Goal: Task Accomplishment & Management: Complete application form

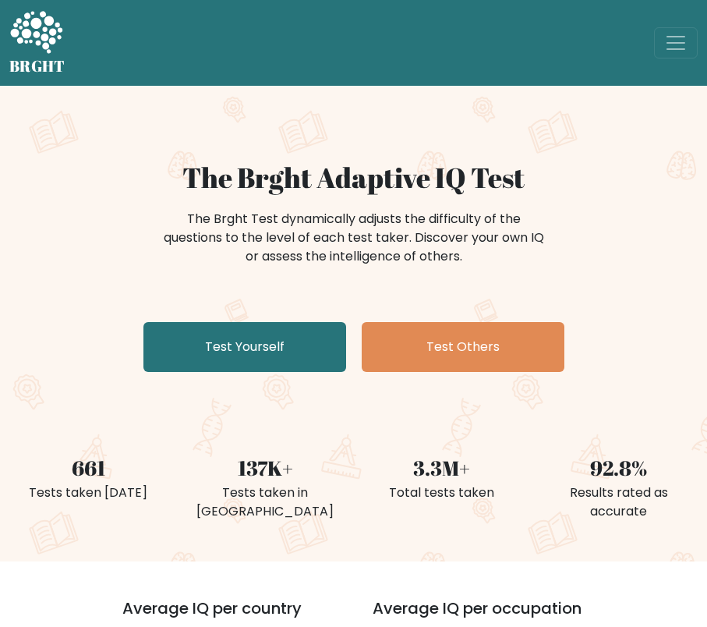
click at [87, 290] on div "The Brght Adaptive IQ Test The Brght Test dynamically adjusts the difficulty of…" at bounding box center [353, 270] width 707 height 218
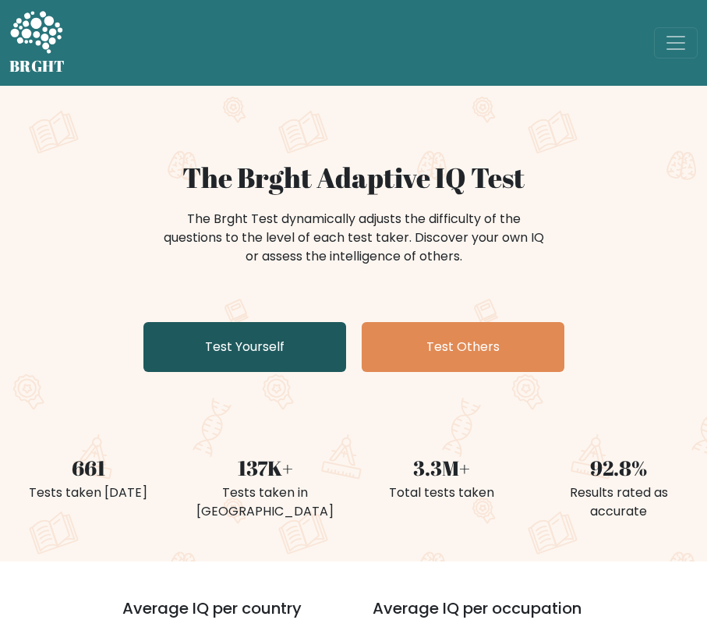
click at [287, 331] on link "Test Yourself" at bounding box center [244, 347] width 203 height 50
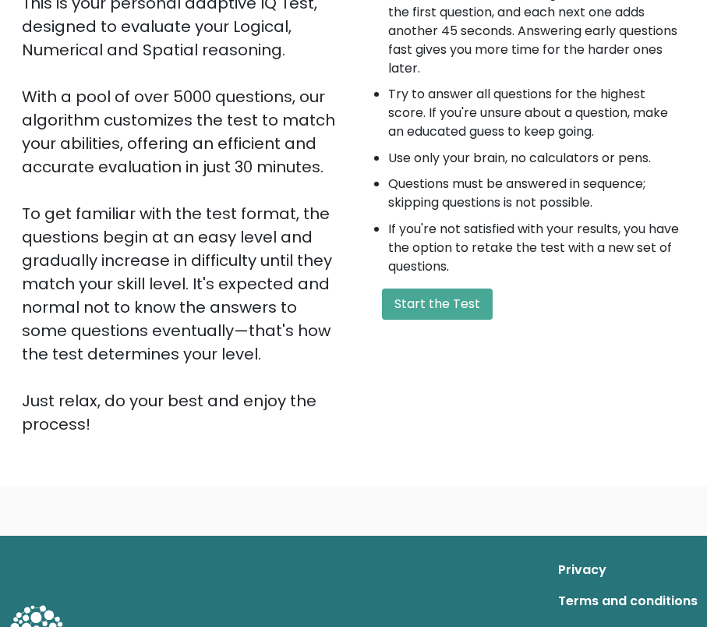
scroll to position [234, 0]
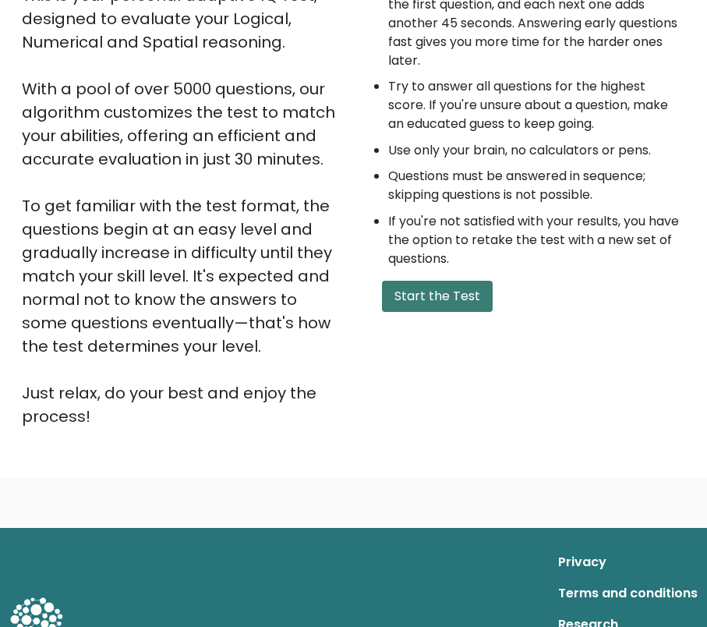
drag, startPoint x: 425, startPoint y: 268, endPoint x: 441, endPoint y: 281, distance: 20.6
click at [428, 271] on div "A few things before you start: The test has 40 questions and needs to be finish…" at bounding box center [525, 177] width 342 height 501
click at [441, 281] on button "Start the Test" at bounding box center [437, 296] width 111 height 31
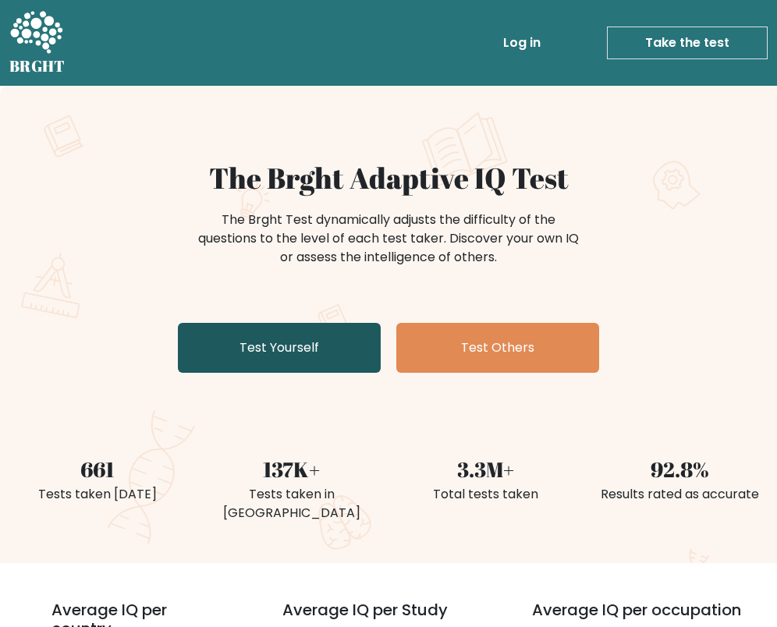
click at [280, 344] on link "Test Yourself" at bounding box center [279, 348] width 203 height 50
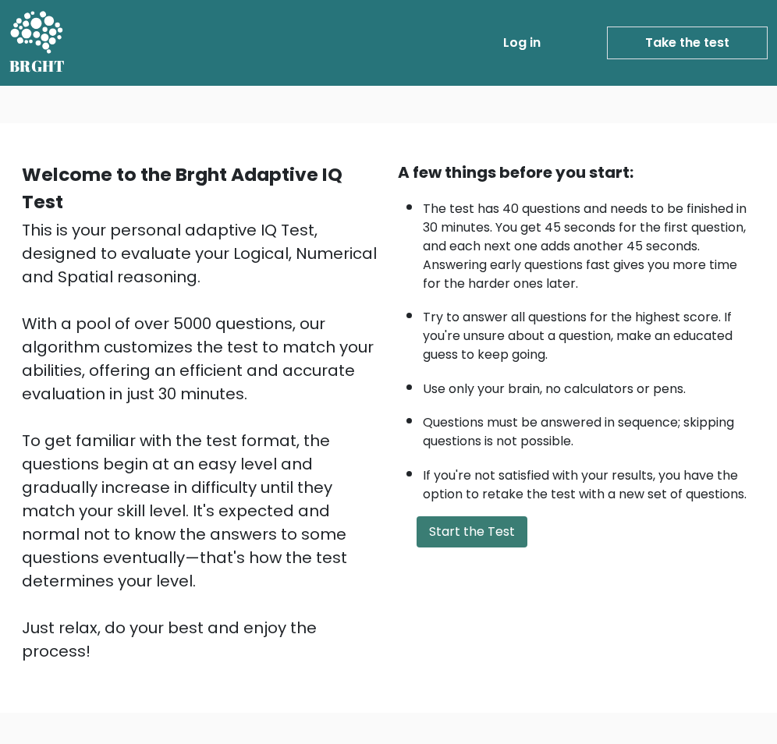
click at [473, 536] on button "Start the Test" at bounding box center [471, 531] width 111 height 31
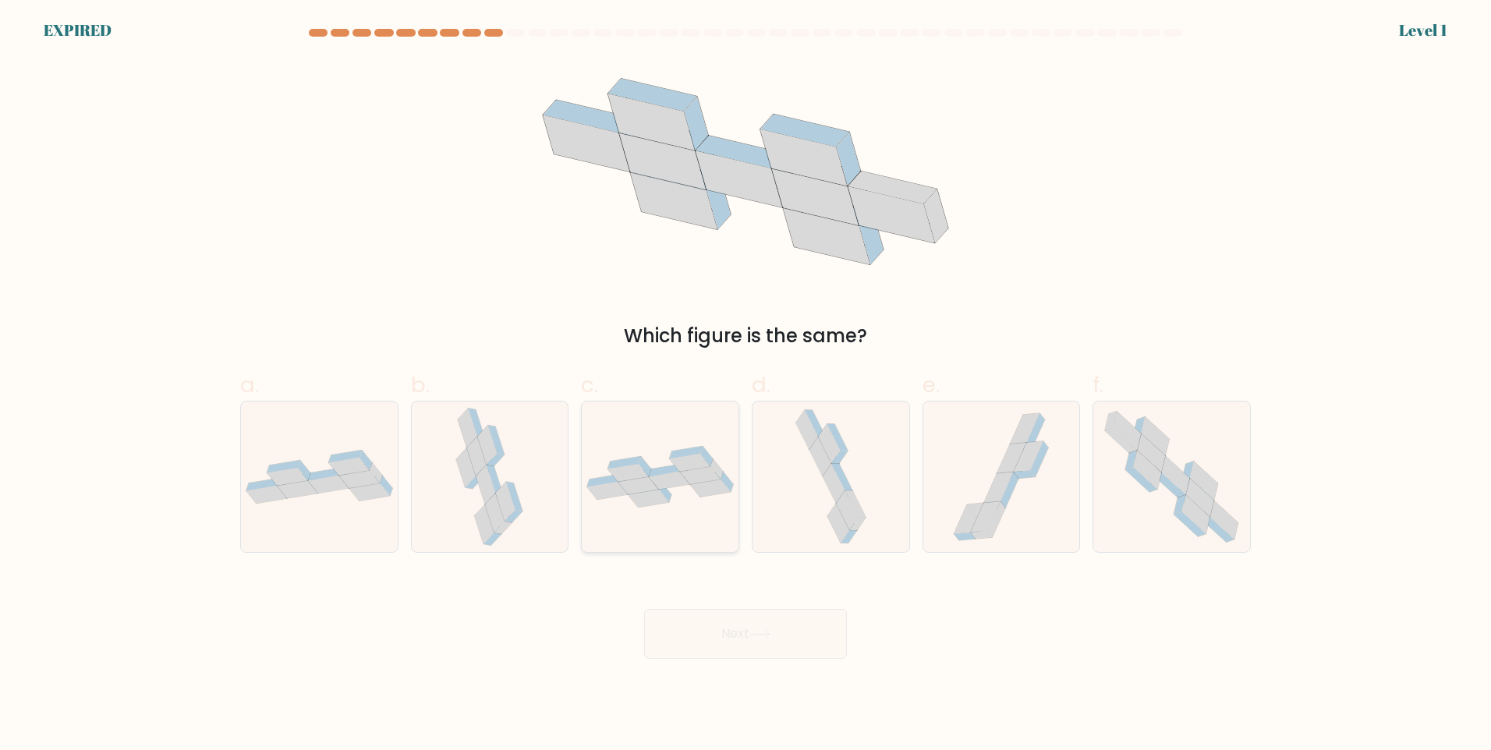
click at [603, 455] on icon at bounding box center [660, 477] width 157 height 62
click at [745, 385] on input "c." at bounding box center [745, 380] width 1 height 10
radio input "true"
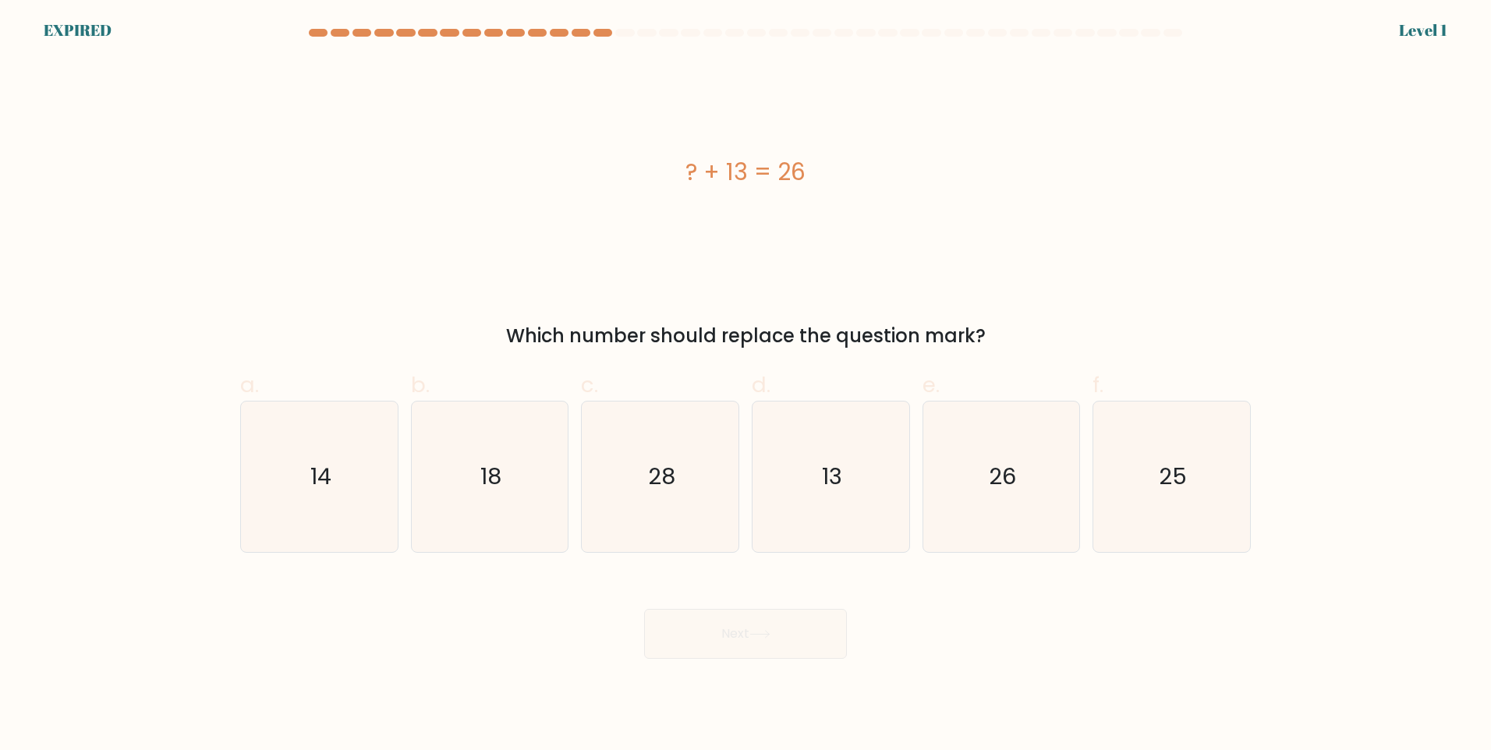
click at [1433, 28] on div "Level 1" at bounding box center [1423, 30] width 48 height 23
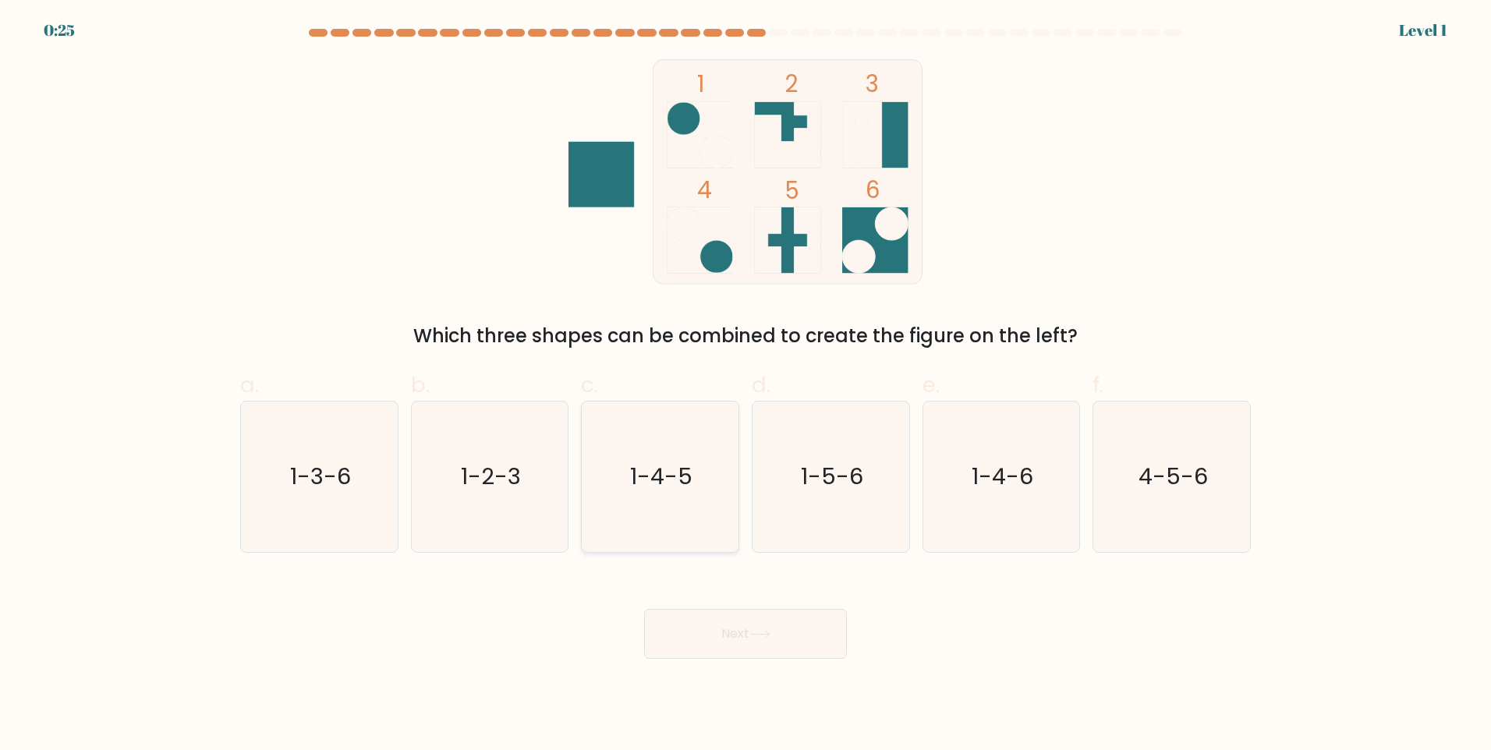
click at [629, 526] on icon "1-4-5" at bounding box center [660, 477] width 150 height 150
click at [745, 385] on input "c. 1-4-5" at bounding box center [745, 380] width 1 height 10
radio input "true"
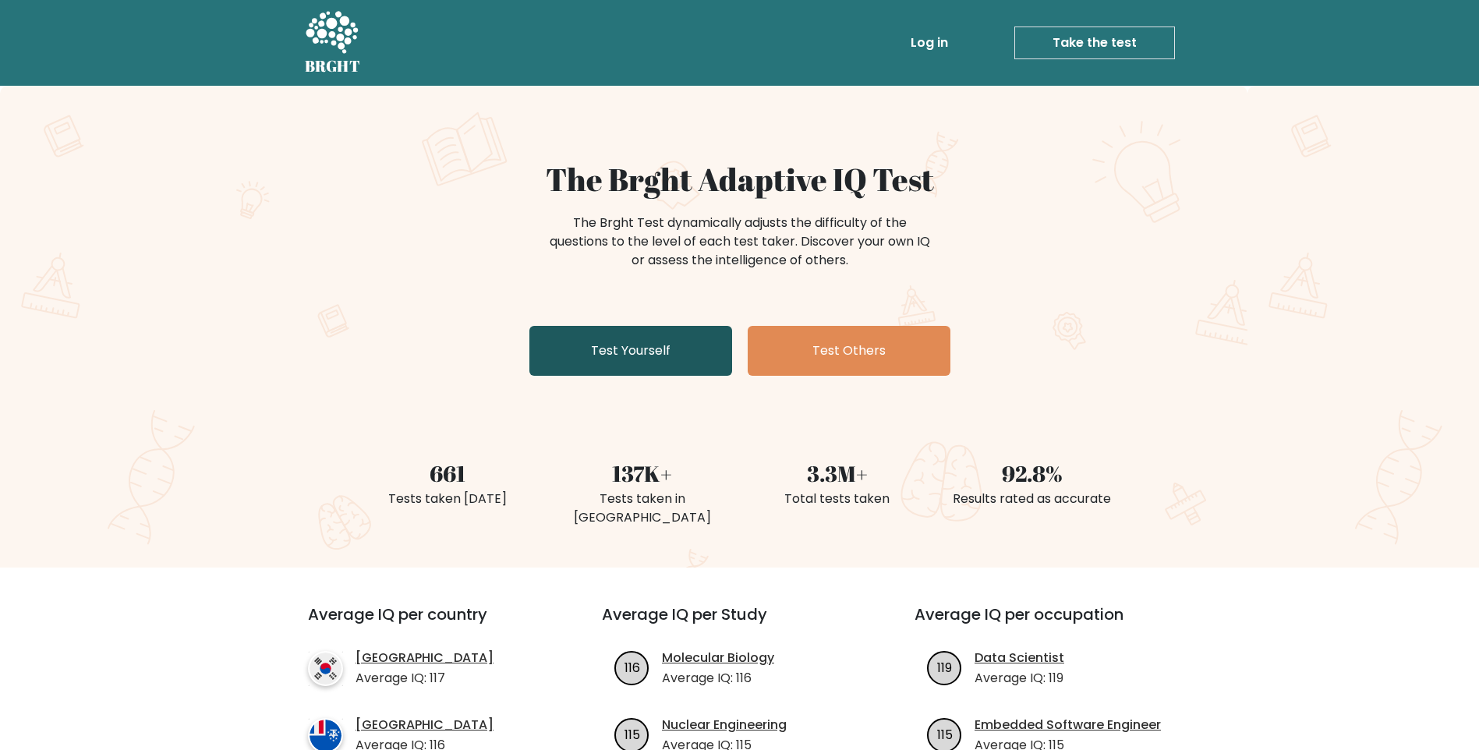
click at [604, 349] on link "Test Yourself" at bounding box center [630, 351] width 203 height 50
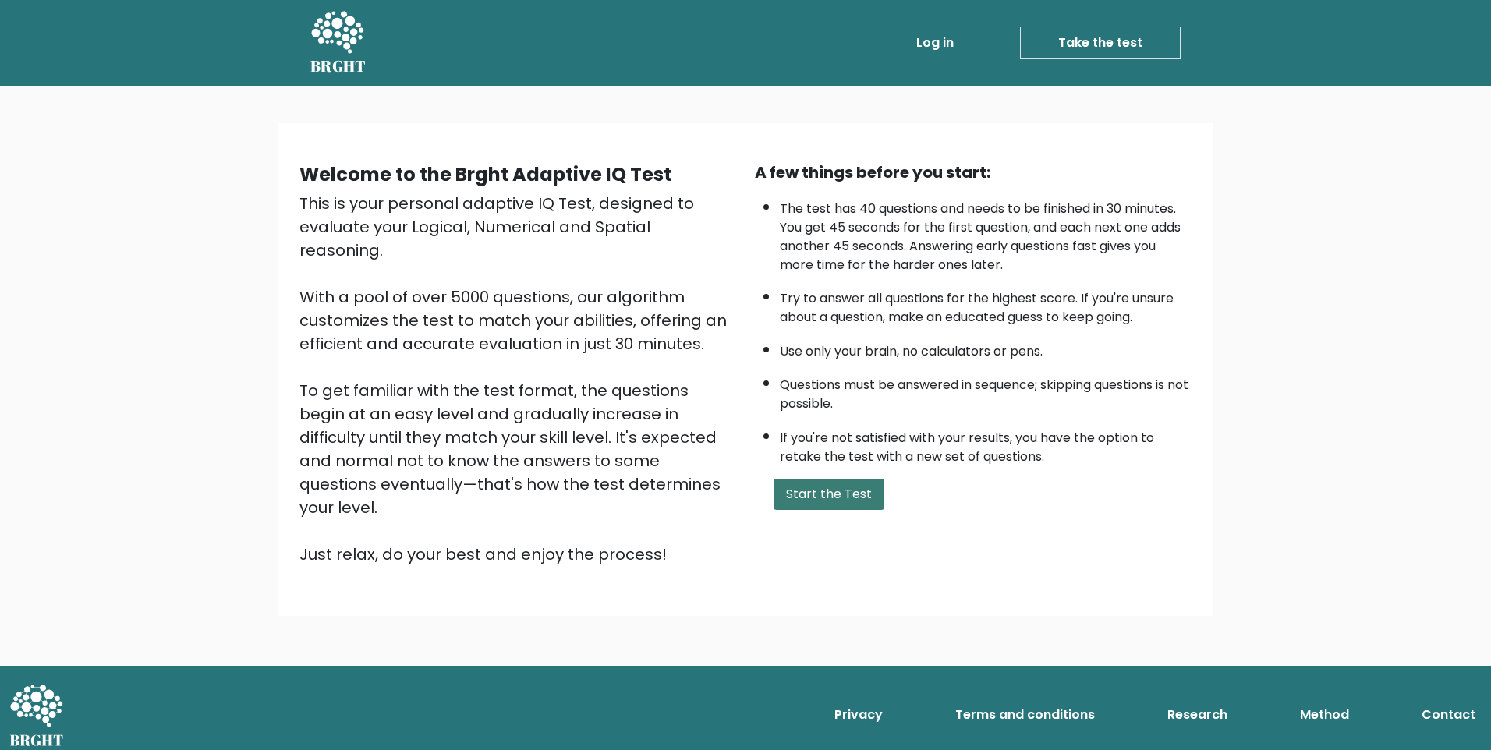
click at [844, 501] on button "Start the Test" at bounding box center [829, 494] width 111 height 31
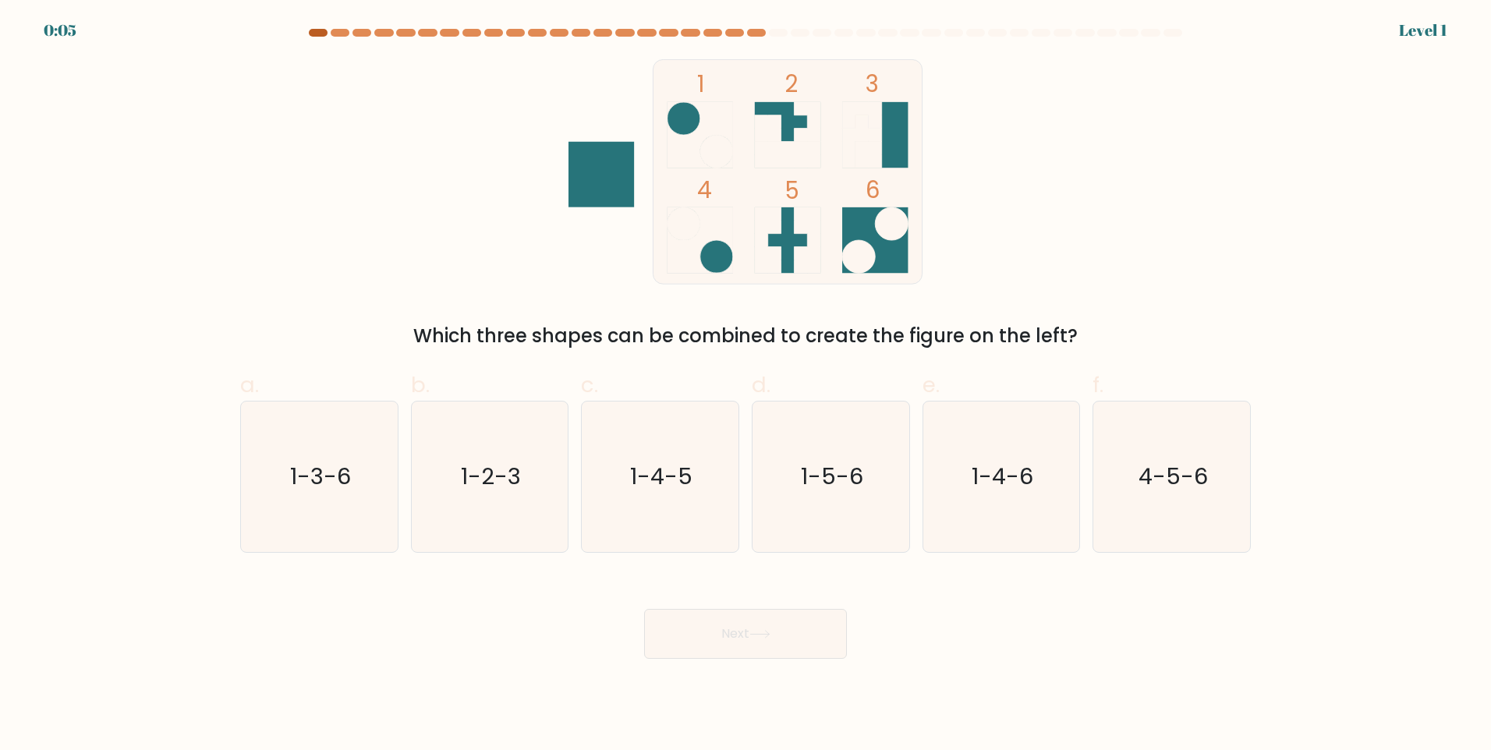
click at [316, 34] on div at bounding box center [318, 33] width 19 height 8
click at [318, 34] on div at bounding box center [318, 33] width 19 height 8
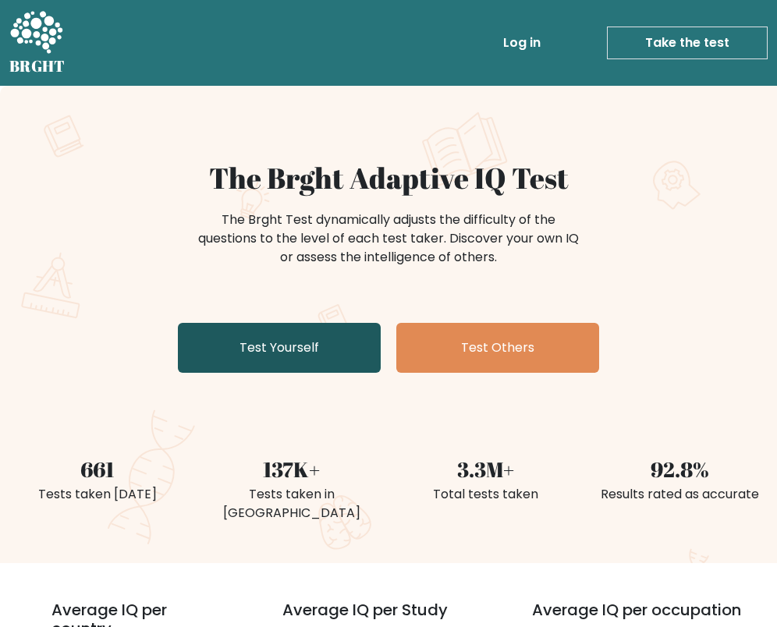
click at [308, 348] on link "Test Yourself" at bounding box center [279, 348] width 203 height 50
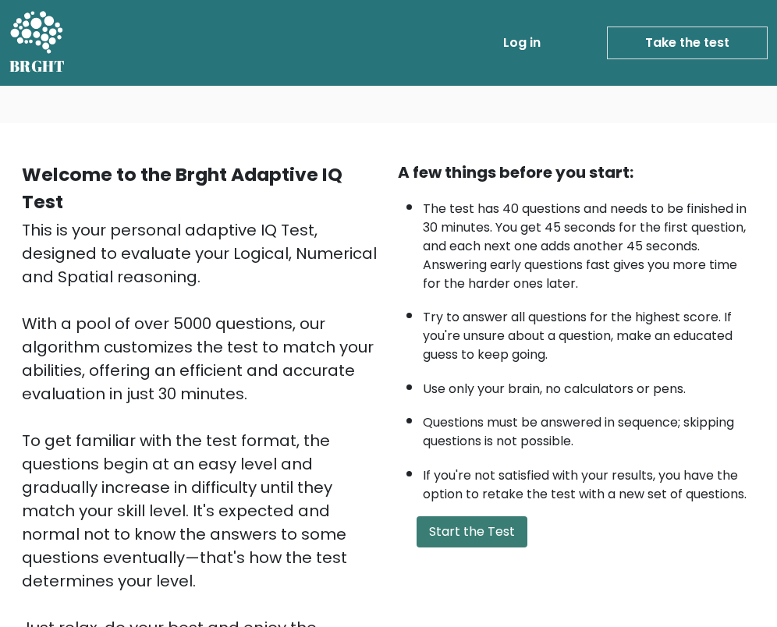
drag, startPoint x: 473, startPoint y: 510, endPoint x: 473, endPoint y: 520, distance: 10.2
click at [473, 518] on div "A few things before you start: The test has 40 questions and needs to be finish…" at bounding box center [576, 412] width 376 height 502
drag, startPoint x: 473, startPoint y: 520, endPoint x: 476, endPoint y: 533, distance: 12.9
click at [476, 533] on button "Start the Test" at bounding box center [471, 531] width 111 height 31
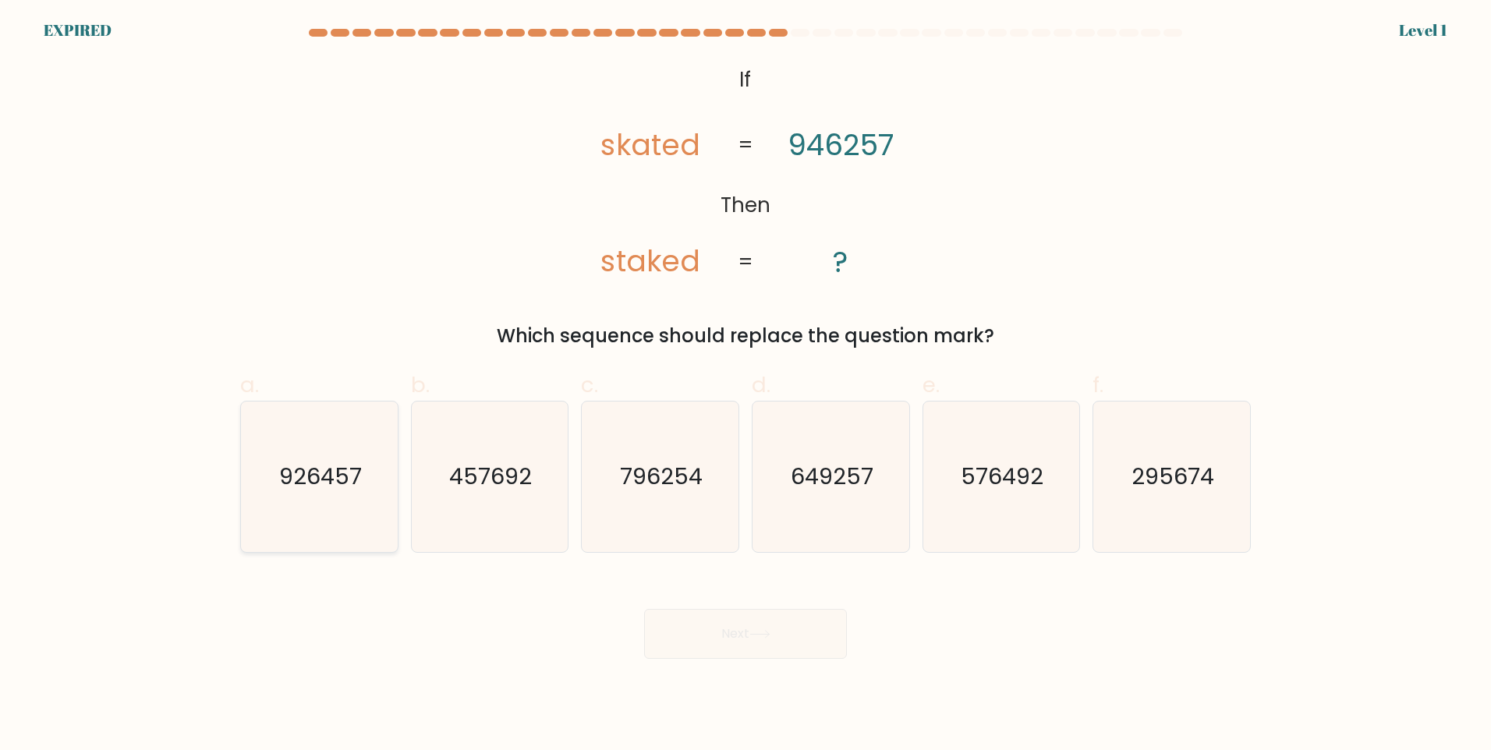
click at [327, 515] on icon "926457" at bounding box center [319, 477] width 150 height 150
click at [745, 385] on input "a. 926457" at bounding box center [745, 380] width 1 height 10
radio input "true"
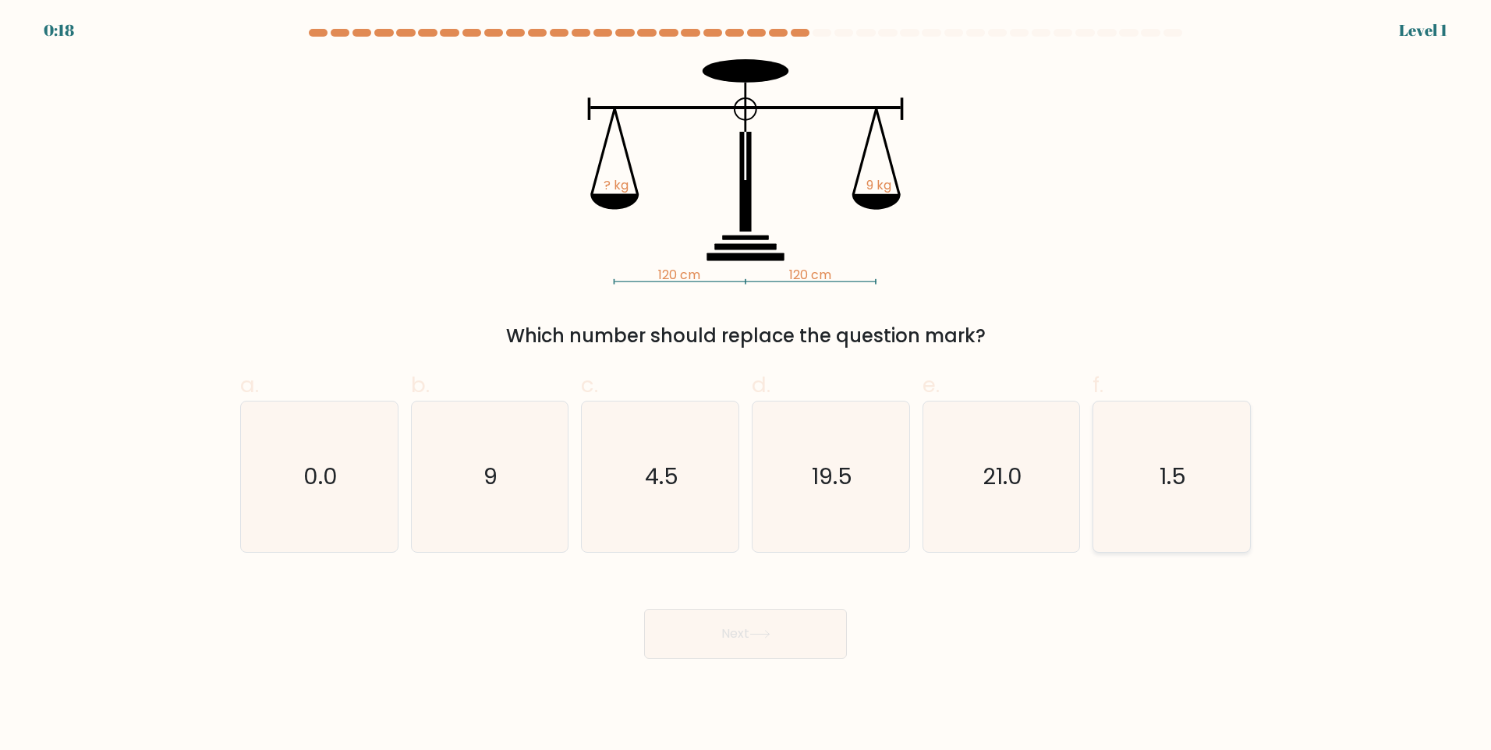
click at [1168, 497] on icon "1.5" at bounding box center [1171, 477] width 150 height 150
click at [746, 385] on input "f. 1.5" at bounding box center [745, 380] width 1 height 10
radio input "true"
click at [799, 634] on button "Next" at bounding box center [745, 634] width 203 height 50
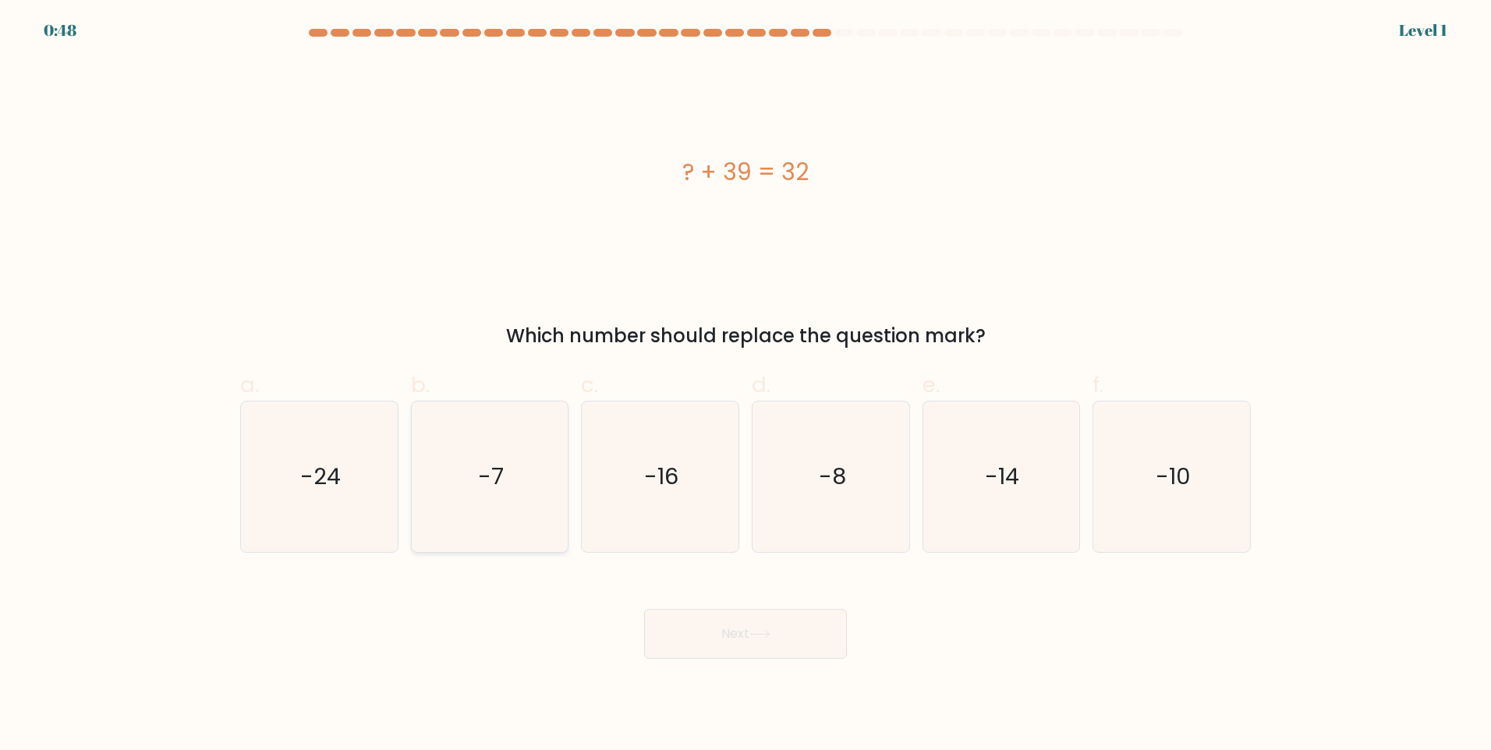
click at [511, 538] on icon "-7" at bounding box center [489, 477] width 150 height 150
click at [745, 385] on input "b. -7" at bounding box center [745, 380] width 1 height 10
radio input "true"
click at [759, 646] on button "Next" at bounding box center [745, 634] width 203 height 50
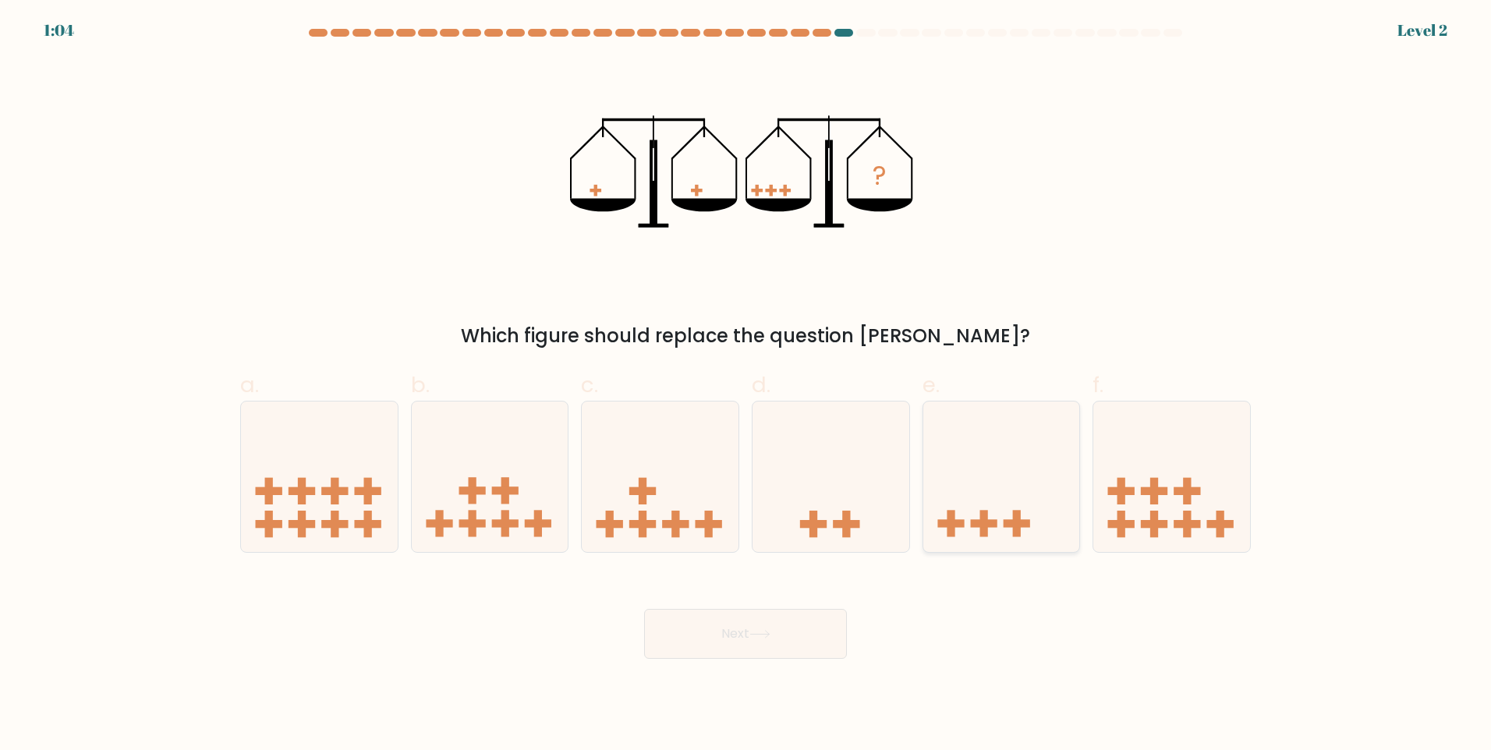
click at [976, 532] on icon at bounding box center [1001, 476] width 157 height 129
click at [746, 385] on input "e." at bounding box center [745, 380] width 1 height 10
radio input "true"
click at [785, 640] on button "Next" at bounding box center [745, 634] width 203 height 50
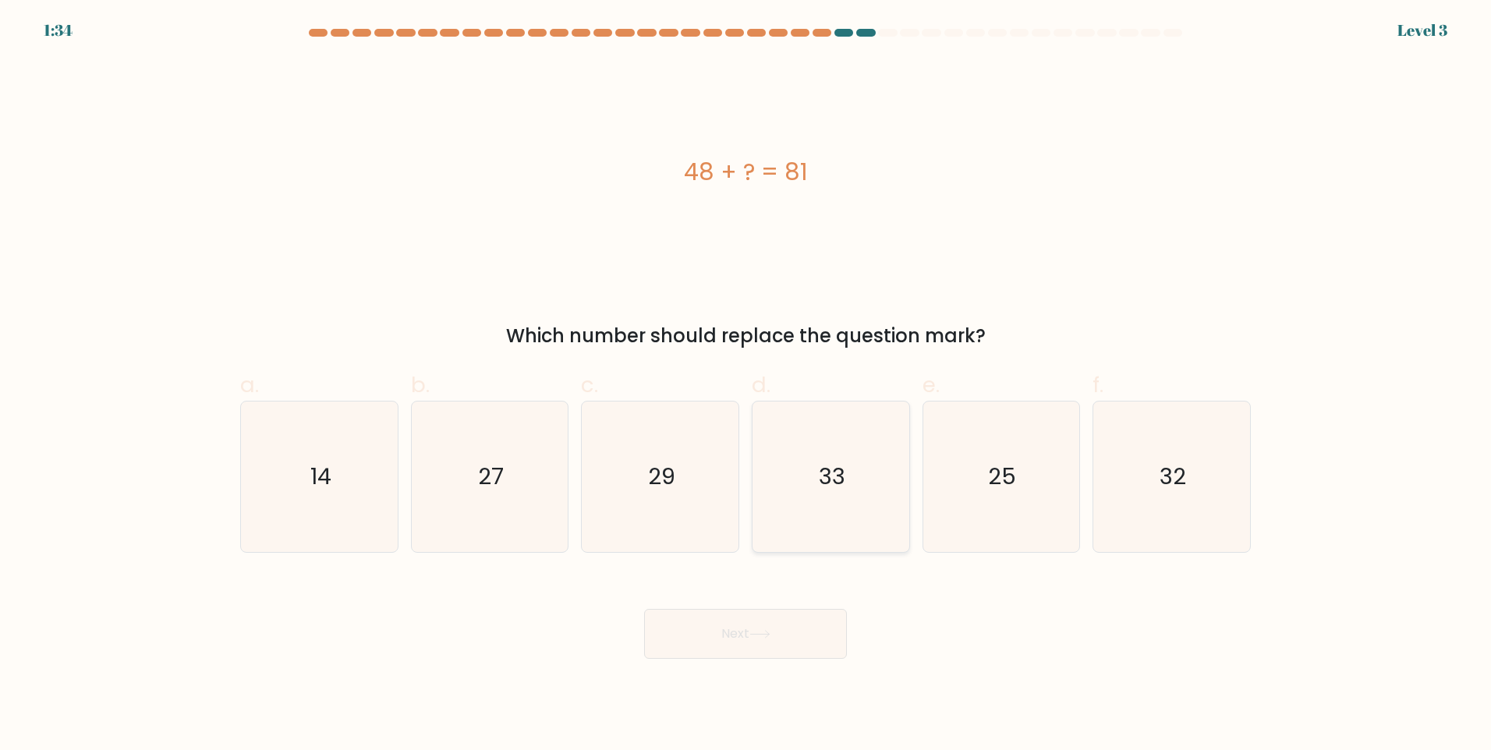
click at [817, 533] on icon "33" at bounding box center [831, 477] width 150 height 150
click at [746, 385] on input "d. 33" at bounding box center [745, 380] width 1 height 10
radio input "true"
click at [808, 641] on button "Next" at bounding box center [745, 634] width 203 height 50
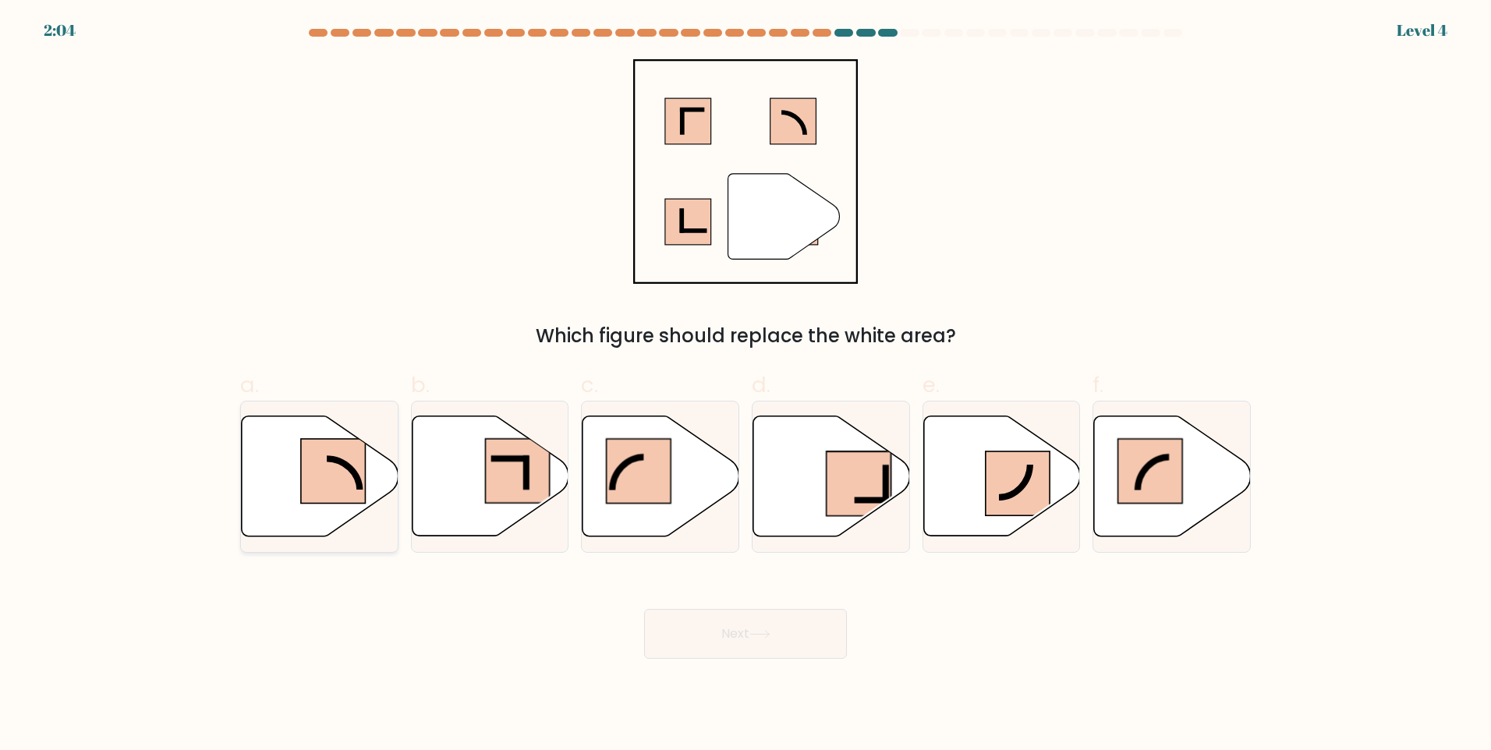
click at [359, 522] on icon at bounding box center [319, 477] width 157 height 122
click at [745, 385] on input "a." at bounding box center [745, 380] width 1 height 10
radio input "true"
click at [705, 634] on button "Next" at bounding box center [745, 634] width 203 height 50
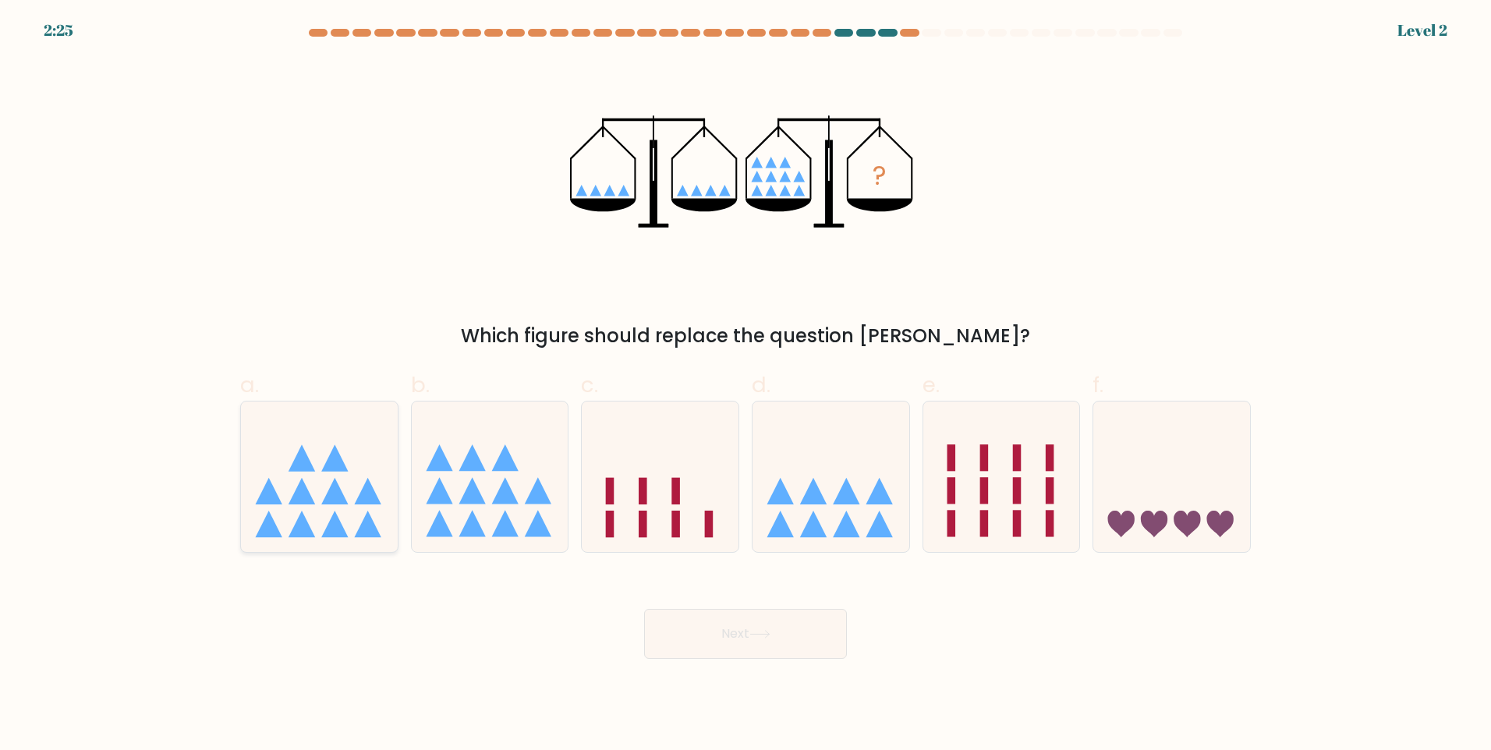
click at [299, 509] on icon at bounding box center [319, 476] width 157 height 129
click at [745, 385] on input "a." at bounding box center [745, 380] width 1 height 10
radio input "true"
click at [779, 643] on button "Next" at bounding box center [745, 634] width 203 height 50
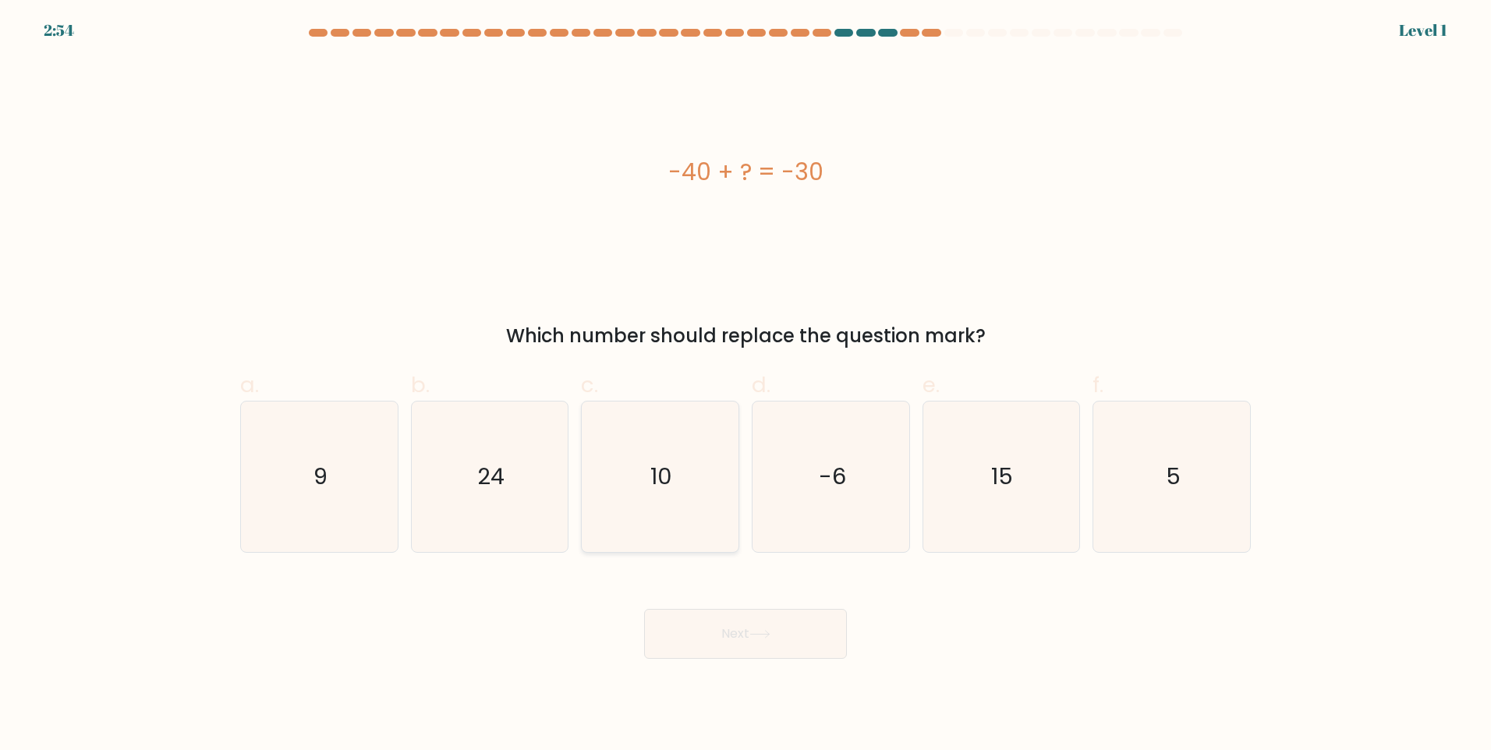
click at [664, 497] on icon "10" at bounding box center [660, 477] width 150 height 150
click at [745, 385] on input "c. 10" at bounding box center [745, 380] width 1 height 10
radio input "true"
click at [743, 641] on button "Next" at bounding box center [745, 634] width 203 height 50
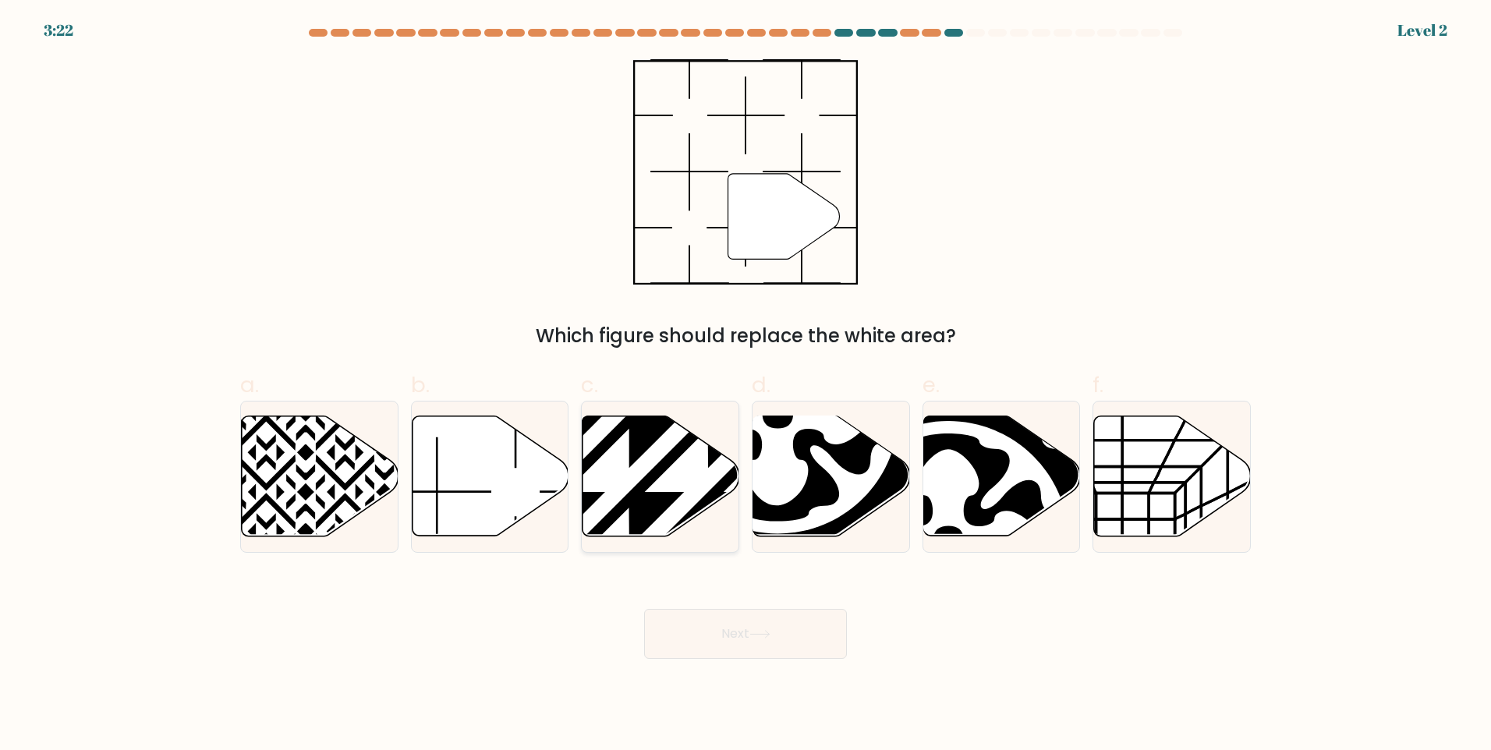
click at [589, 451] on icon at bounding box center [661, 476] width 157 height 120
click at [745, 385] on input "c." at bounding box center [745, 380] width 1 height 10
radio input "true"
click at [800, 646] on button "Next" at bounding box center [745, 634] width 203 height 50
click at [794, 552] on div at bounding box center [831, 477] width 158 height 152
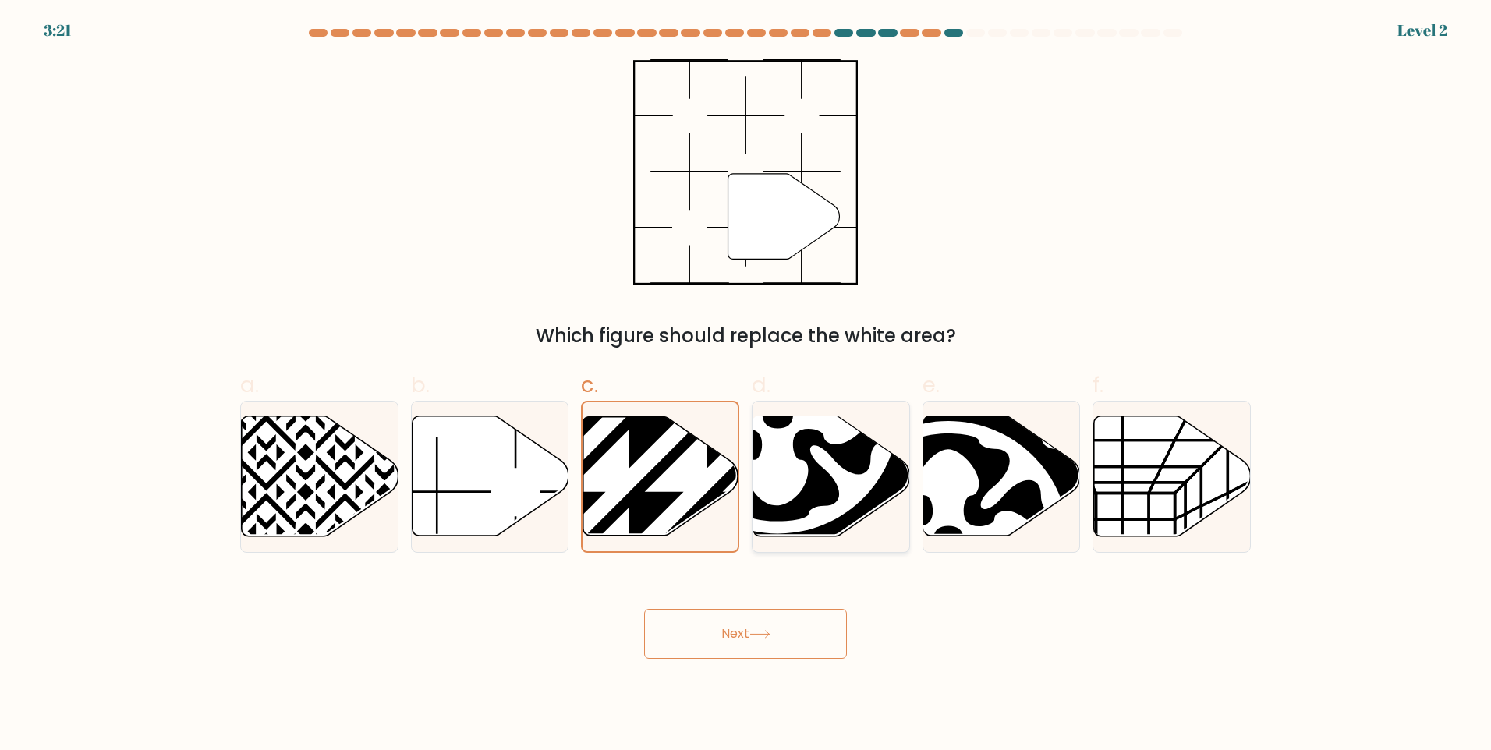
click at [746, 385] on input "d." at bounding box center [745, 380] width 1 height 10
radio input "true"
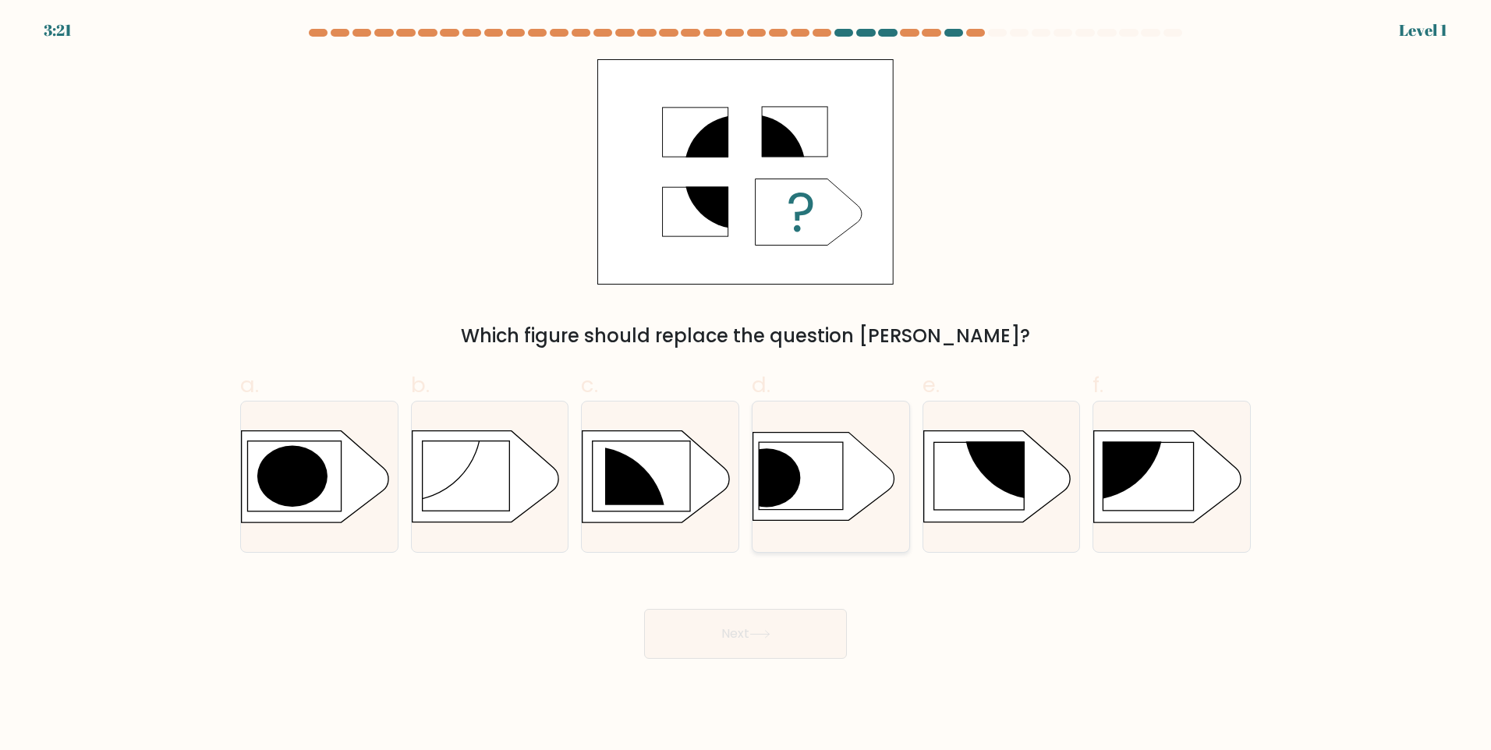
click at [822, 529] on div at bounding box center [831, 477] width 158 height 152
click at [746, 385] on input "d." at bounding box center [745, 380] width 1 height 10
radio input "true"
click at [807, 625] on button "Next" at bounding box center [745, 634] width 203 height 50
click at [855, 502] on icon at bounding box center [824, 477] width 140 height 87
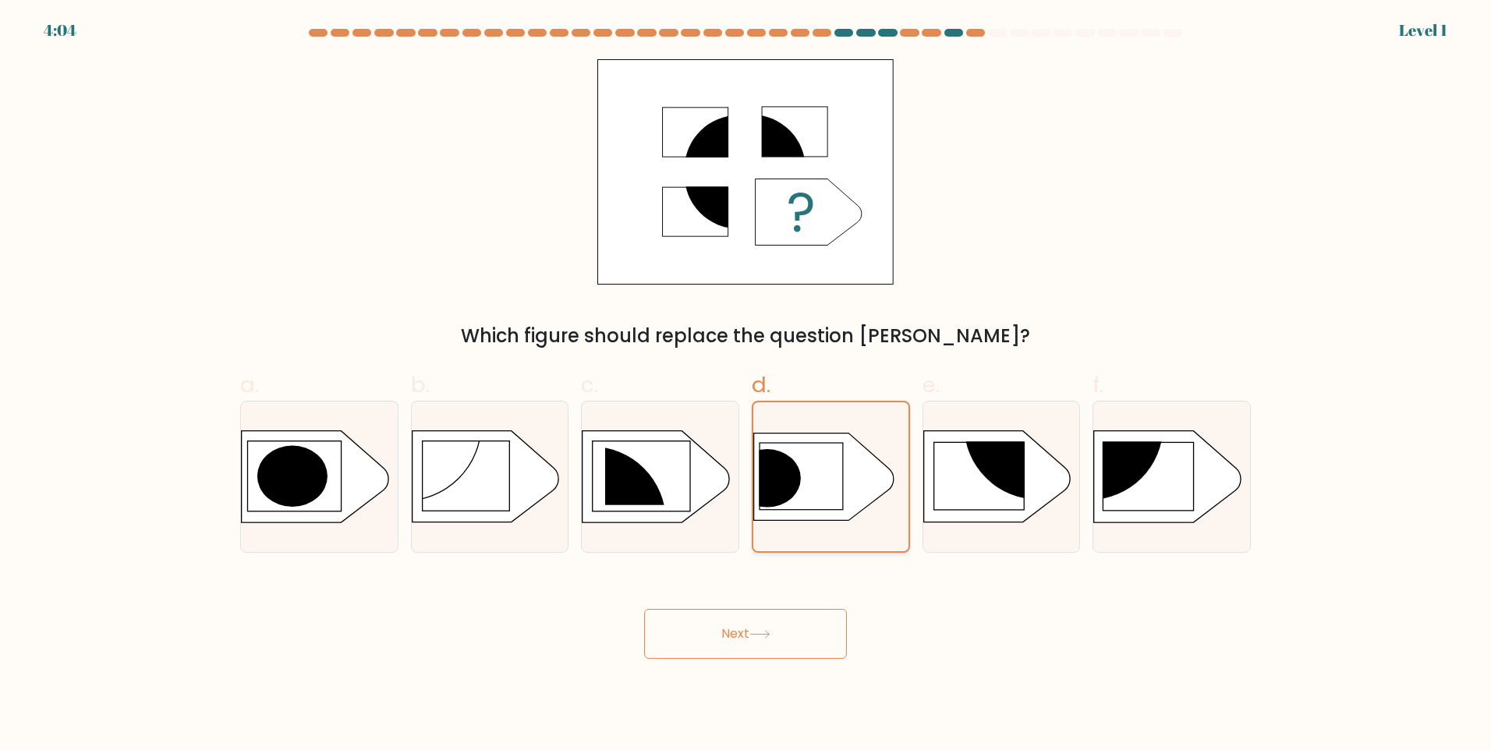
click at [746, 385] on input "d." at bounding box center [745, 380] width 1 height 10
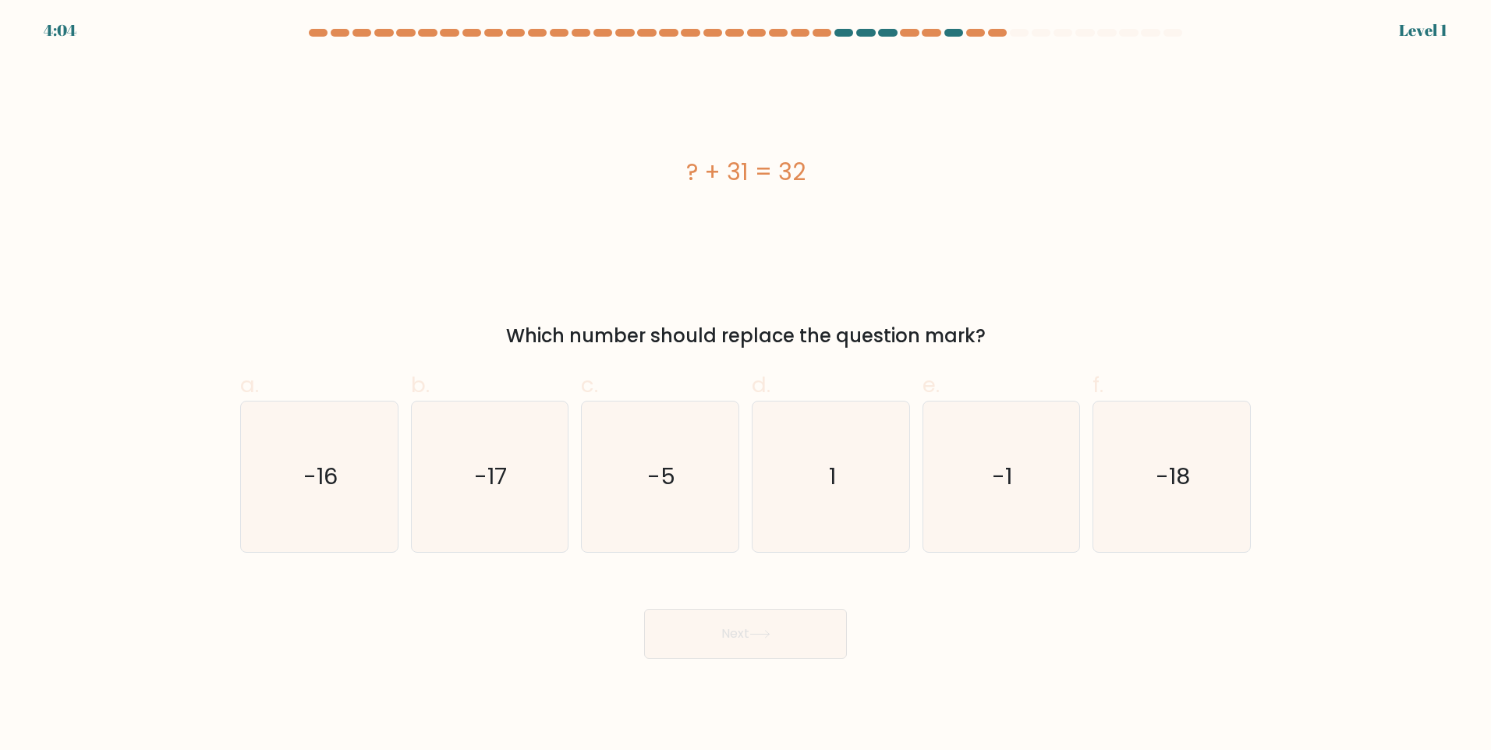
click at [938, 528] on icon "-1" at bounding box center [1001, 477] width 150 height 150
click at [746, 385] on input "e. -1" at bounding box center [745, 380] width 1 height 10
radio input "true"
click at [827, 614] on button "Next" at bounding box center [745, 634] width 203 height 50
click at [831, 523] on icon "1" at bounding box center [831, 477] width 150 height 150
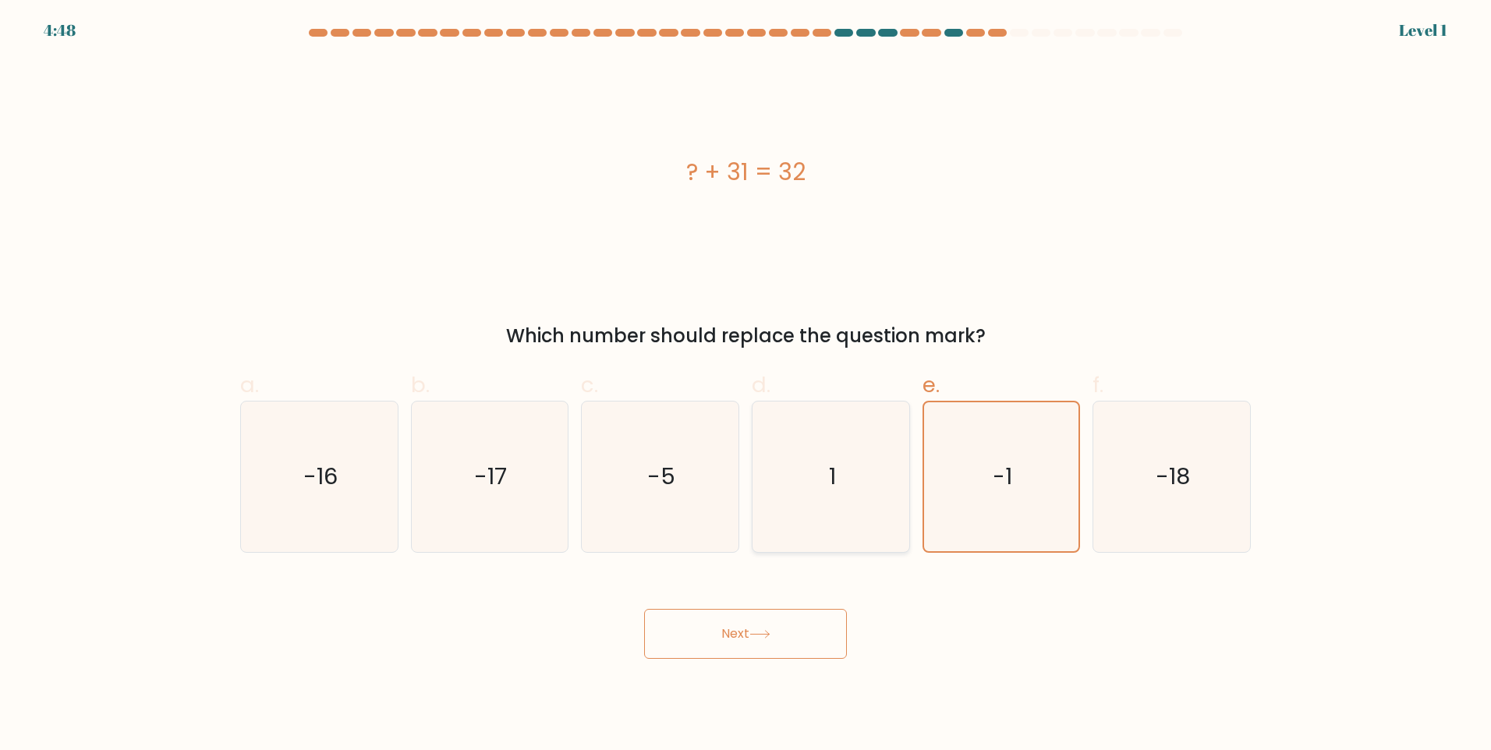
click at [746, 385] on input "d. 1" at bounding box center [745, 380] width 1 height 10
radio input "true"
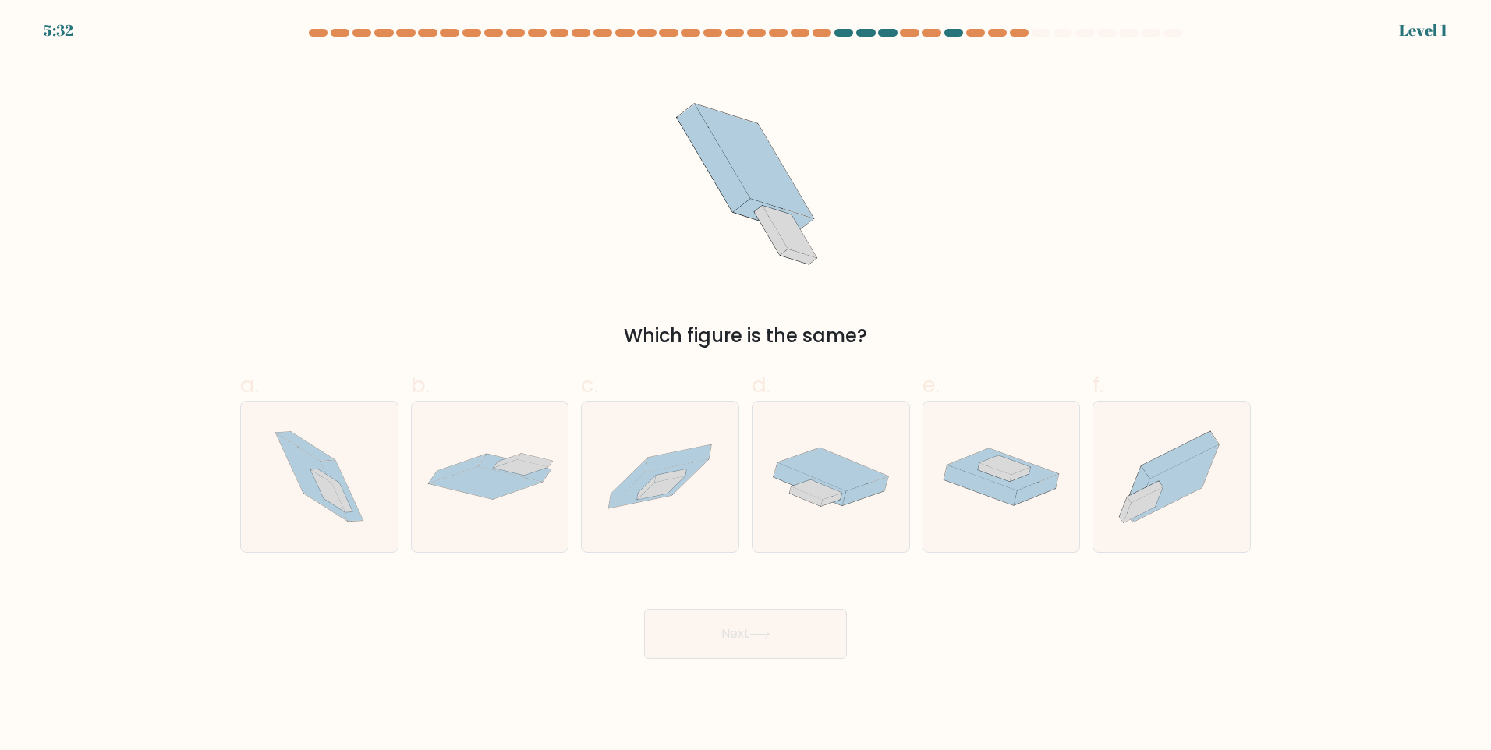
click at [798, 629] on button "Next" at bounding box center [745, 634] width 203 height 50
click at [867, 462] on icon at bounding box center [830, 477] width 157 height 82
click at [746, 385] on input "d." at bounding box center [745, 380] width 1 height 10
radio input "true"
drag, startPoint x: 804, startPoint y: 594, endPoint x: 803, endPoint y: 623, distance: 28.9
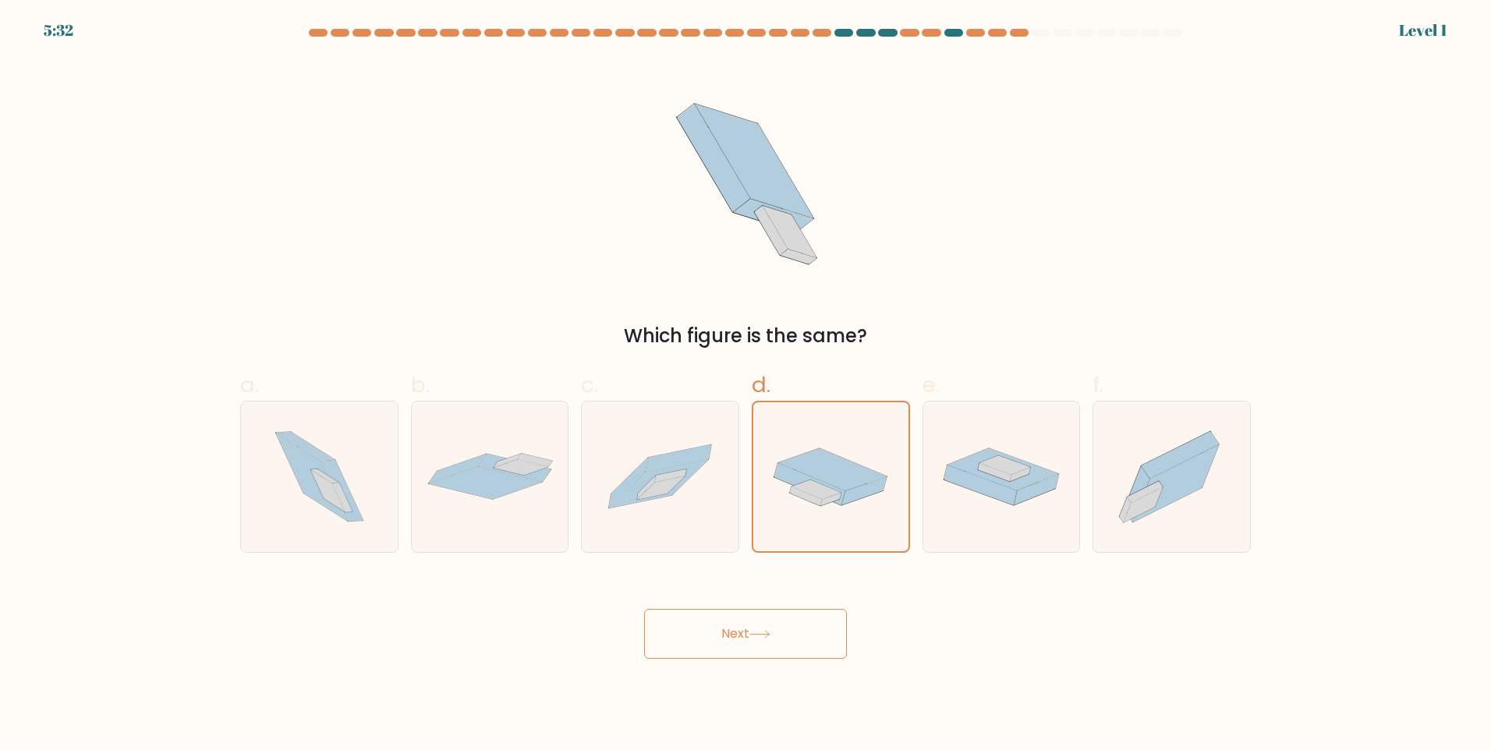
click at [803, 601] on div "Next" at bounding box center [745, 615] width 1029 height 87
drag, startPoint x: 803, startPoint y: 623, endPoint x: 829, endPoint y: 618, distance: 26.3
click at [803, 625] on button "Next" at bounding box center [745, 634] width 203 height 50
click at [987, 493] on icon at bounding box center [980, 486] width 73 height 40
click at [746, 385] on input "e." at bounding box center [745, 380] width 1 height 10
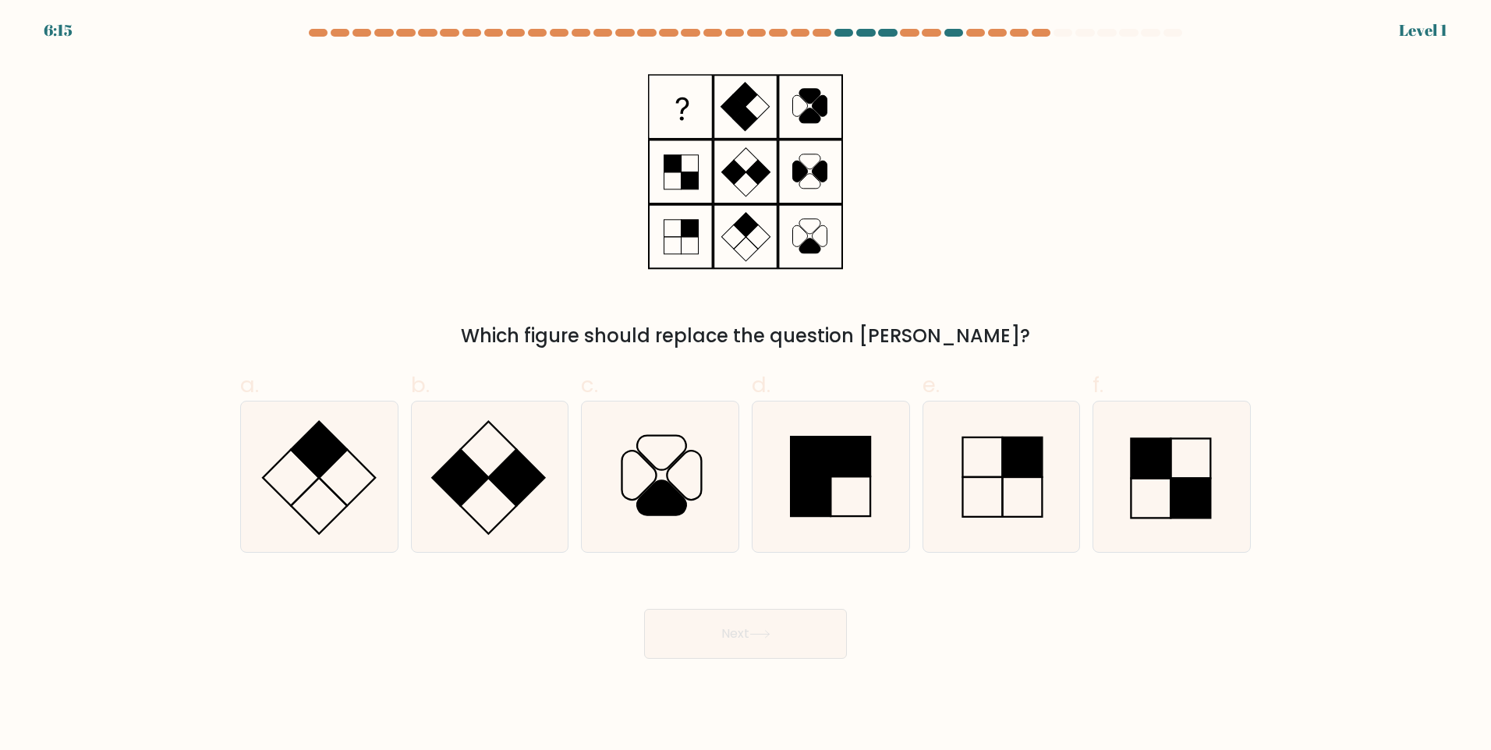
drag, startPoint x: 803, startPoint y: 616, endPoint x: 797, endPoint y: 625, distance: 10.6
click at [802, 617] on button "Next" at bounding box center [745, 634] width 203 height 50
drag, startPoint x: 797, startPoint y: 625, endPoint x: 993, endPoint y: 492, distance: 237.0
click at [807, 615] on button "Next" at bounding box center [745, 634] width 203 height 50
click at [1001, 489] on icon at bounding box center [1001, 477] width 150 height 150
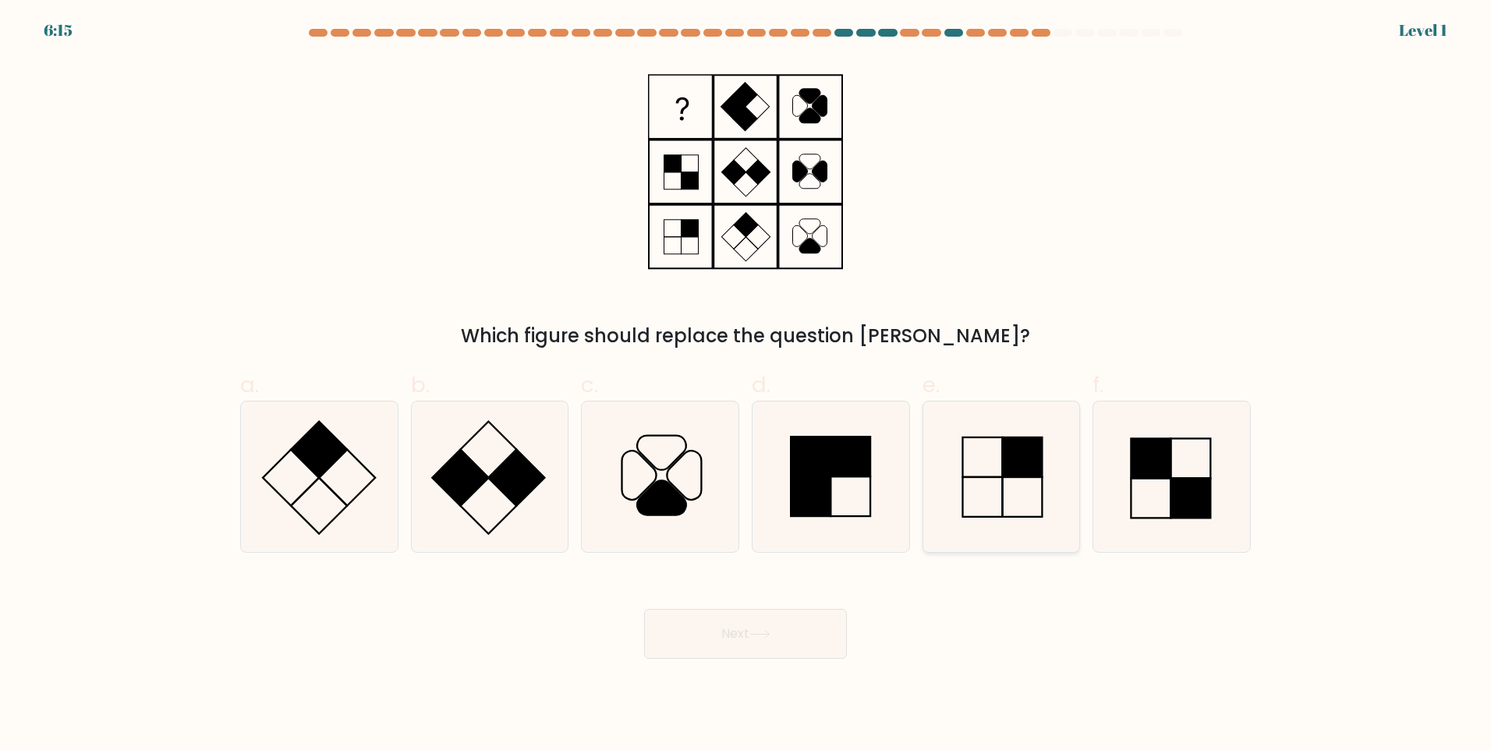
click at [746, 385] on input "e." at bounding box center [745, 380] width 1 height 10
radio input "true"
drag, startPoint x: 883, startPoint y: 608, endPoint x: 791, endPoint y: 629, distance: 95.0
click at [864, 618] on div "Next" at bounding box center [745, 615] width 1029 height 87
click at [791, 629] on button "Next" at bounding box center [745, 634] width 203 height 50
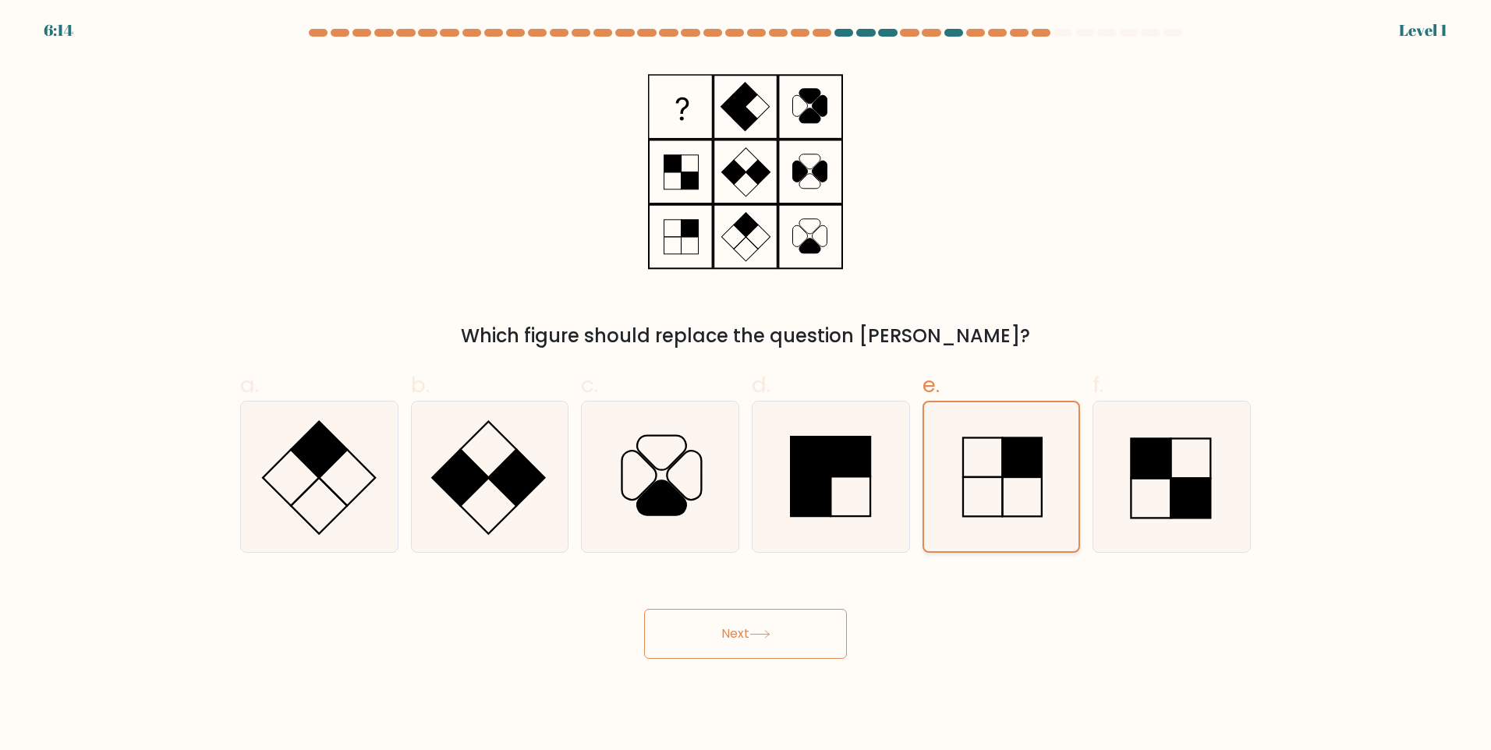
click at [1023, 498] on icon at bounding box center [1000, 476] width 149 height 149
click at [746, 385] on input "e." at bounding box center [745, 380] width 1 height 10
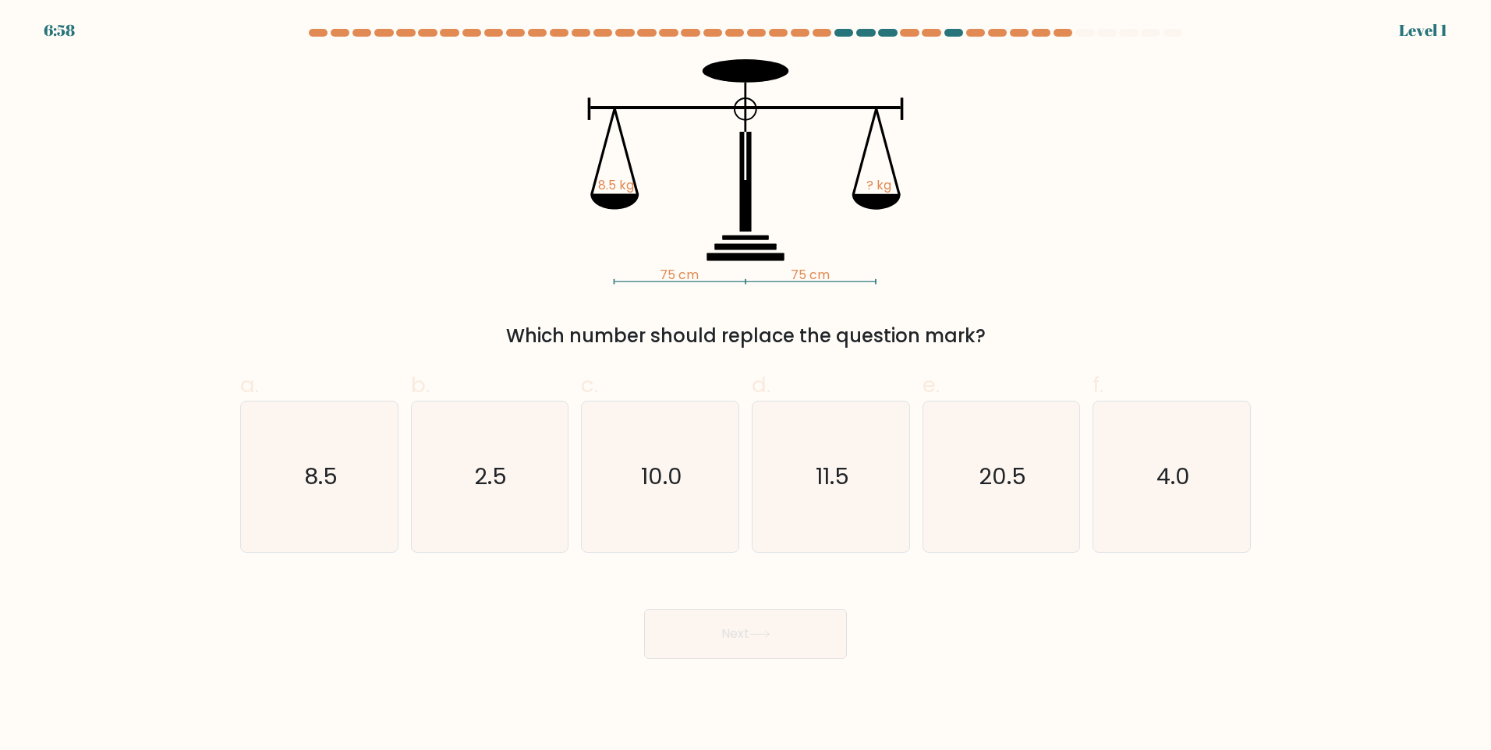
click at [731, 676] on body "6:58 Level 1" at bounding box center [745, 375] width 1491 height 750
drag, startPoint x: 742, startPoint y: 636, endPoint x: 841, endPoint y: 590, distance: 109.2
click at [774, 625] on button "Next" at bounding box center [745, 634] width 203 height 50
drag, startPoint x: 1027, startPoint y: 485, endPoint x: 898, endPoint y: 593, distance: 168.8
click at [1026, 487] on icon "20.5" at bounding box center [1001, 477] width 150 height 150
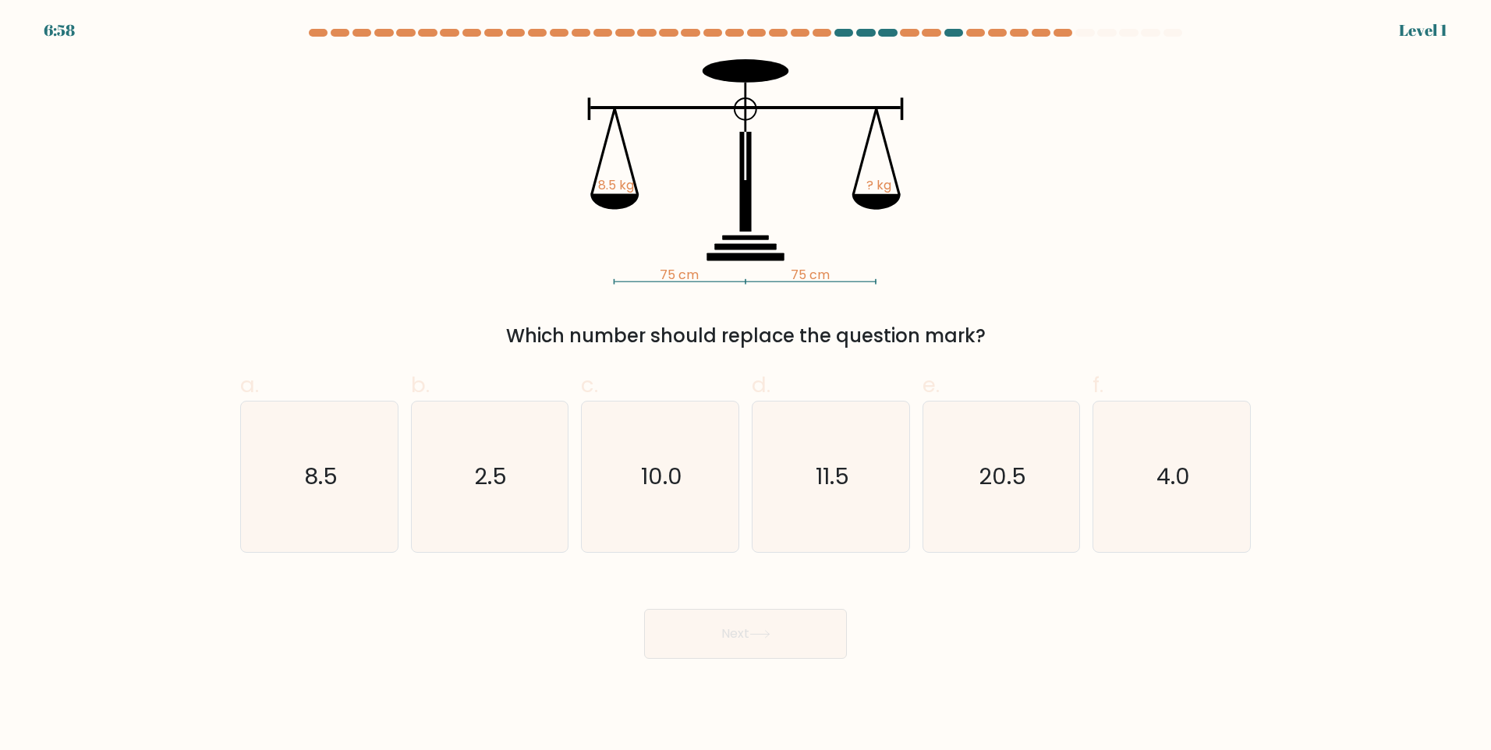
click at [746, 385] on input "e. 20.5" at bounding box center [745, 380] width 1 height 10
radio input "true"
drag, startPoint x: 882, startPoint y: 596, endPoint x: 714, endPoint y: 678, distance: 187.3
click at [823, 621] on div "Next" at bounding box center [745, 615] width 1029 height 87
click at [714, 678] on body "6:57 Level 1" at bounding box center [745, 375] width 1491 height 750
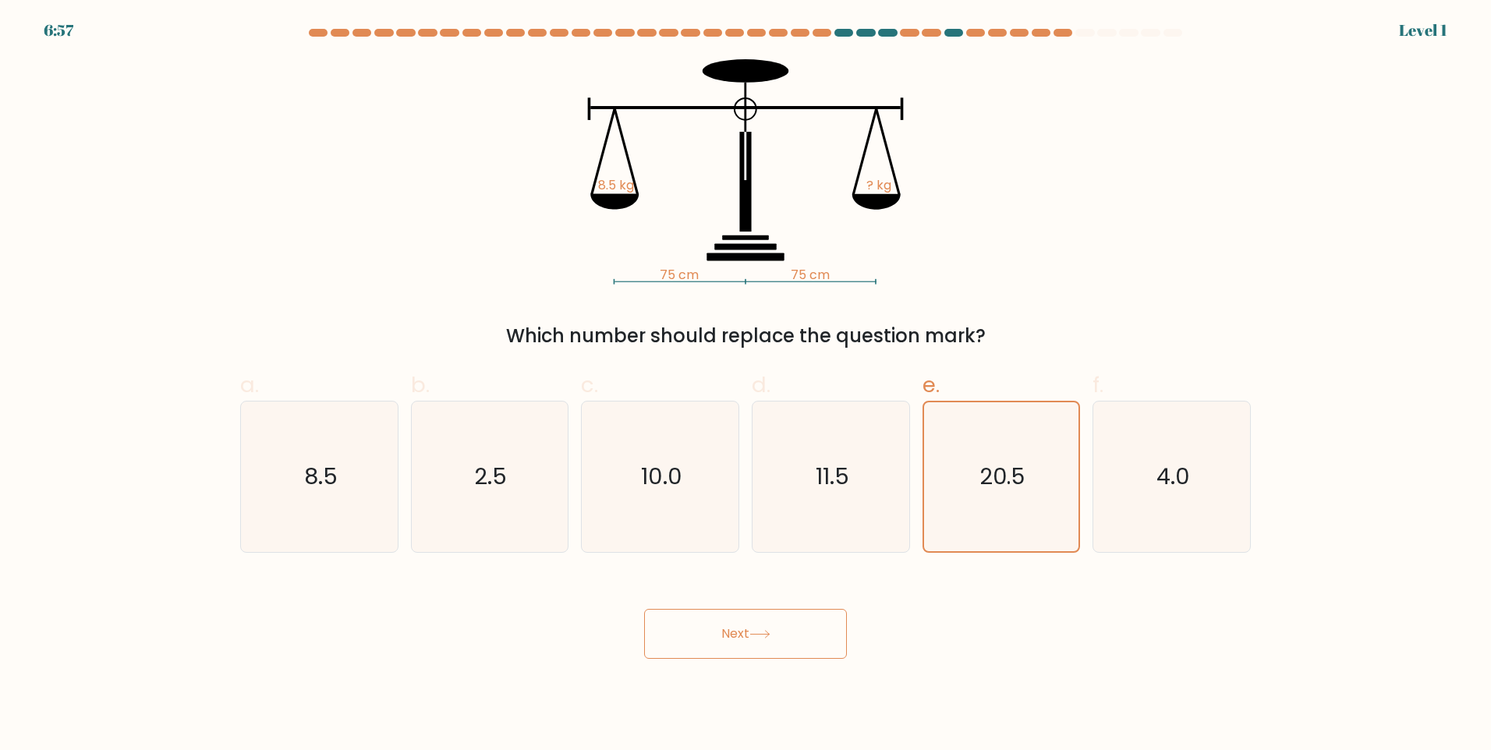
click at [739, 654] on button "Next" at bounding box center [745, 634] width 203 height 50
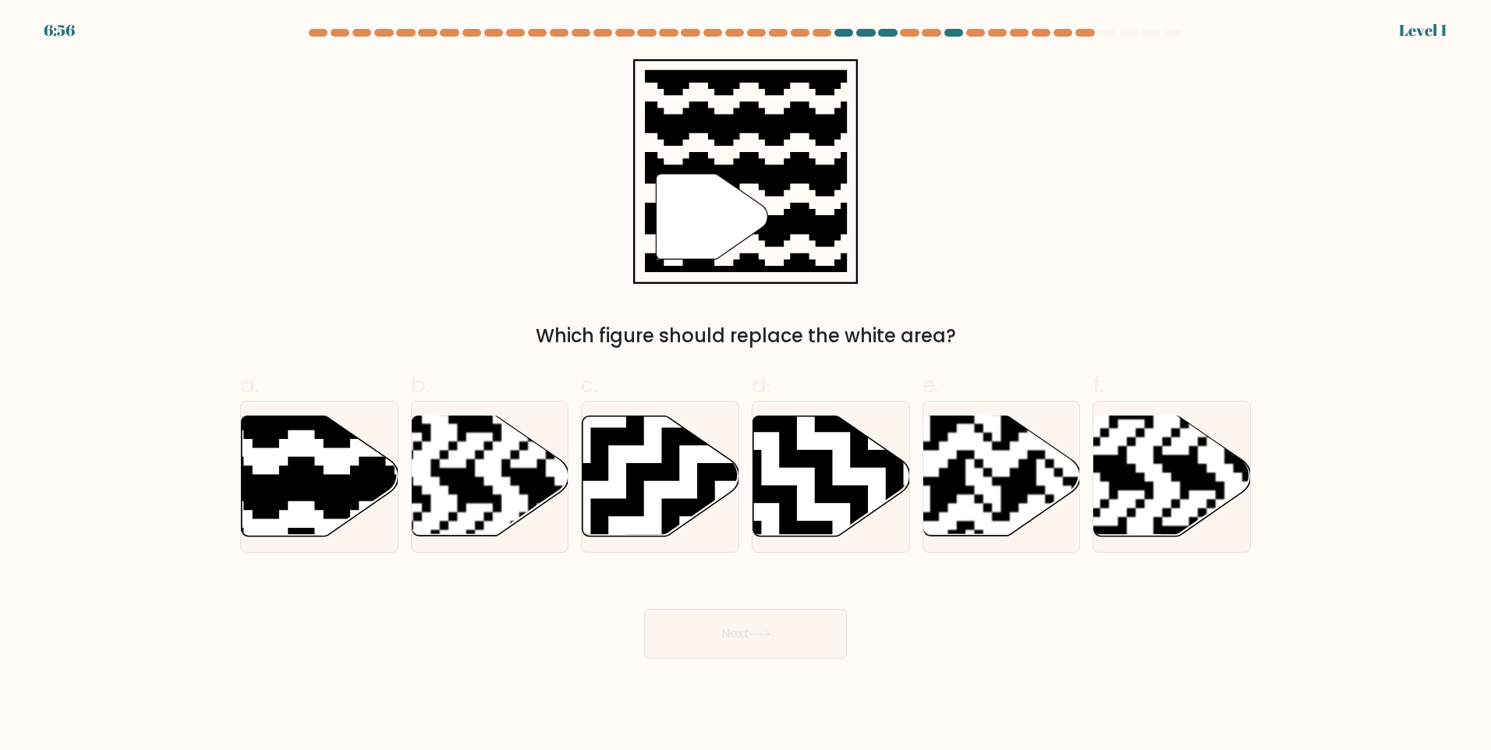
click at [1200, 480] on rect at bounding box center [1118, 544] width 284 height 284
click at [746, 385] on input "f." at bounding box center [745, 380] width 1 height 10
radio input "true"
drag, startPoint x: 765, startPoint y: 584, endPoint x: 751, endPoint y: 639, distance: 56.4
click at [763, 591] on div "Next" at bounding box center [745, 615] width 1029 height 87
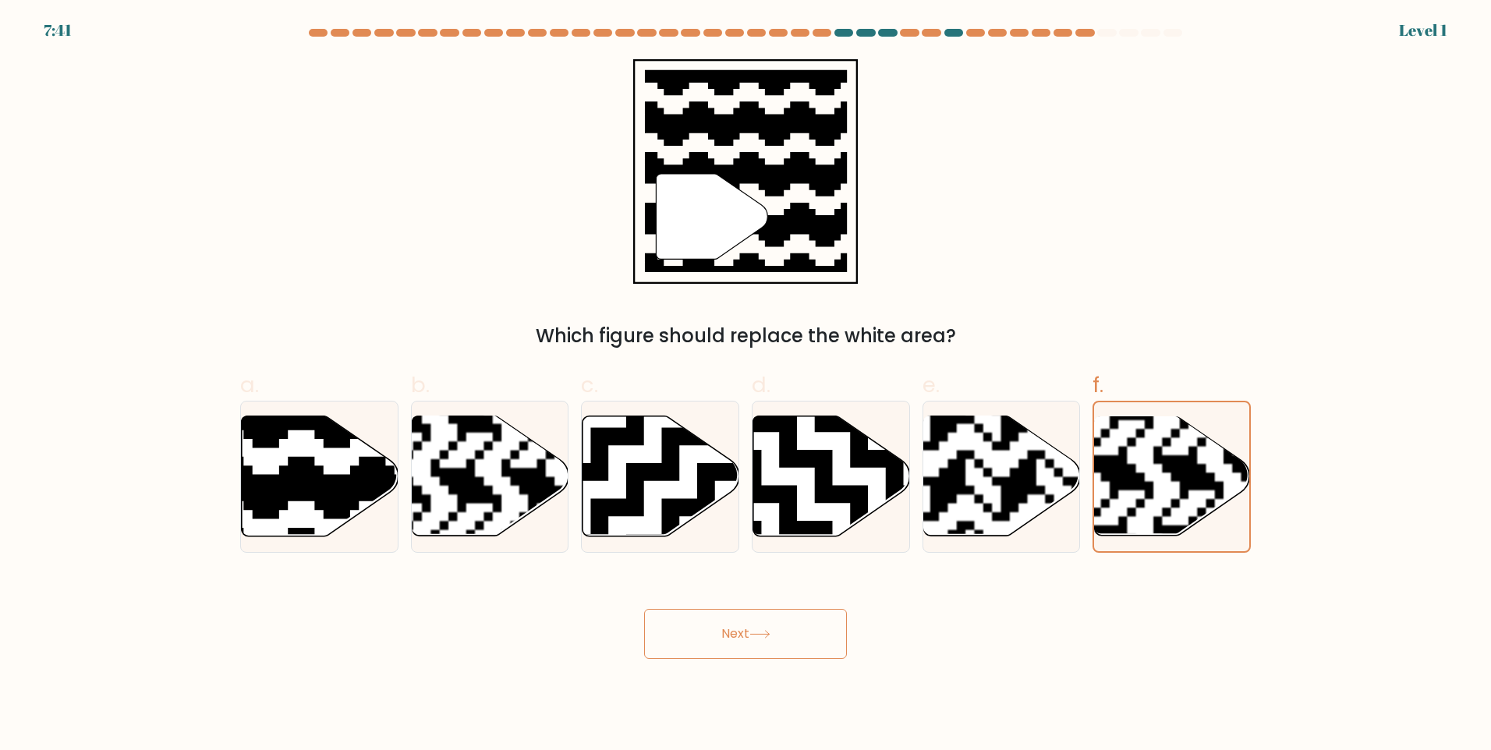
click at [751, 639] on button "Next" at bounding box center [745, 634] width 203 height 50
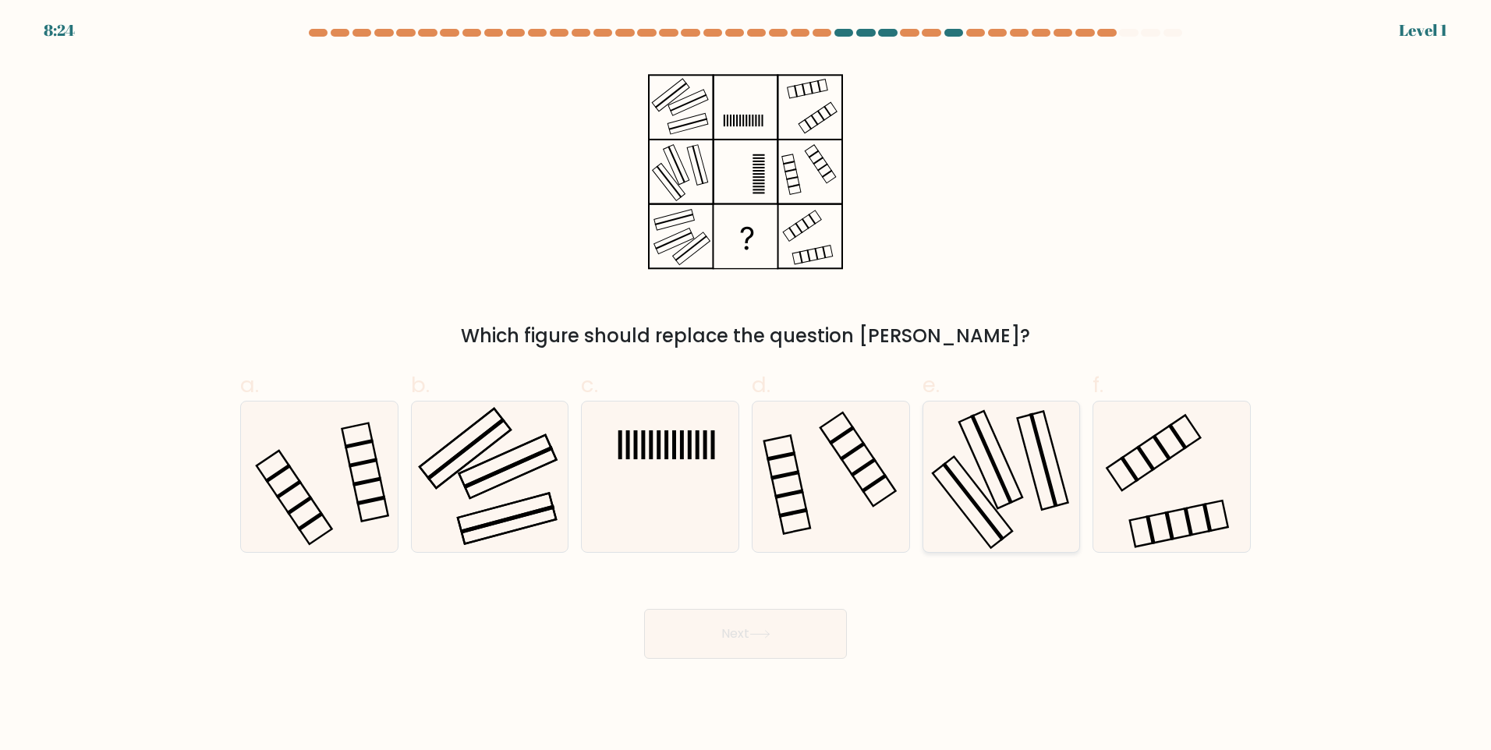
click at [1000, 487] on icon at bounding box center [1001, 477] width 150 height 150
click at [746, 385] on input "e." at bounding box center [745, 380] width 1 height 10
radio input "true"
click at [791, 641] on button "Next" at bounding box center [745, 634] width 203 height 50
click at [788, 643] on button "Next" at bounding box center [745, 634] width 203 height 50
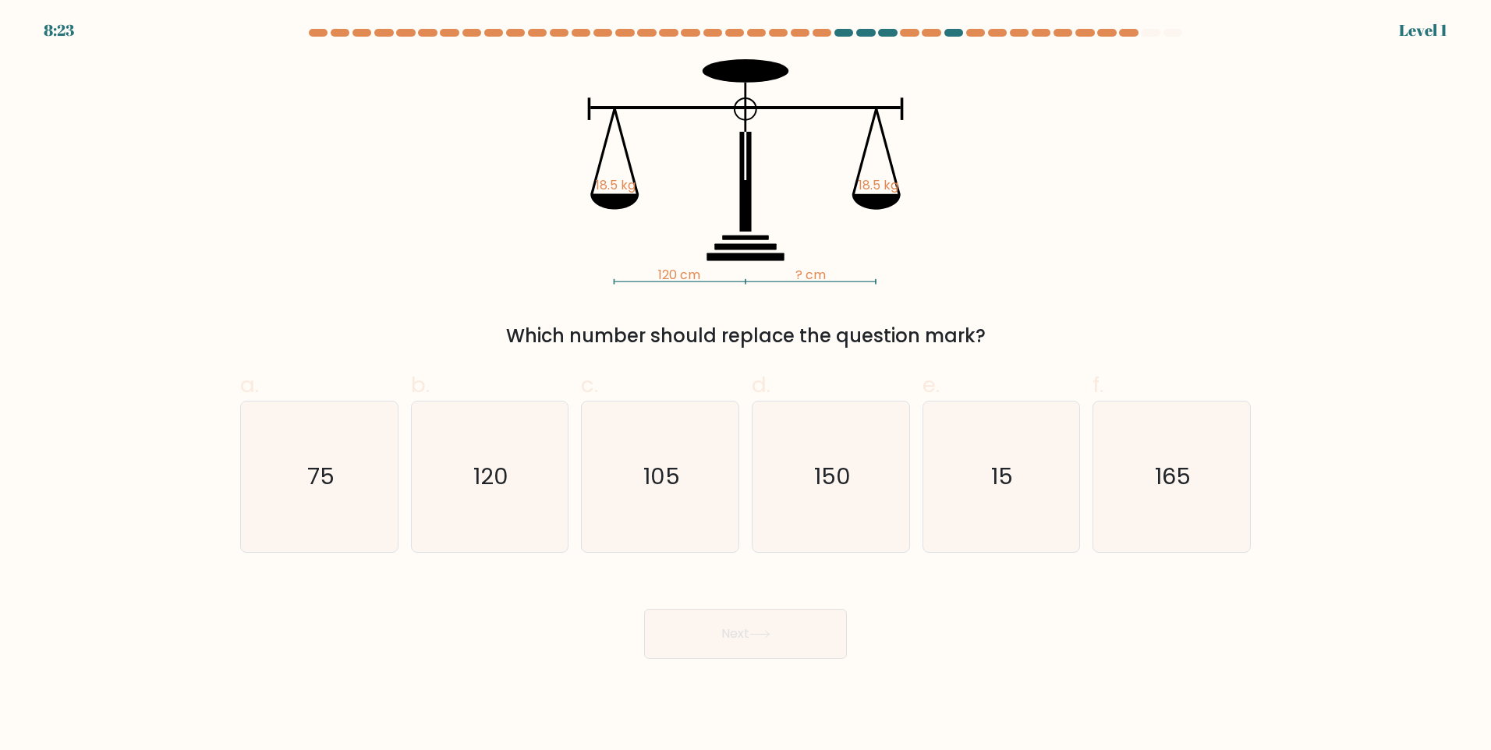
drag, startPoint x: 788, startPoint y: 643, endPoint x: 795, endPoint y: 635, distance: 10.6
click at [788, 643] on button "Next" at bounding box center [745, 634] width 203 height 50
click at [913, 477] on div "d. 150" at bounding box center [830, 461] width 171 height 184
drag, startPoint x: 792, startPoint y: 555, endPoint x: 792, endPoint y: 586, distance: 31.2
click at [792, 572] on form at bounding box center [745, 344] width 1491 height 630
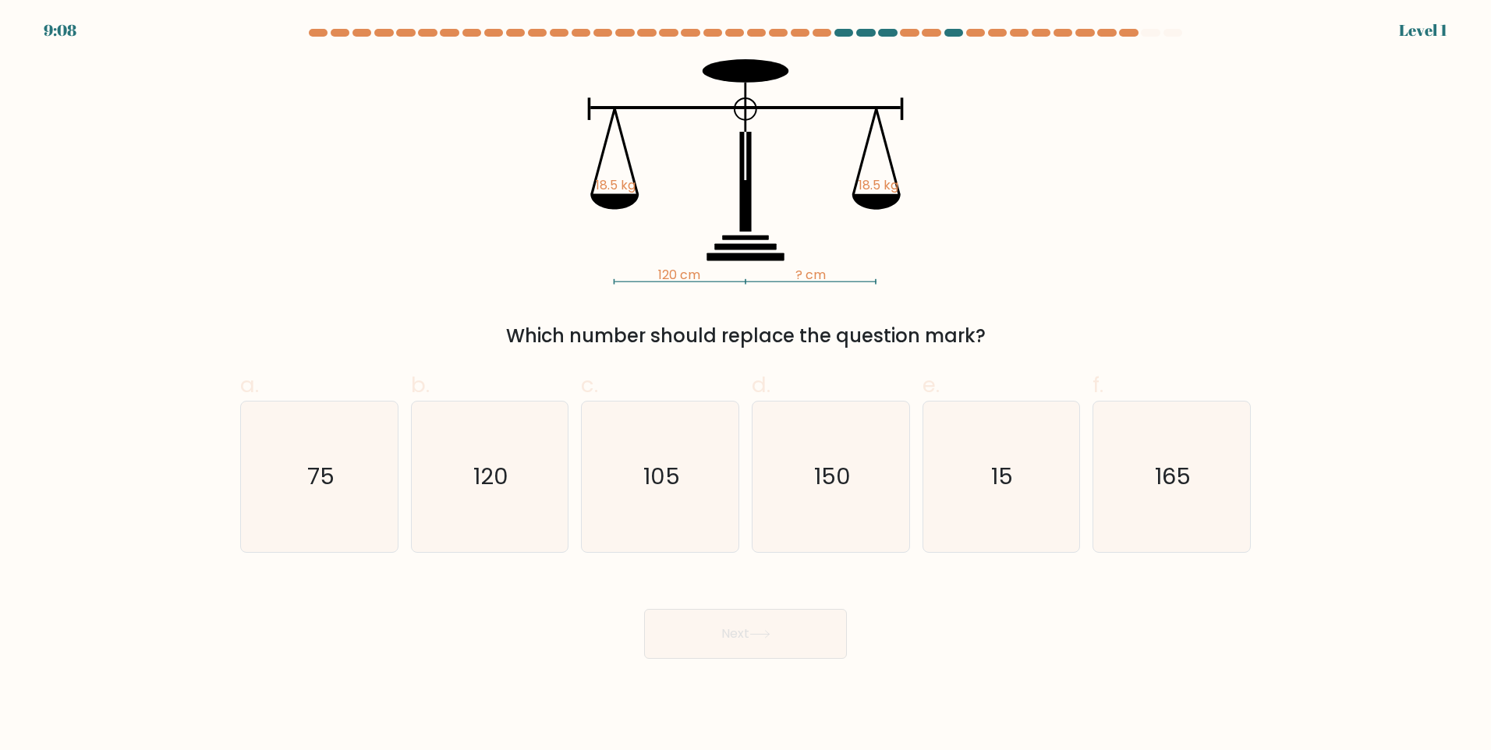
drag, startPoint x: 807, startPoint y: 518, endPoint x: 812, endPoint y: 583, distance: 65.7
click at [810, 521] on icon "150" at bounding box center [831, 477] width 150 height 150
click at [746, 385] on input "d. 150" at bounding box center [745, 380] width 1 height 10
radio input "true"
click at [781, 613] on button "Next" at bounding box center [745, 634] width 203 height 50
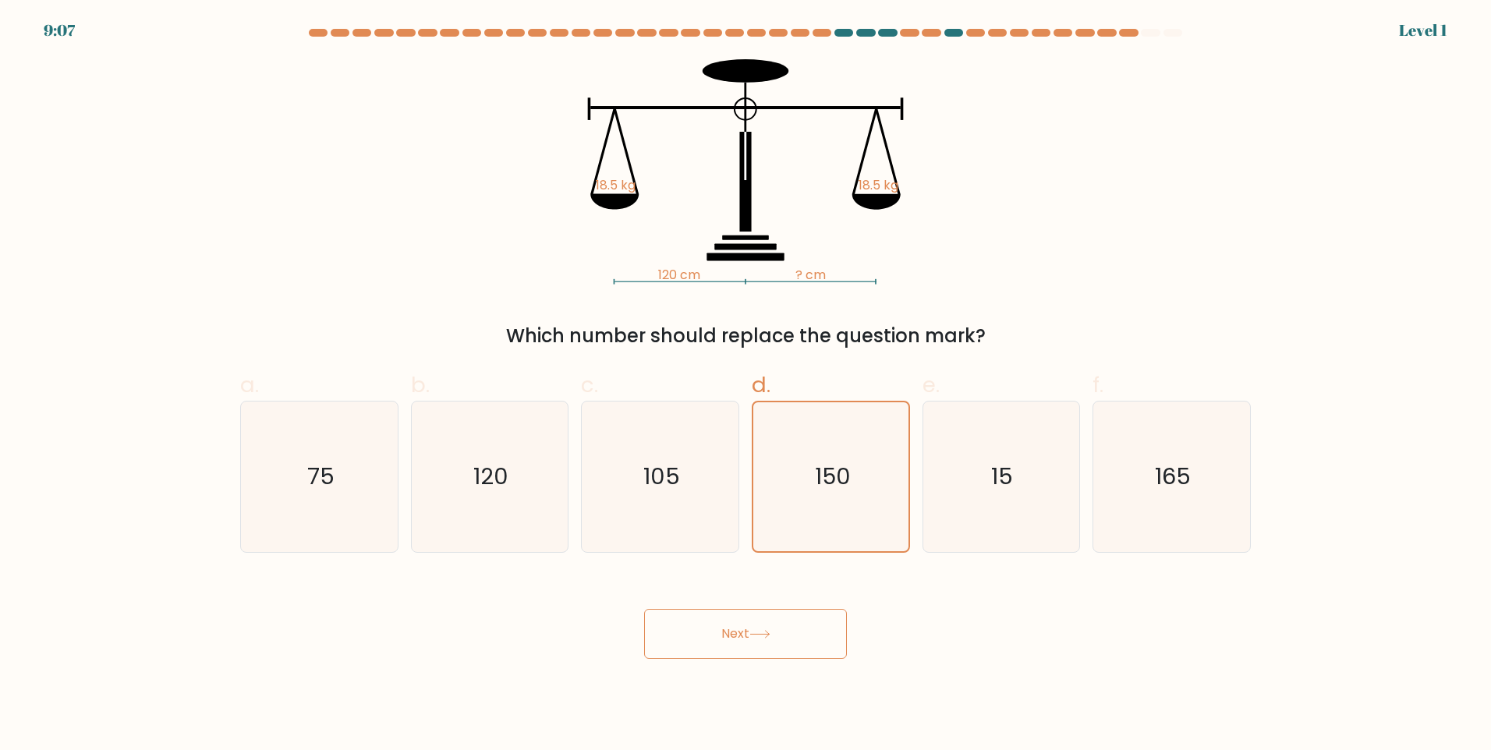
click at [781, 632] on button "Next" at bounding box center [745, 634] width 203 height 50
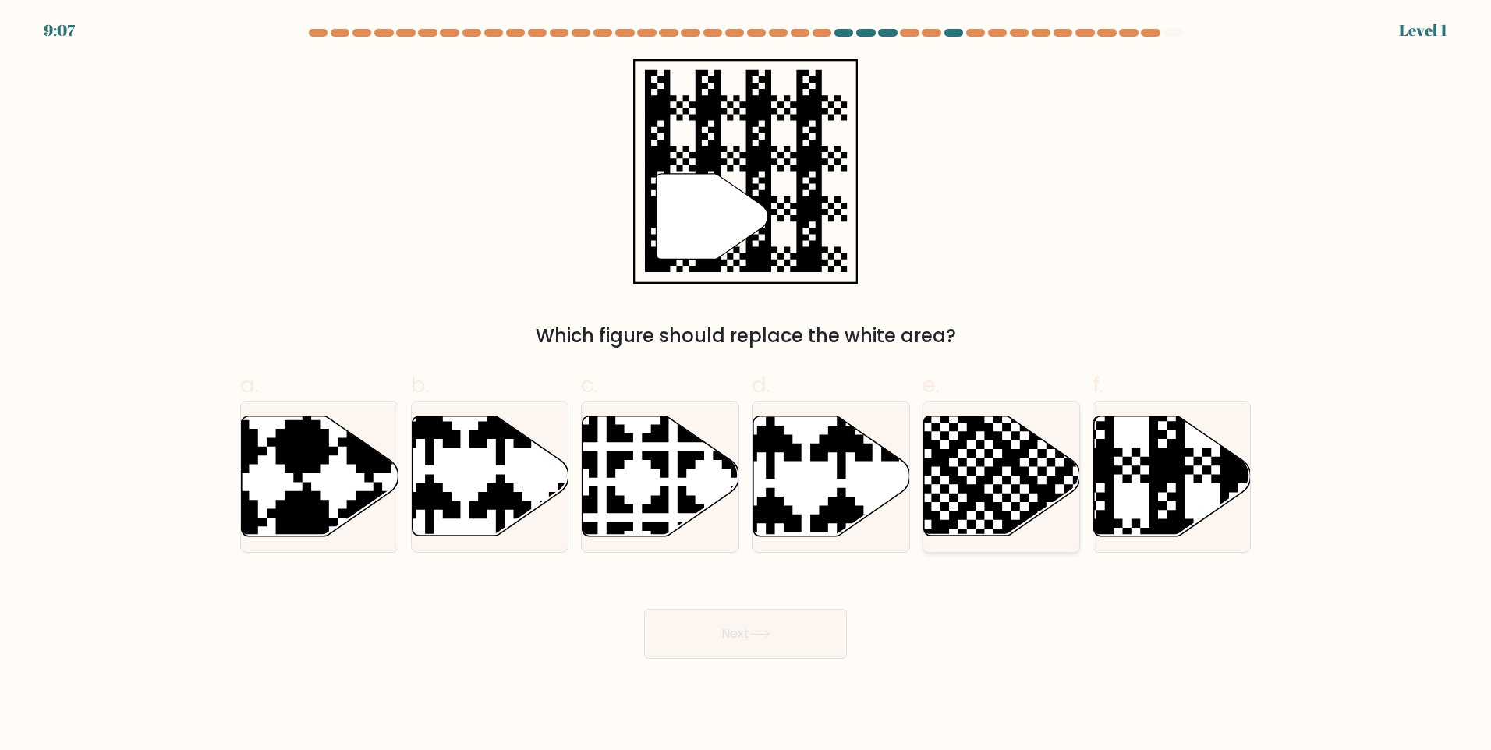
click at [1007, 473] on icon at bounding box center [1001, 476] width 157 height 120
click at [746, 385] on input "e." at bounding box center [745, 380] width 1 height 10
radio input "true"
click at [837, 635] on button "Next" at bounding box center [745, 634] width 203 height 50
click at [831, 640] on button "Next" at bounding box center [745, 634] width 203 height 50
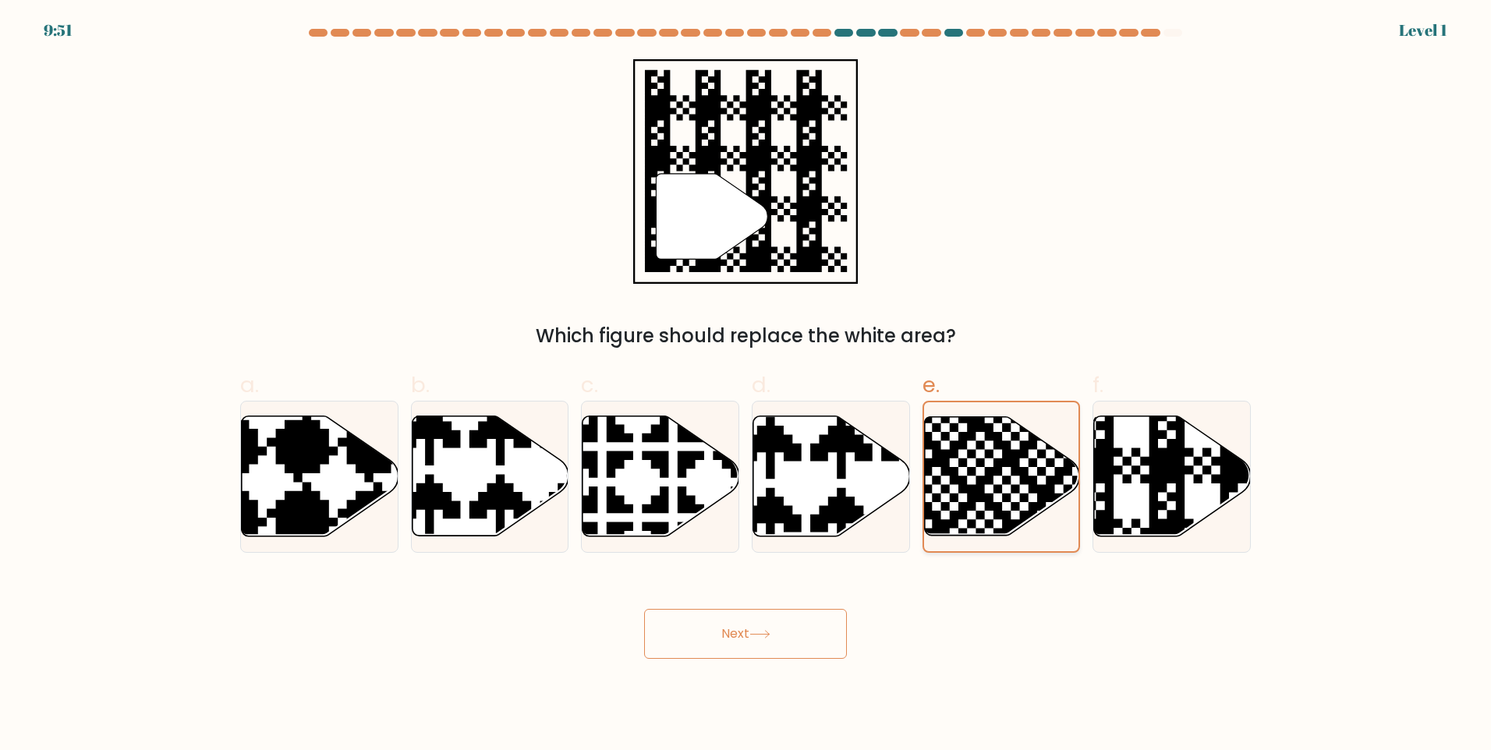
click at [1020, 474] on icon at bounding box center [949, 414] width 281 height 281
click at [746, 385] on input "e." at bounding box center [745, 380] width 1 height 10
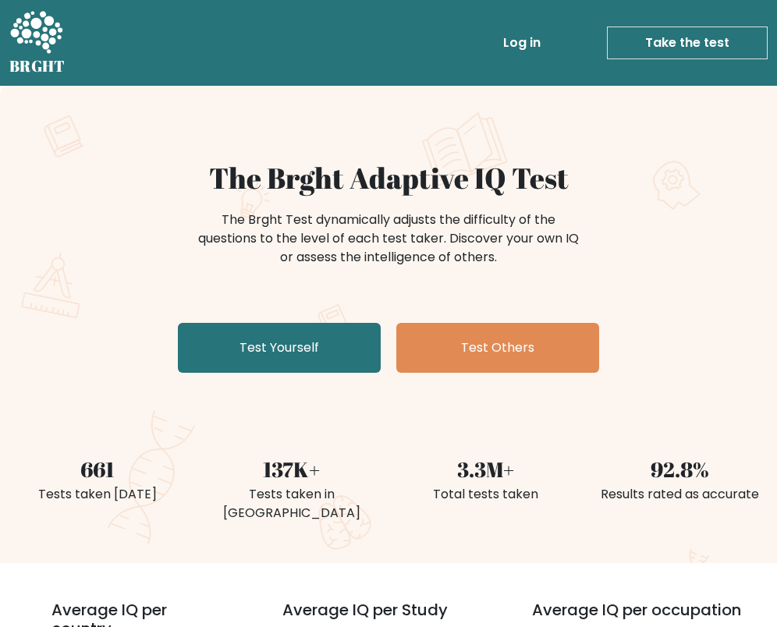
click at [663, 48] on link "Take the test" at bounding box center [687, 43] width 161 height 33
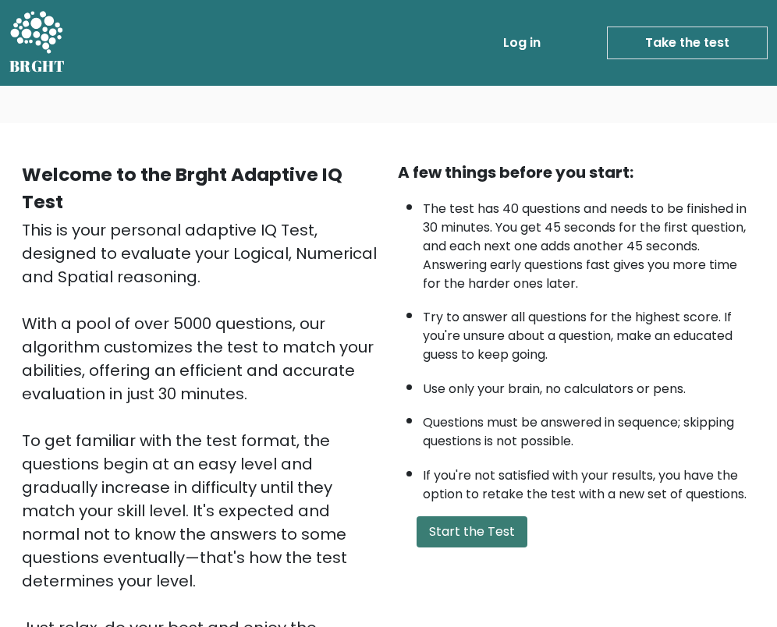
drag, startPoint x: 452, startPoint y: 553, endPoint x: 467, endPoint y: 541, distance: 18.9
click at [453, 552] on div "A few things before you start: The test has 40 questions and needs to be finish…" at bounding box center [576, 412] width 376 height 502
click at [467, 541] on button "Start the Test" at bounding box center [471, 531] width 111 height 31
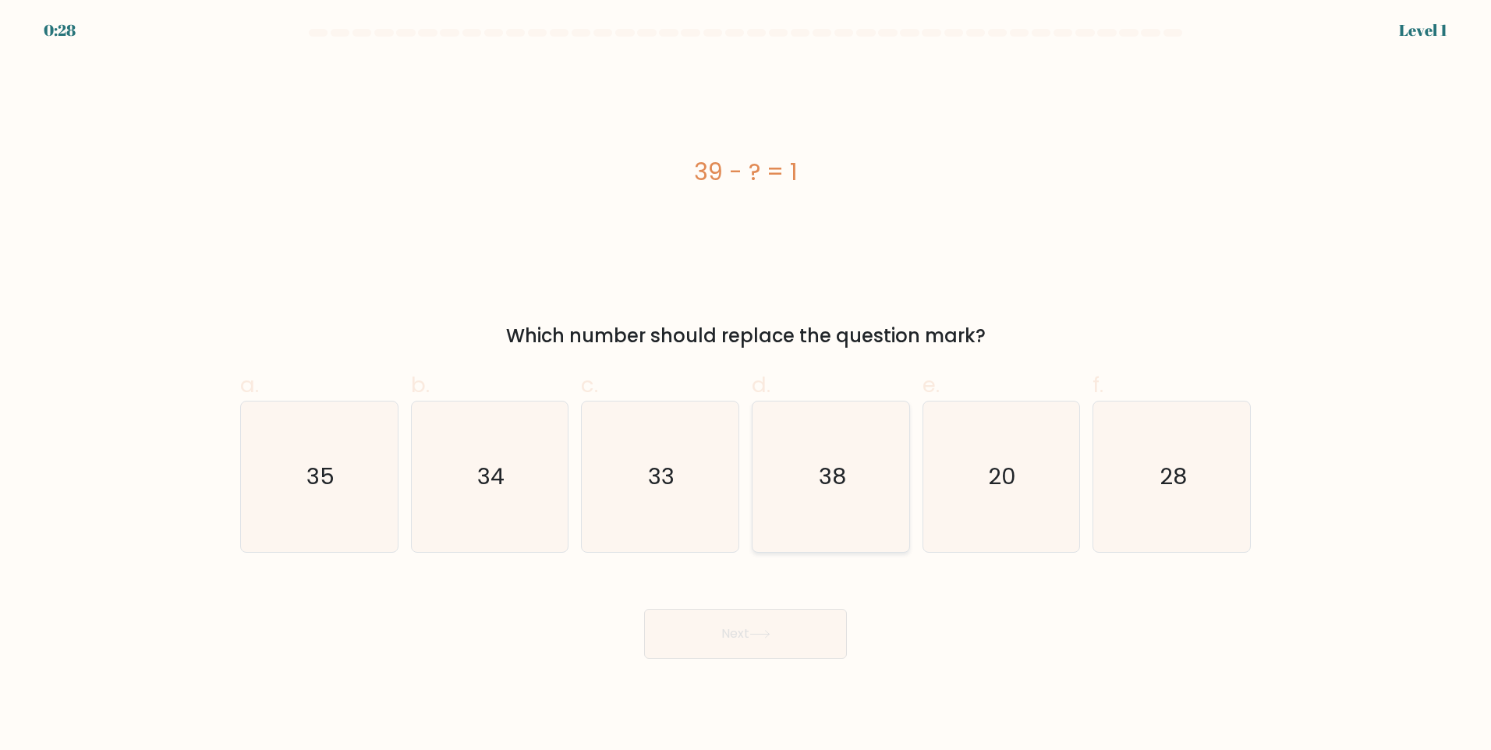
click at [788, 467] on icon "38" at bounding box center [831, 477] width 150 height 150
click at [746, 385] on input "d. 38" at bounding box center [745, 380] width 1 height 10
radio input "true"
click at [788, 626] on button "Next" at bounding box center [745, 634] width 203 height 50
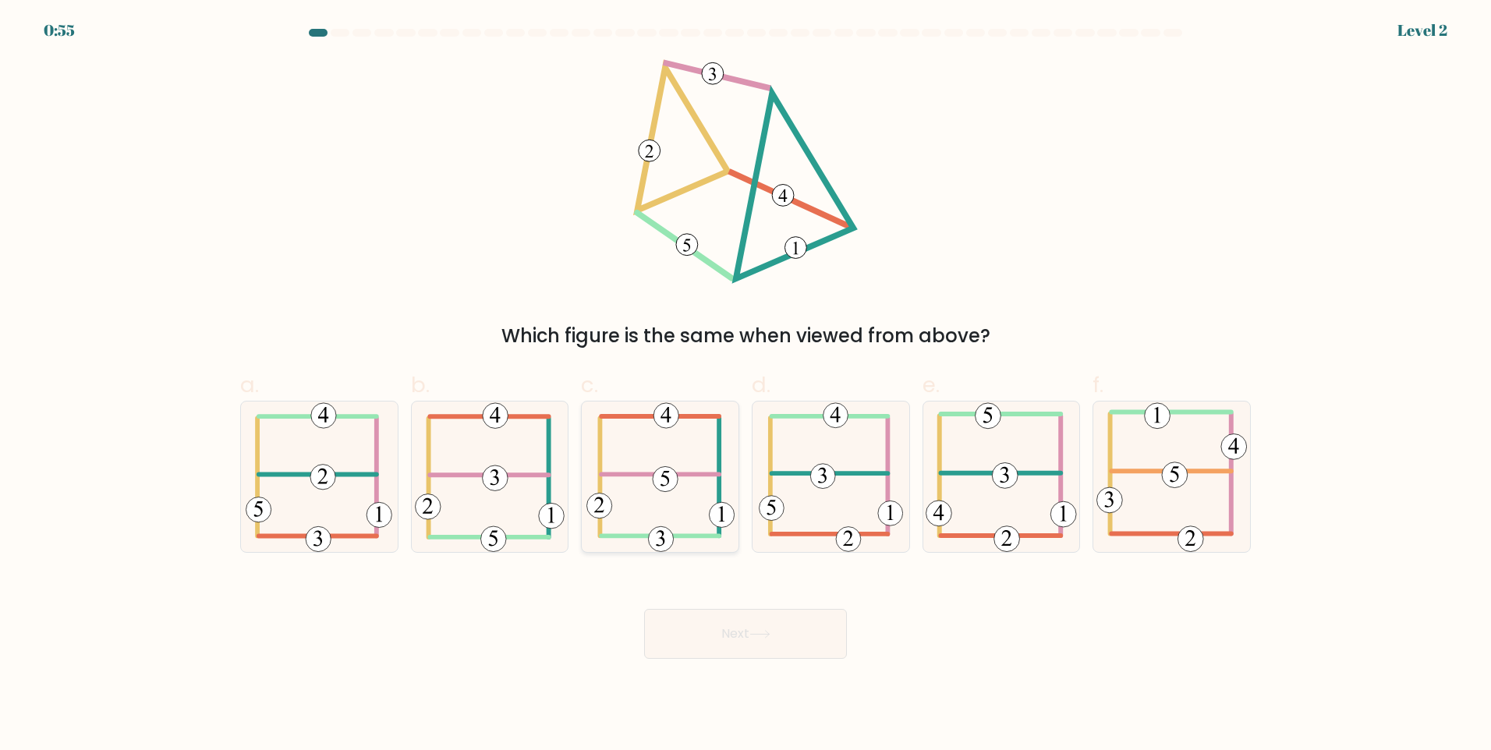
click at [614, 487] on icon at bounding box center [660, 477] width 148 height 150
click at [745, 385] on input "c." at bounding box center [745, 380] width 1 height 10
radio input "true"
click at [707, 619] on button "Next" at bounding box center [745, 634] width 203 height 50
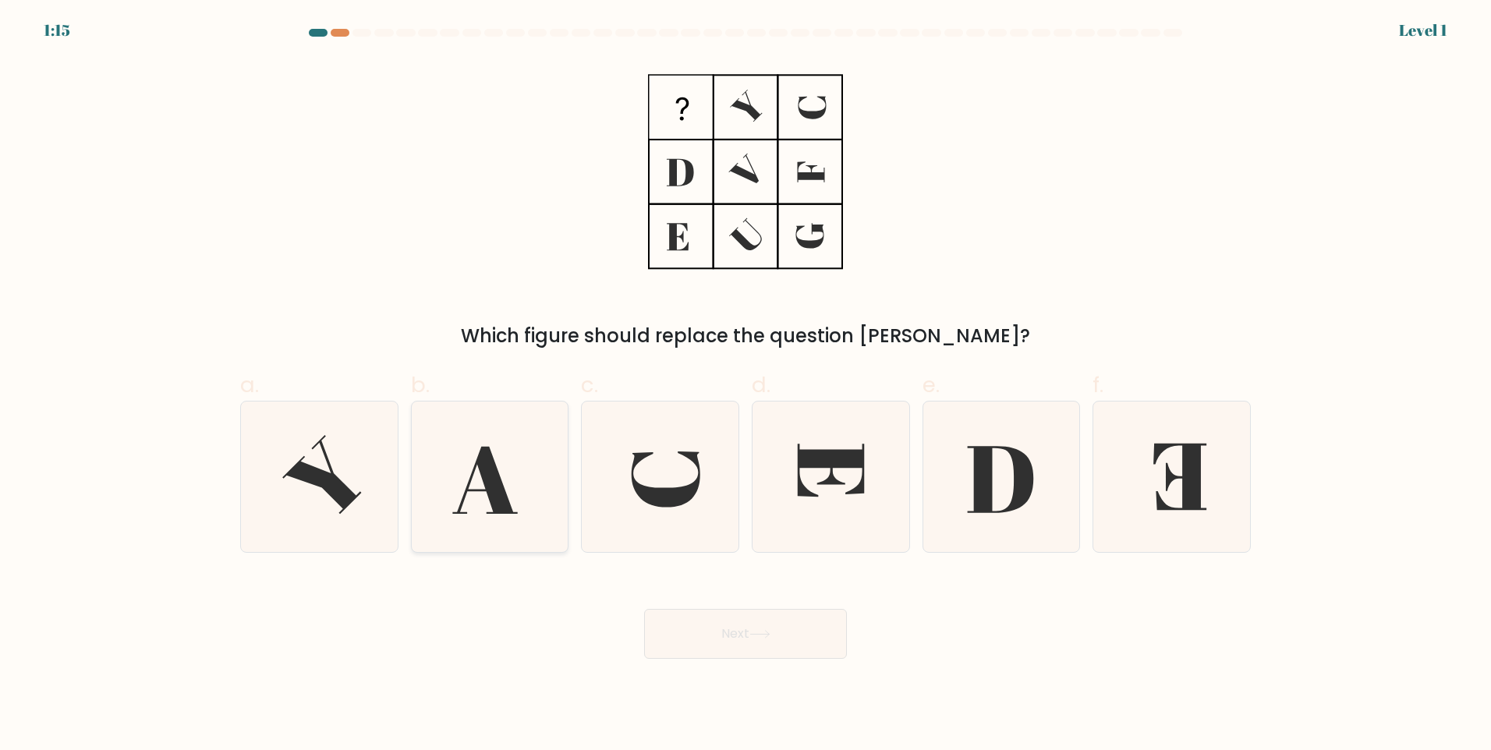
click at [466, 470] on icon at bounding box center [489, 477] width 150 height 150
click at [745, 385] on input "b." at bounding box center [745, 380] width 1 height 10
radio input "true"
click at [698, 625] on button "Next" at bounding box center [745, 634] width 203 height 50
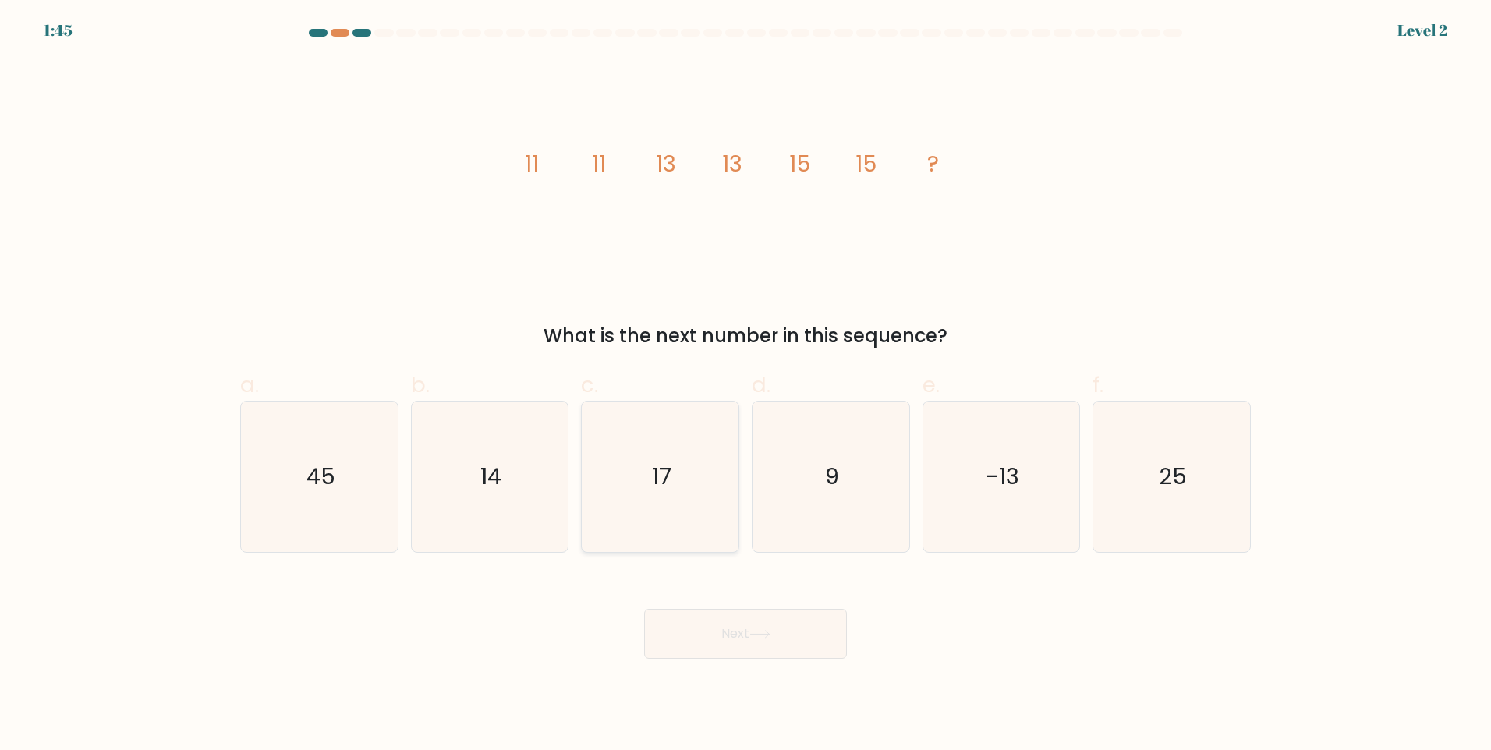
click at [655, 485] on text "17" at bounding box center [661, 476] width 19 height 31
click at [745, 385] on input "c. 17" at bounding box center [745, 380] width 1 height 10
radio input "true"
click at [788, 626] on button "Next" at bounding box center [745, 634] width 203 height 50
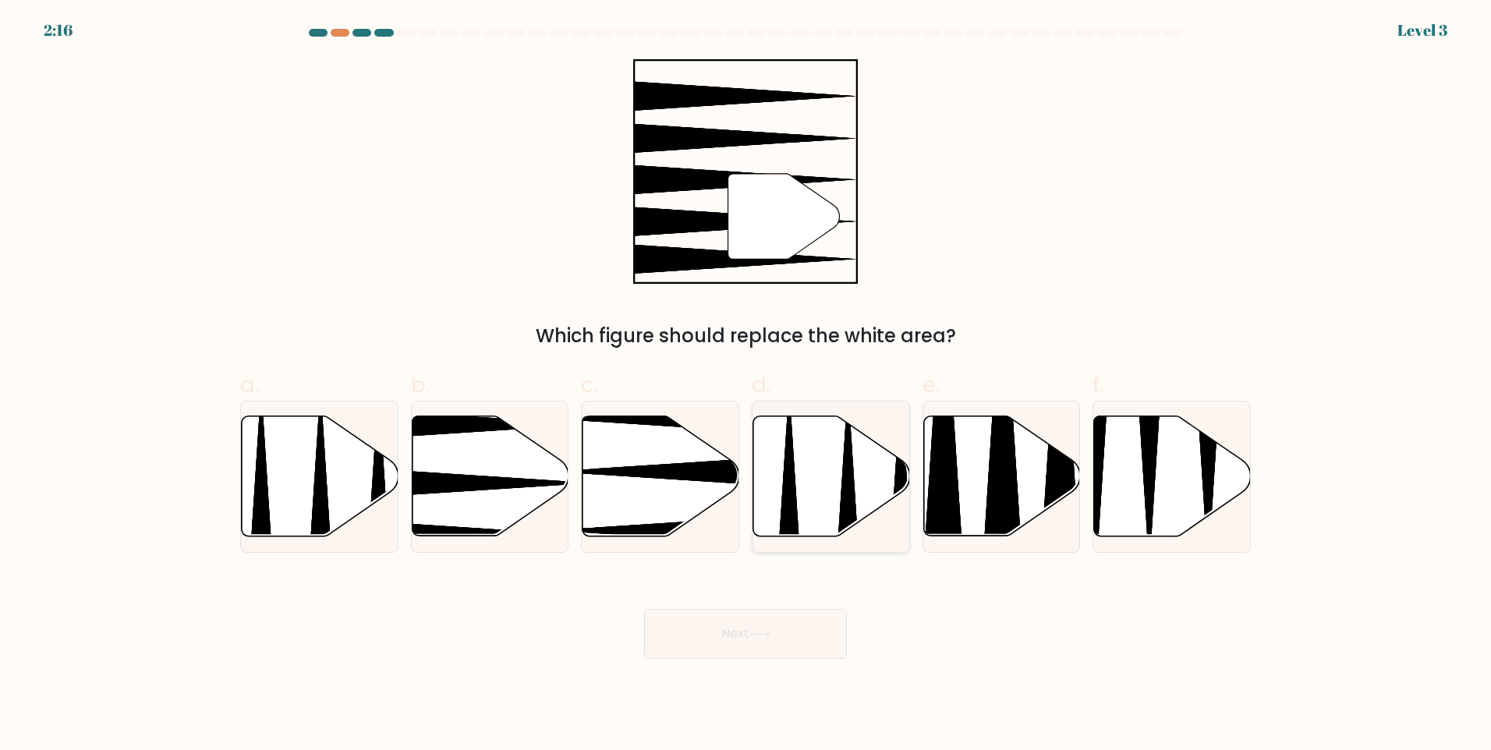
click at [788, 483] on icon at bounding box center [831, 476] width 157 height 120
click at [746, 385] on input "d." at bounding box center [745, 380] width 1 height 10
radio input "true"
click at [788, 626] on button "Next" at bounding box center [745, 634] width 203 height 50
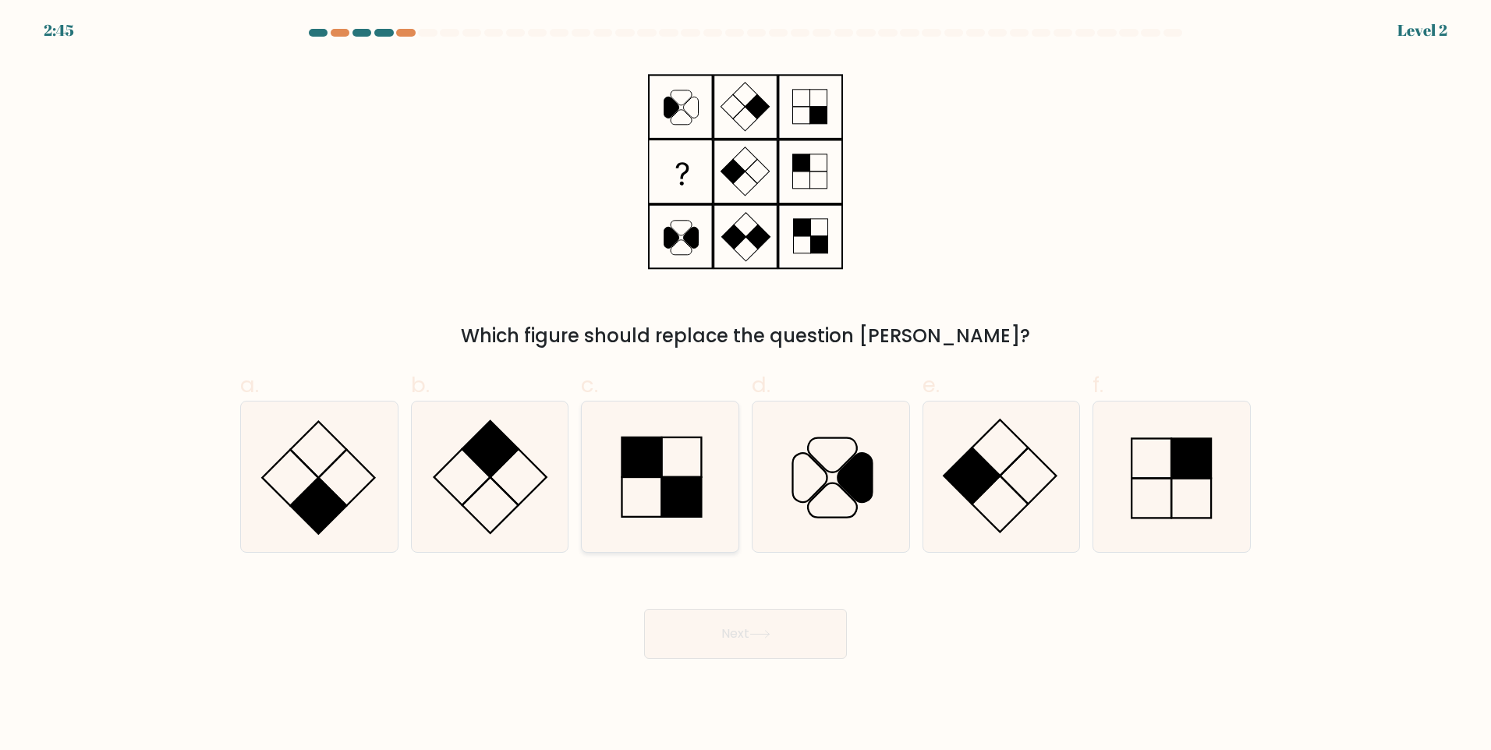
click at [655, 487] on icon at bounding box center [660, 477] width 150 height 150
click at [745, 385] on input "c." at bounding box center [745, 380] width 1 height 10
radio input "true"
click at [737, 626] on button "Next" at bounding box center [745, 634] width 203 height 50
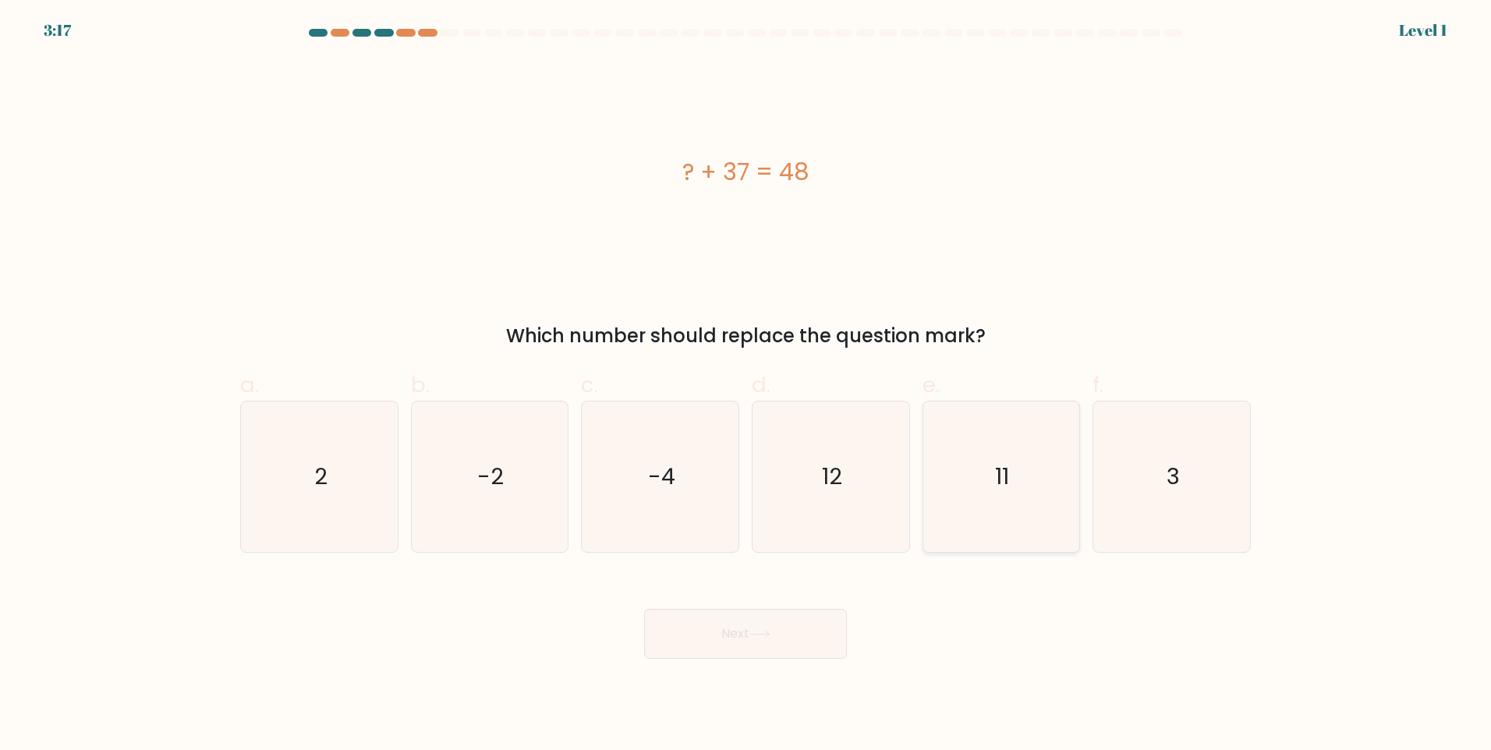
click at [788, 506] on icon "11" at bounding box center [1001, 477] width 150 height 150
click at [746, 385] on input "e. 11" at bounding box center [745, 380] width 1 height 10
radio input "true"
click at [788, 626] on button "Next" at bounding box center [745, 634] width 203 height 50
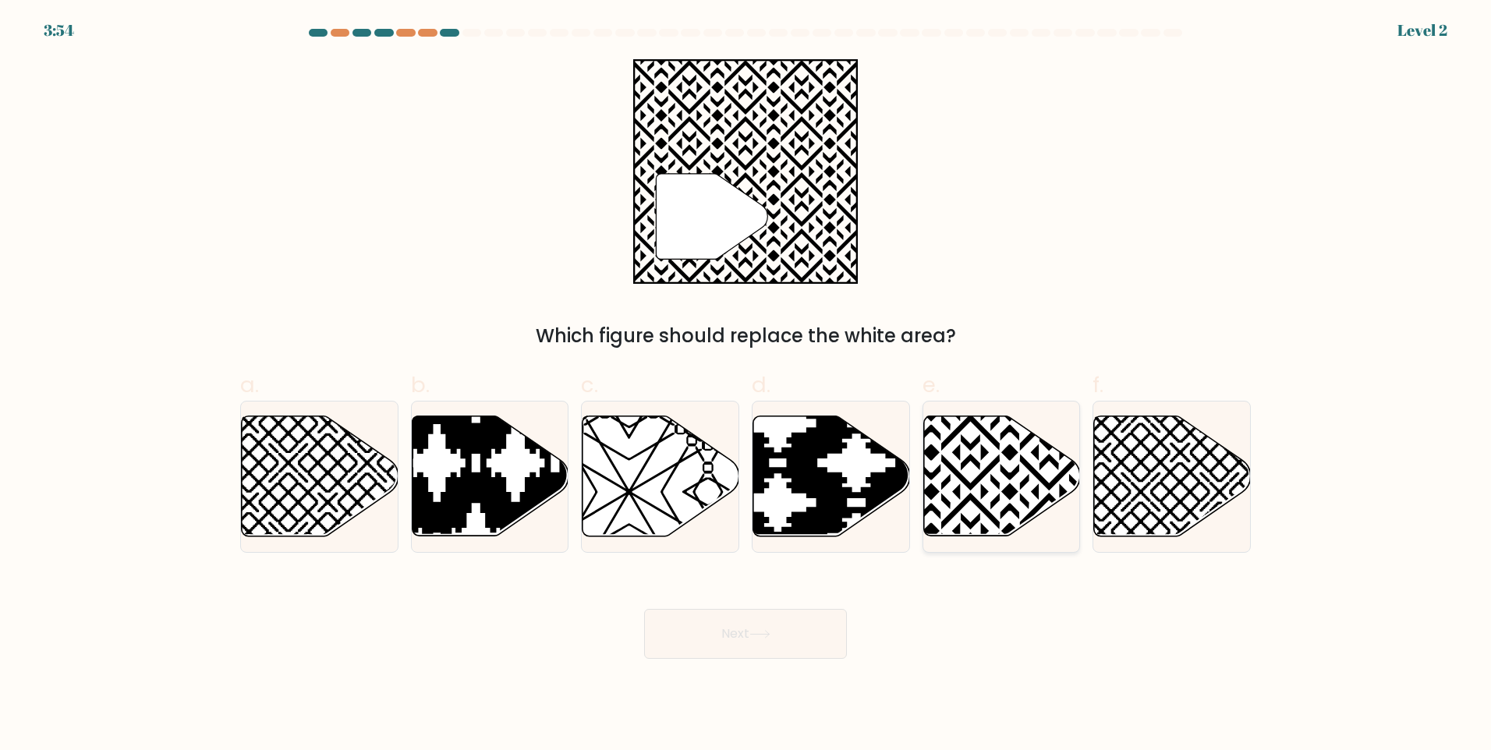
click at [788, 476] on icon at bounding box center [1049, 413] width 316 height 316
click at [746, 385] on input "e." at bounding box center [745, 380] width 1 height 10
radio input "true"
click at [788, 626] on button "Next" at bounding box center [745, 634] width 203 height 50
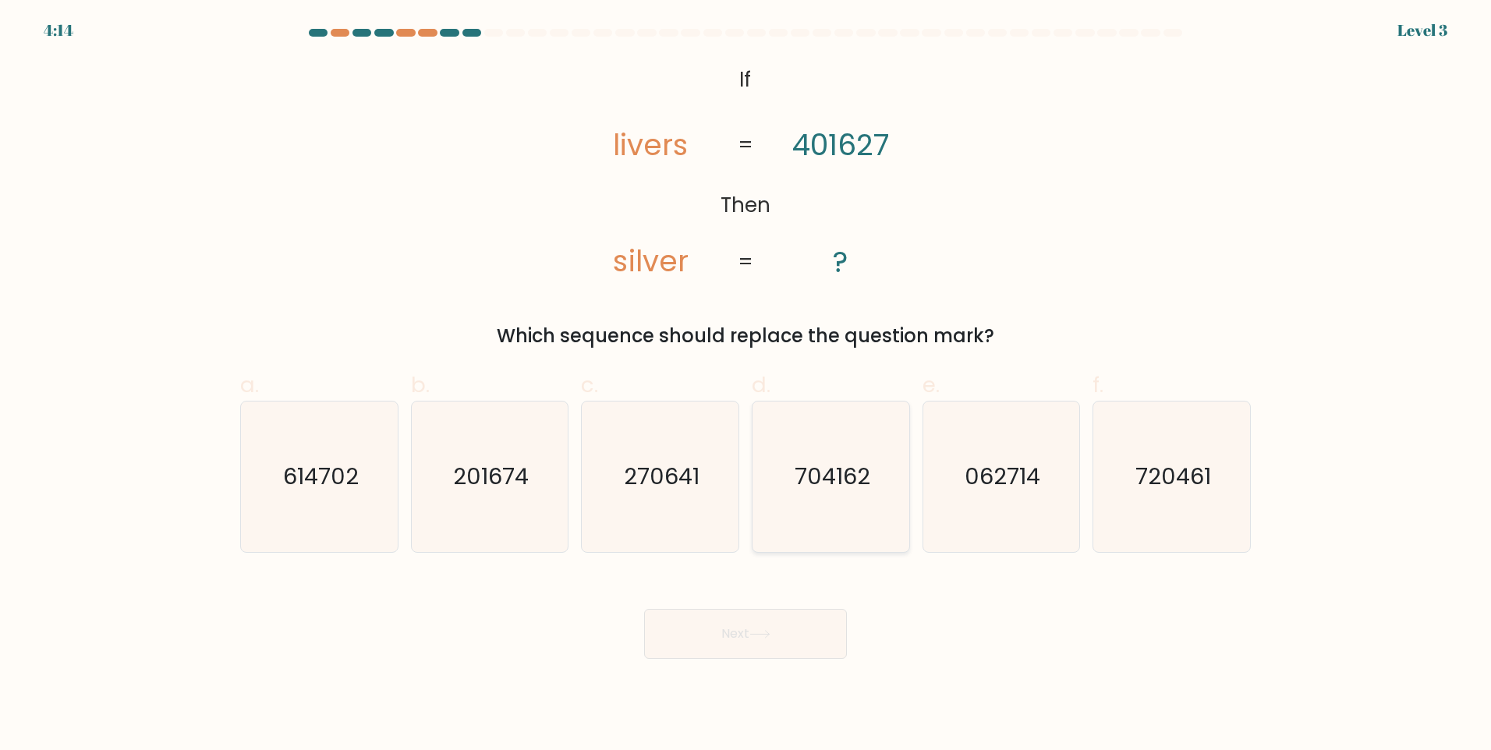
click at [788, 518] on icon "704162" at bounding box center [831, 477] width 150 height 150
click at [746, 385] on input "d. 704162" at bounding box center [745, 380] width 1 height 10
radio input "true"
click at [780, 626] on button "Next" at bounding box center [745, 634] width 203 height 50
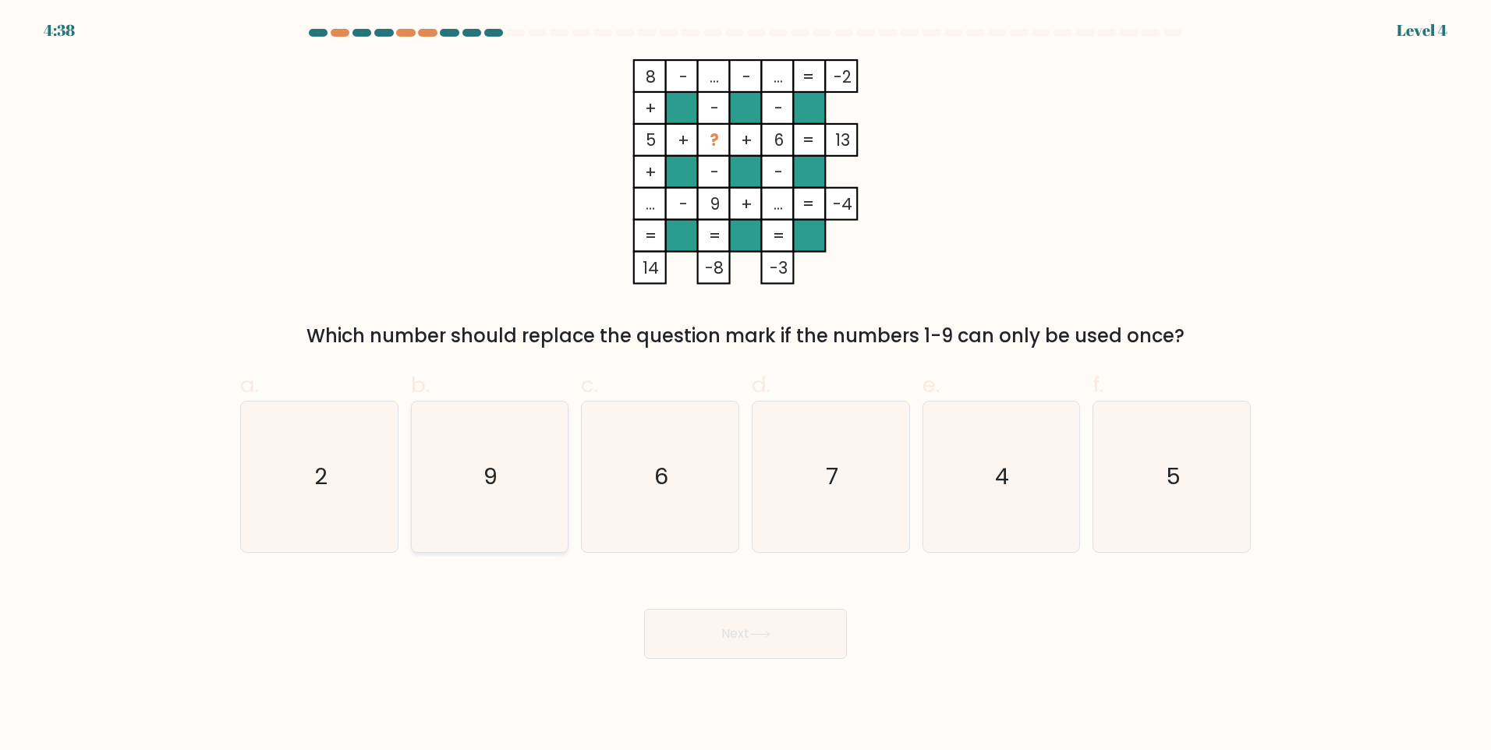
click at [467, 502] on icon "9" at bounding box center [489, 477] width 150 height 150
click at [745, 385] on input "b. 9" at bounding box center [745, 380] width 1 height 10
radio input "true"
click at [740, 626] on button "Next" at bounding box center [745, 634] width 203 height 50
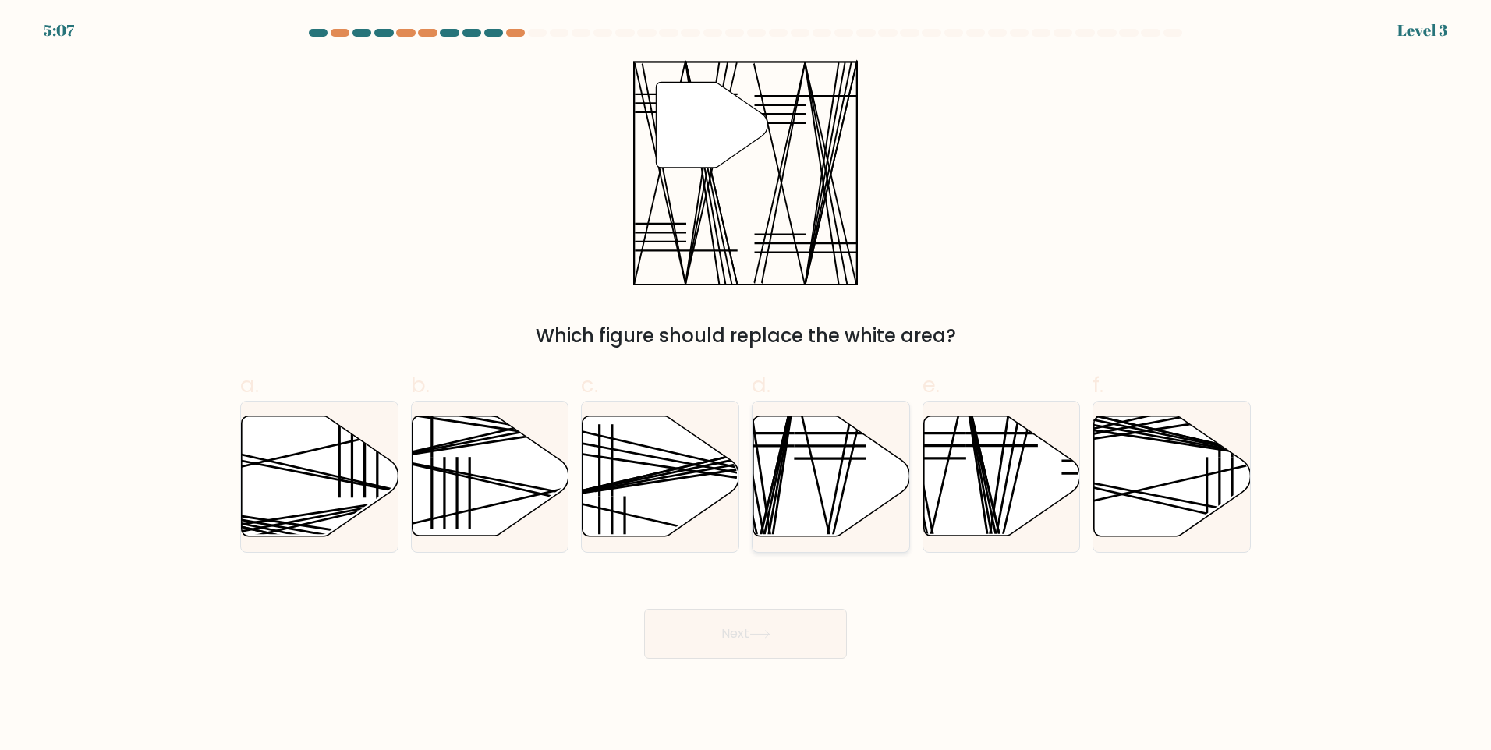
click at [784, 474] on icon at bounding box center [831, 476] width 157 height 120
click at [746, 385] on input "d." at bounding box center [745, 380] width 1 height 10
radio input "true"
click at [735, 626] on button "Next" at bounding box center [745, 634] width 203 height 50
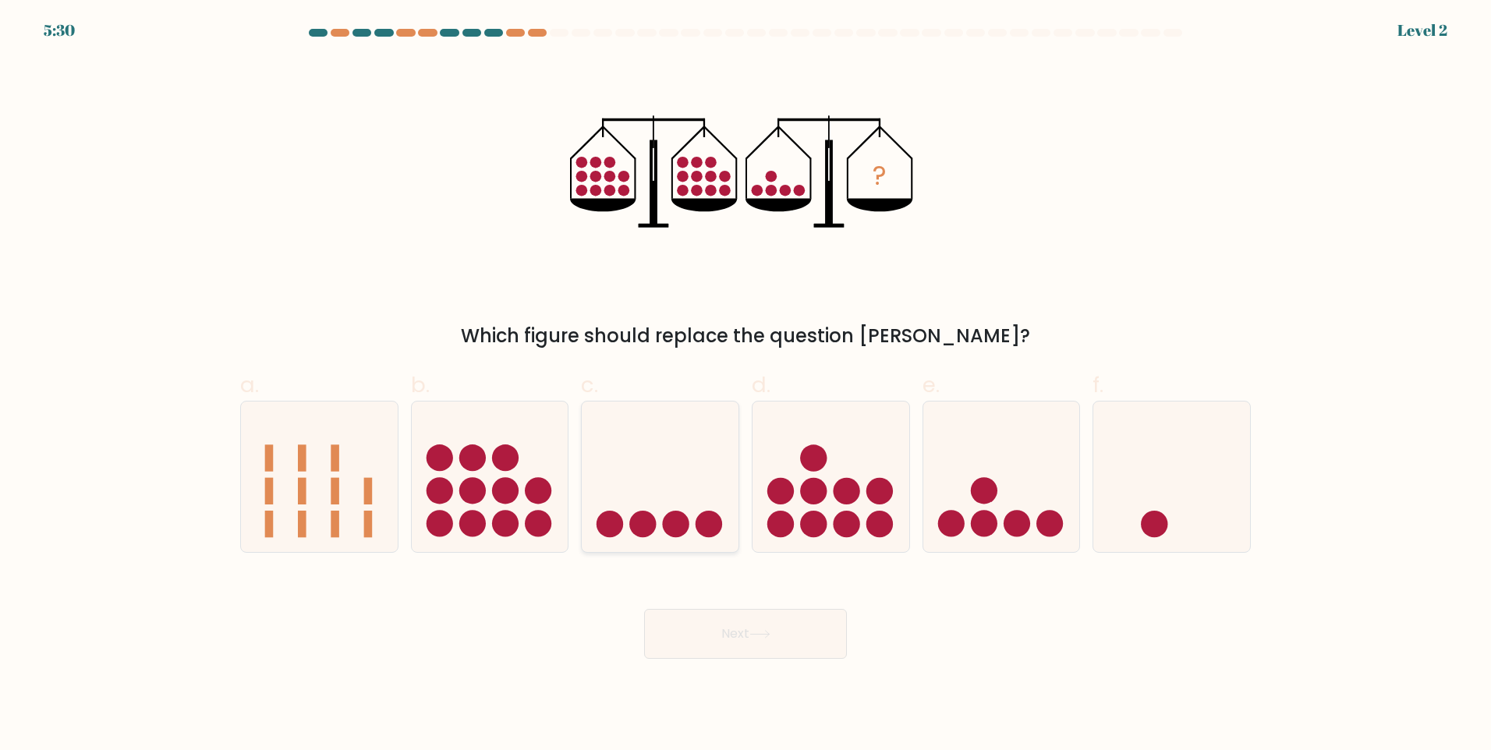
click at [663, 503] on icon at bounding box center [660, 476] width 157 height 129
click at [745, 385] on input "c." at bounding box center [745, 380] width 1 height 10
radio input "true"
click at [708, 626] on button "Next" at bounding box center [745, 634] width 203 height 50
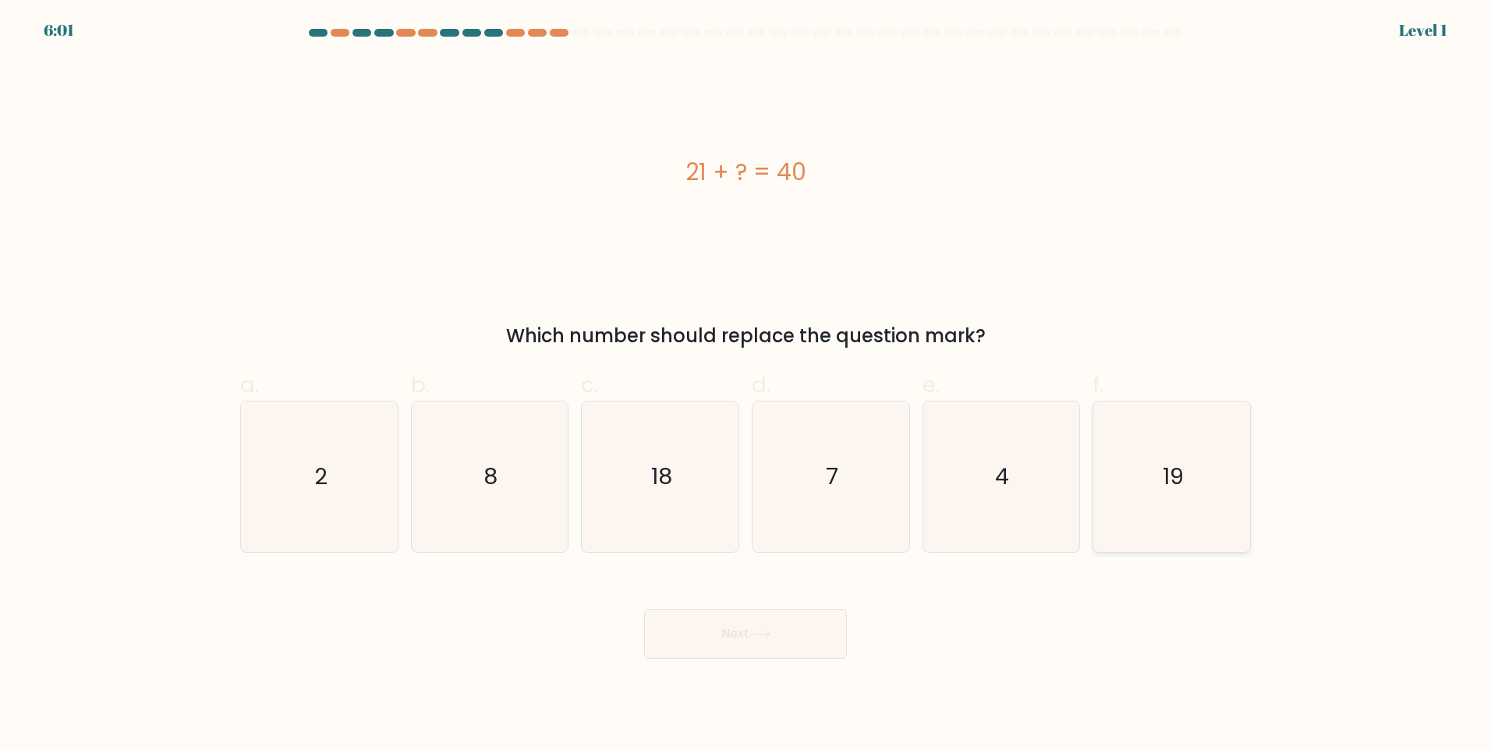
click at [788, 486] on text "19" at bounding box center [1173, 476] width 21 height 31
click at [746, 385] on input "f. 19" at bounding box center [745, 380] width 1 height 10
radio input "true"
drag, startPoint x: 756, startPoint y: 675, endPoint x: 767, endPoint y: 655, distance: 22.7
click at [760, 626] on body "6:00 Level 1 a." at bounding box center [745, 375] width 1491 height 750
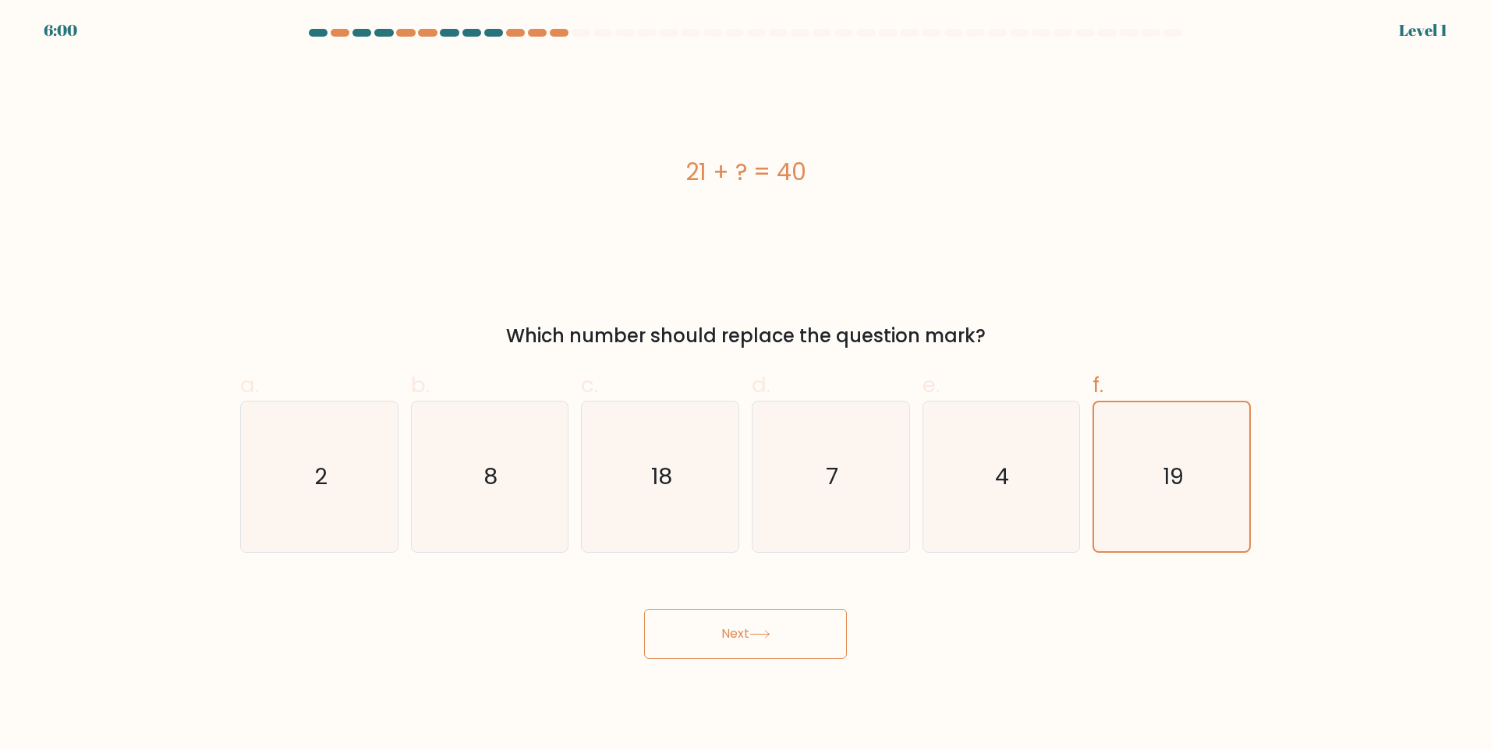
click at [767, 626] on button "Next" at bounding box center [745, 634] width 203 height 50
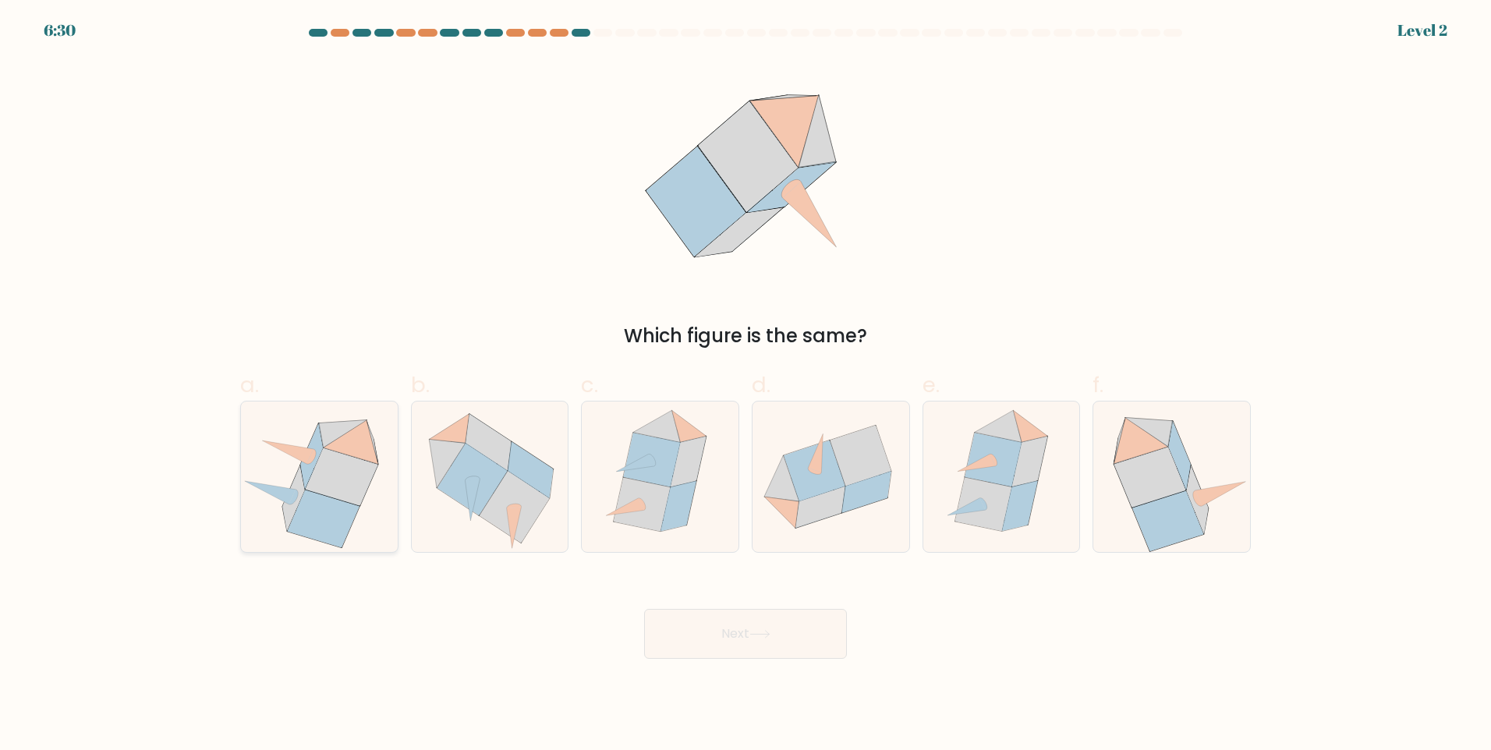
click at [298, 487] on icon at bounding box center [293, 498] width 22 height 65
click at [745, 385] on input "a." at bounding box center [745, 380] width 1 height 10
radio input "true"
click at [721, 626] on body "6:28 Level 2" at bounding box center [745, 375] width 1491 height 750
click at [731, 626] on button "Next" at bounding box center [745, 634] width 203 height 50
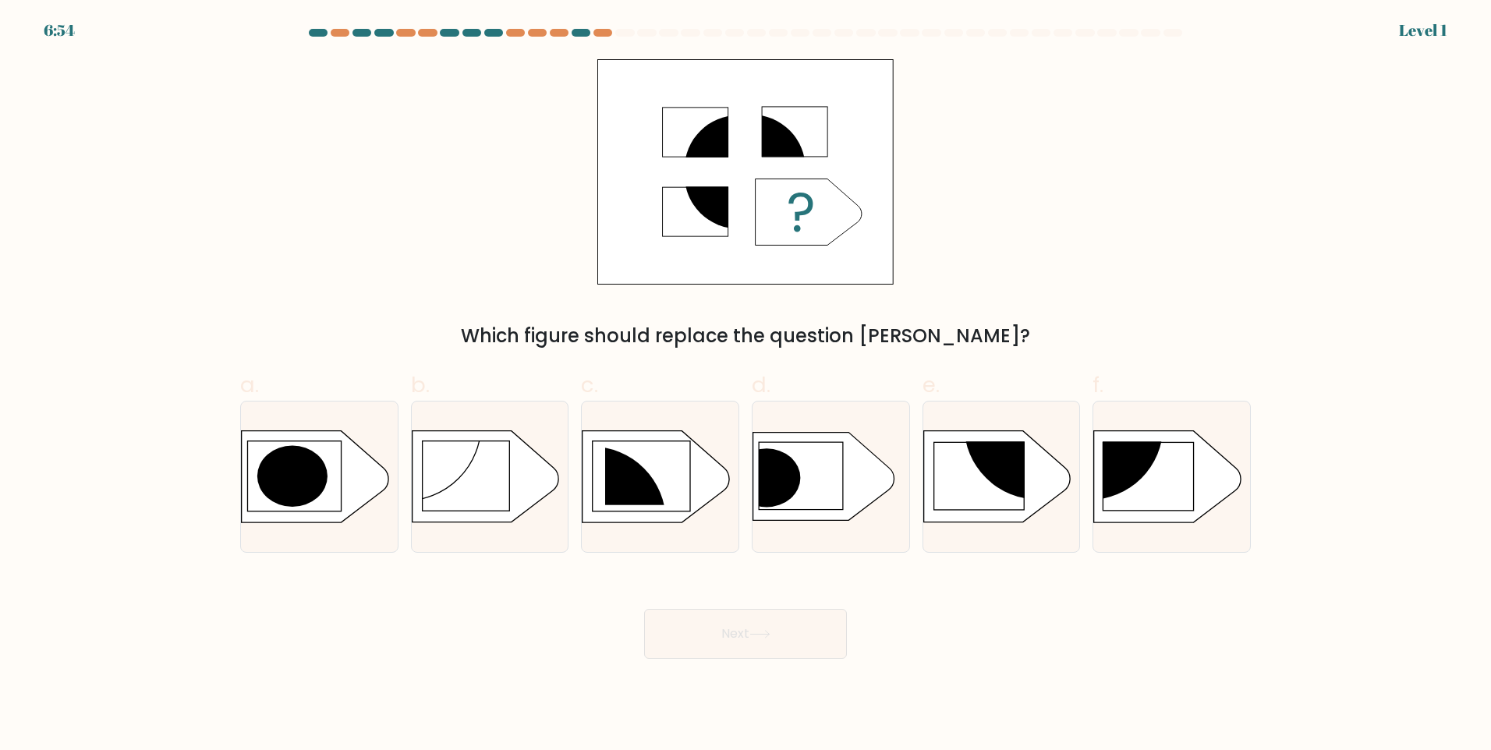
click at [788, 500] on div "f." at bounding box center [1171, 461] width 171 height 184
click at [788, 501] on rect at bounding box center [1148, 477] width 90 height 68
click at [746, 385] on input "f." at bounding box center [745, 380] width 1 height 10
radio input "true"
click at [743, 626] on button "Next" at bounding box center [745, 634] width 203 height 50
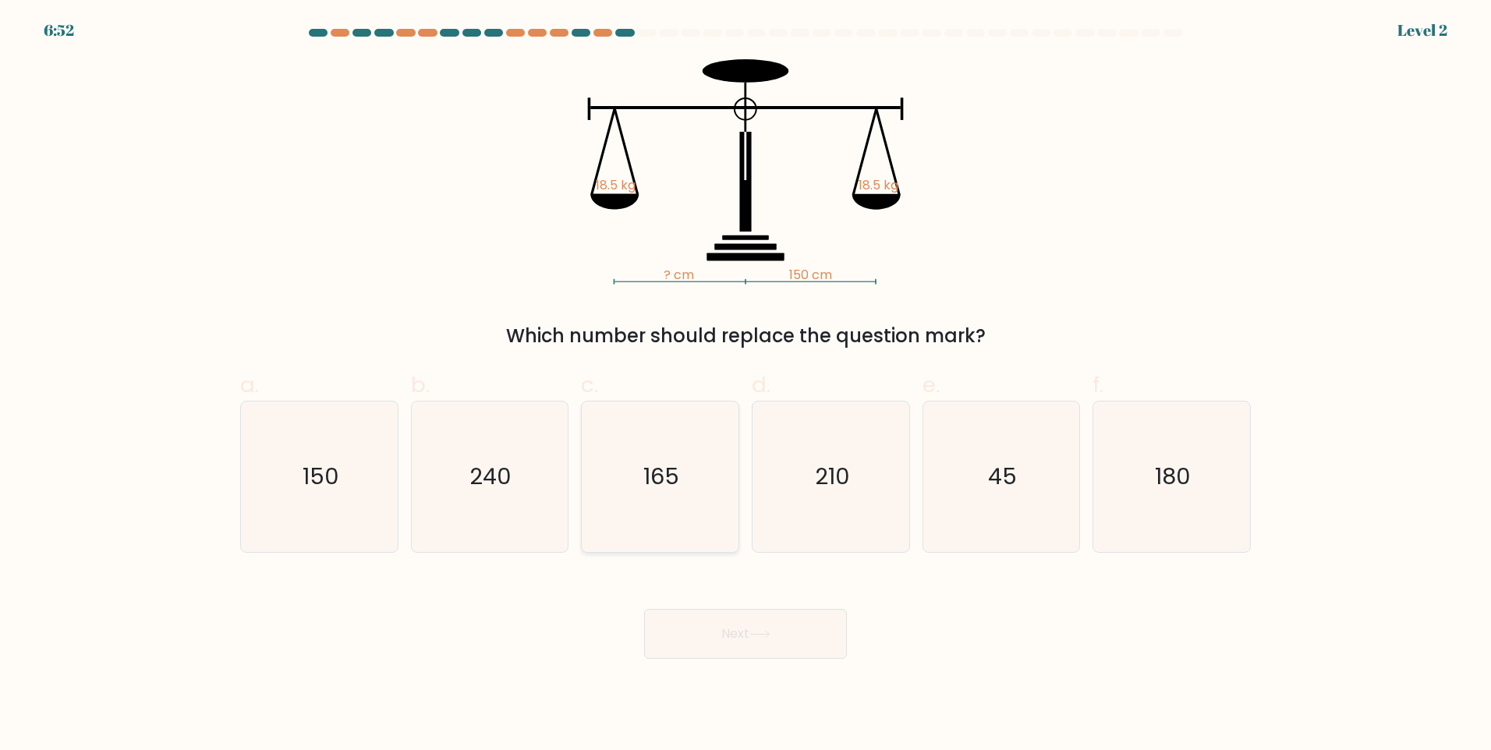
click at [681, 495] on icon "165" at bounding box center [660, 477] width 150 height 150
click at [745, 385] on input "c. 165" at bounding box center [745, 380] width 1 height 10
radio input "true"
drag, startPoint x: 701, startPoint y: 600, endPoint x: 719, endPoint y: 636, distance: 39.4
click at [710, 621] on div "Next" at bounding box center [745, 615] width 1029 height 87
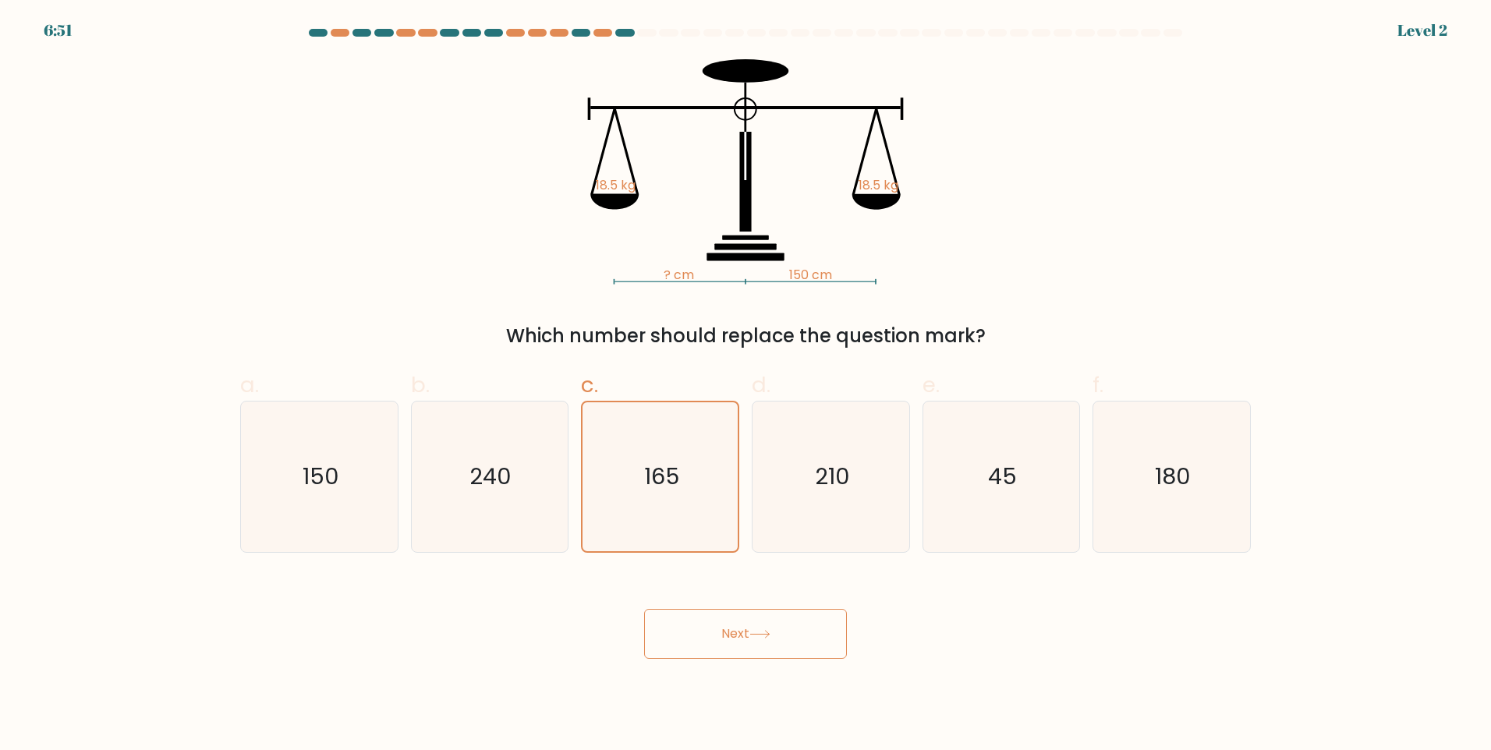
click at [721, 626] on button "Next" at bounding box center [745, 634] width 203 height 50
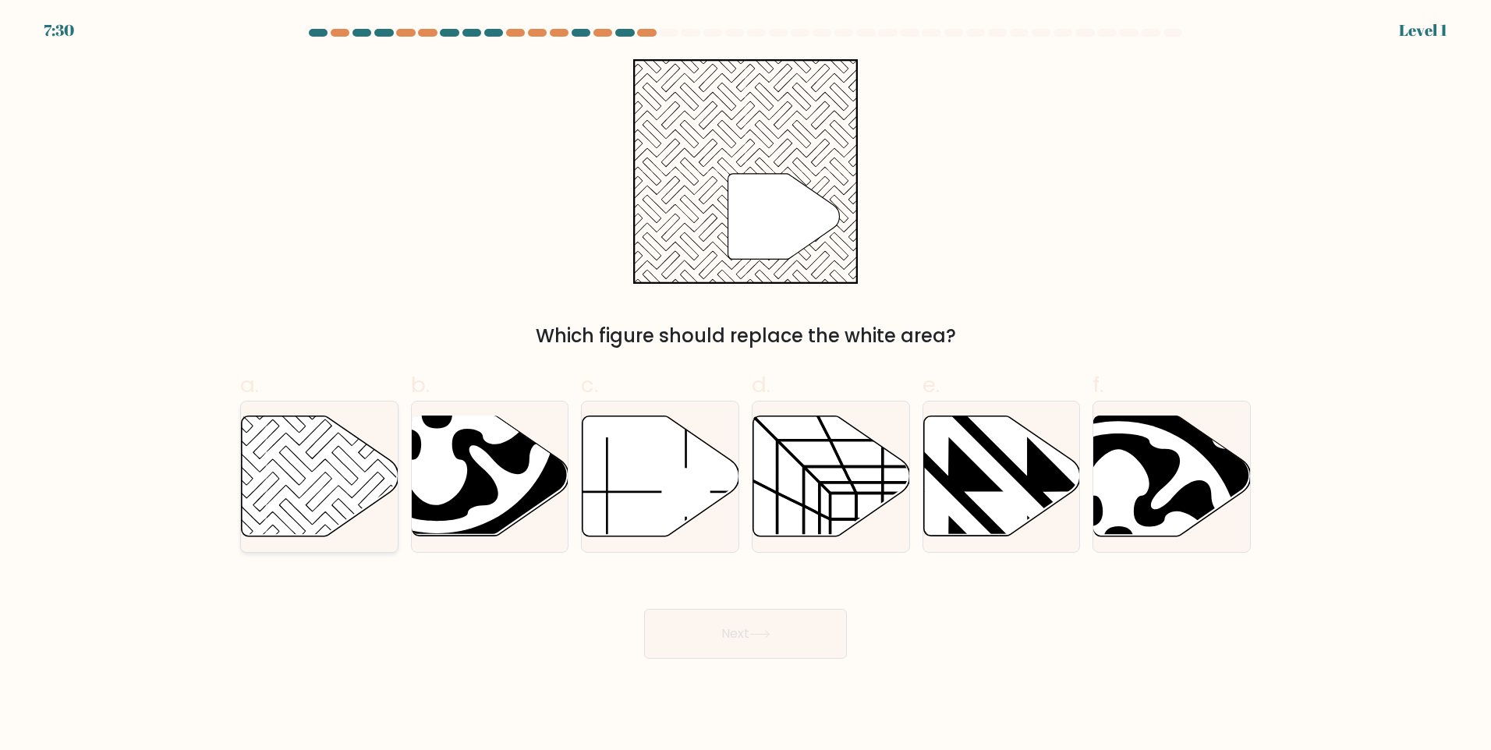
drag, startPoint x: 313, startPoint y: 511, endPoint x: 331, endPoint y: 520, distance: 20.2
click at [316, 513] on icon at bounding box center [319, 477] width 157 height 122
click at [745, 385] on input "a." at bounding box center [745, 380] width 1 height 10
radio input "true"
click at [671, 620] on button "Next" at bounding box center [745, 634] width 203 height 50
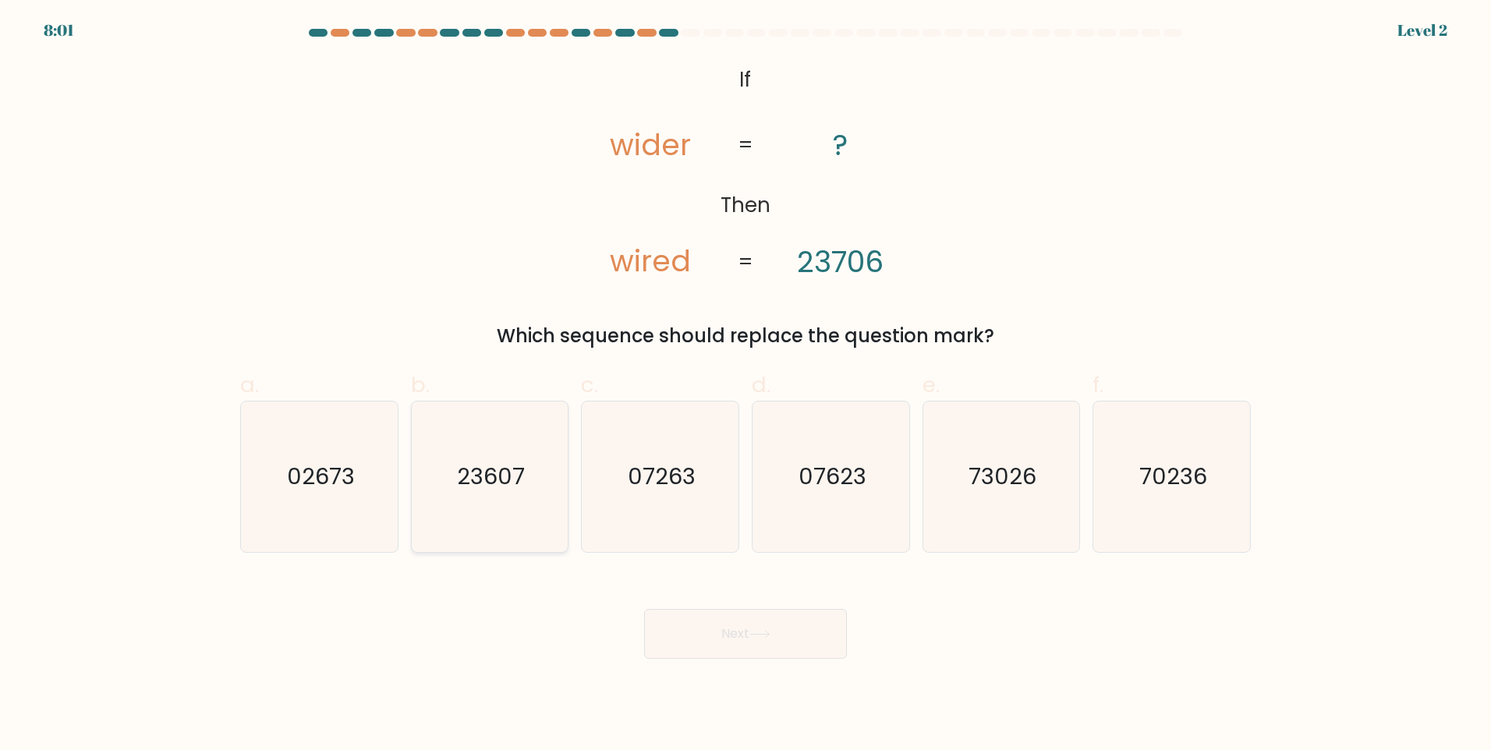
click at [514, 520] on icon "23607" at bounding box center [489, 477] width 150 height 150
click at [745, 385] on input "b. 23607" at bounding box center [745, 380] width 1 height 10
radio input "true"
click at [746, 626] on button "Next" at bounding box center [745, 634] width 203 height 50
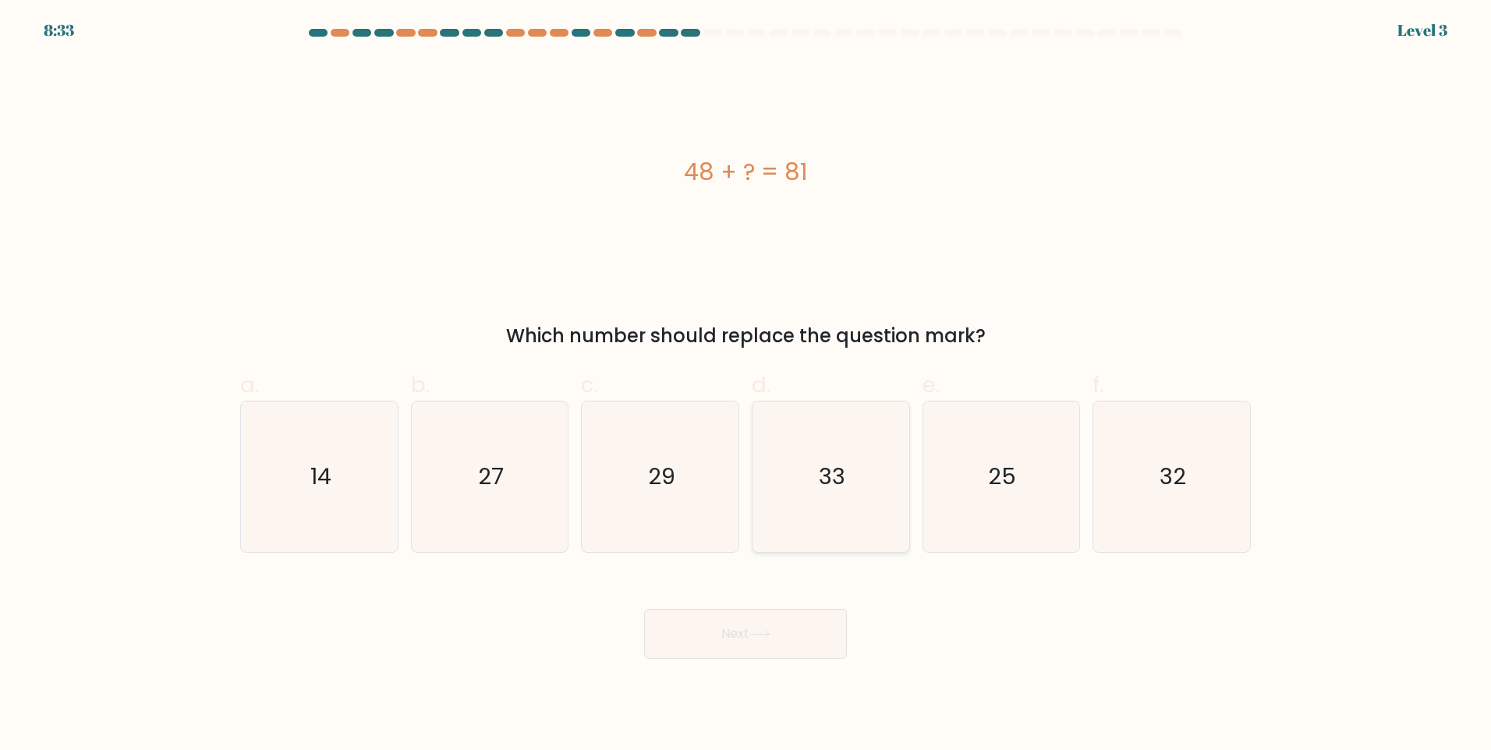
click at [788, 498] on icon "33" at bounding box center [831, 477] width 150 height 150
click at [746, 385] on input "d. 33" at bounding box center [745, 380] width 1 height 10
radio input "true"
click at [784, 626] on button "Next" at bounding box center [745, 634] width 203 height 50
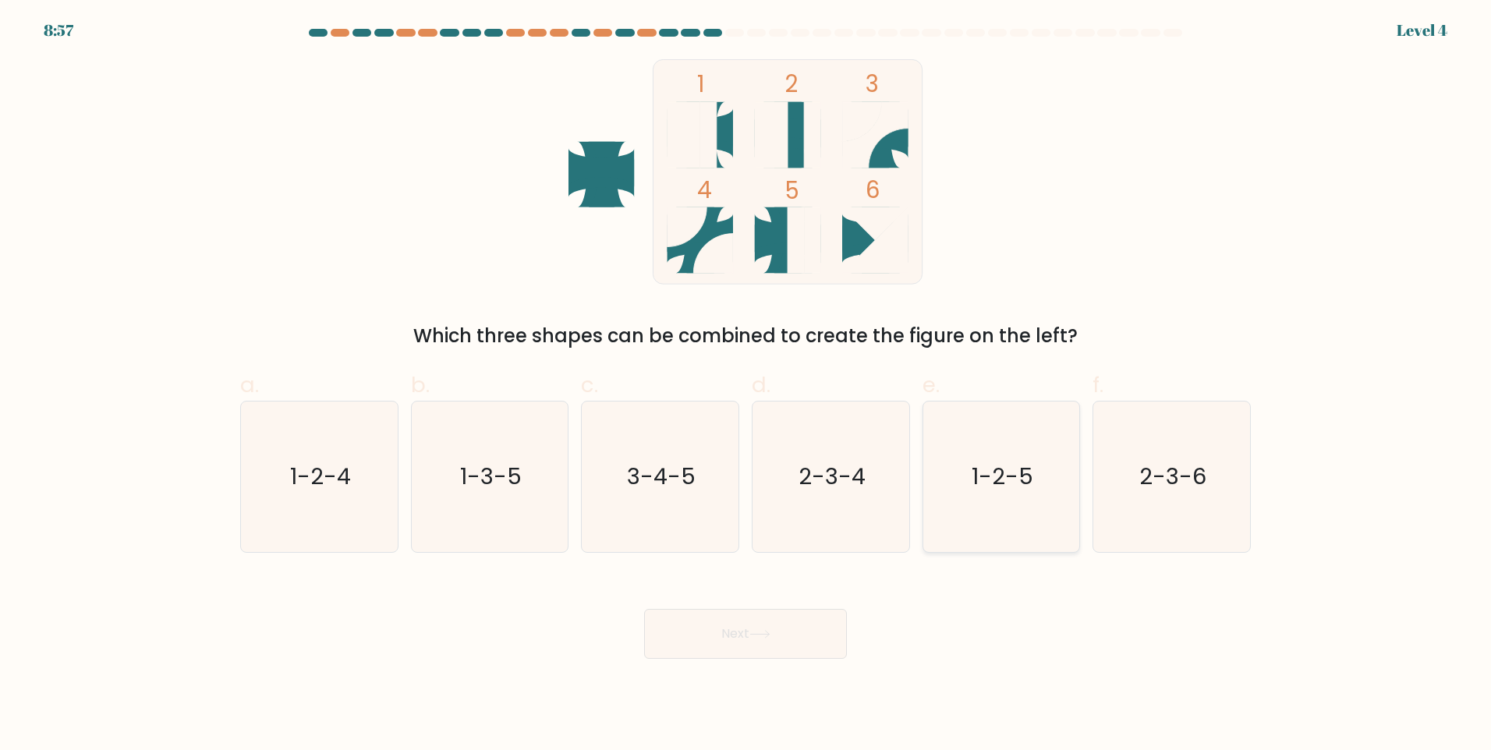
click at [788, 509] on icon "1-2-5" at bounding box center [1001, 477] width 150 height 150
click at [746, 385] on input "e. 1-2-5" at bounding box center [745, 380] width 1 height 10
radio input "true"
click at [788, 621] on button "Next" at bounding box center [745, 634] width 203 height 50
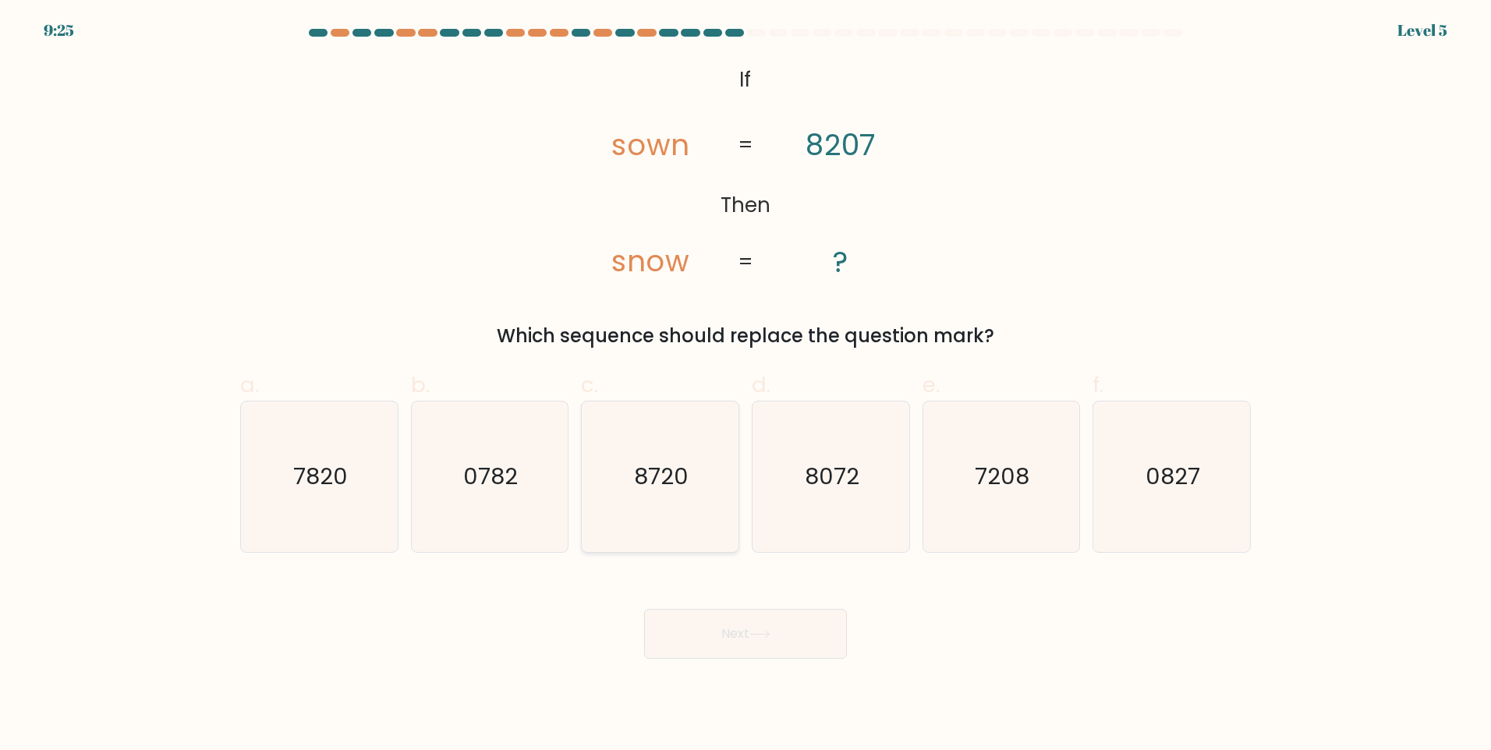
click at [680, 506] on icon "8720" at bounding box center [660, 477] width 150 height 150
click at [745, 385] on input "c. 8720" at bounding box center [745, 380] width 1 height 10
radio input "true"
click at [717, 626] on button "Next" at bounding box center [745, 634] width 203 height 50
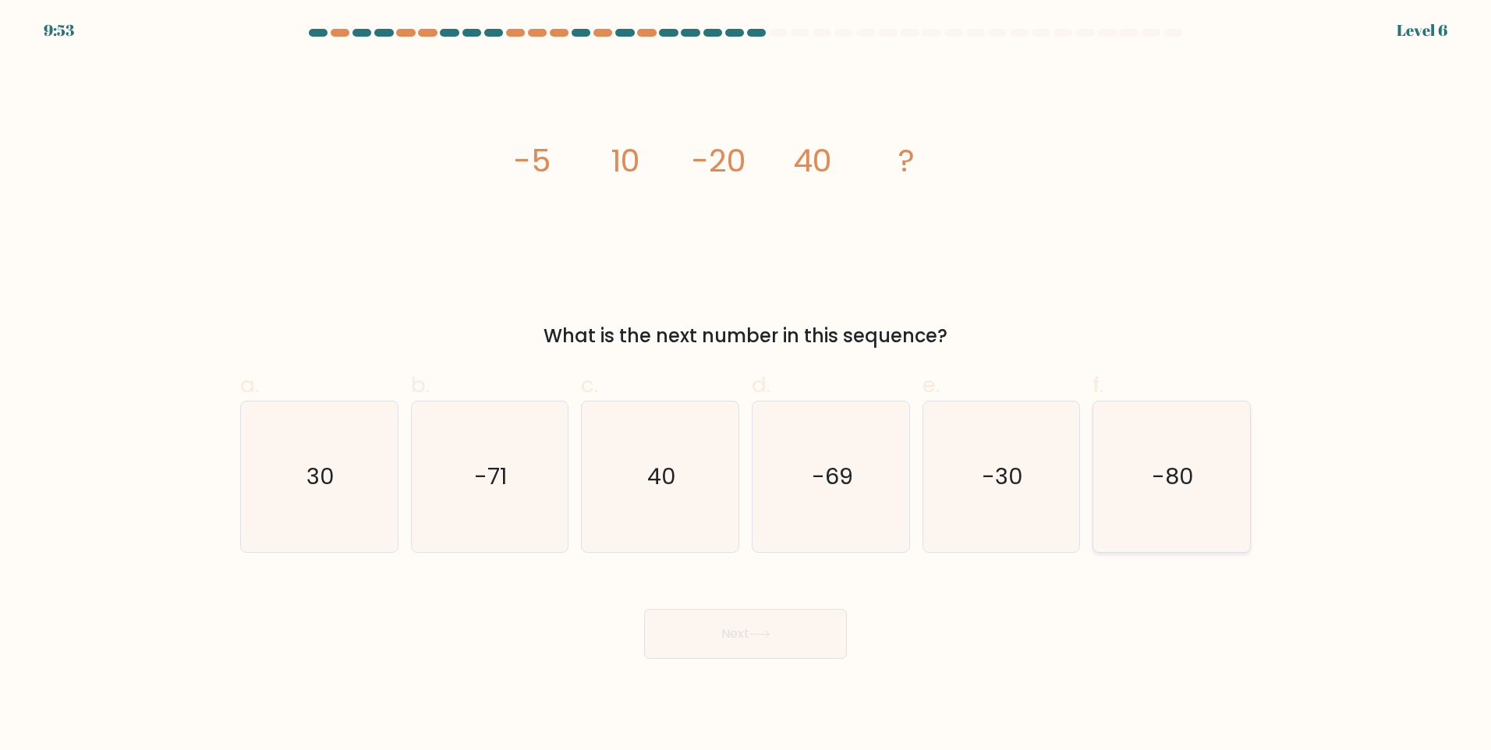
click at [788, 490] on text "-80" at bounding box center [1174, 476] width 42 height 31
click at [746, 385] on input "f. -80" at bounding box center [745, 380] width 1 height 10
radio input "true"
click at [737, 626] on button "Next" at bounding box center [745, 634] width 203 height 50
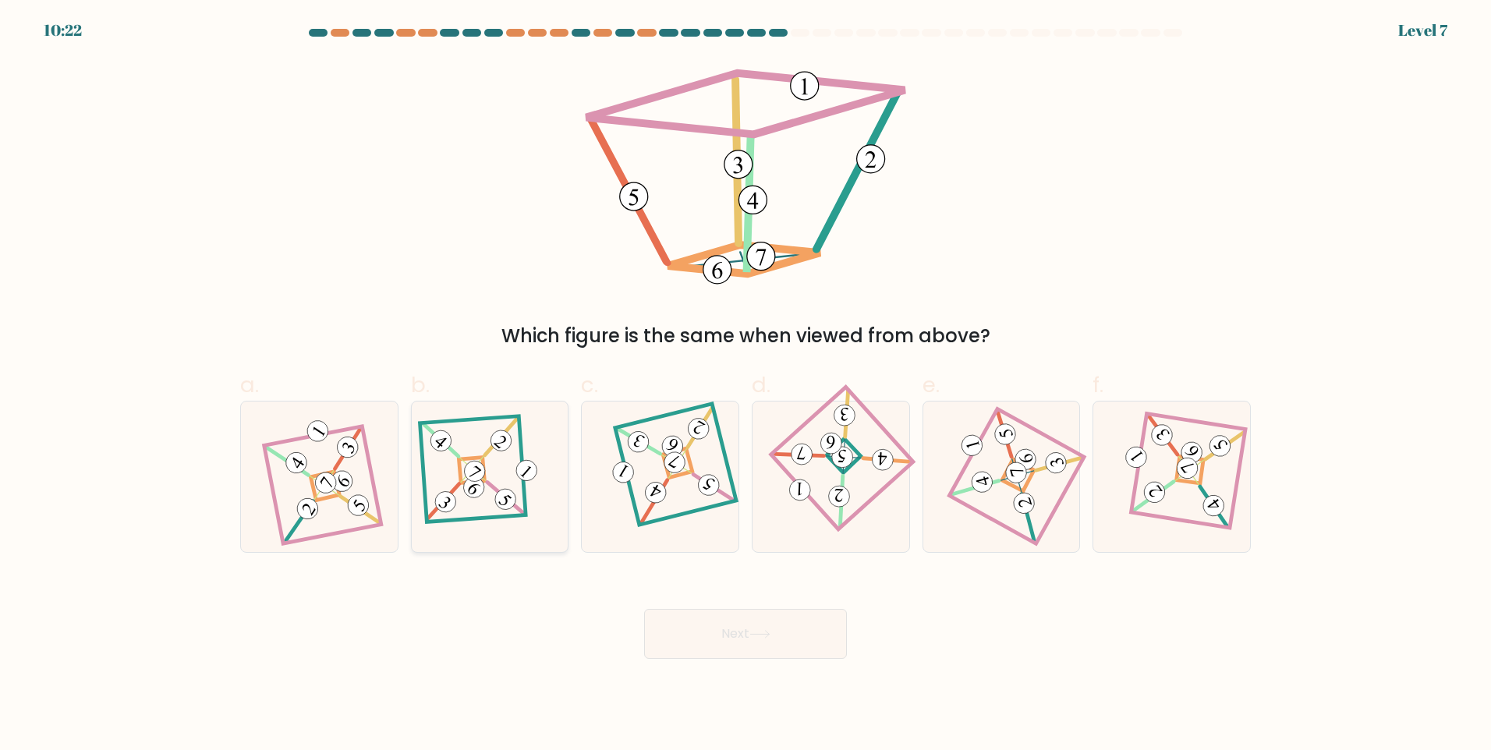
click at [526, 498] on 125 at bounding box center [473, 469] width 106 height 106
click at [745, 385] on input "b." at bounding box center [745, 380] width 1 height 10
radio input "true"
click at [715, 626] on button "Next" at bounding box center [745, 634] width 203 height 50
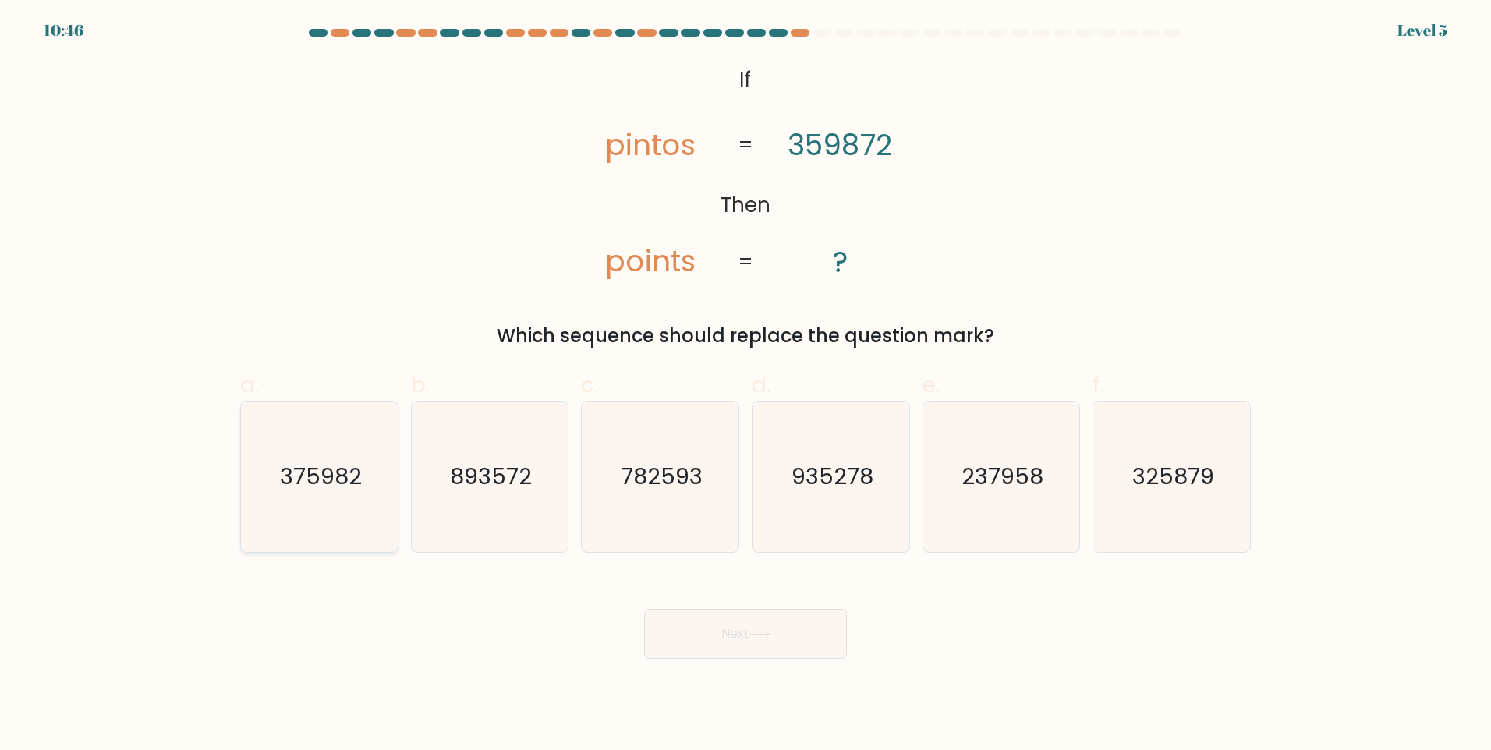
click at [341, 493] on icon "375982" at bounding box center [319, 477] width 150 height 150
click at [745, 385] on input "a. 375982" at bounding box center [745, 380] width 1 height 10
radio input "true"
click at [788, 626] on button "Next" at bounding box center [745, 634] width 203 height 50
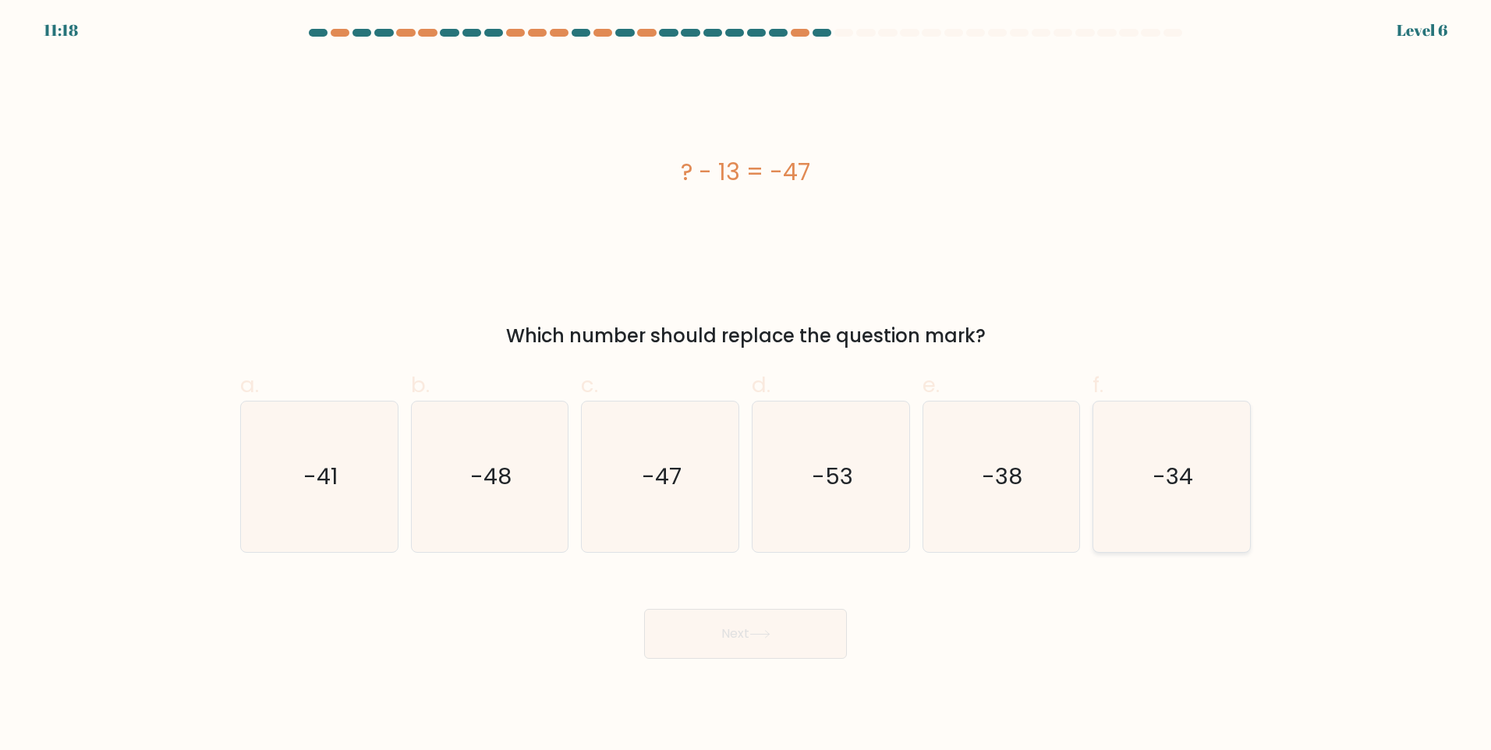
click at [788, 499] on icon "-34" at bounding box center [1171, 477] width 150 height 150
click at [746, 385] on input "f. -34" at bounding box center [745, 380] width 1 height 10
radio input "true"
click at [711, 626] on button "Next" at bounding box center [745, 634] width 203 height 50
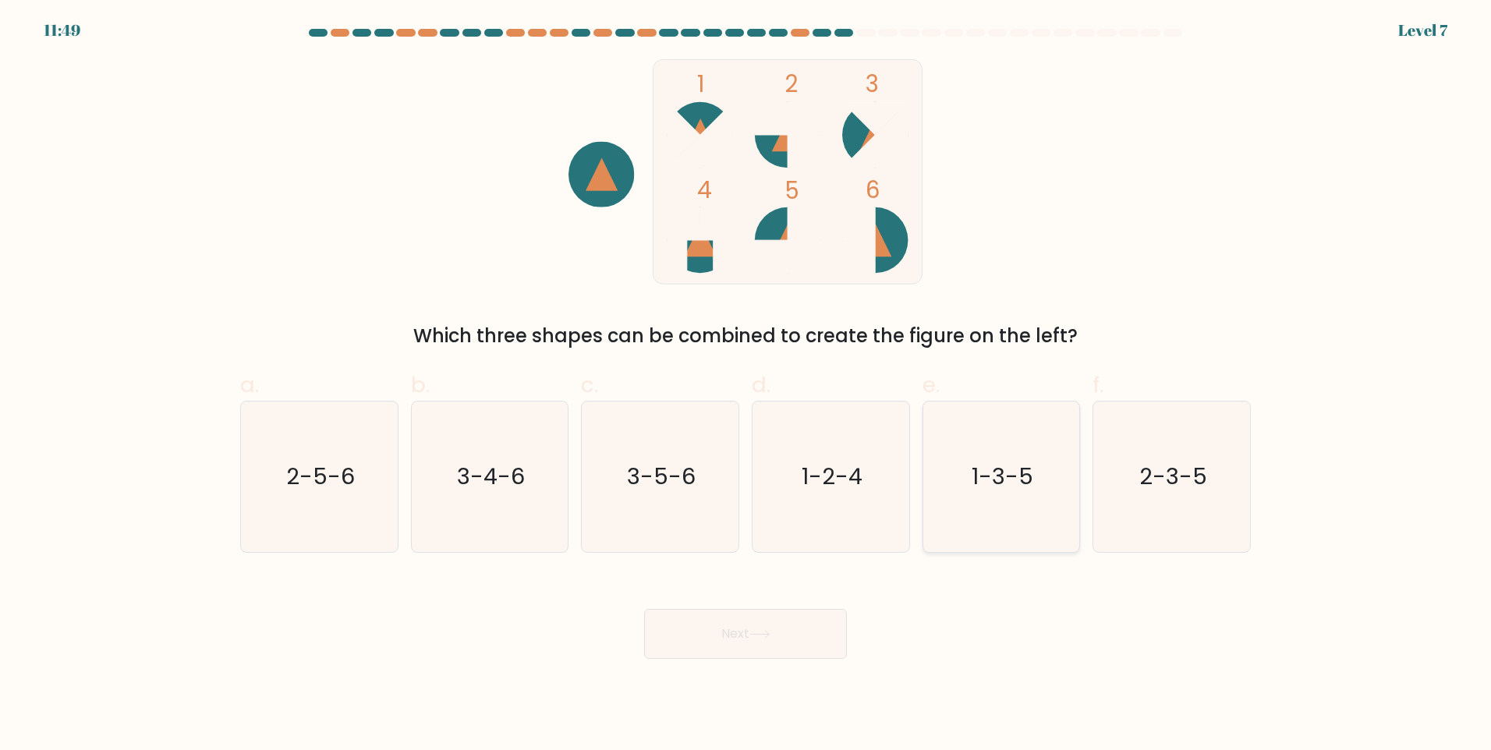
click at [788, 500] on icon "1-3-5" at bounding box center [1001, 477] width 150 height 150
click at [746, 385] on input "e. 1-3-5" at bounding box center [745, 380] width 1 height 10
radio input "true"
click at [774, 615] on button "Next" at bounding box center [745, 634] width 203 height 50
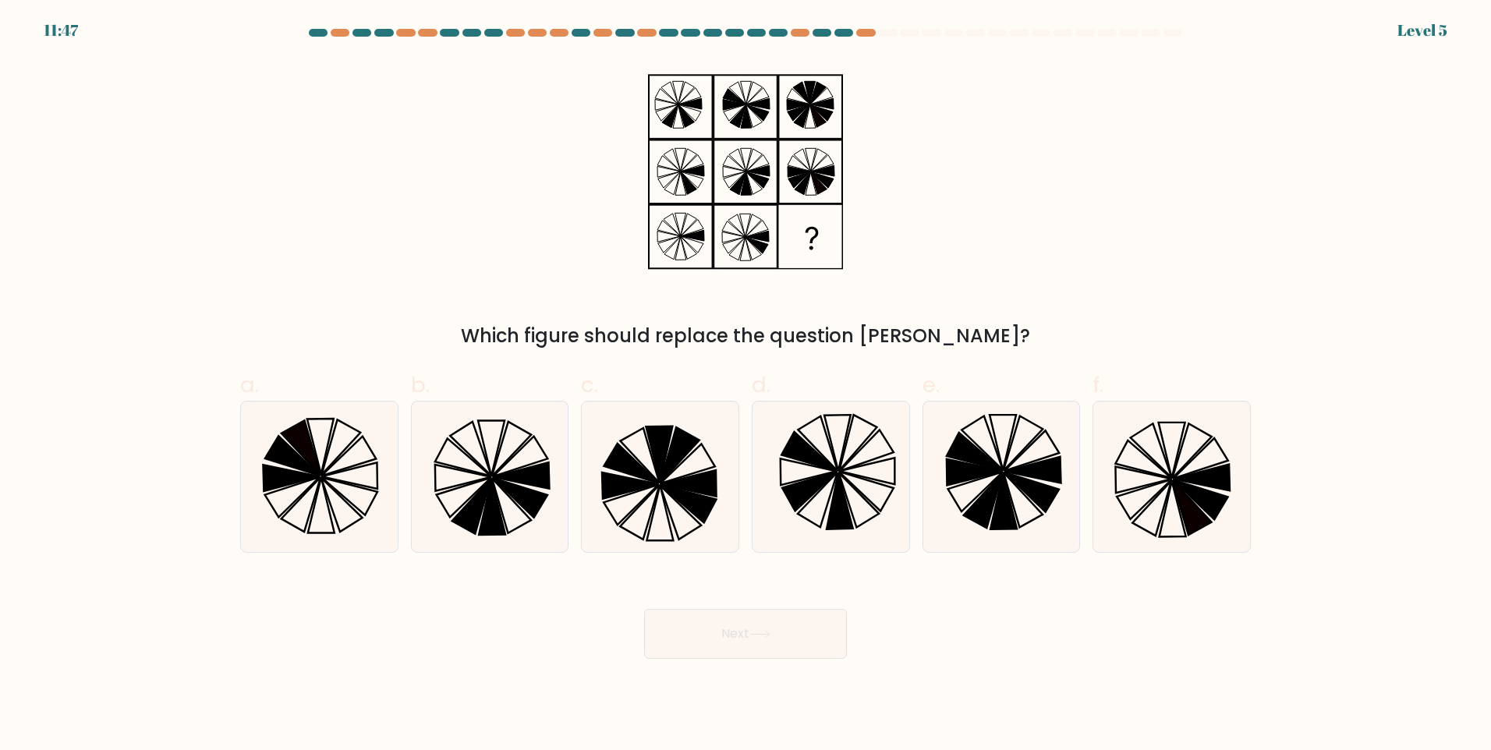
click at [772, 626] on button "Next" at bounding box center [745, 634] width 203 height 50
drag, startPoint x: 833, startPoint y: 616, endPoint x: 960, endPoint y: 606, distance: 127.5
click at [788, 606] on div "Next" at bounding box center [745, 615] width 1029 height 87
click at [788, 464] on icon at bounding box center [1171, 477] width 150 height 150
click at [746, 385] on input "f." at bounding box center [745, 380] width 1 height 10
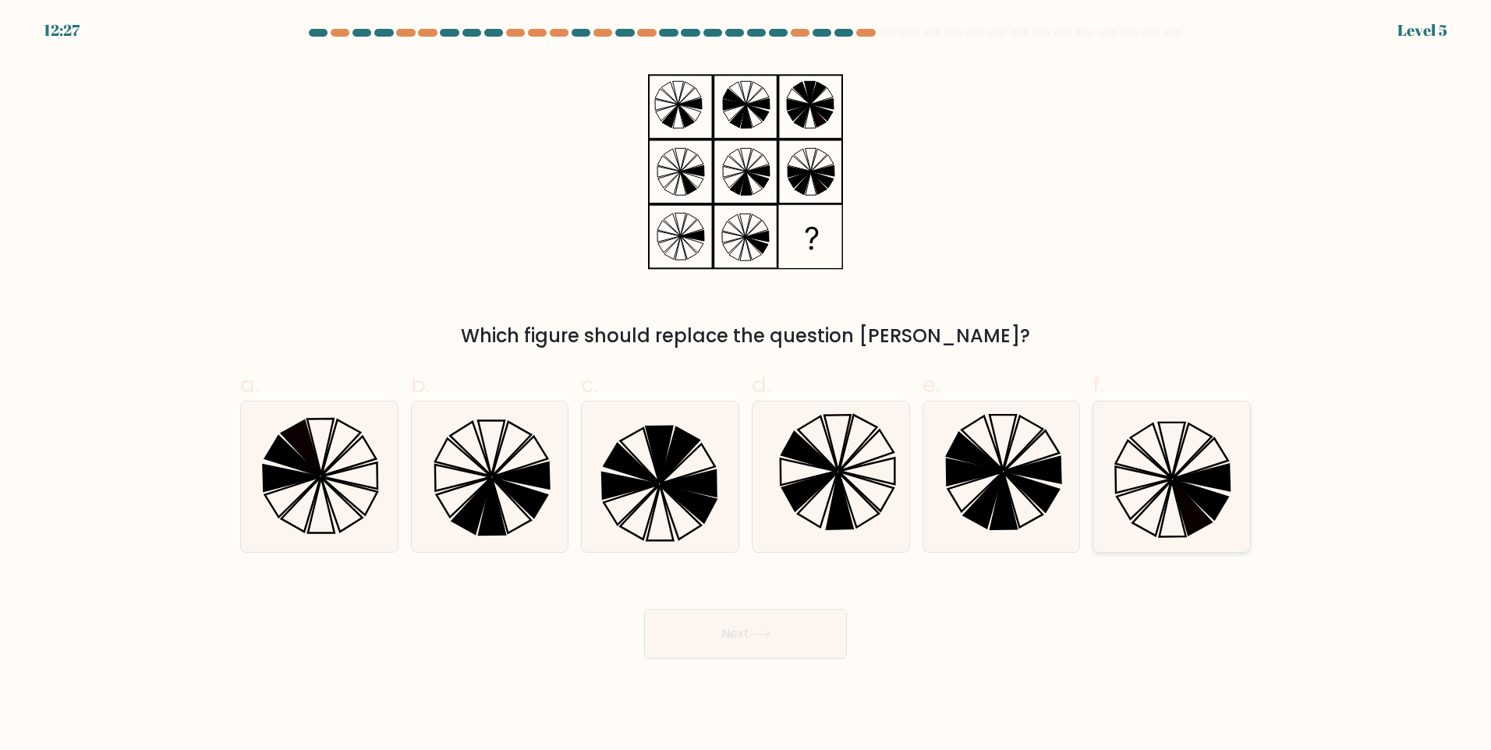
radio input "true"
click at [783, 619] on button "Next" at bounding box center [745, 634] width 203 height 50
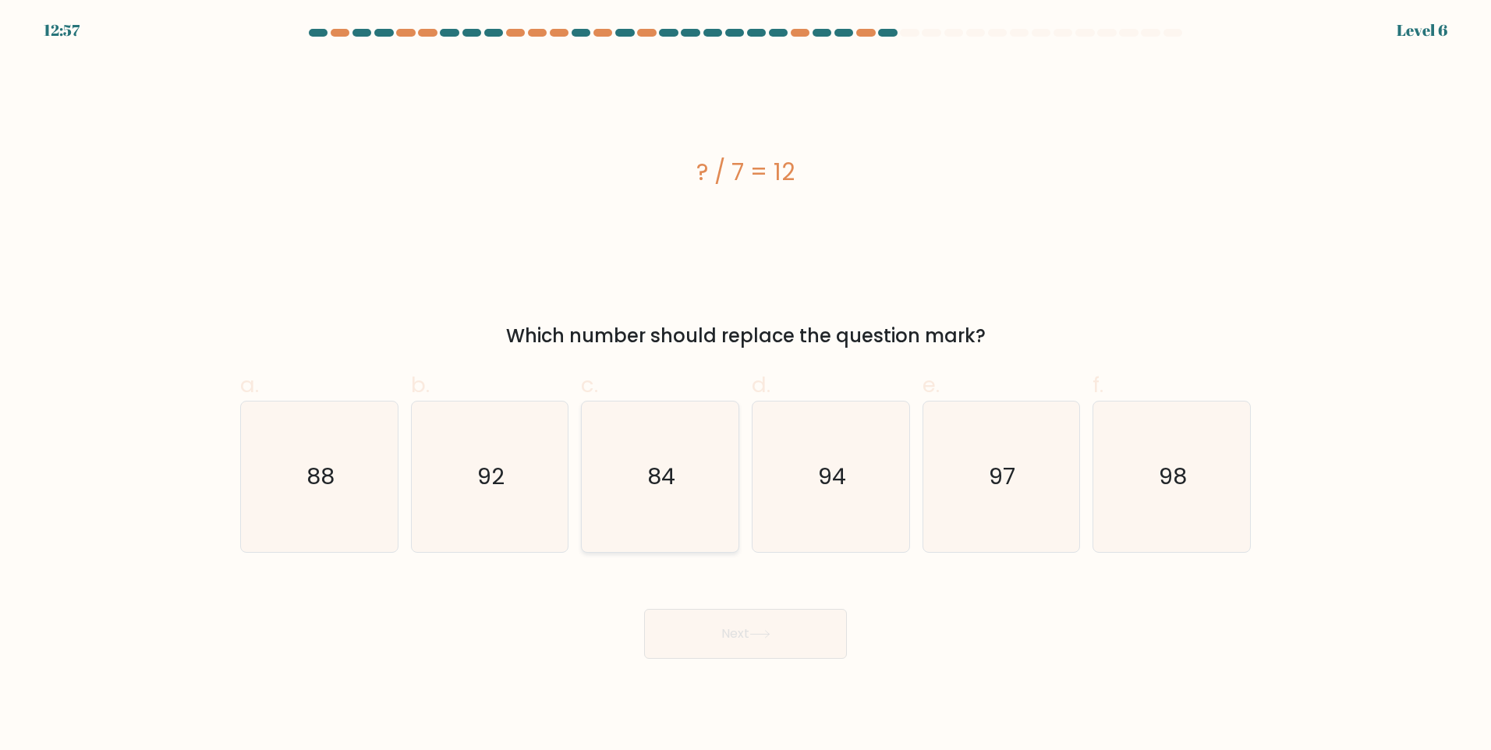
click at [710, 501] on icon "84" at bounding box center [660, 477] width 150 height 150
click at [745, 385] on input "c. 84" at bounding box center [745, 380] width 1 height 10
radio input "true"
click at [756, 626] on button "Next" at bounding box center [745, 634] width 203 height 50
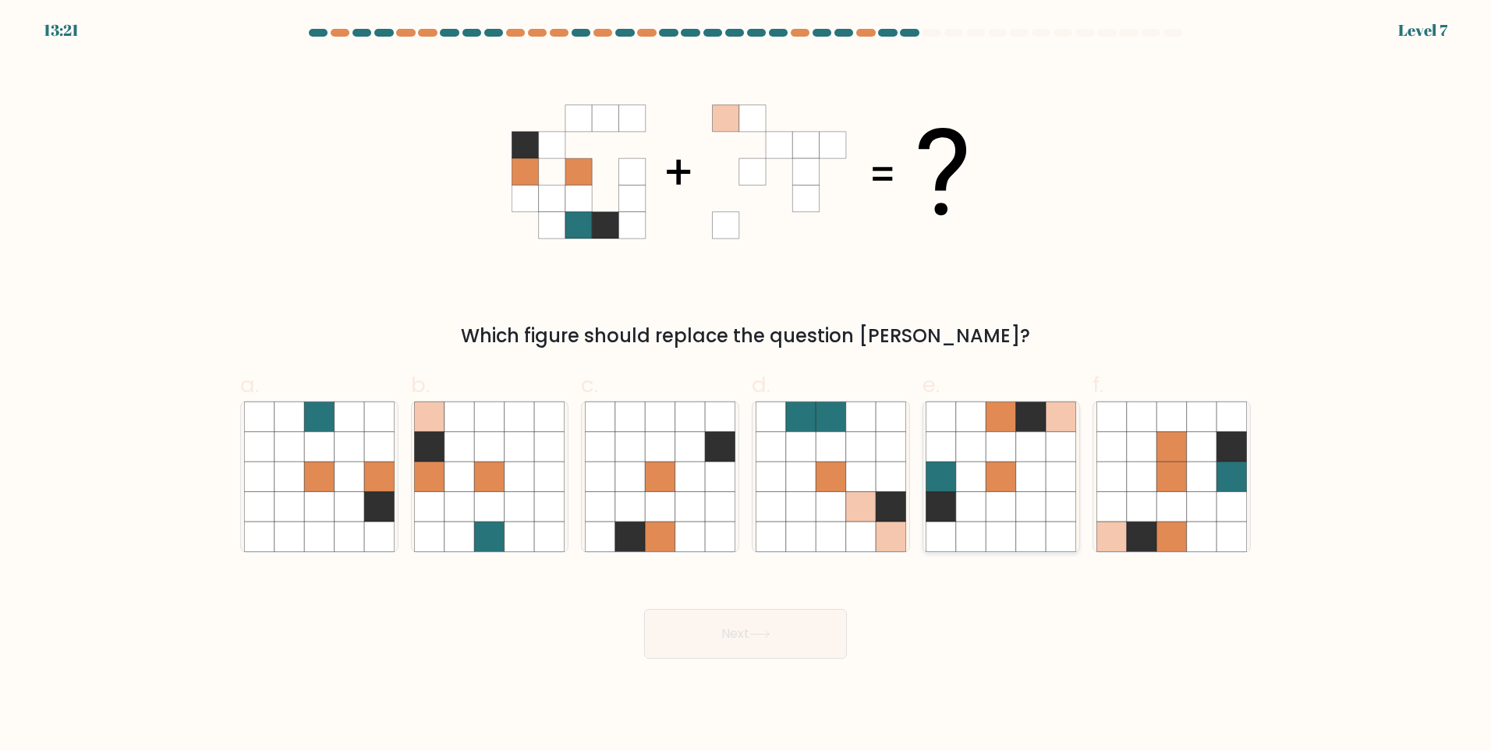
click at [788, 498] on icon at bounding box center [941, 507] width 30 height 30
click at [746, 385] on input "e." at bounding box center [745, 380] width 1 height 10
radio input "true"
click at [788, 505] on icon at bounding box center [1001, 506] width 30 height 30
click at [746, 385] on input "e." at bounding box center [745, 380] width 1 height 10
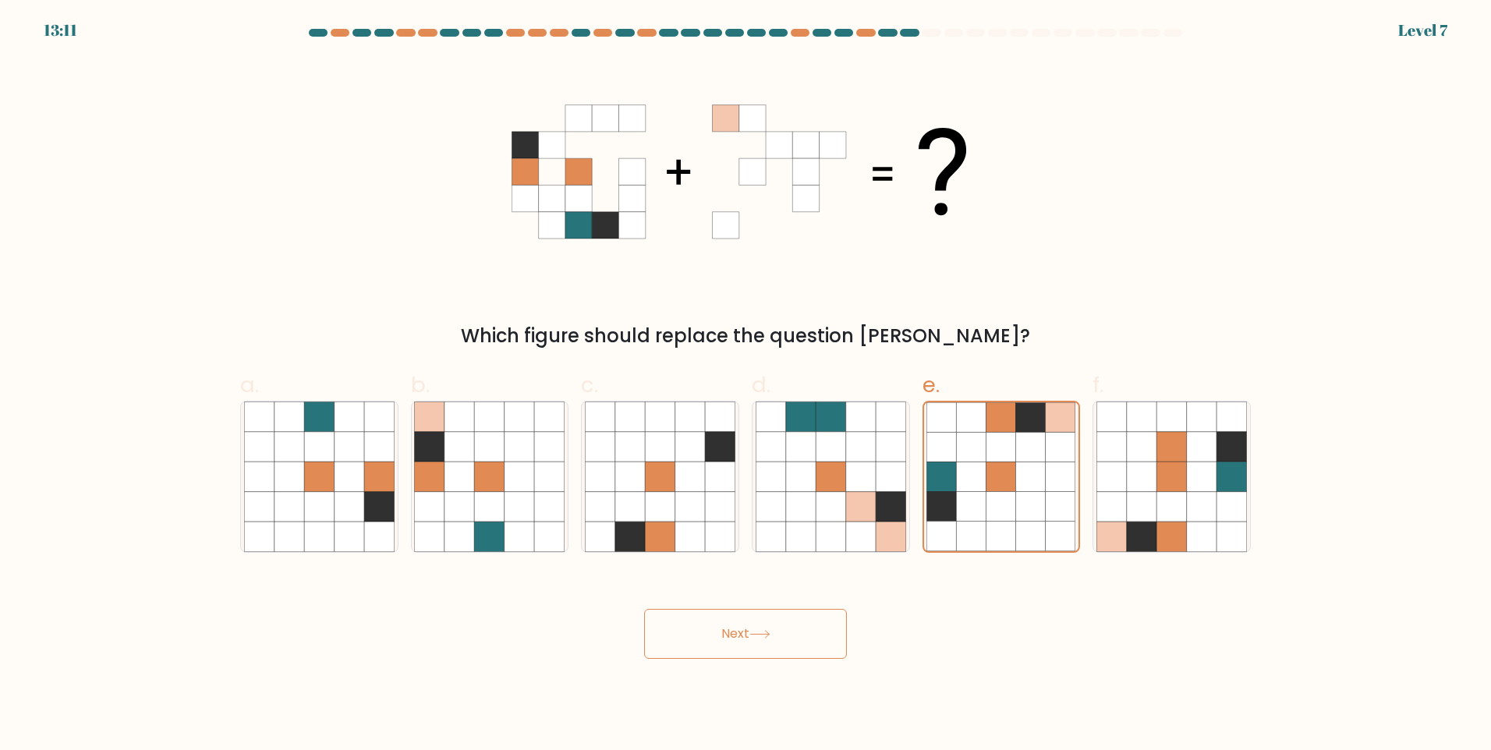
click at [769, 626] on button "Next" at bounding box center [745, 634] width 203 height 50
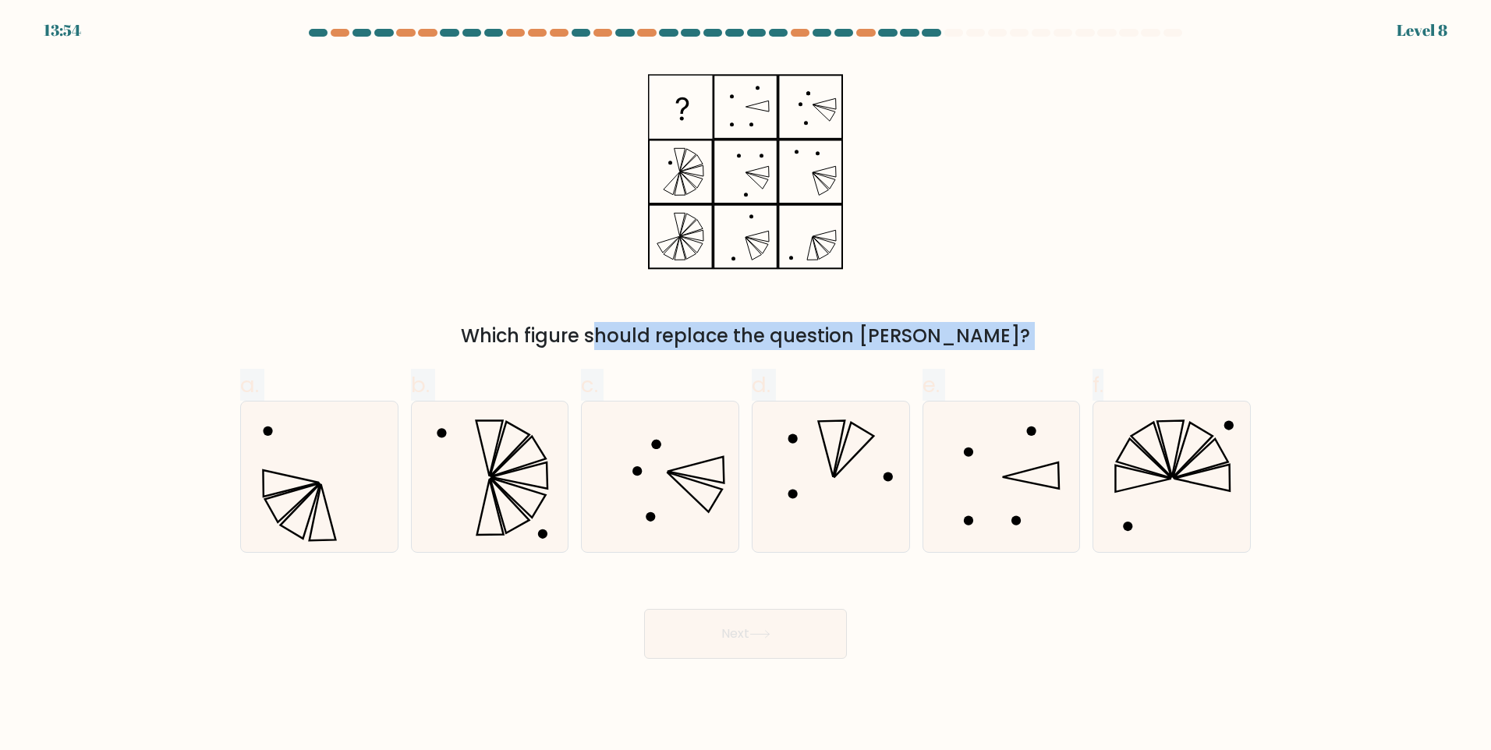
drag, startPoint x: 801, startPoint y: 585, endPoint x: 972, endPoint y: 228, distance: 396.2
click at [788, 228] on form at bounding box center [745, 344] width 1491 height 630
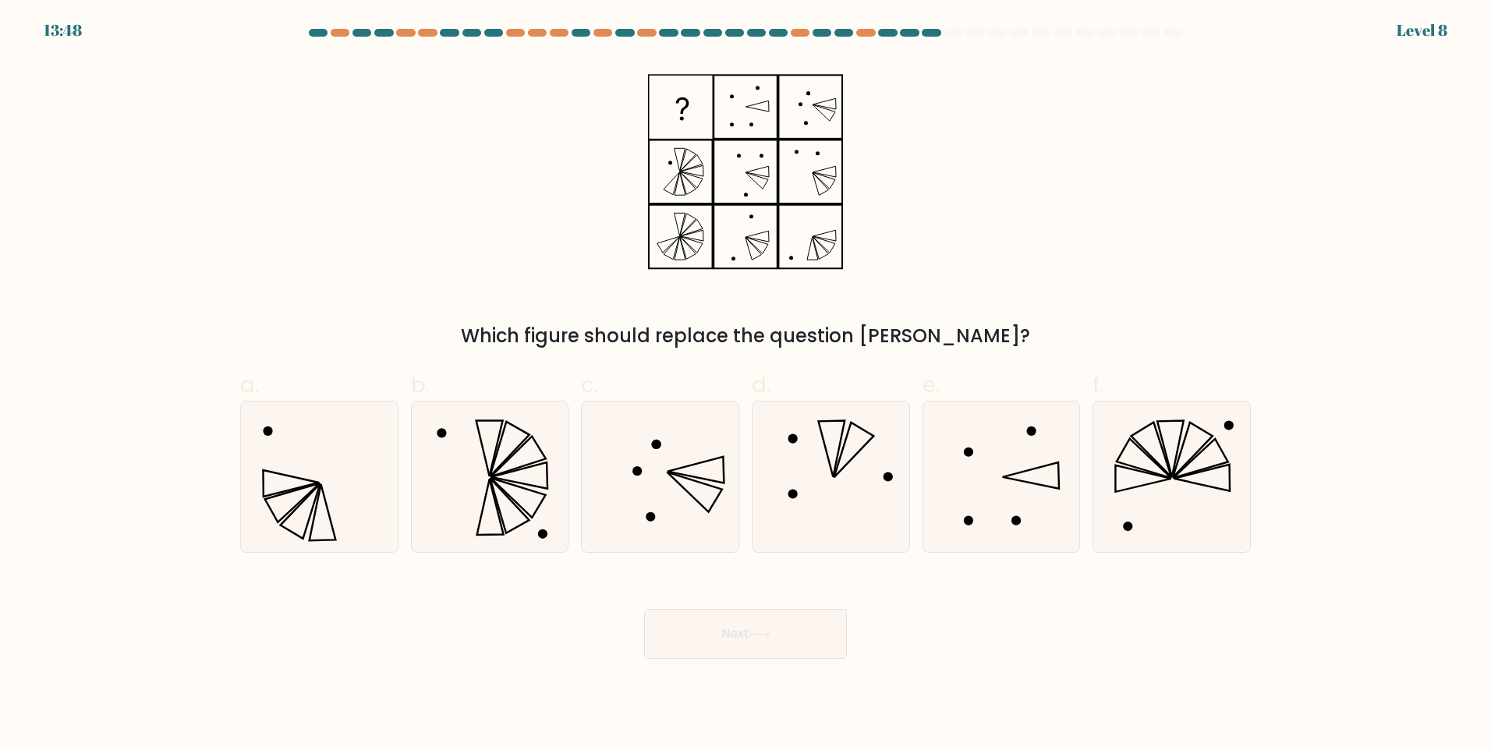
click at [788, 194] on form at bounding box center [745, 344] width 1491 height 630
click at [494, 500] on icon at bounding box center [490, 507] width 27 height 56
click at [745, 385] on input "b." at bounding box center [745, 380] width 1 height 10
radio input "true"
click at [788, 626] on button "Next" at bounding box center [745, 634] width 203 height 50
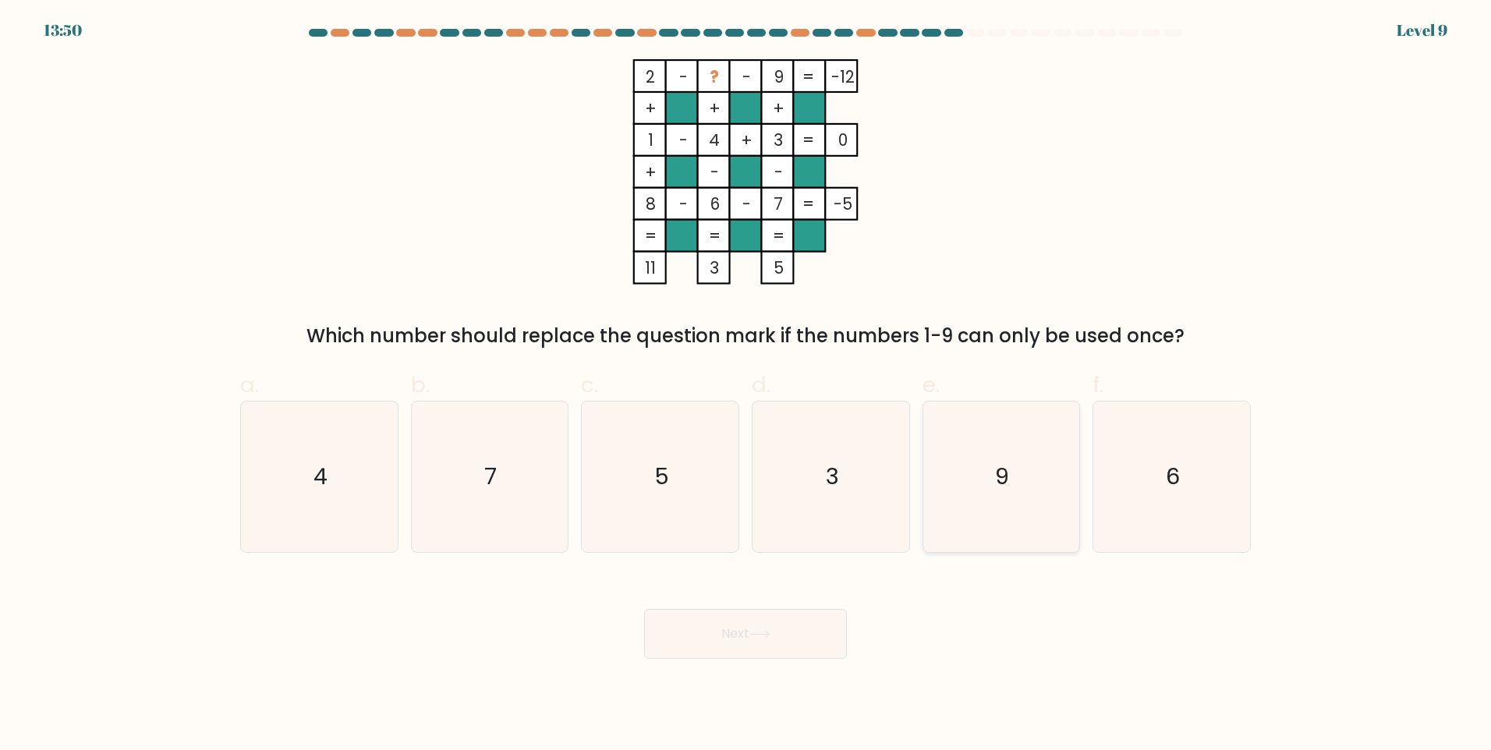
click at [788, 494] on icon "9" at bounding box center [1001, 477] width 150 height 150
click at [746, 385] on input "e. 9" at bounding box center [745, 380] width 1 height 10
radio input "true"
click at [738, 626] on button "Next" at bounding box center [745, 634] width 203 height 50
click at [770, 626] on button "Next" at bounding box center [745, 634] width 203 height 50
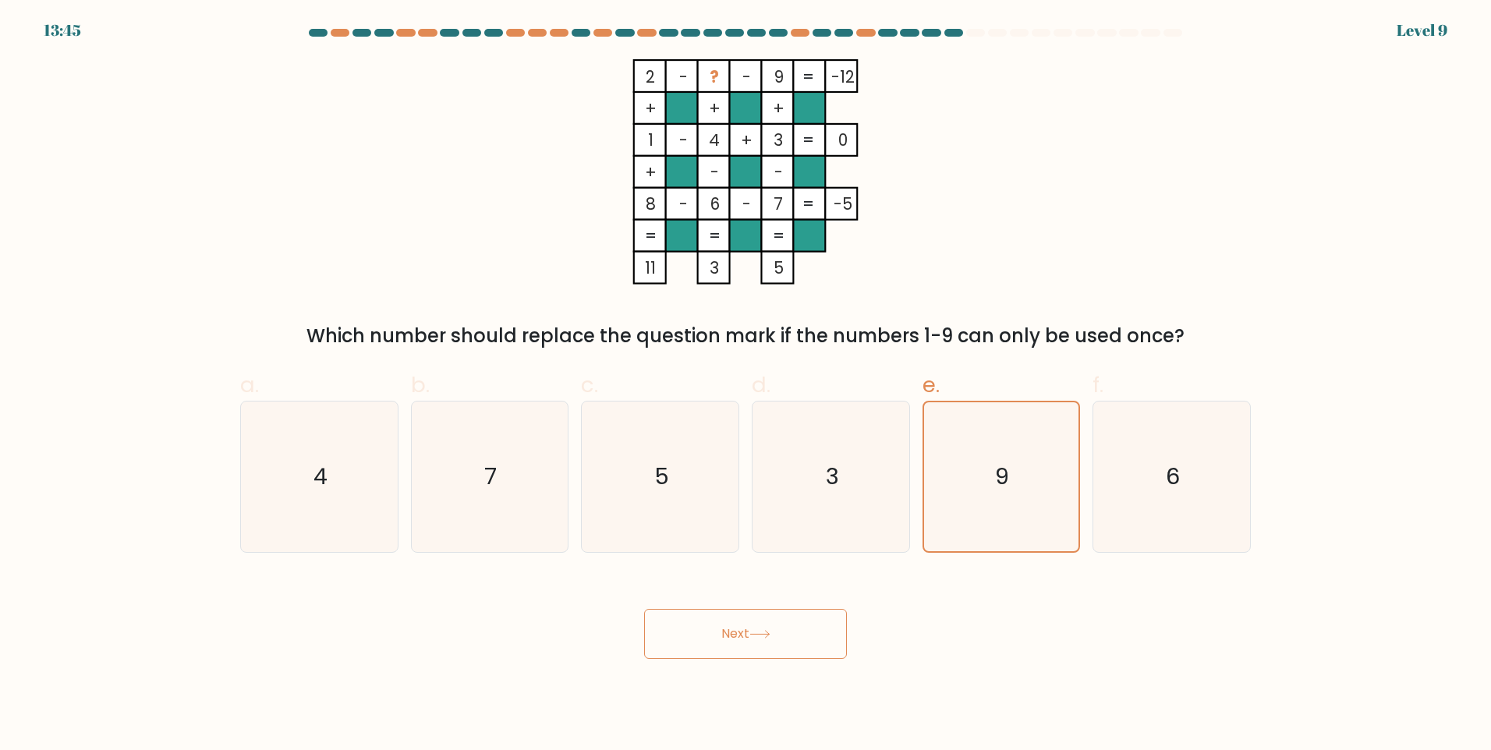
click at [788, 296] on div "2 - ? - 9 -12 + + + 1 - 4 + 3 0 + - - 8 - 6 - 7 = -5 = = = = 11 3 5 = Which num…" at bounding box center [745, 204] width 1029 height 291
click at [788, 464] on icon "3" at bounding box center [831, 477] width 150 height 150
click at [746, 385] on input "d. 3" at bounding box center [745, 380] width 1 height 10
radio input "true"
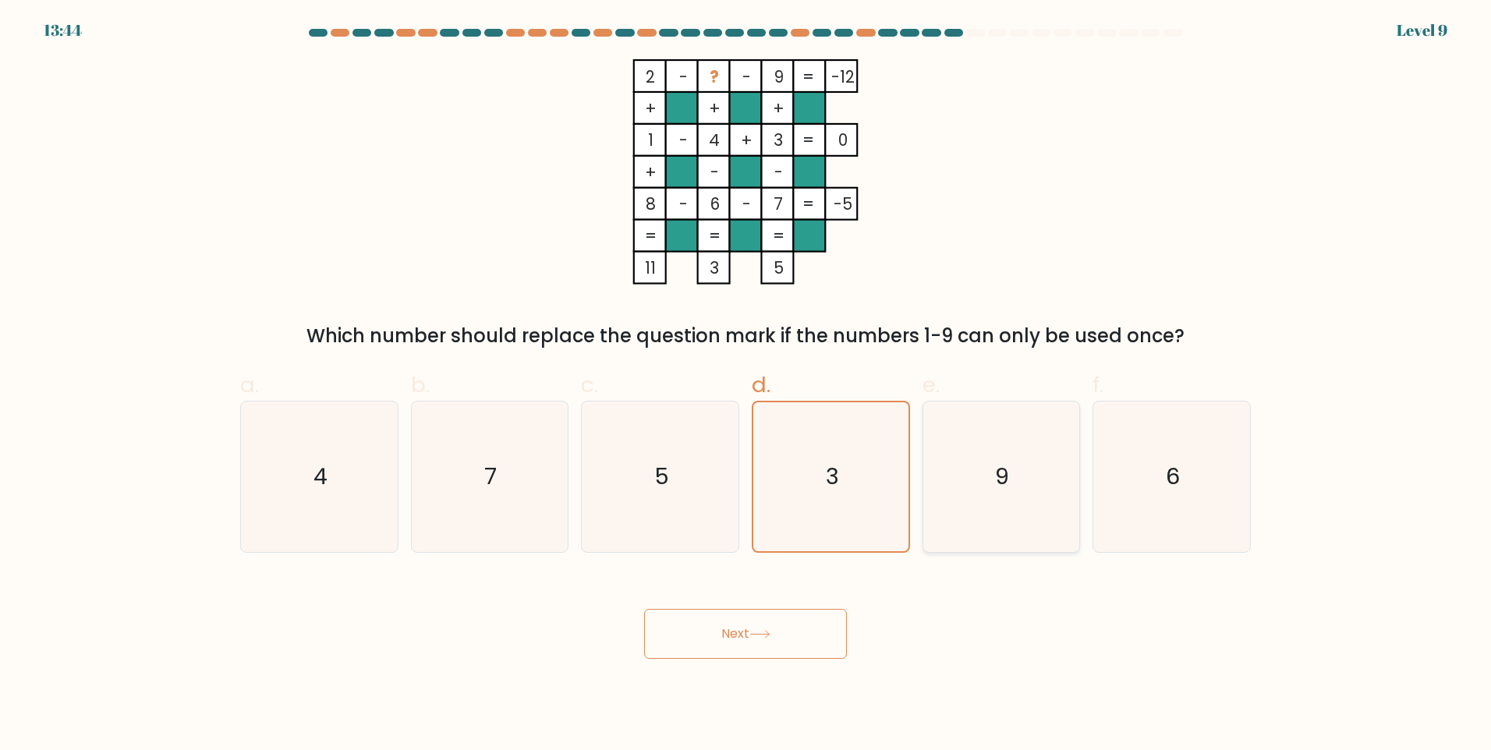
click at [788, 465] on icon "9" at bounding box center [1001, 477] width 150 height 150
click at [746, 385] on input "e. 9" at bounding box center [745, 380] width 1 height 10
radio input "true"
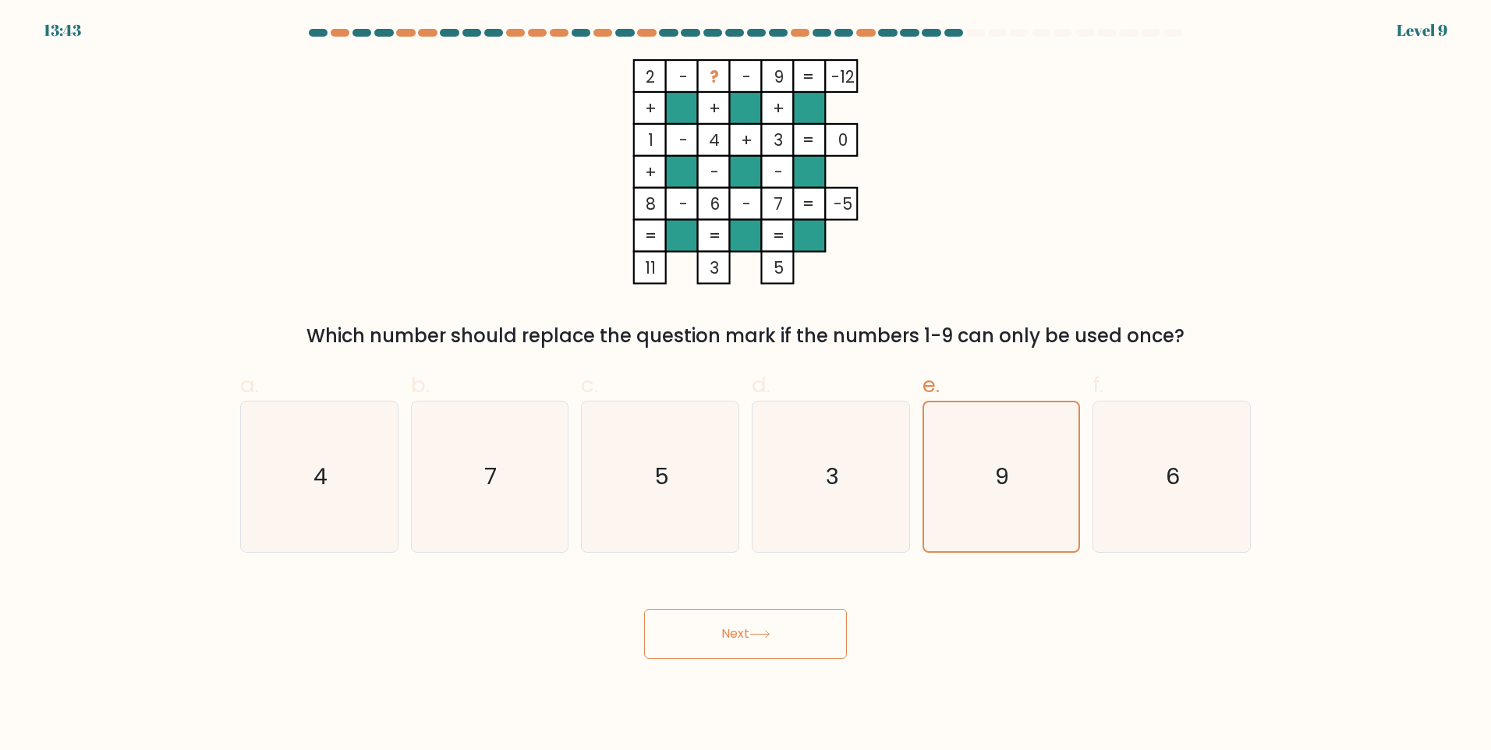
click at [706, 625] on button "Next" at bounding box center [745, 634] width 203 height 50
click at [725, 626] on button "Next" at bounding box center [745, 634] width 203 height 50
click at [788, 508] on icon "3" at bounding box center [831, 477] width 150 height 150
click at [746, 385] on input "d. 3" at bounding box center [745, 380] width 1 height 10
radio input "true"
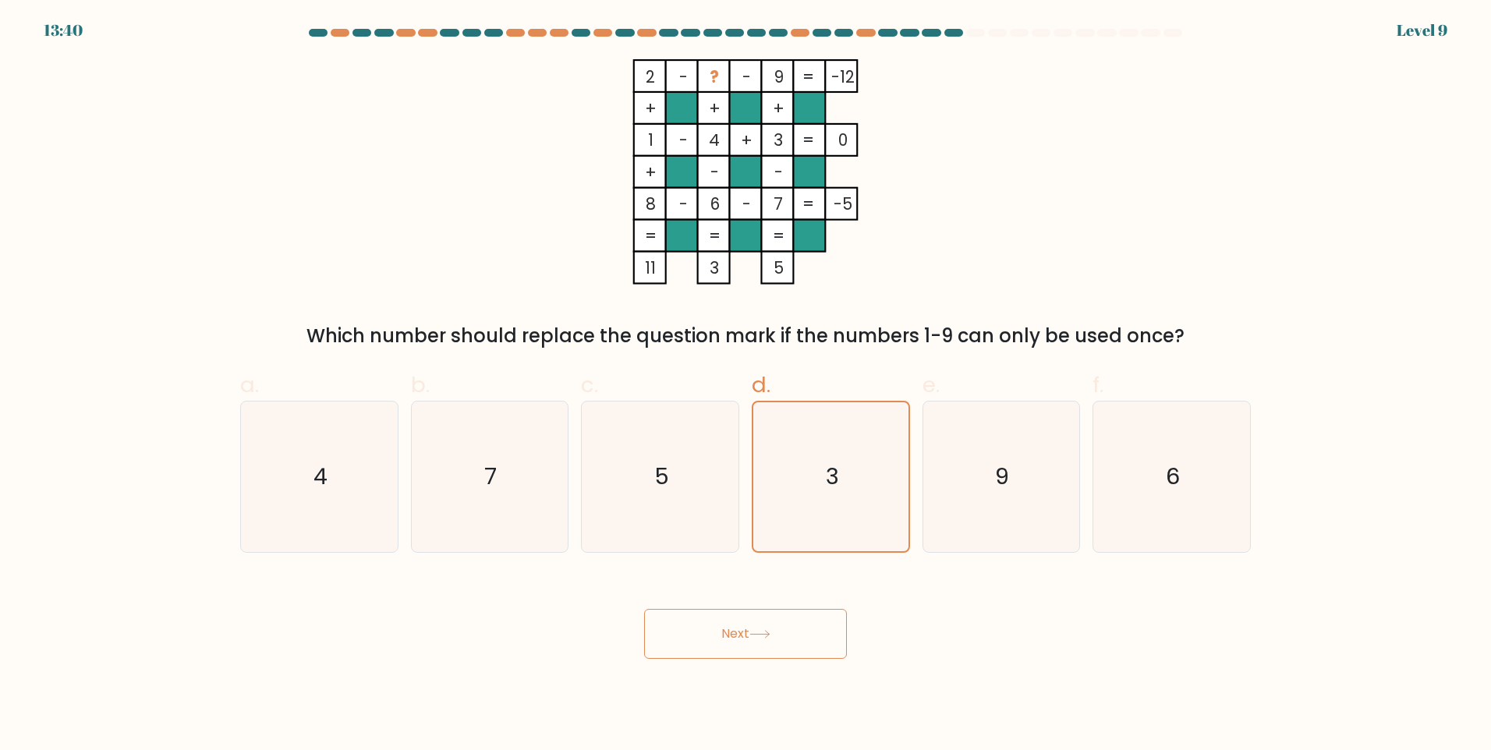
click at [788, 625] on button "Next" at bounding box center [745, 634] width 203 height 50
click at [305, 488] on icon "4" at bounding box center [319, 477] width 150 height 150
click at [745, 385] on input "a. 4" at bounding box center [745, 380] width 1 height 10
radio input "true"
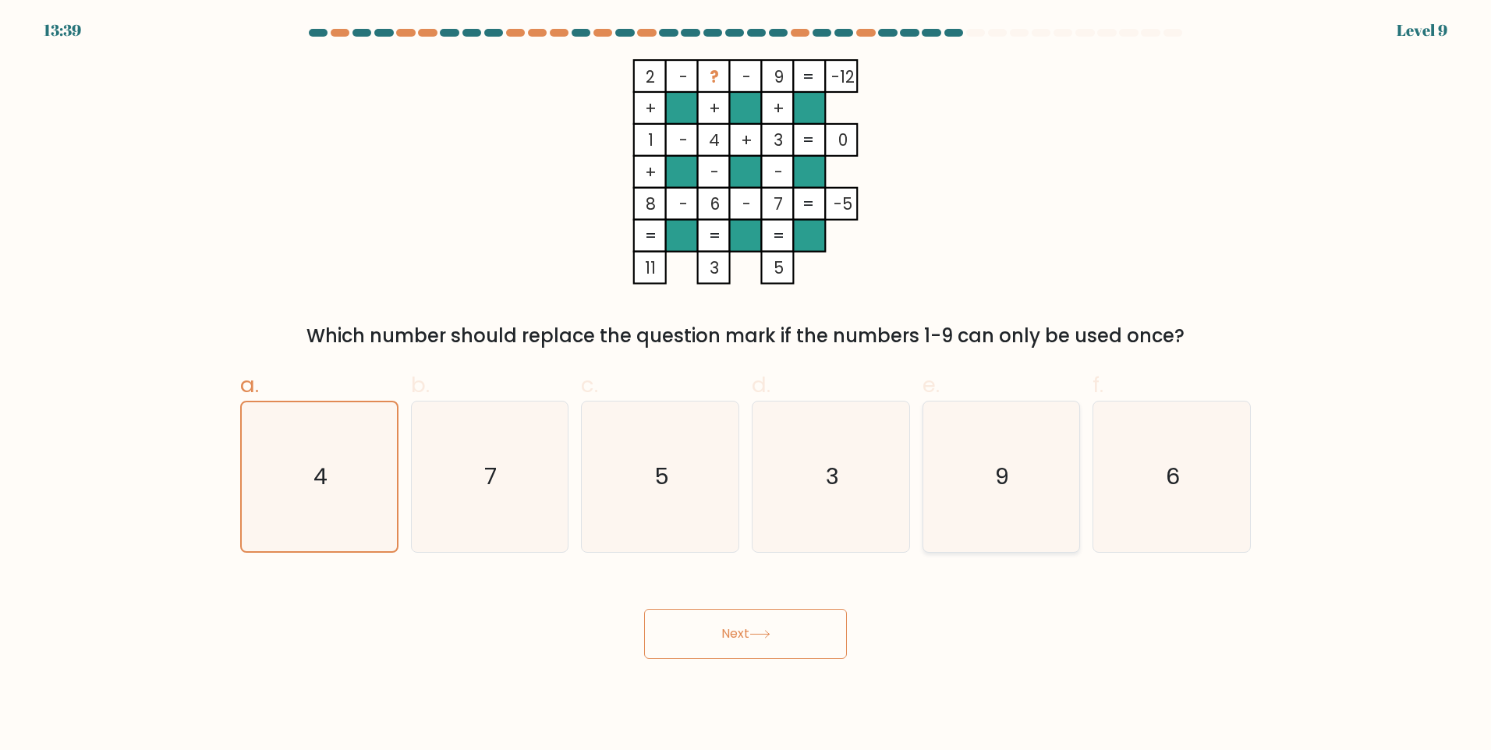
click at [788, 480] on icon "9" at bounding box center [1001, 477] width 150 height 150
click at [746, 385] on input "e. 9" at bounding box center [745, 380] width 1 height 10
radio input "true"
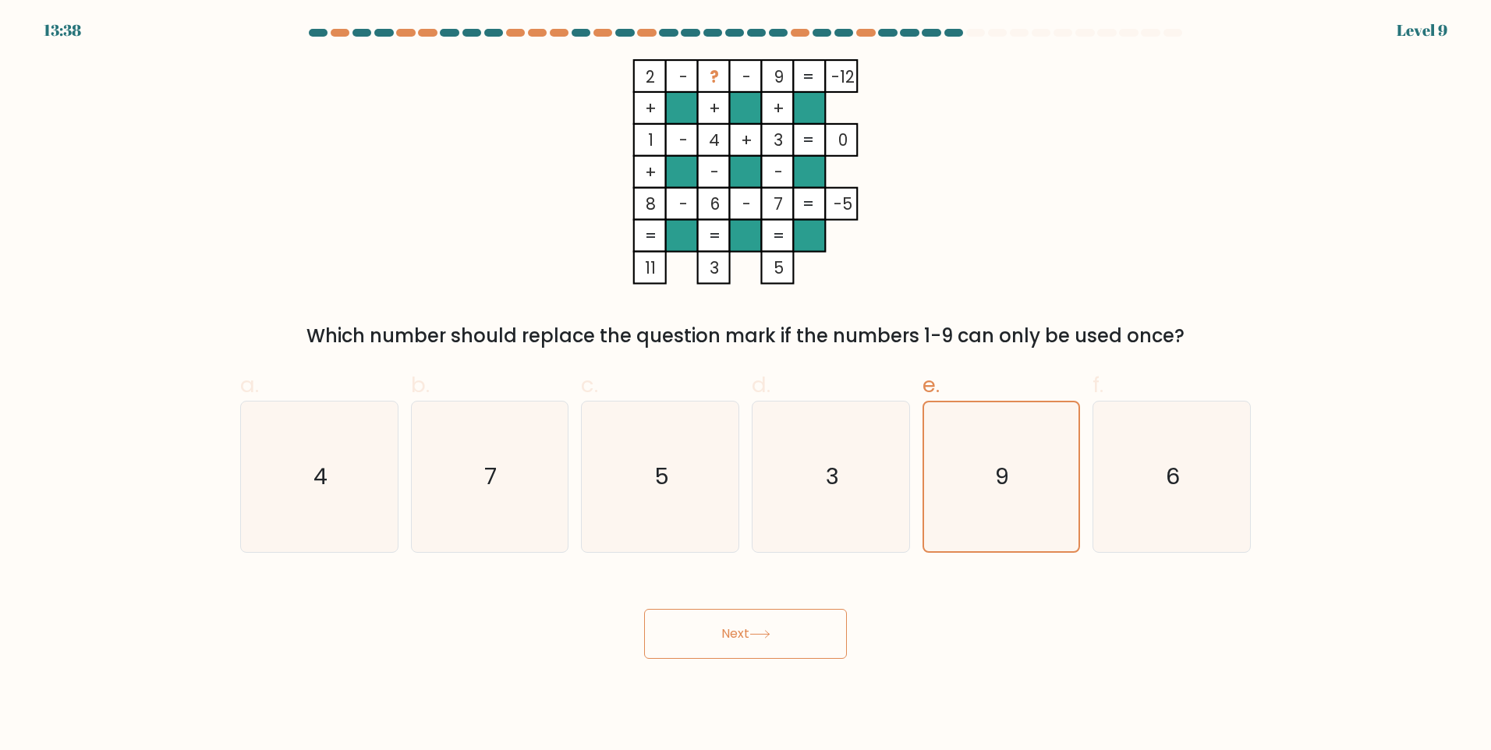
click at [788, 626] on button "Next" at bounding box center [745, 634] width 203 height 50
click at [788, 442] on icon "9" at bounding box center [1000, 476] width 149 height 149
click at [746, 385] on input "e. 9" at bounding box center [745, 380] width 1 height 10
click at [788, 442] on icon "9" at bounding box center [1000, 476] width 149 height 149
click at [746, 385] on input "e. 9" at bounding box center [745, 380] width 1 height 10
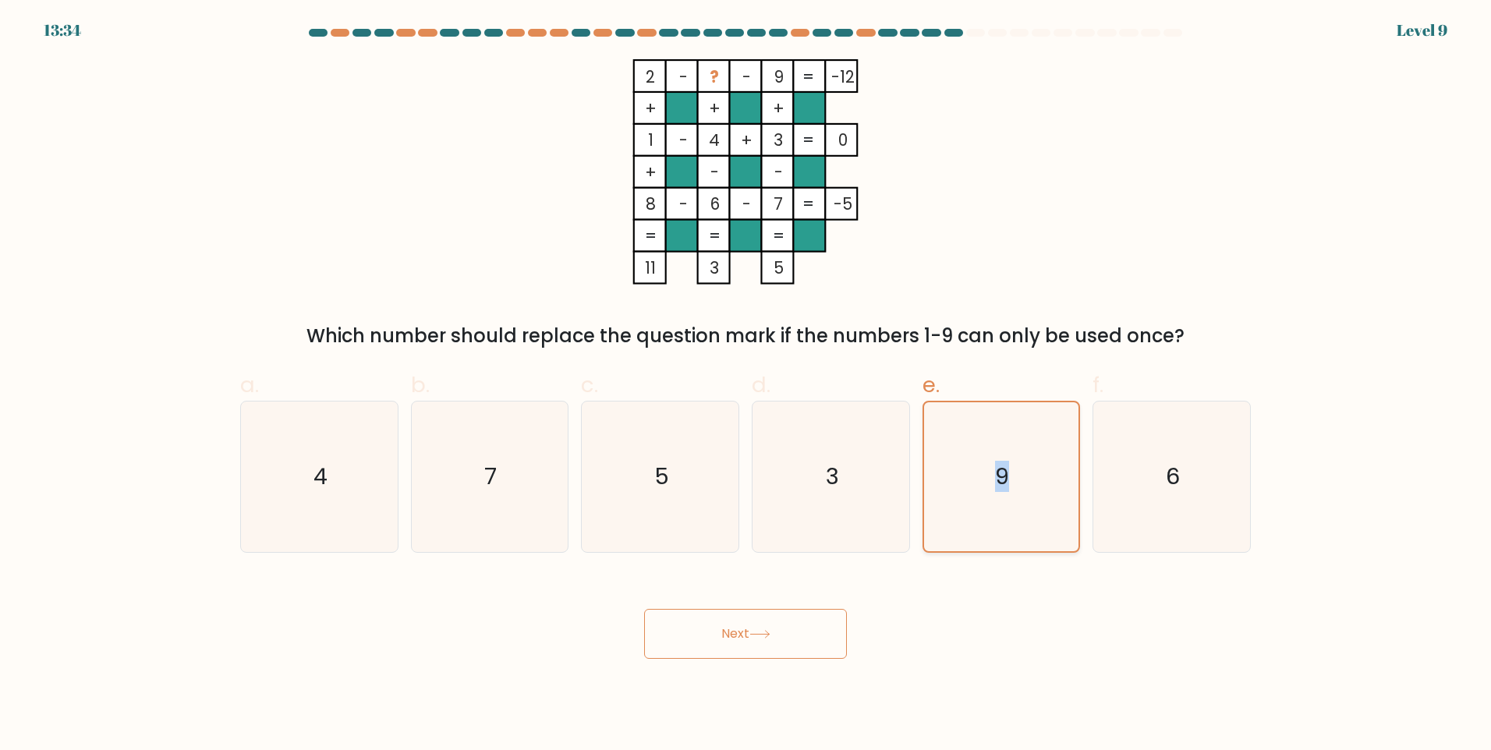
click at [788, 442] on icon "9" at bounding box center [1000, 476] width 149 height 149
click at [746, 385] on input "e. 9" at bounding box center [745, 380] width 1 height 10
drag, startPoint x: 969, startPoint y: 442, endPoint x: 1306, endPoint y: 522, distance: 346.1
click at [788, 522] on form at bounding box center [745, 344] width 1491 height 630
click at [788, 503] on icon "6" at bounding box center [1171, 477] width 150 height 150
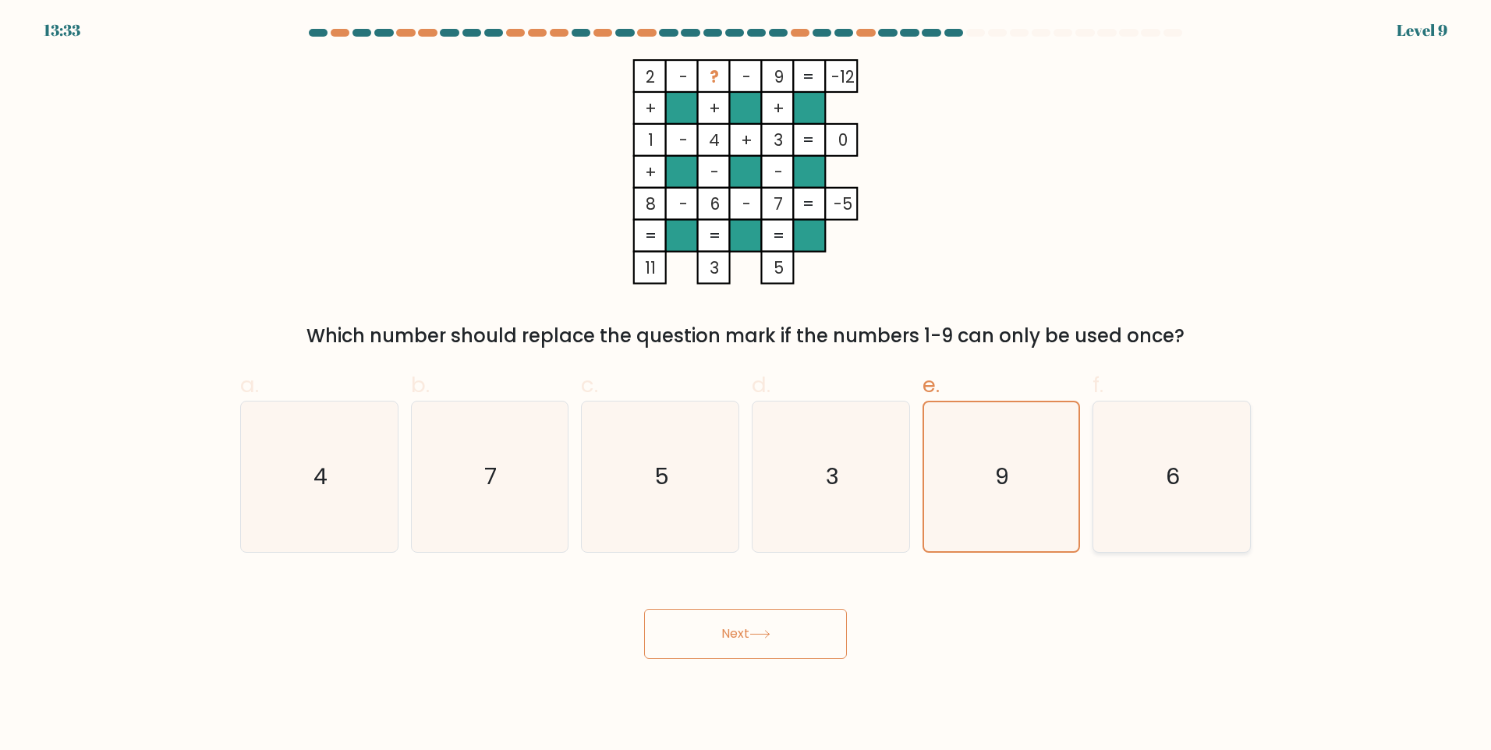
click at [746, 385] on input "f. 6" at bounding box center [745, 380] width 1 height 10
radio input "true"
click at [788, 507] on icon "9" at bounding box center [1001, 477] width 150 height 150
click at [746, 385] on input "e. 9" at bounding box center [745, 380] width 1 height 10
radio input "true"
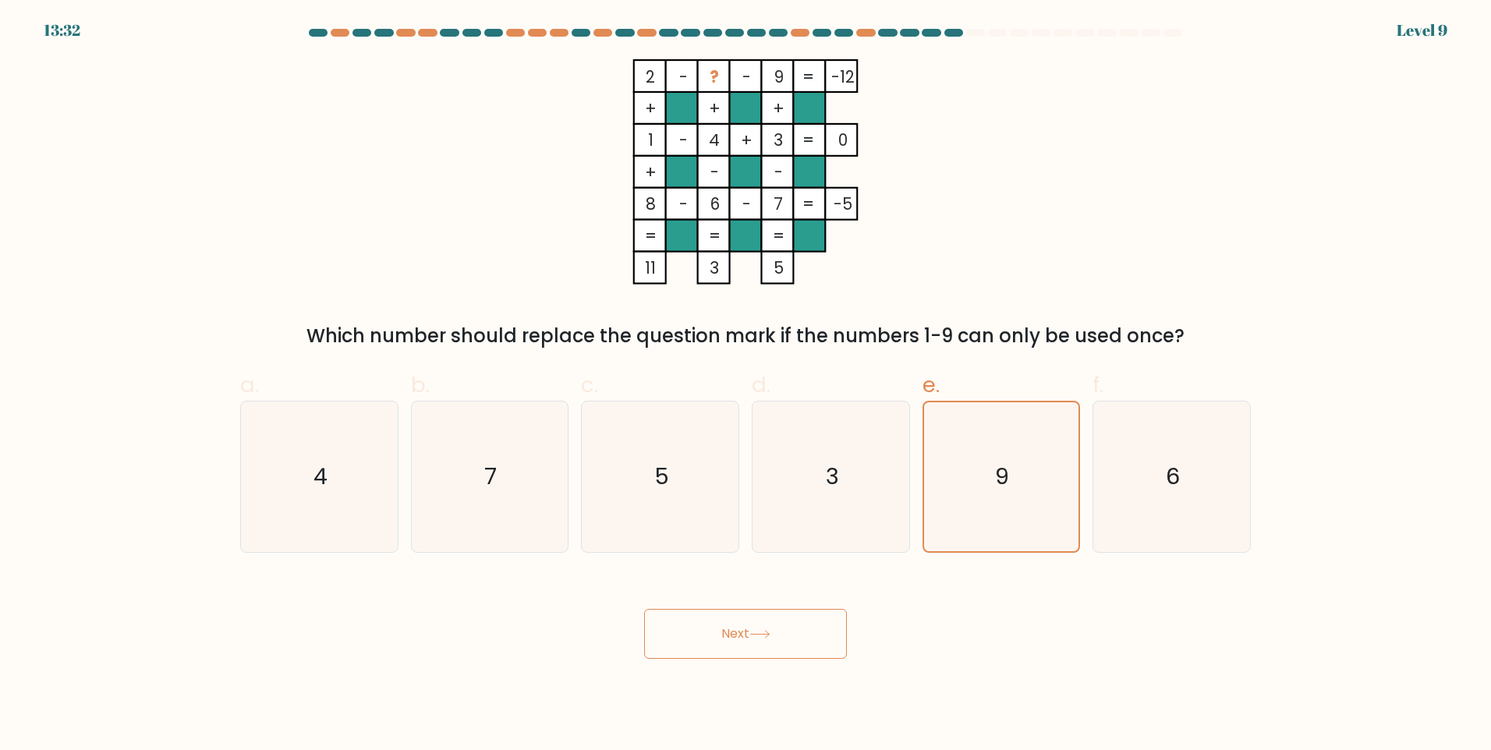
click at [751, 626] on button "Next" at bounding box center [745, 634] width 203 height 50
click at [721, 626] on button "Next" at bounding box center [745, 634] width 203 height 50
drag, startPoint x: 741, startPoint y: 202, endPoint x: 763, endPoint y: 226, distance: 33.1
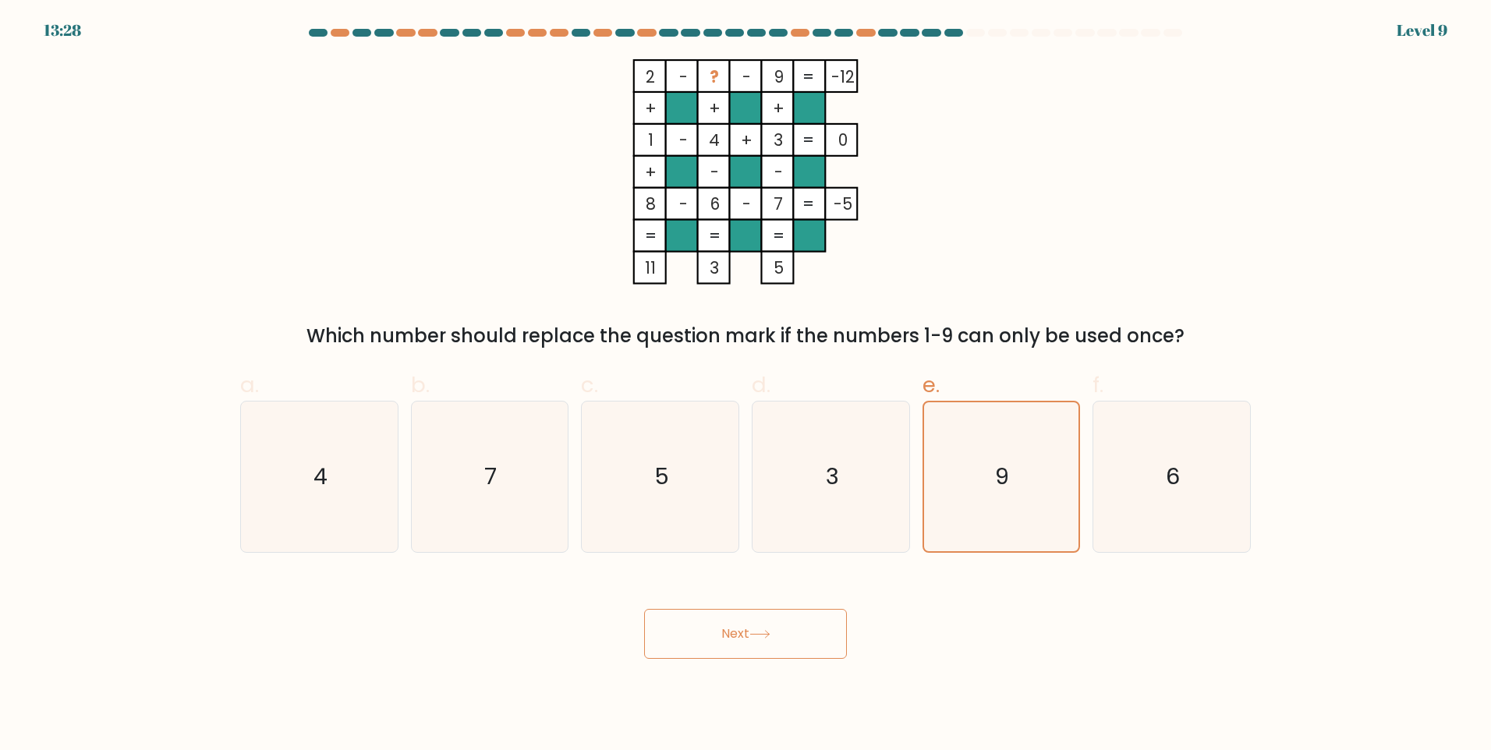
click at [763, 226] on icon "2 - ? - 9 -12 + + + 1 - 4 + 3 0 + - - 8 - 6 - 7 = -5 = = = = 11 3 5 =" at bounding box center [746, 171] width 468 height 225
drag, startPoint x: 763, startPoint y: 226, endPoint x: 787, endPoint y: 249, distance: 32.5
click at [787, 249] on rect at bounding box center [777, 236] width 32 height 32
drag, startPoint x: 785, startPoint y: 243, endPoint x: 808, endPoint y: 244, distance: 22.6
click at [788, 244] on icon "2 - ? - 9 -12 + + + 1 - 4 + 3 0 + - - 8 - 6 - 7 = -5 = = = = 11 3 5 =" at bounding box center [746, 171] width 468 height 225
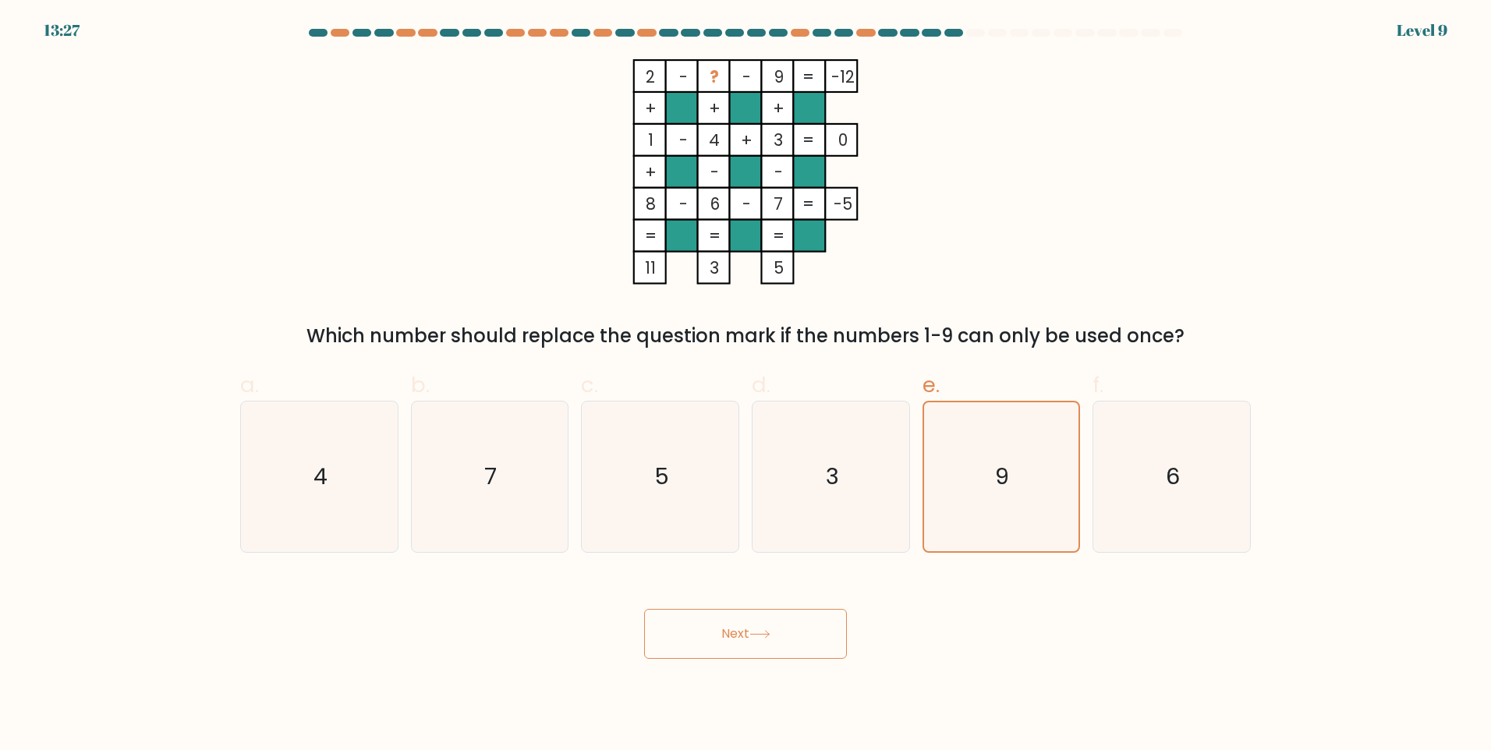
click at [788, 244] on rect at bounding box center [809, 236] width 32 height 32
drag, startPoint x: 776, startPoint y: 269, endPoint x: 777, endPoint y: 278, distance: 8.7
click at [777, 278] on tspan "5" at bounding box center [779, 268] width 10 height 23
drag, startPoint x: 777, startPoint y: 278, endPoint x: 947, endPoint y: 343, distance: 182.2
click at [788, 354] on form at bounding box center [745, 344] width 1491 height 630
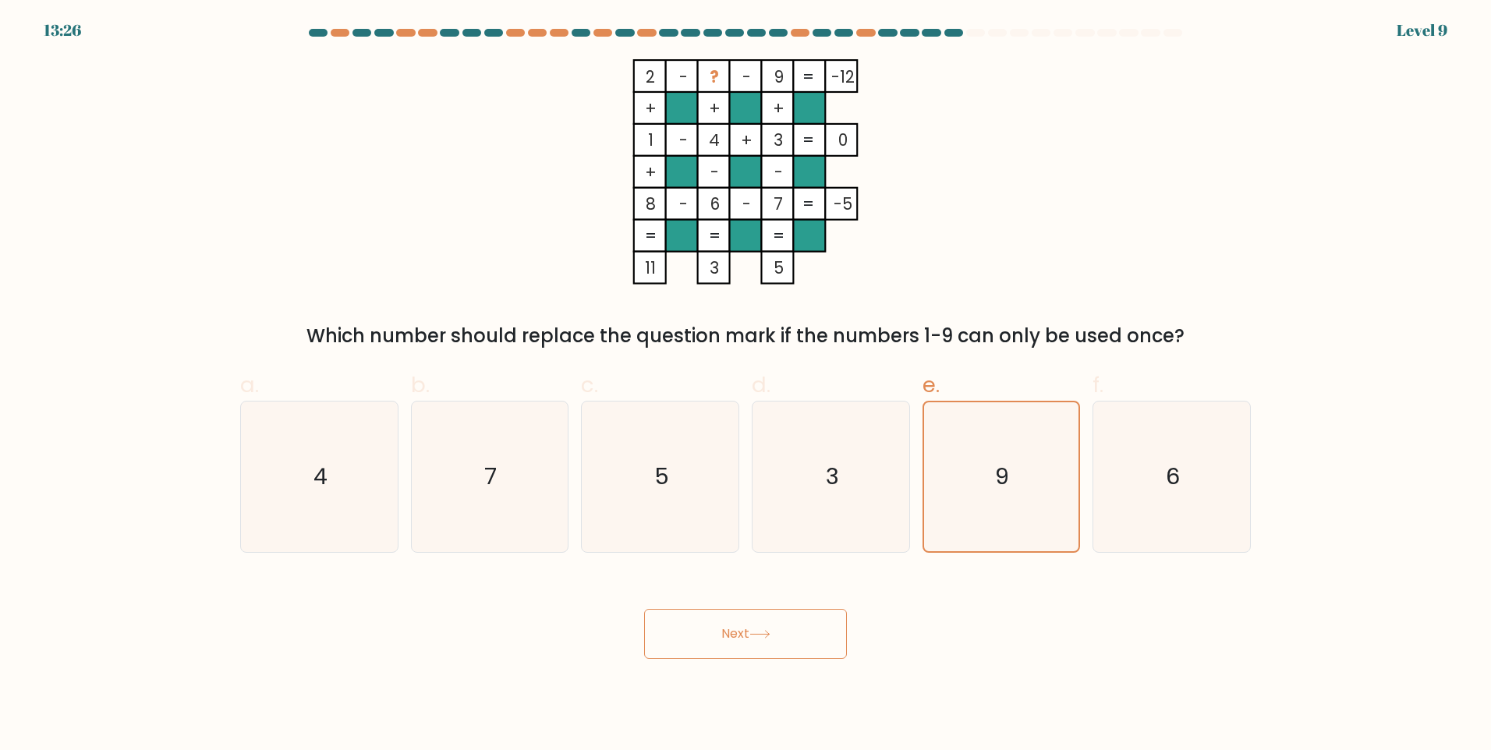
click at [788, 337] on div "Which number should replace the question mark if the numbers 1-9 can only be us…" at bounding box center [746, 336] width 992 height 28
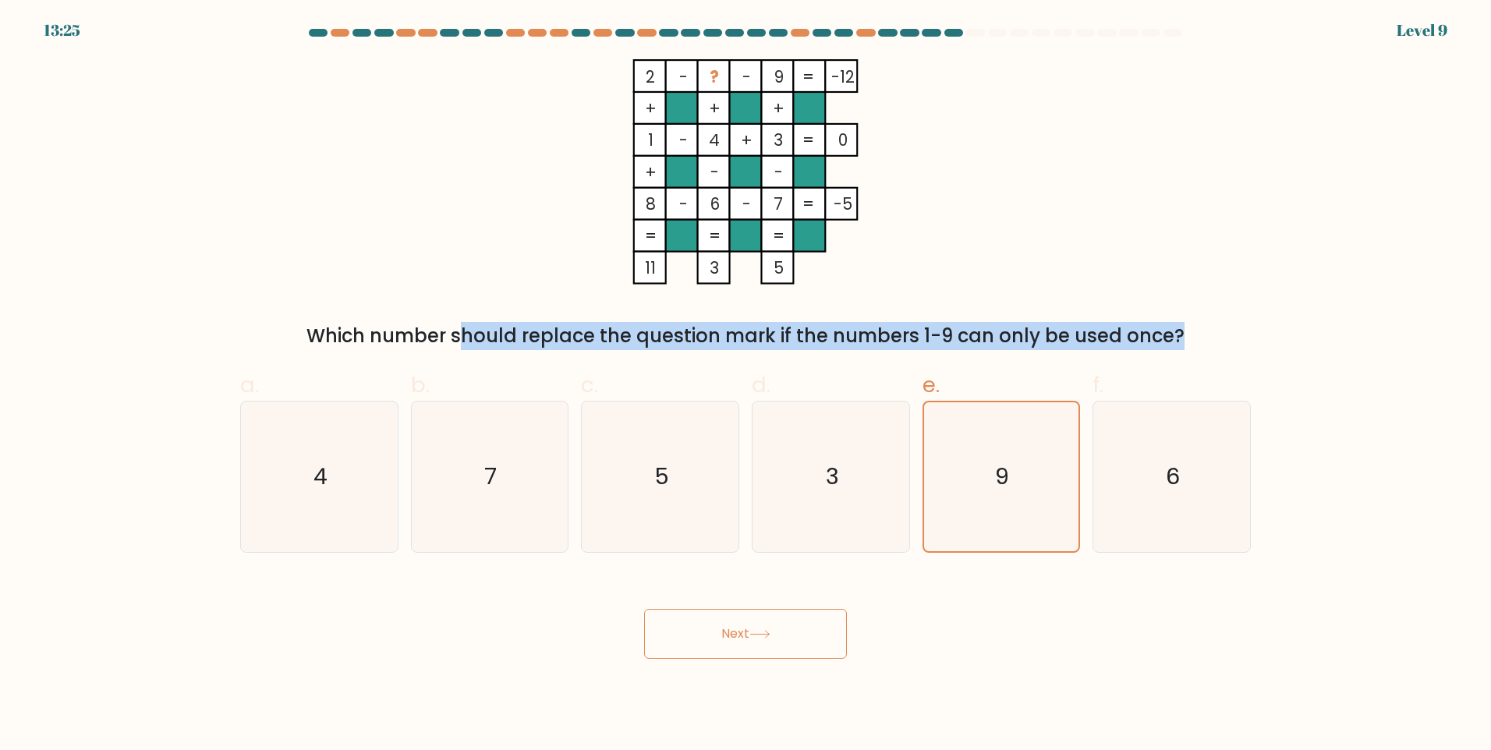
click at [788, 337] on div "Which number should replace the question mark if the numbers 1-9 can only be us…" at bounding box center [746, 336] width 992 height 28
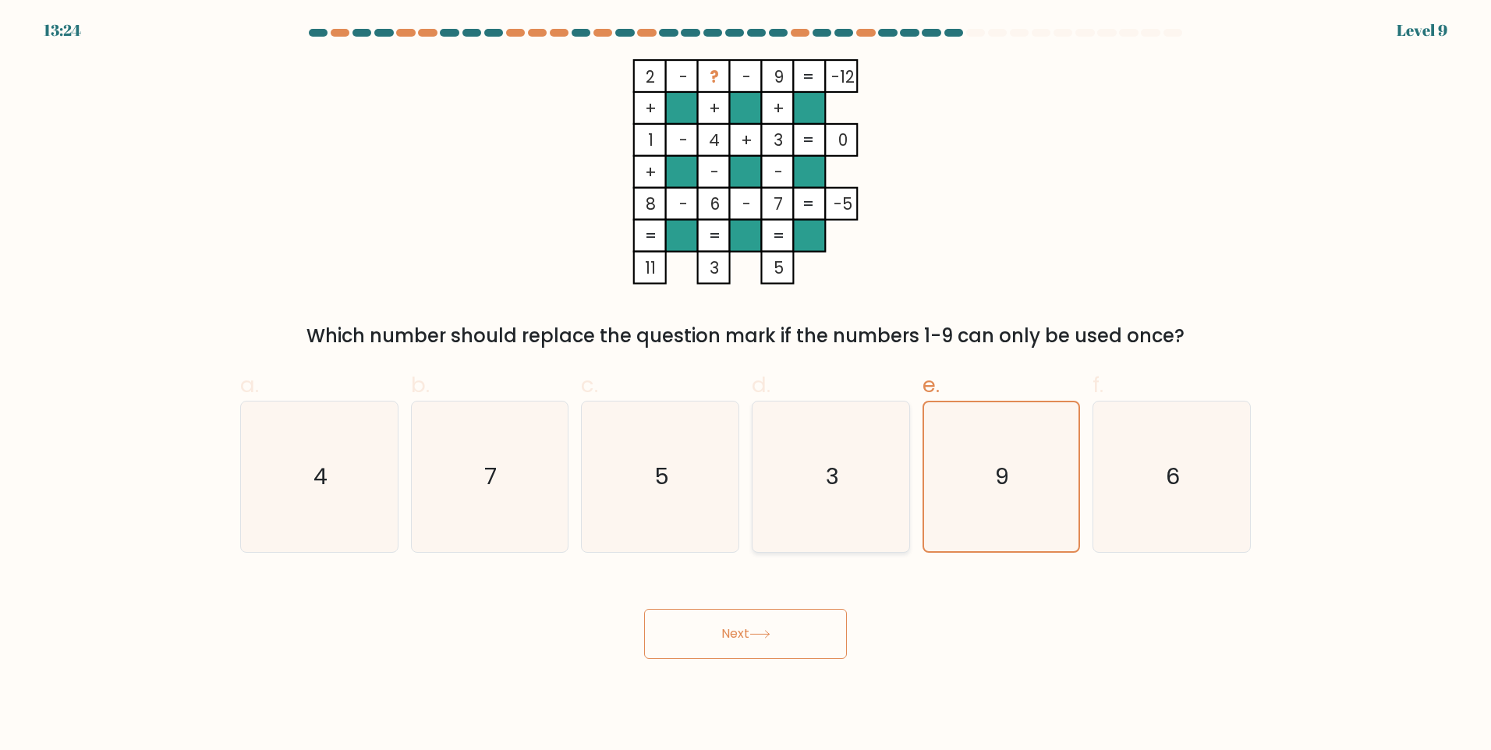
click at [788, 464] on icon "3" at bounding box center [831, 477] width 150 height 150
click at [746, 385] on input "d. 3" at bounding box center [745, 380] width 1 height 10
radio input "true"
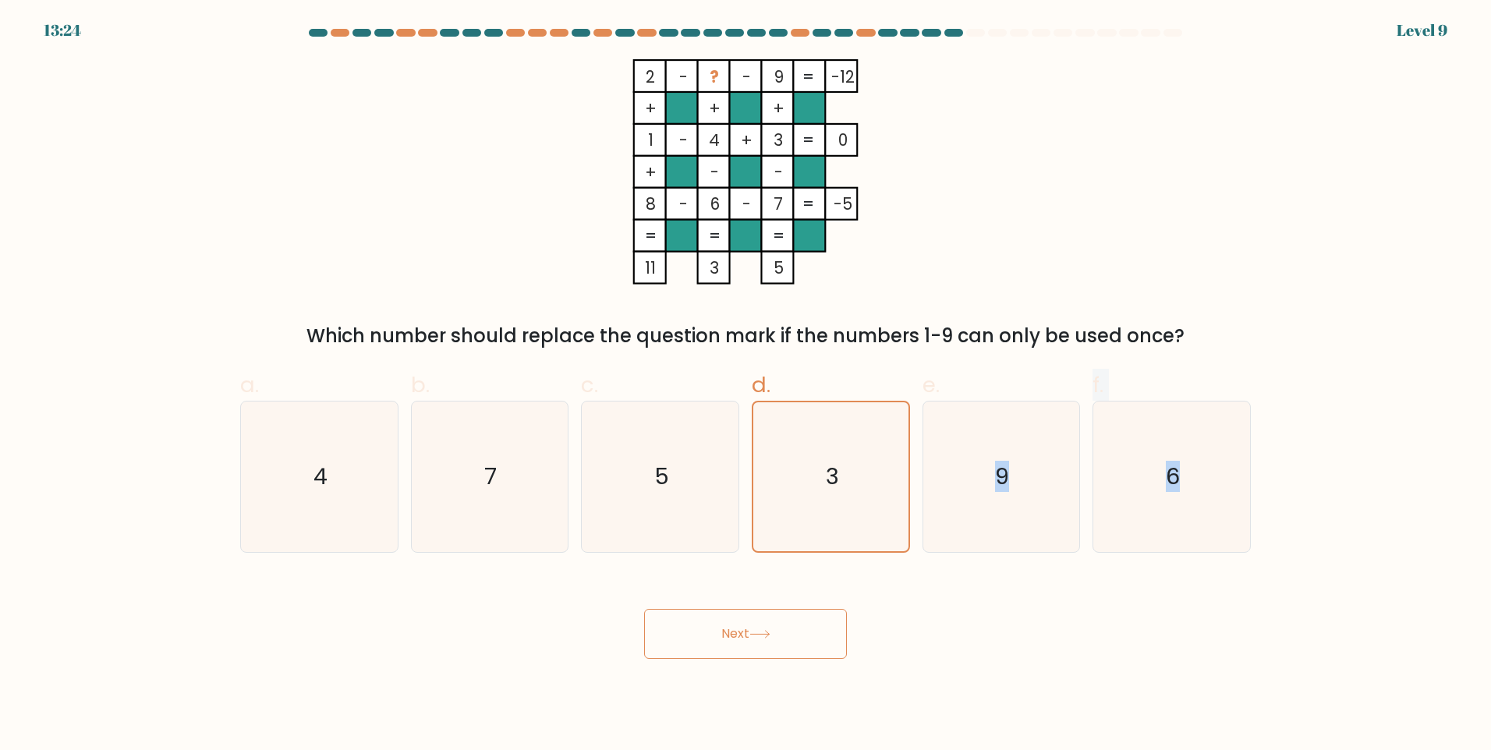
drag, startPoint x: 947, startPoint y: 476, endPoint x: 754, endPoint y: 591, distance: 224.5
click at [754, 591] on form at bounding box center [745, 344] width 1491 height 630
click at [788, 431] on div "e. 9" at bounding box center [1001, 461] width 171 height 184
click at [788, 304] on div "2 - ? - 9 -12 + + + 1 - 4 + 3 0 + - - 8 - 6 - 7 = -5 = = = = 11 3 5 = Which num…" at bounding box center [745, 204] width 1029 height 291
click at [788, 453] on icon "9" at bounding box center [1001, 477] width 150 height 150
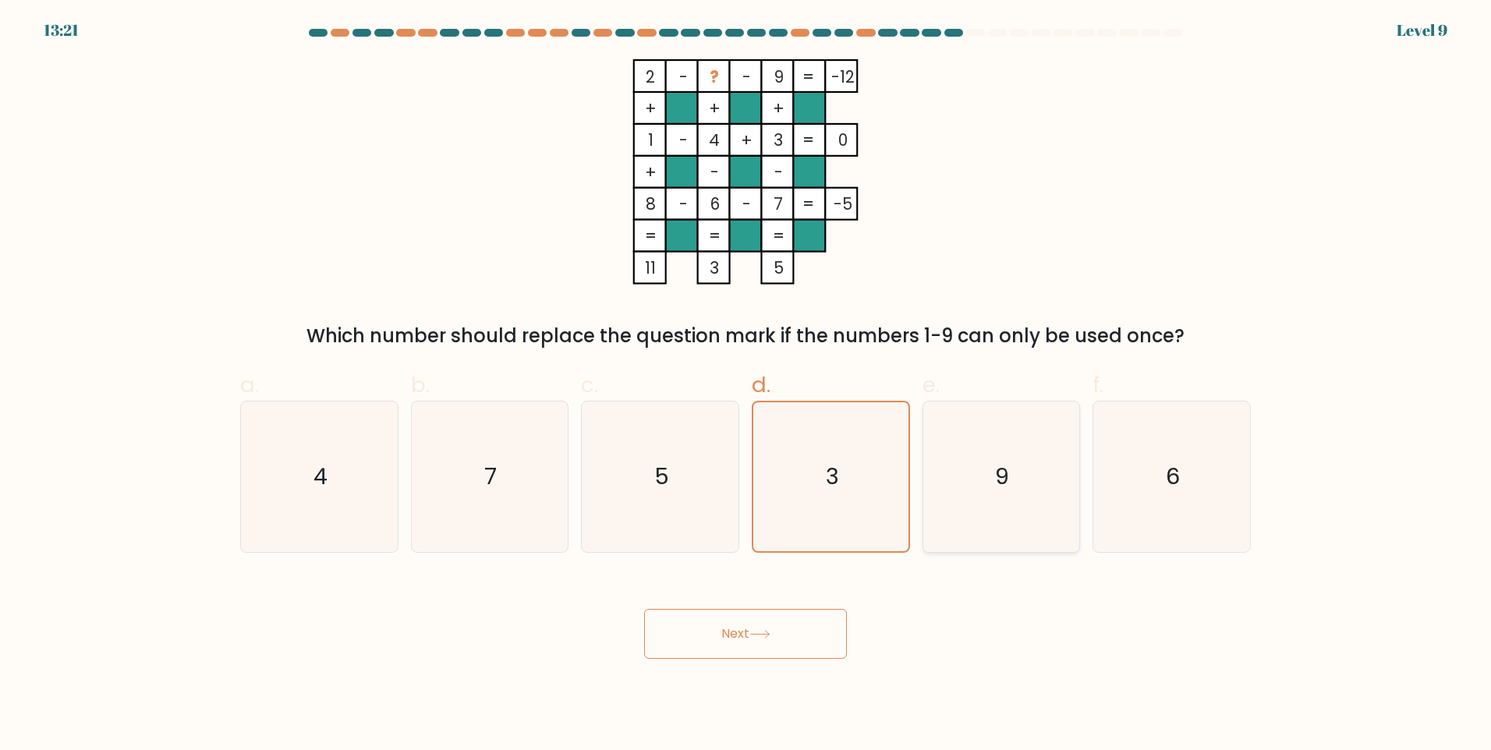
click at [746, 385] on input "e. 9" at bounding box center [745, 380] width 1 height 10
radio input "true"
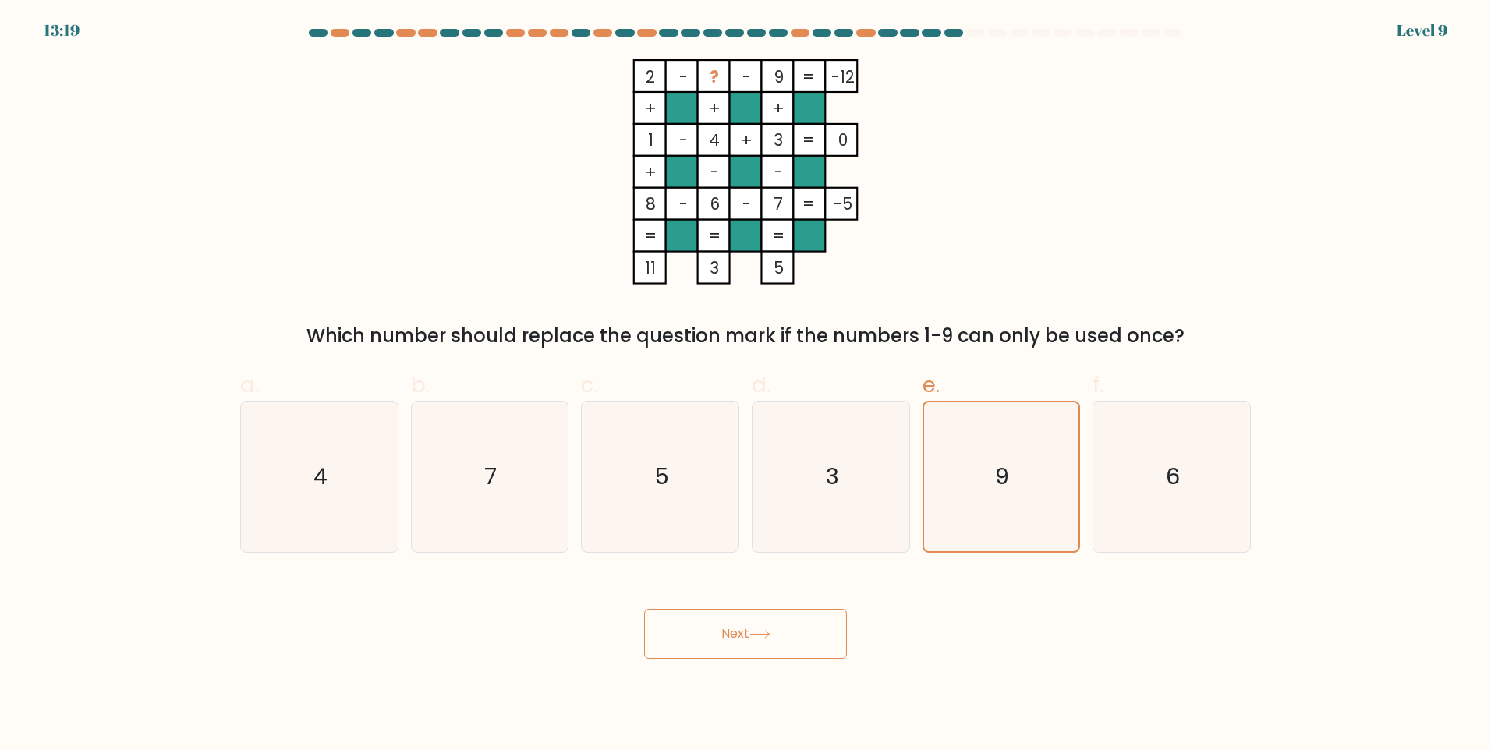
click at [758, 626] on button "Next" at bounding box center [745, 634] width 203 height 50
click at [752, 626] on button "Next" at bounding box center [745, 634] width 203 height 50
click at [718, 79] on tspan "?" at bounding box center [714, 77] width 9 height 23
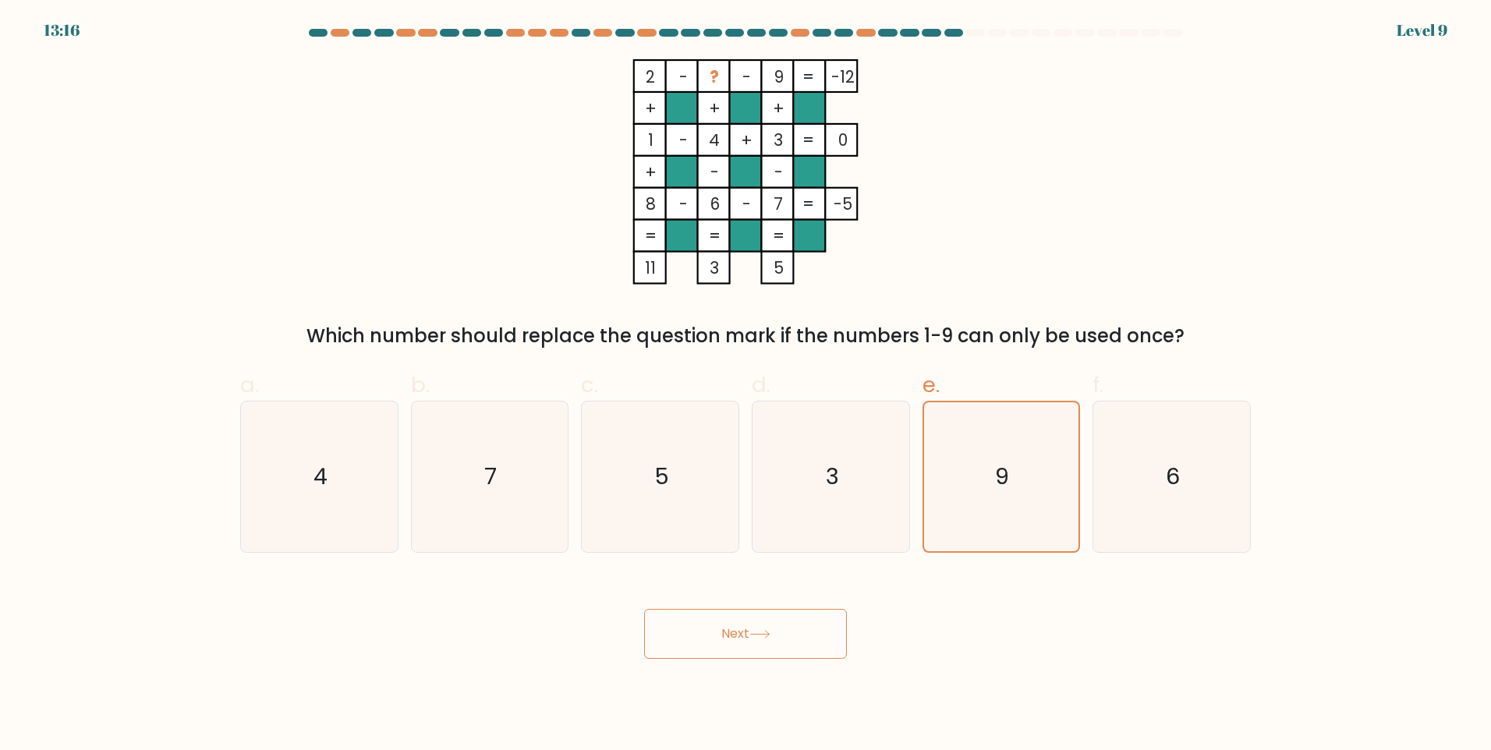
drag, startPoint x: 718, startPoint y: 79, endPoint x: 703, endPoint y: 218, distance: 139.6
click at [719, 80] on tspan "?" at bounding box center [714, 77] width 9 height 23
click at [700, 430] on icon "5" at bounding box center [660, 477] width 150 height 150
click at [745, 385] on input "c. 5" at bounding box center [745, 380] width 1 height 10
radio input "true"
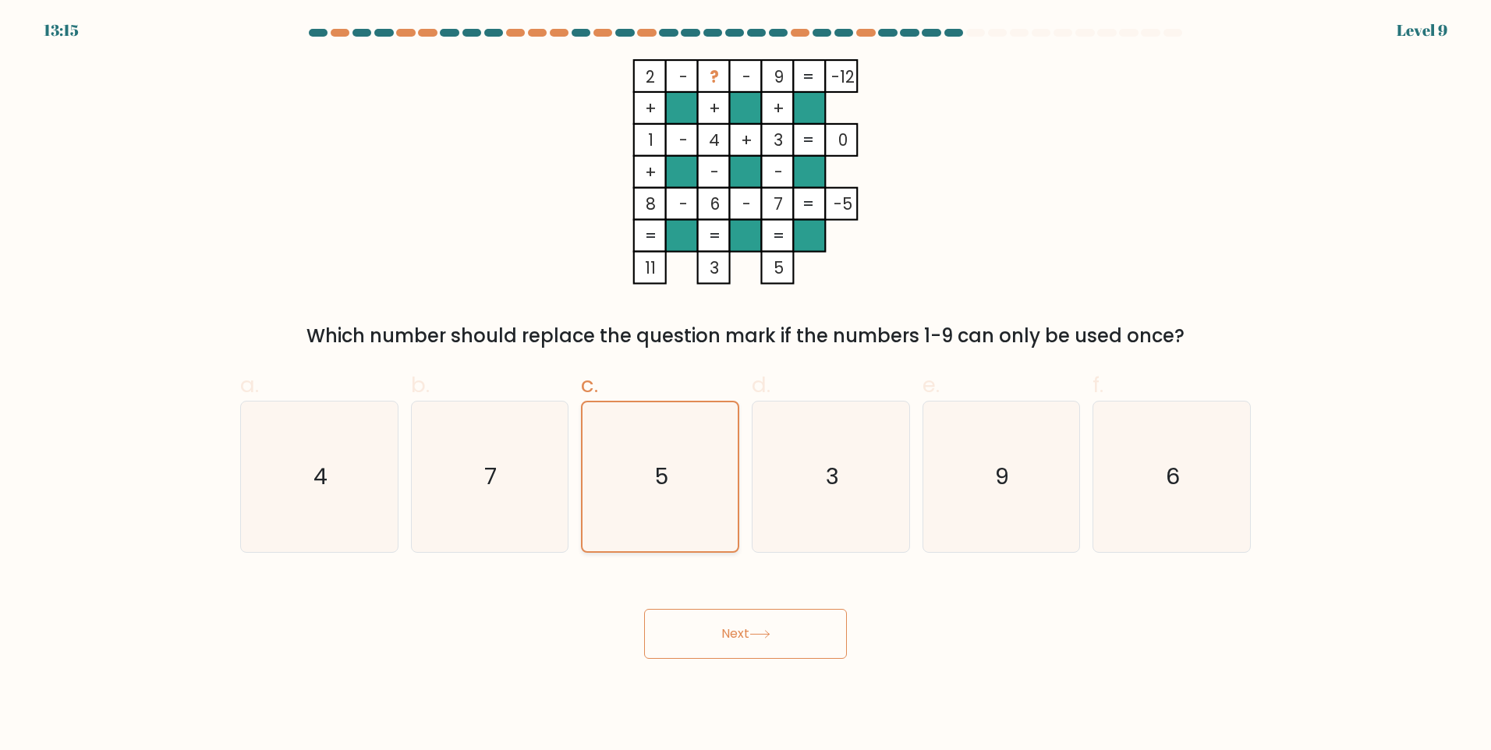
click at [703, 454] on icon "5" at bounding box center [660, 476] width 149 height 149
click at [745, 385] on input "c. 5" at bounding box center [745, 380] width 1 height 10
click at [749, 461] on div "d. 3" at bounding box center [830, 461] width 171 height 184
drag, startPoint x: 978, startPoint y: 448, endPoint x: 961, endPoint y: 481, distance: 37.3
click at [979, 448] on icon "9" at bounding box center [1001, 477] width 150 height 150
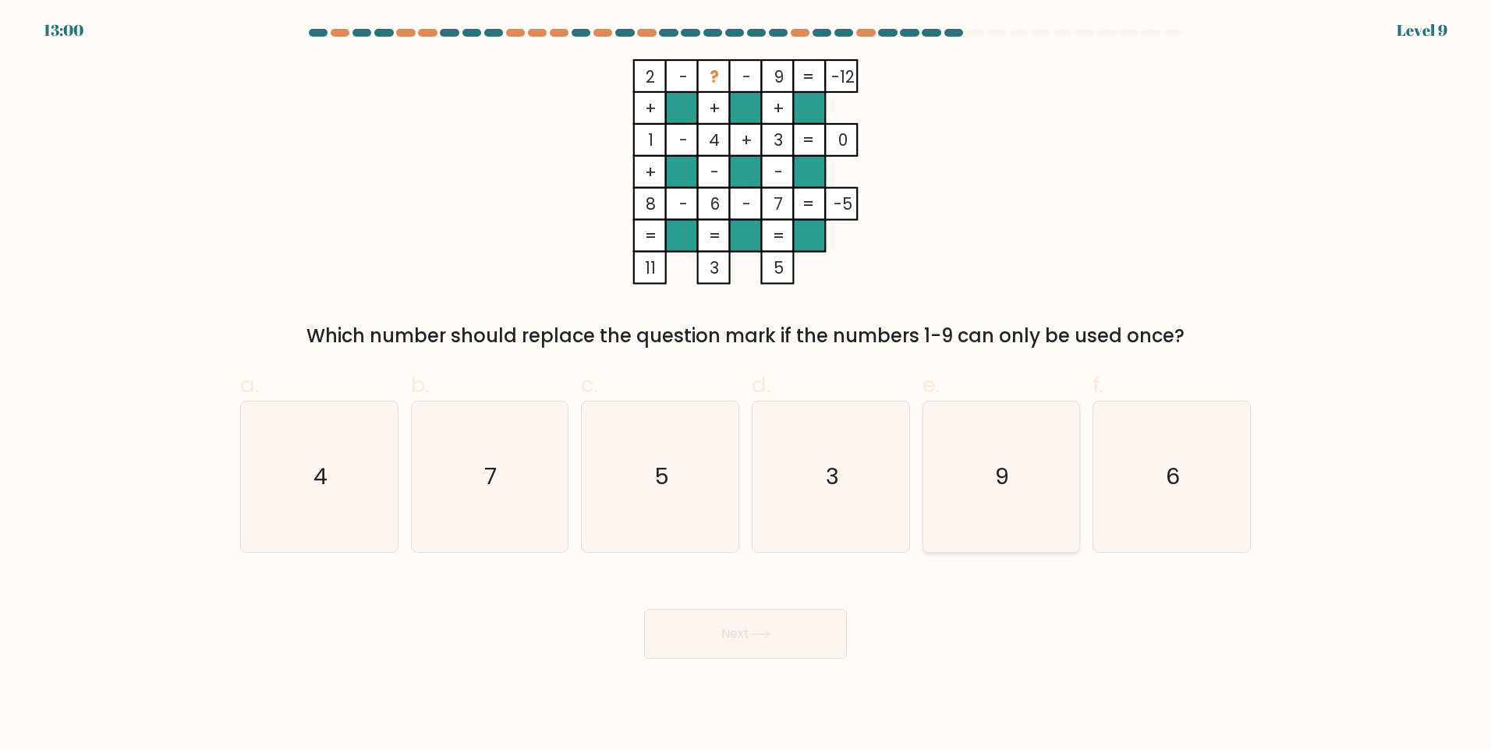
click at [746, 385] on input "e. 9" at bounding box center [745, 380] width 1 height 10
radio input "true"
click at [760, 628] on button "Next" at bounding box center [745, 634] width 203 height 50
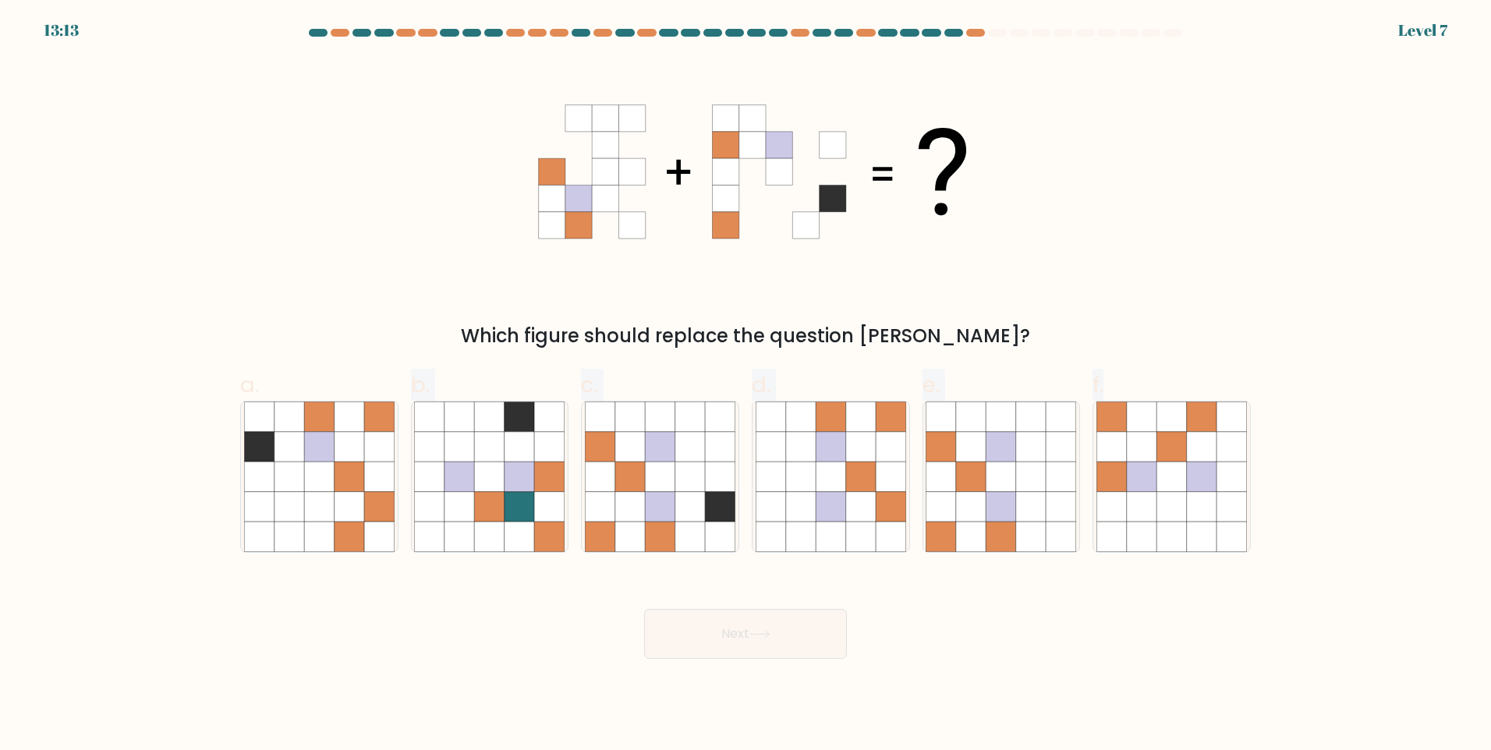
drag, startPoint x: 296, startPoint y: 483, endPoint x: 441, endPoint y: 601, distance: 187.3
click at [441, 601] on form at bounding box center [745, 344] width 1491 height 630
drag, startPoint x: 441, startPoint y: 601, endPoint x: 586, endPoint y: 599, distance: 145.8
click at [594, 616] on div "Next" at bounding box center [745, 615] width 1029 height 87
click at [540, 515] on icon at bounding box center [550, 507] width 30 height 30
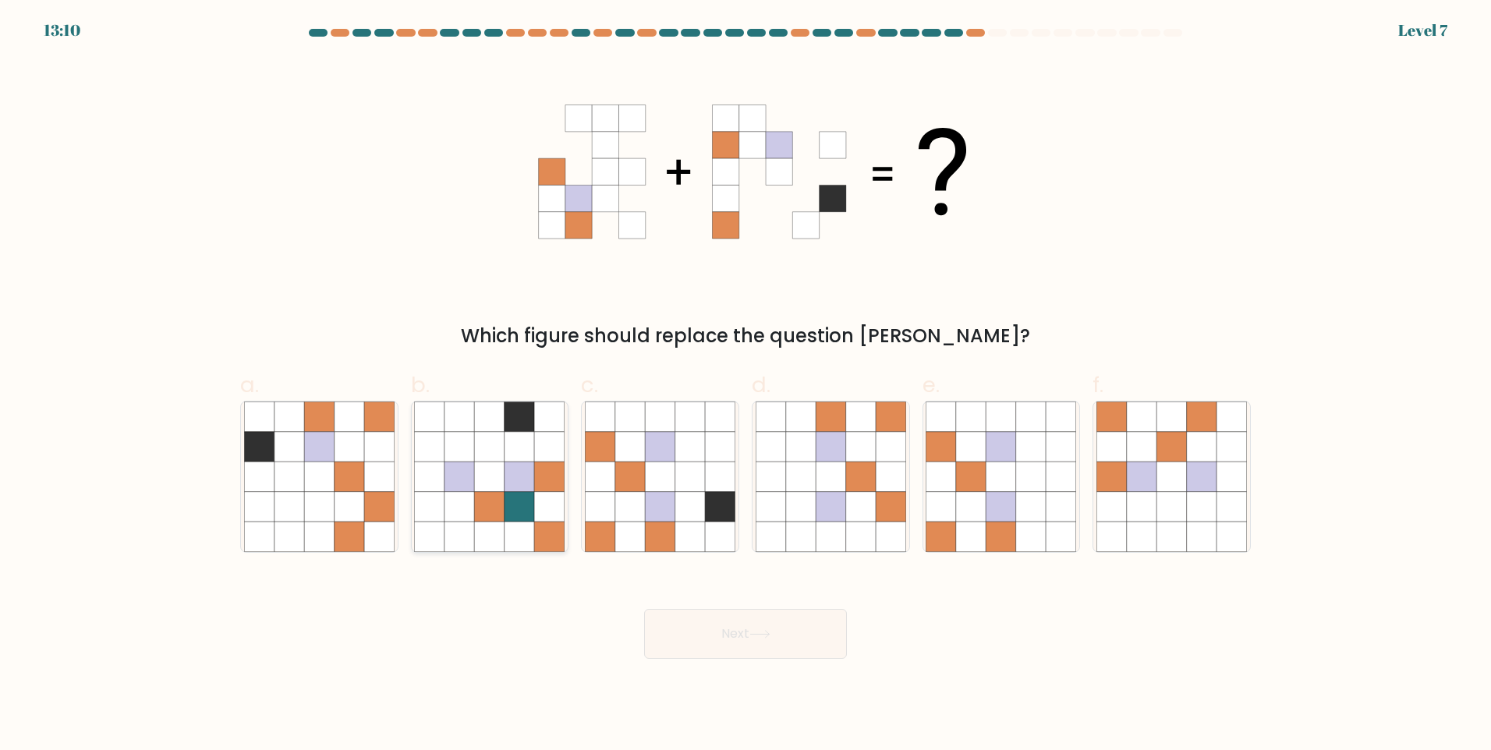
click at [745, 385] on input "b." at bounding box center [745, 380] width 1 height 10
radio input "true"
click at [753, 627] on button "Next" at bounding box center [745, 634] width 203 height 50
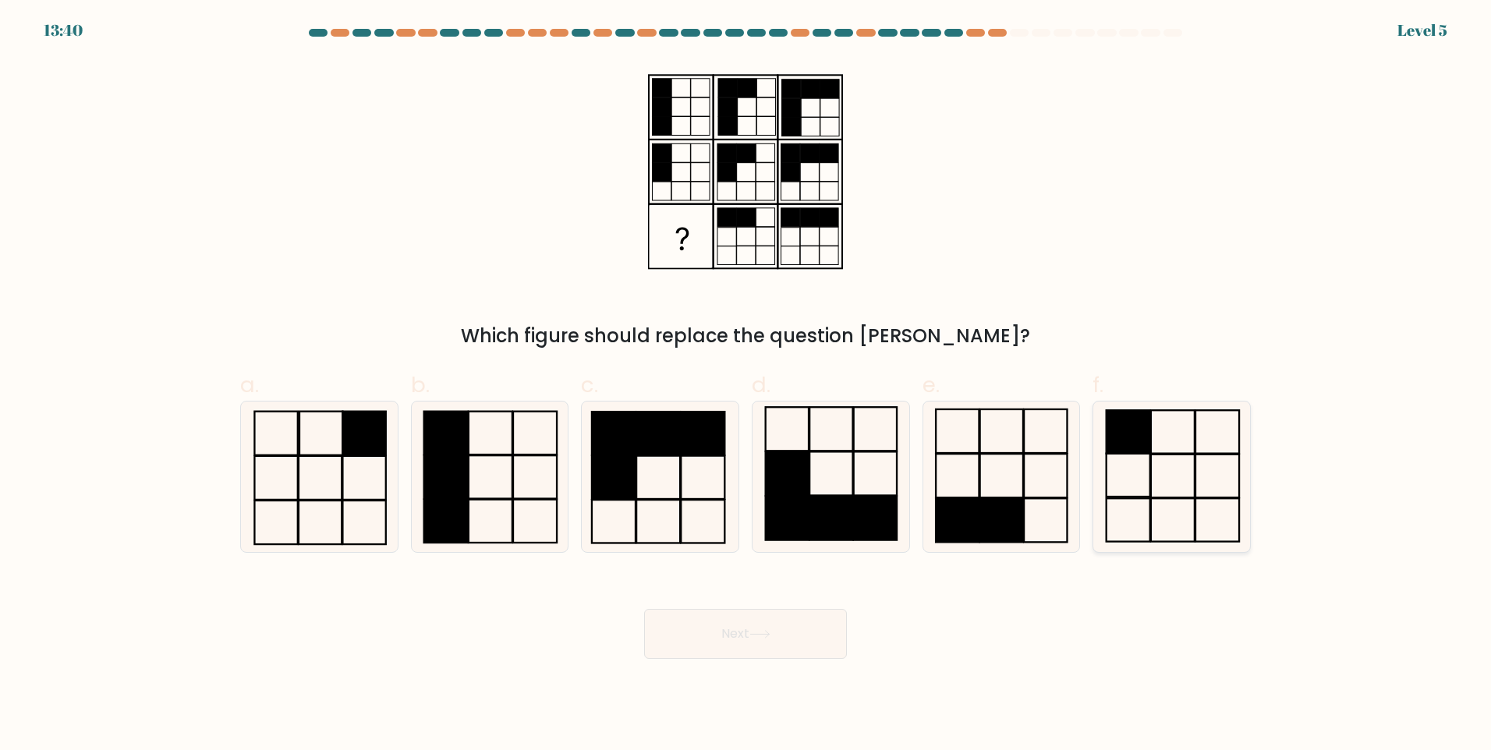
click at [1195, 459] on rect at bounding box center [1217, 476] width 44 height 43
click at [746, 385] on input "f." at bounding box center [745, 380] width 1 height 10
radio input "true"
click at [802, 646] on button "Next" at bounding box center [745, 634] width 203 height 50
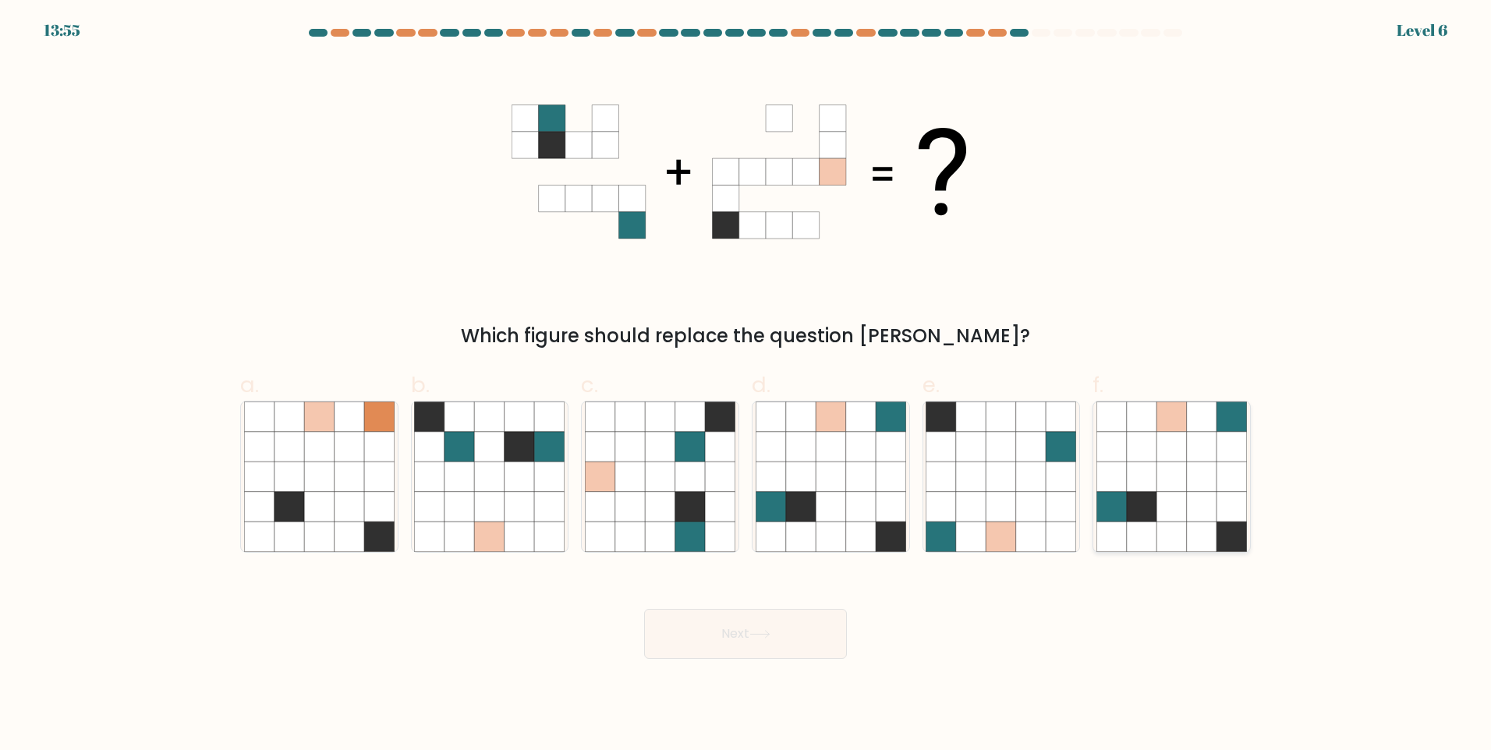
click at [1167, 505] on icon at bounding box center [1171, 507] width 30 height 30
click at [746, 385] on input "f." at bounding box center [745, 380] width 1 height 10
radio input "true"
click at [745, 647] on button "Next" at bounding box center [745, 634] width 203 height 50
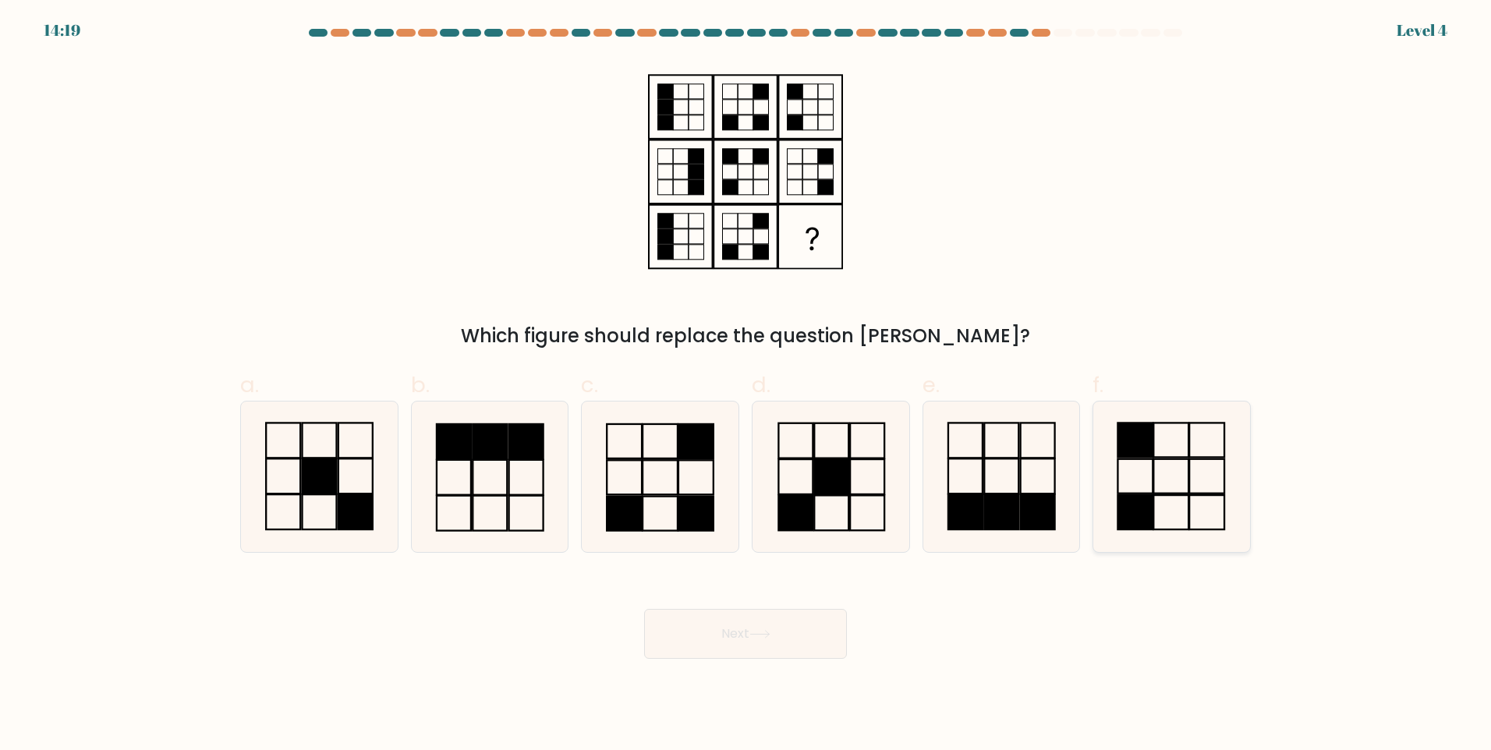
click at [1131, 498] on rect at bounding box center [1135, 512] width 35 height 34
click at [746, 385] on input "f." at bounding box center [745, 380] width 1 height 10
radio input "true"
click at [678, 625] on button "Next" at bounding box center [745, 634] width 203 height 50
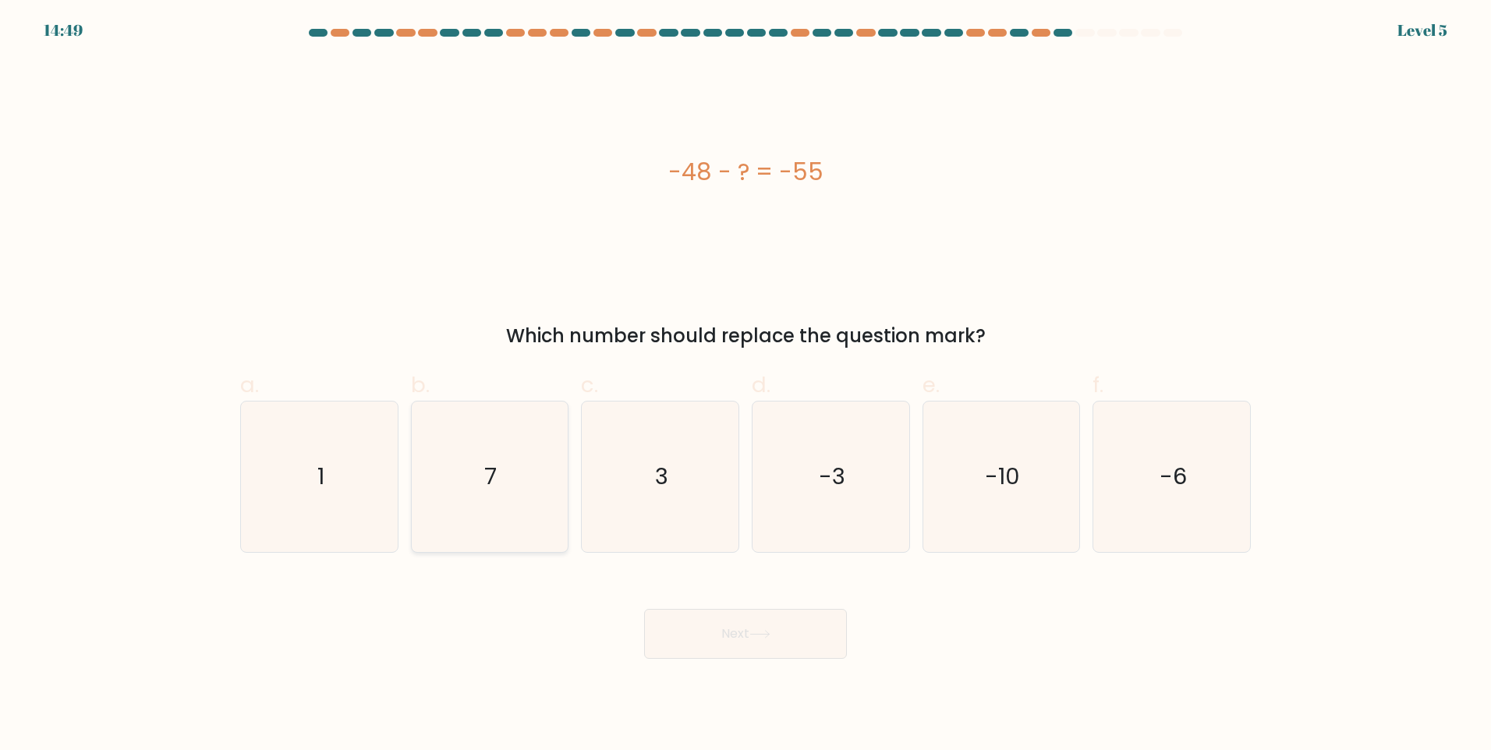
click at [501, 431] on icon "7" at bounding box center [489, 477] width 150 height 150
click at [745, 385] on input "b. 7" at bounding box center [745, 380] width 1 height 10
radio input "true"
drag, startPoint x: 724, startPoint y: 639, endPoint x: 731, endPoint y: 631, distance: 11.0
click at [725, 639] on button "Next" at bounding box center [745, 634] width 203 height 50
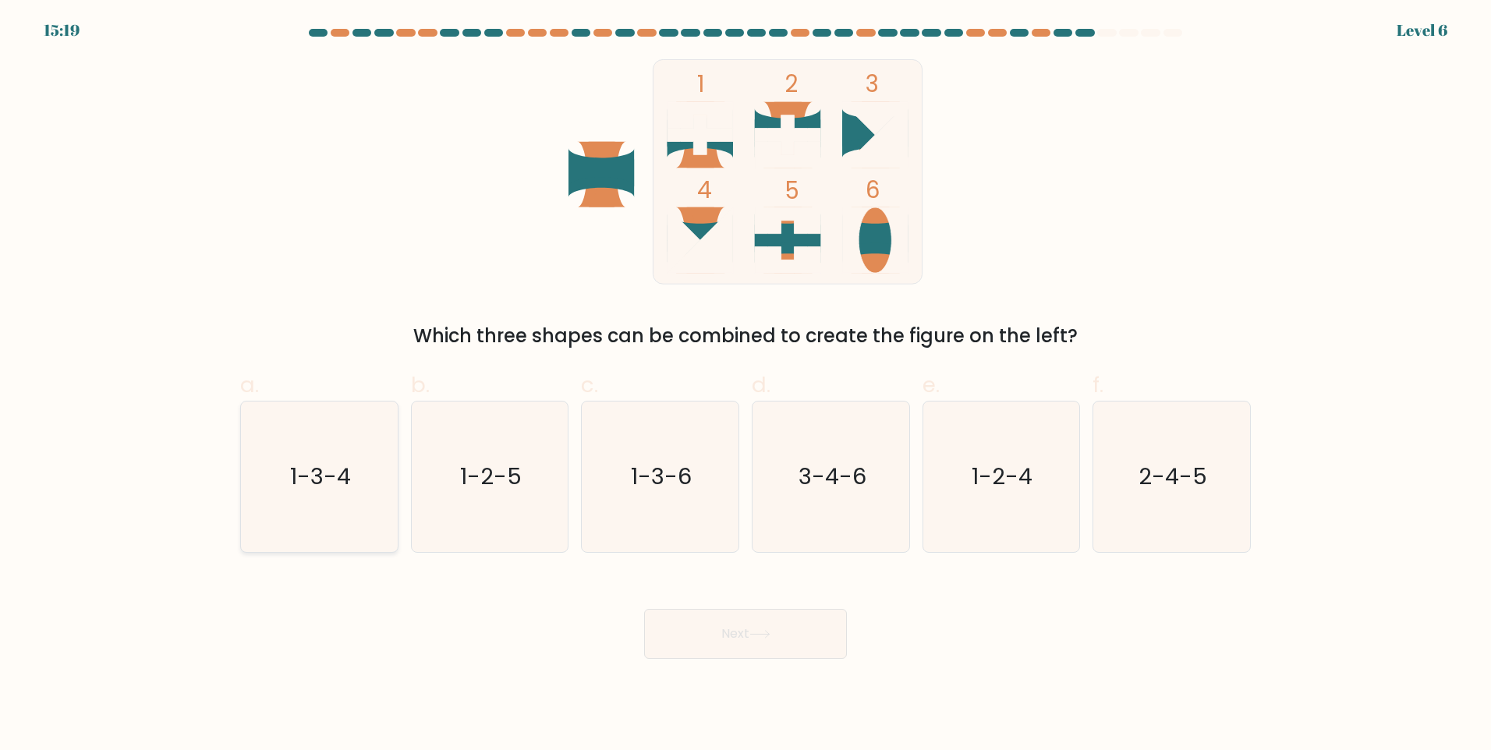
click at [244, 508] on icon "1-3-4" at bounding box center [319, 477] width 150 height 150
click at [745, 385] on input "a. 1-3-4" at bounding box center [745, 380] width 1 height 10
radio input "true"
click at [715, 618] on button "Next" at bounding box center [745, 634] width 203 height 50
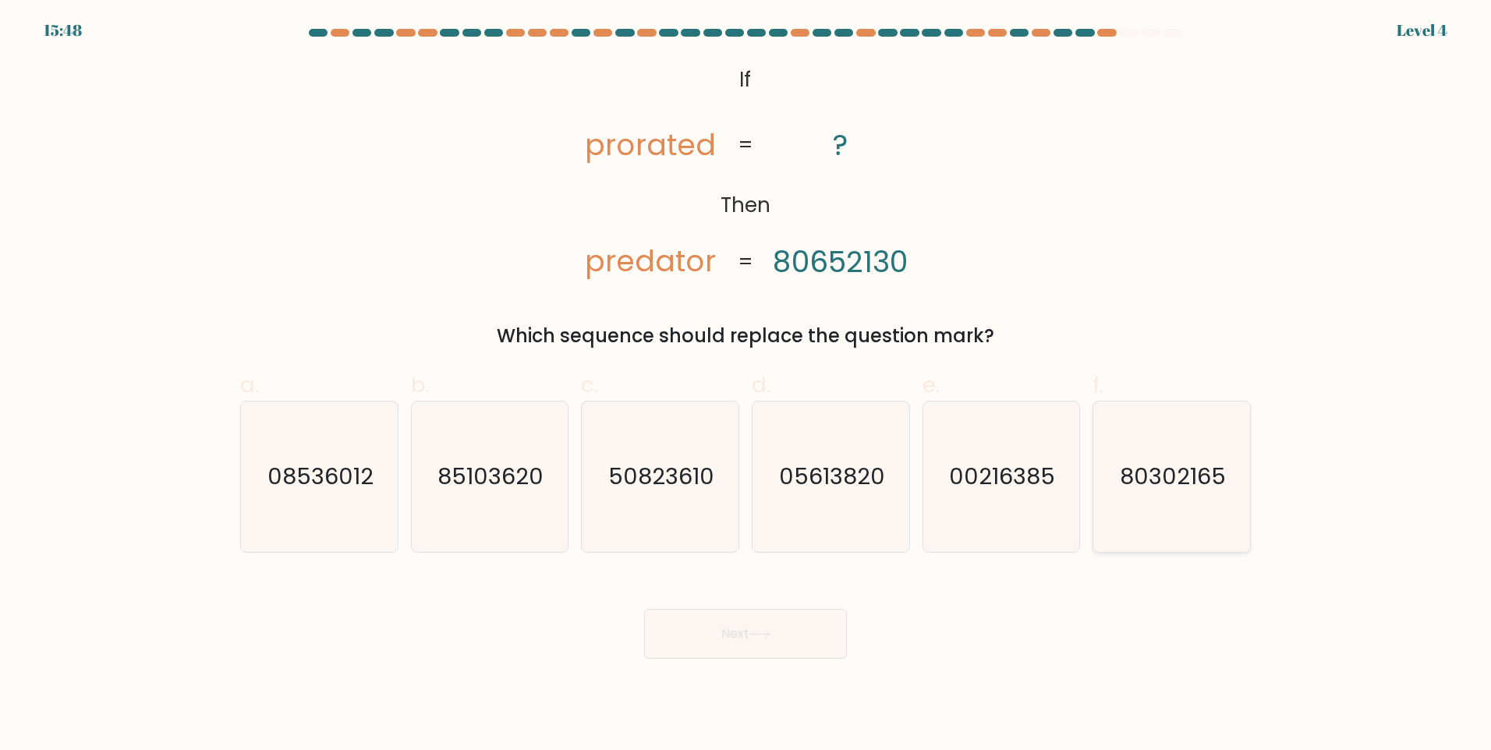
click at [1140, 505] on icon "80302165" at bounding box center [1171, 477] width 150 height 150
click at [746, 385] on input "f. 80302165" at bounding box center [745, 380] width 1 height 10
radio input "true"
click at [808, 650] on button "Next" at bounding box center [745, 634] width 203 height 50
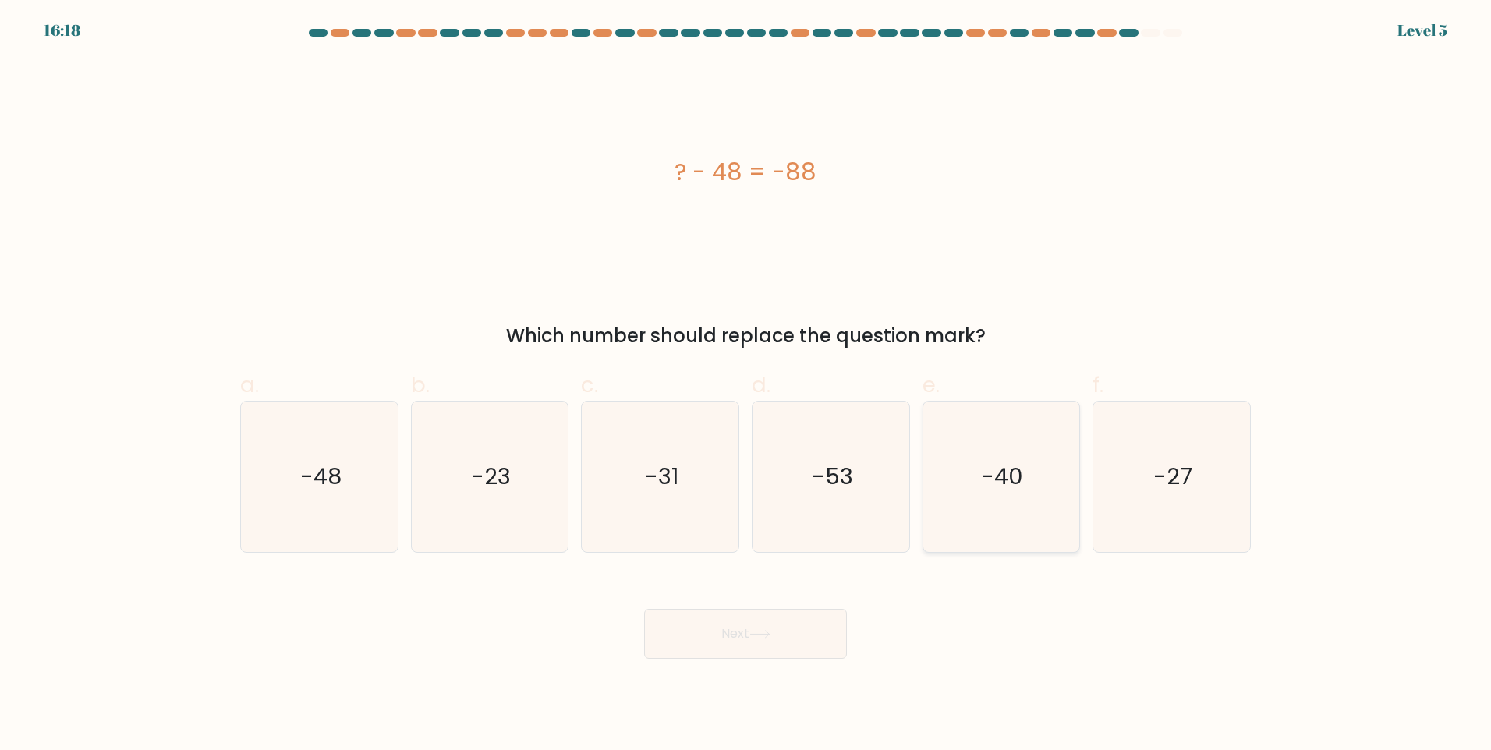
click at [1017, 500] on icon "-40" at bounding box center [1001, 477] width 150 height 150
click at [746, 385] on input "e. -40" at bounding box center [745, 380] width 1 height 10
radio input "true"
click at [795, 636] on button "Next" at bounding box center [745, 634] width 203 height 50
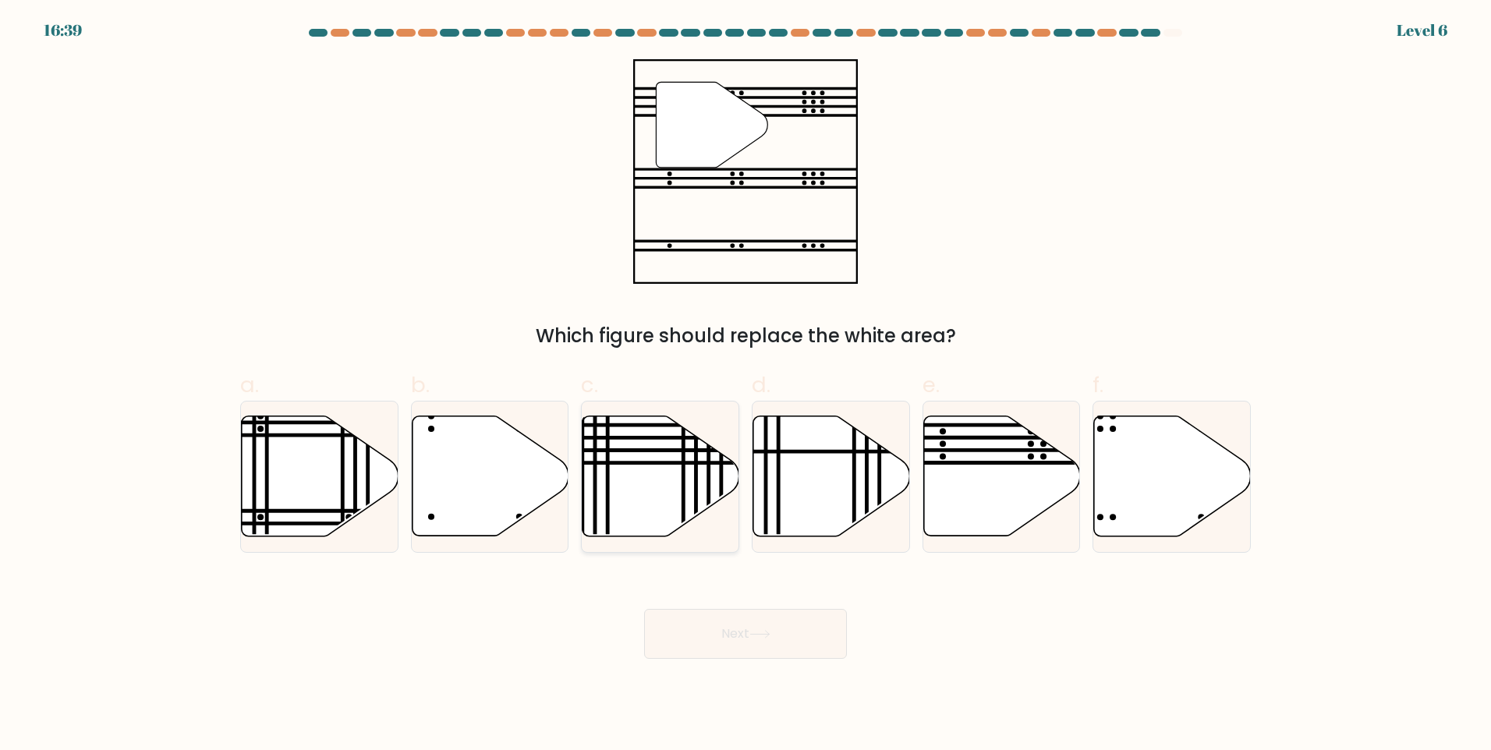
click at [614, 484] on icon at bounding box center [661, 476] width 157 height 120
click at [745, 385] on input "c." at bounding box center [745, 380] width 1 height 10
radio input "true"
click at [982, 515] on icon at bounding box center [1001, 476] width 157 height 120
click at [746, 385] on input "e." at bounding box center [745, 380] width 1 height 10
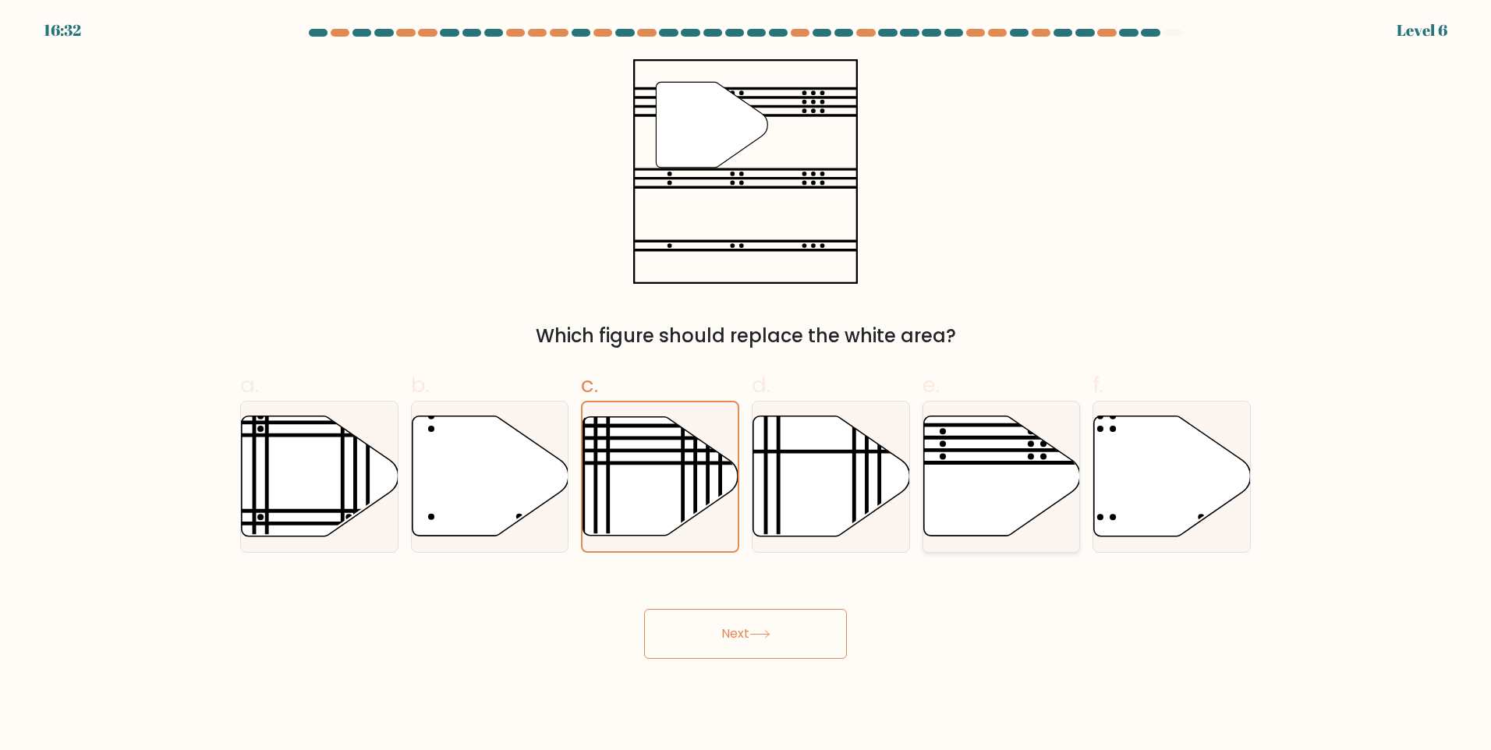
radio input "true"
click at [723, 624] on button "Next" at bounding box center [745, 634] width 203 height 50
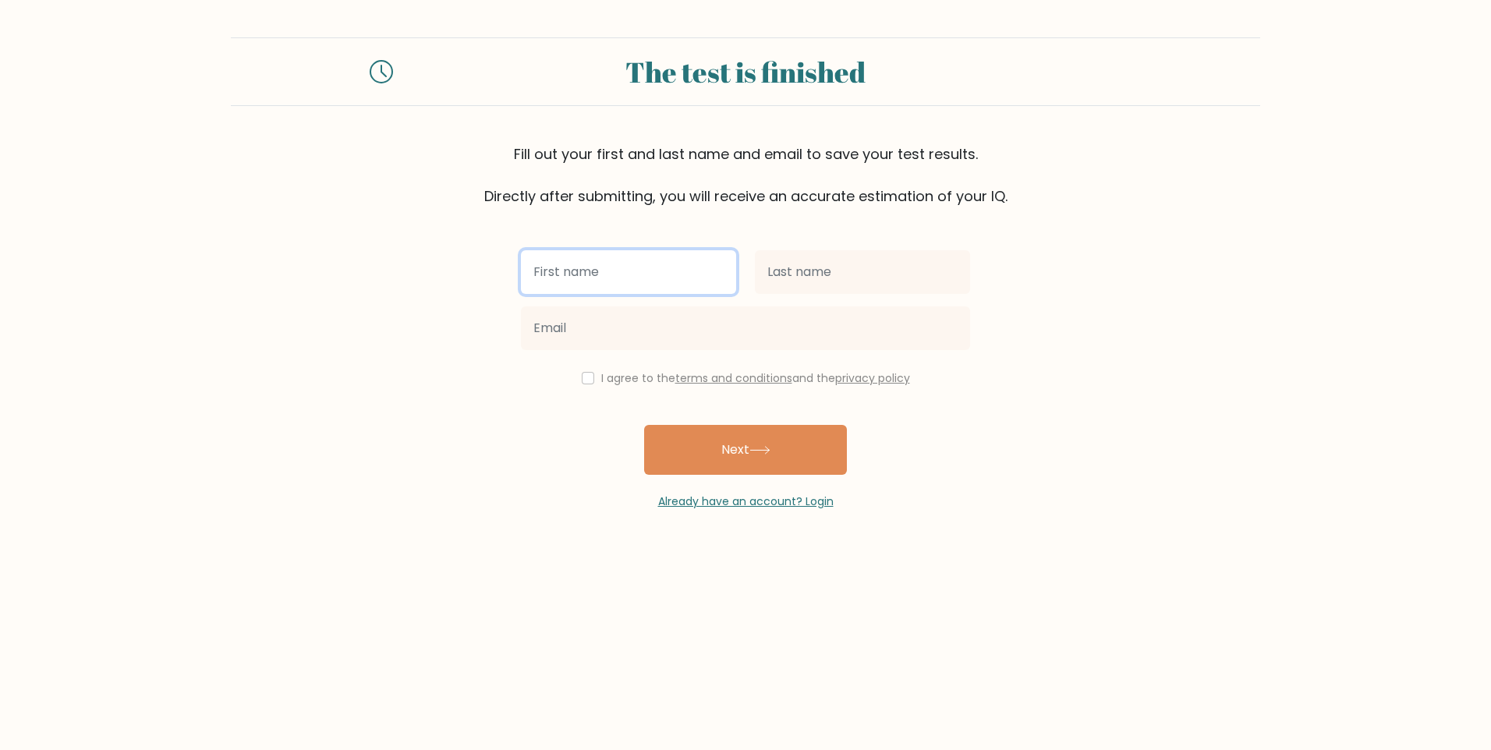
click at [627, 275] on input "text" at bounding box center [628, 272] width 215 height 44
type input "c"
type input "[PERSON_NAME]"
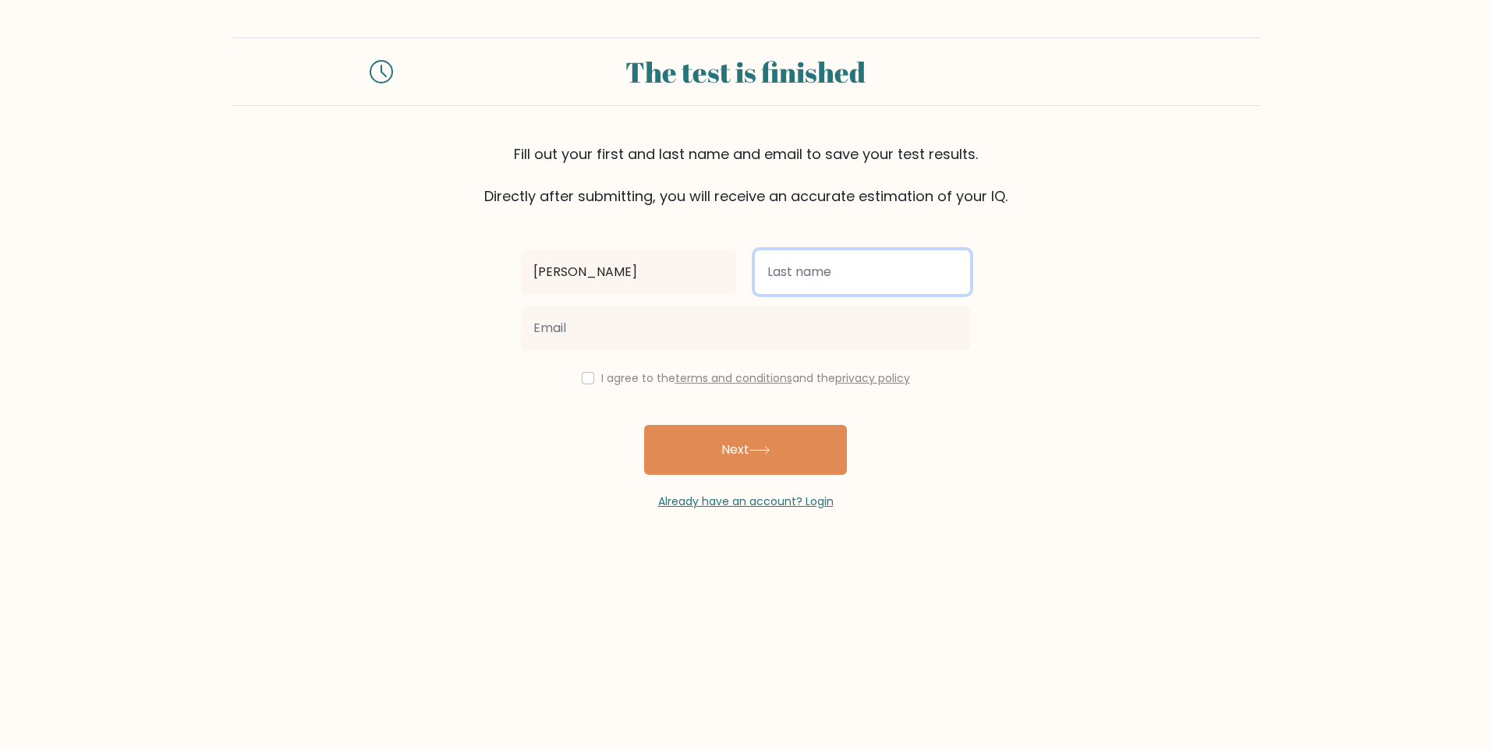
type input "B"
type input "a"
type input "[PERSON_NAME]"
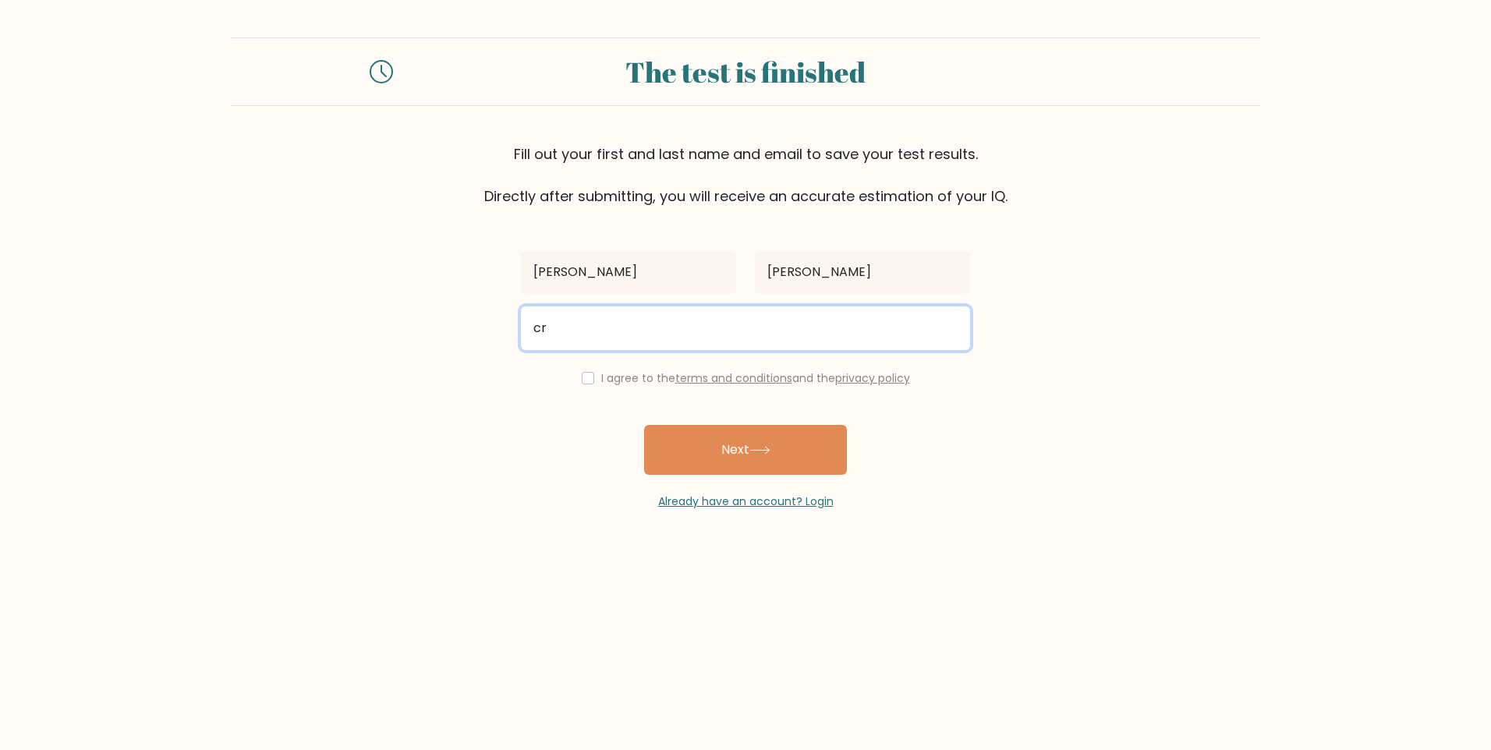
type input "[PERSON_NAME][EMAIL_ADDRESS][DOMAIN_NAME]"
drag, startPoint x: 462, startPoint y: 416, endPoint x: 579, endPoint y: 435, distance: 119.2
click at [465, 417] on form "The test is finished Fill out your first and last name and email to save your t…" at bounding box center [745, 273] width 1491 height 473
click at [583, 382] on input "checkbox" at bounding box center [588, 378] width 12 height 12
checkbox input "true"
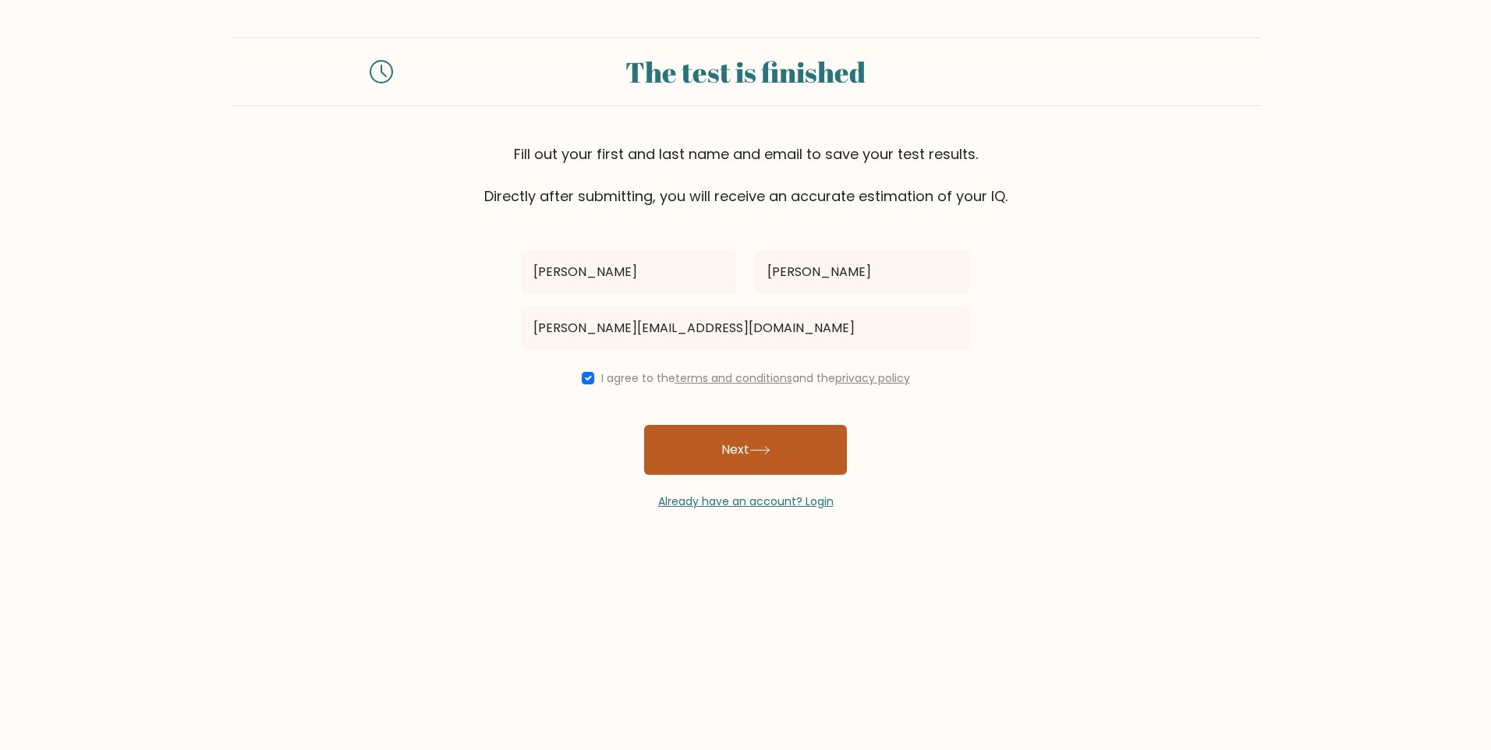
click at [714, 455] on button "Next" at bounding box center [745, 450] width 203 height 50
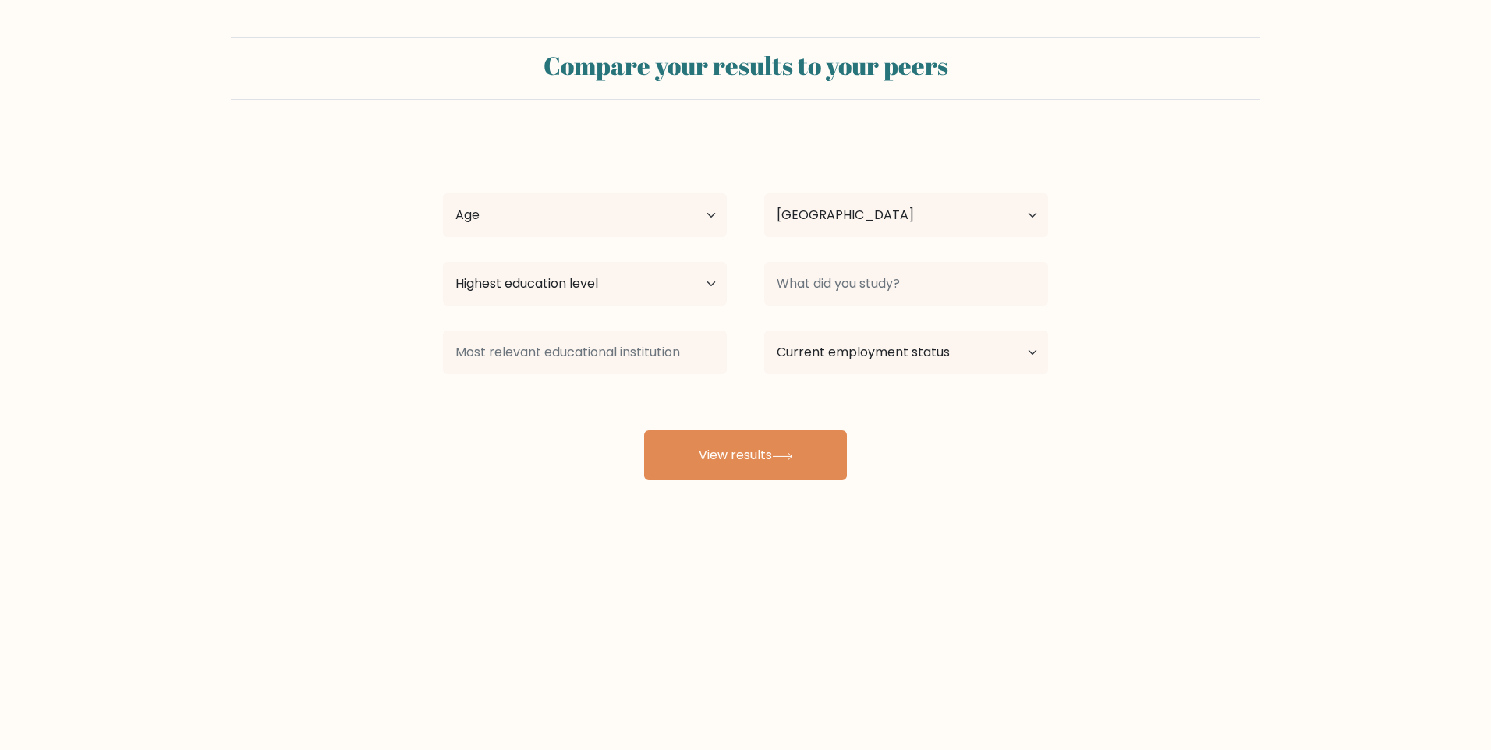
select select "US"
click at [623, 212] on select "Age Under [DEMOGRAPHIC_DATA] [DEMOGRAPHIC_DATA] [DEMOGRAPHIC_DATA] [DEMOGRAPHIC…" at bounding box center [585, 215] width 284 height 44
select select "25_34"
click at [443, 193] on select "Age Under [DEMOGRAPHIC_DATA] [DEMOGRAPHIC_DATA] [DEMOGRAPHIC_DATA] [DEMOGRAPHIC…" at bounding box center [585, 215] width 284 height 44
click at [906, 230] on select "Country [GEOGRAPHIC_DATA] [GEOGRAPHIC_DATA] [GEOGRAPHIC_DATA] [US_STATE] [GEOGR…" at bounding box center [906, 215] width 284 height 44
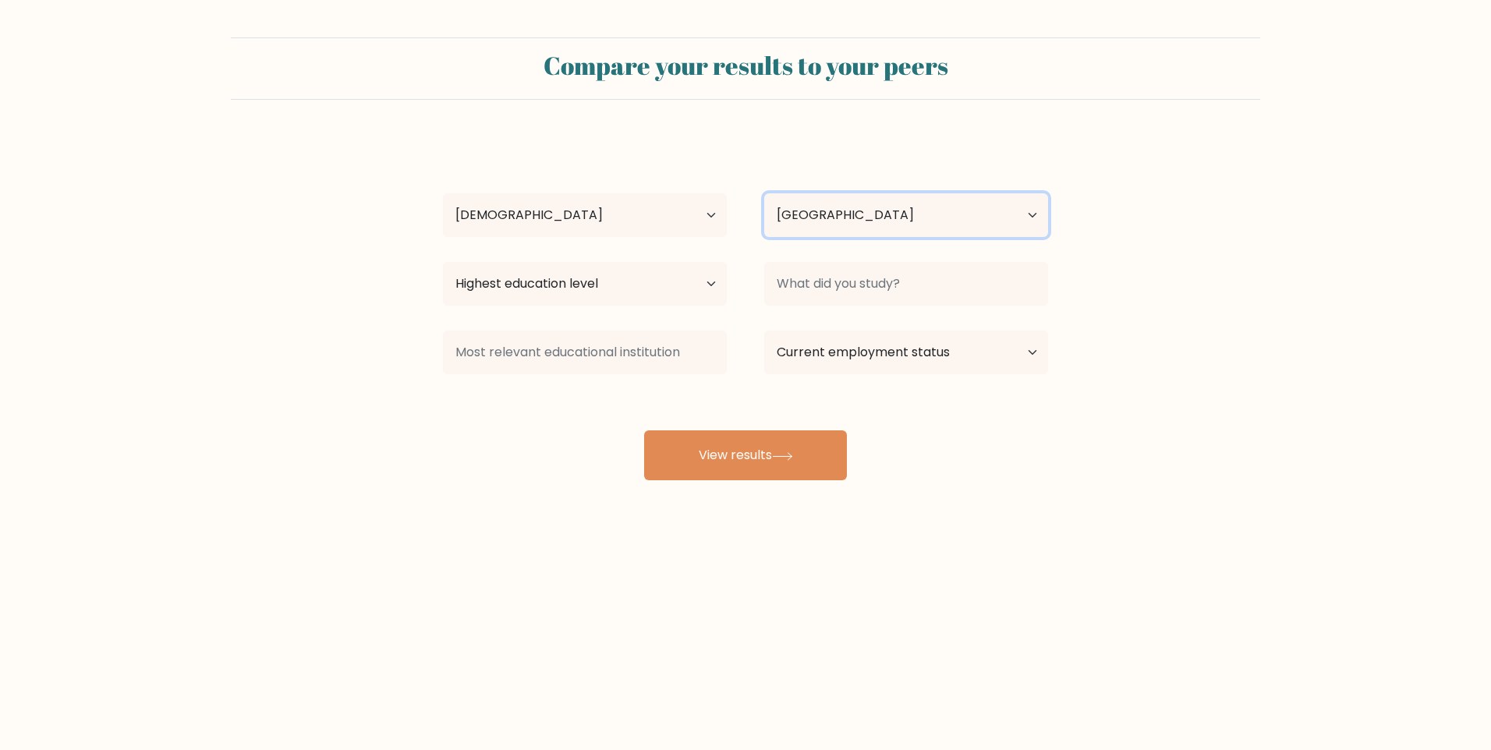
select select "PH"
click at [764, 193] on select "Country [GEOGRAPHIC_DATA] [GEOGRAPHIC_DATA] [GEOGRAPHIC_DATA] [US_STATE] [GEOGR…" at bounding box center [906, 215] width 284 height 44
click at [660, 270] on select "Highest education level No schooling Primary Lower Secondary Upper Secondary Oc…" at bounding box center [585, 284] width 284 height 44
select select "bachelors_degree"
click at [443, 262] on select "Highest education level No schooling Primary Lower Secondary Upper Secondary Oc…" at bounding box center [585, 284] width 284 height 44
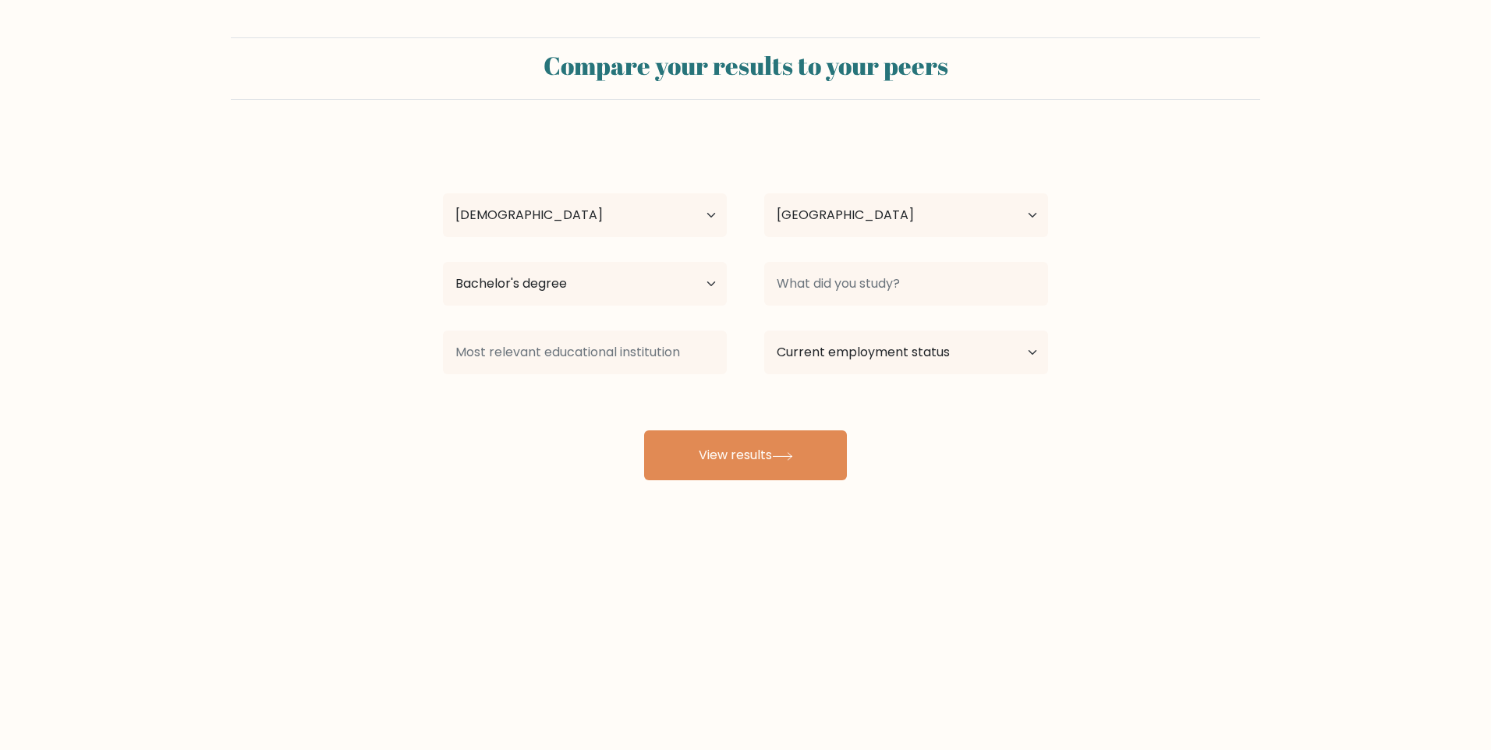
click at [948, 308] on div at bounding box center [905, 284] width 321 height 56
click at [946, 296] on input at bounding box center [906, 284] width 284 height 44
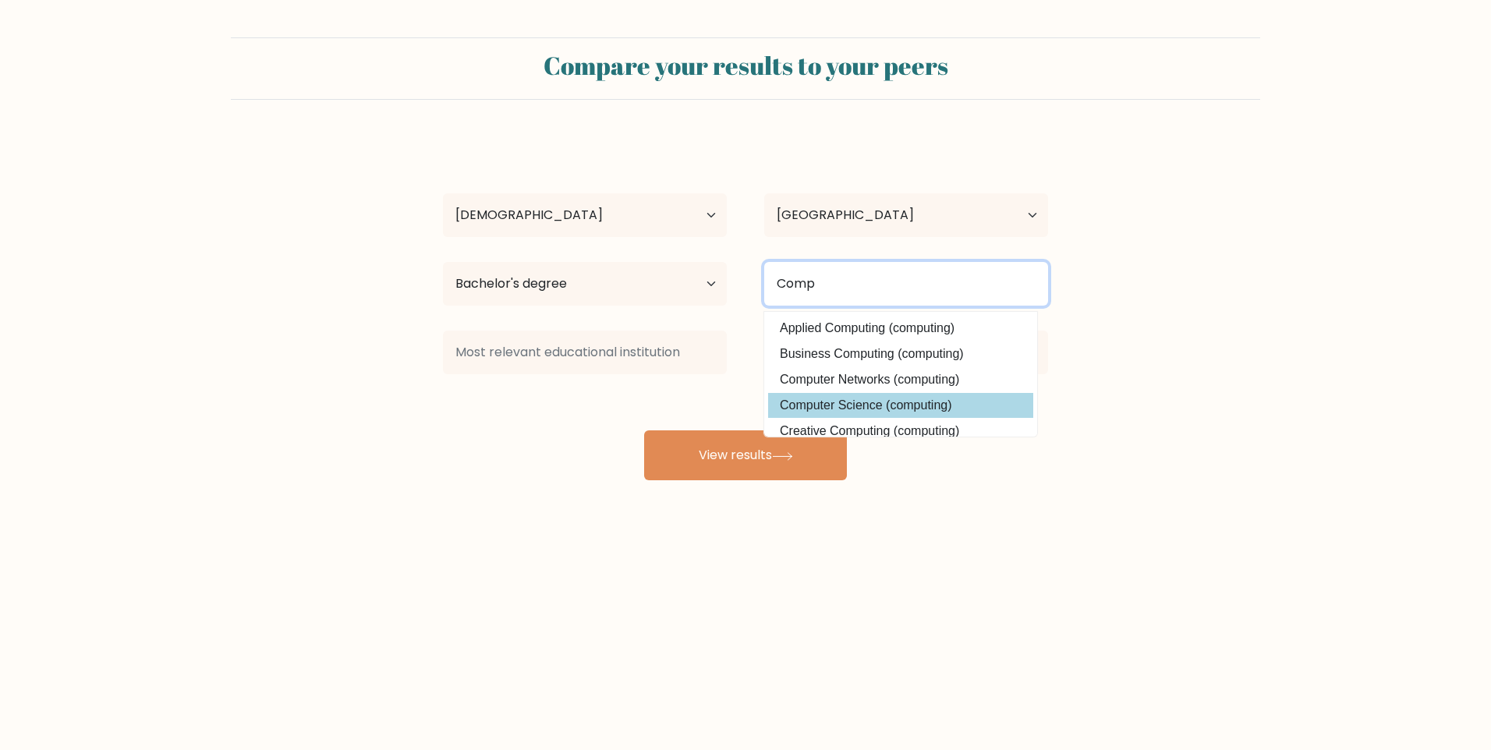
type input "Comp"
click at [921, 409] on div "[PERSON_NAME] Age Under [DEMOGRAPHIC_DATA] [DEMOGRAPHIC_DATA] [DEMOGRAPHIC_DATA…" at bounding box center [746, 308] width 624 height 343
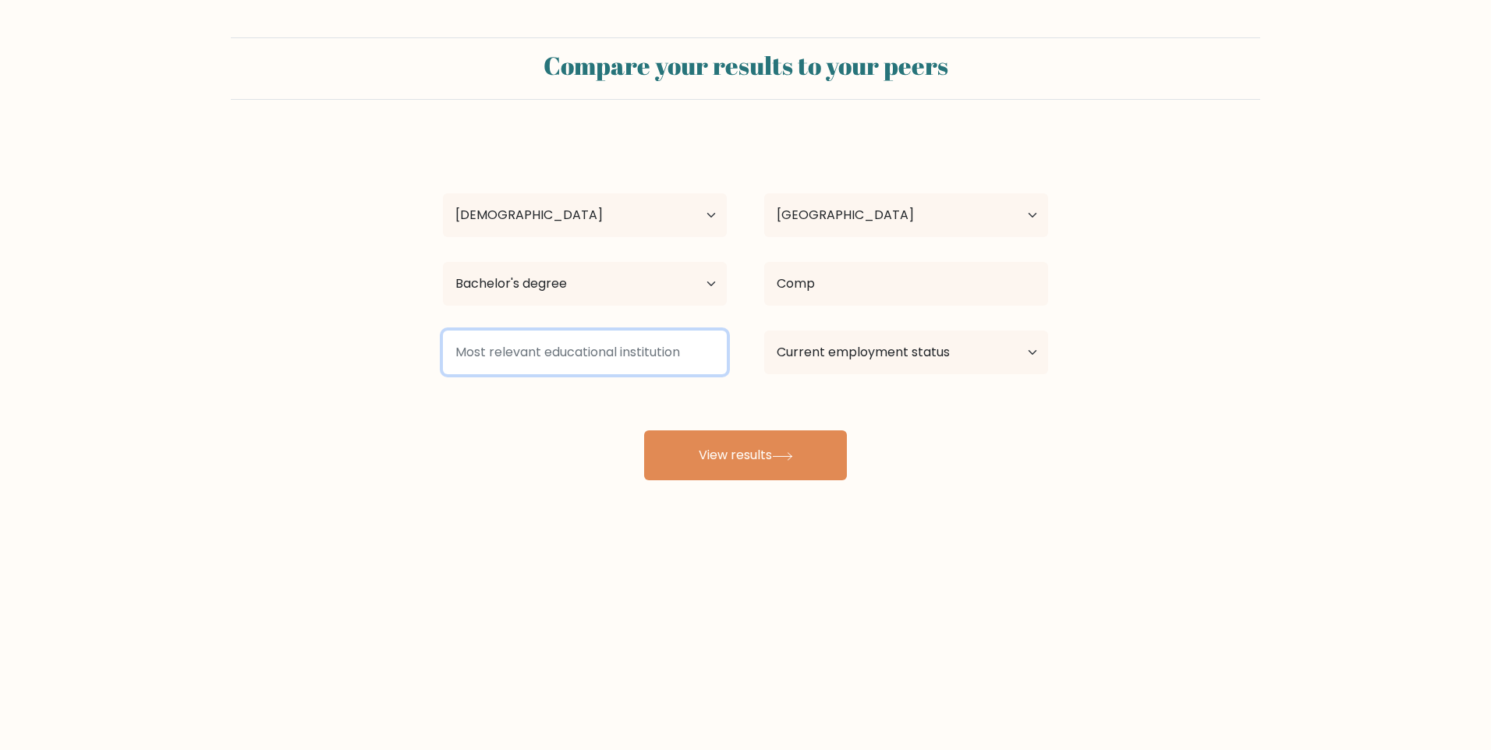
click at [602, 344] on input at bounding box center [585, 353] width 284 height 44
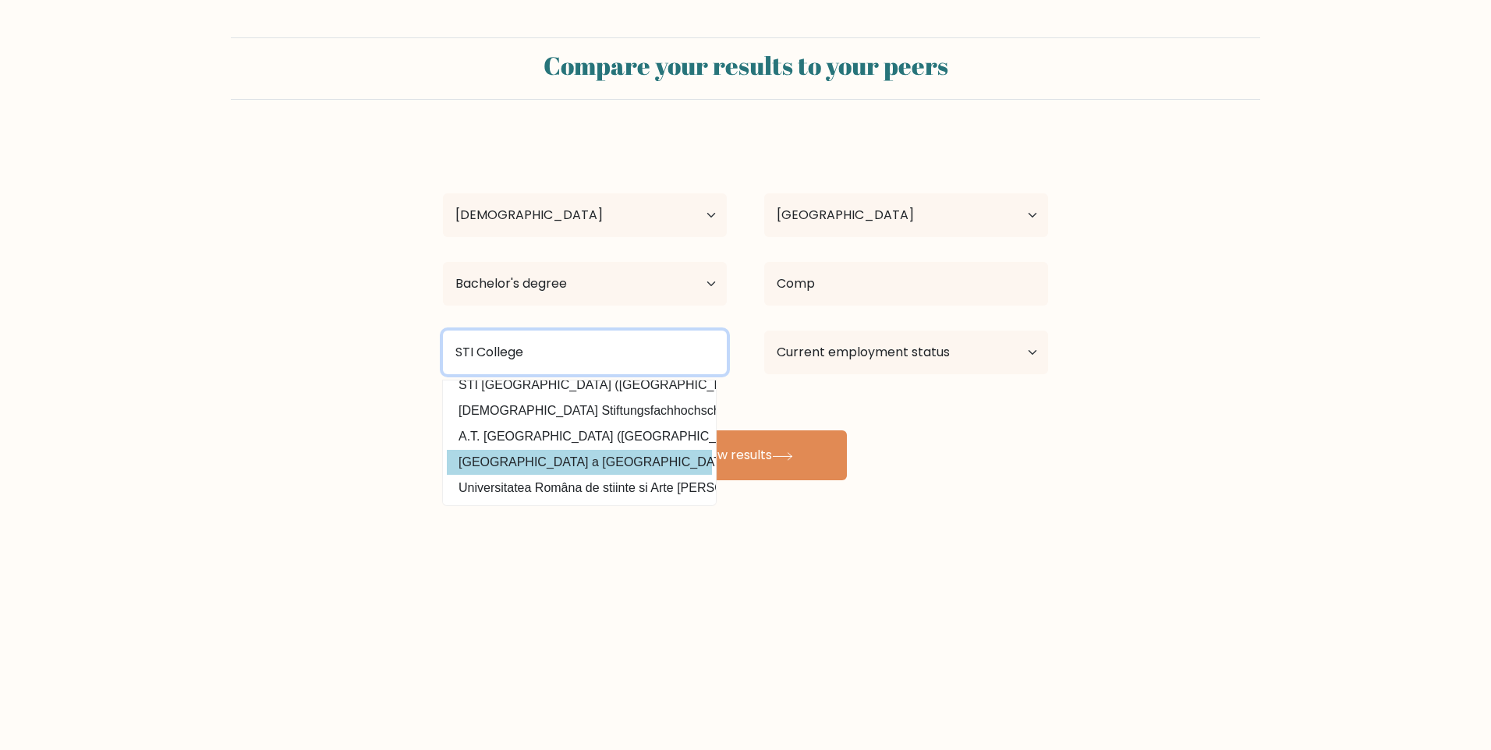
scroll to position [152, 0]
type input "STI College"
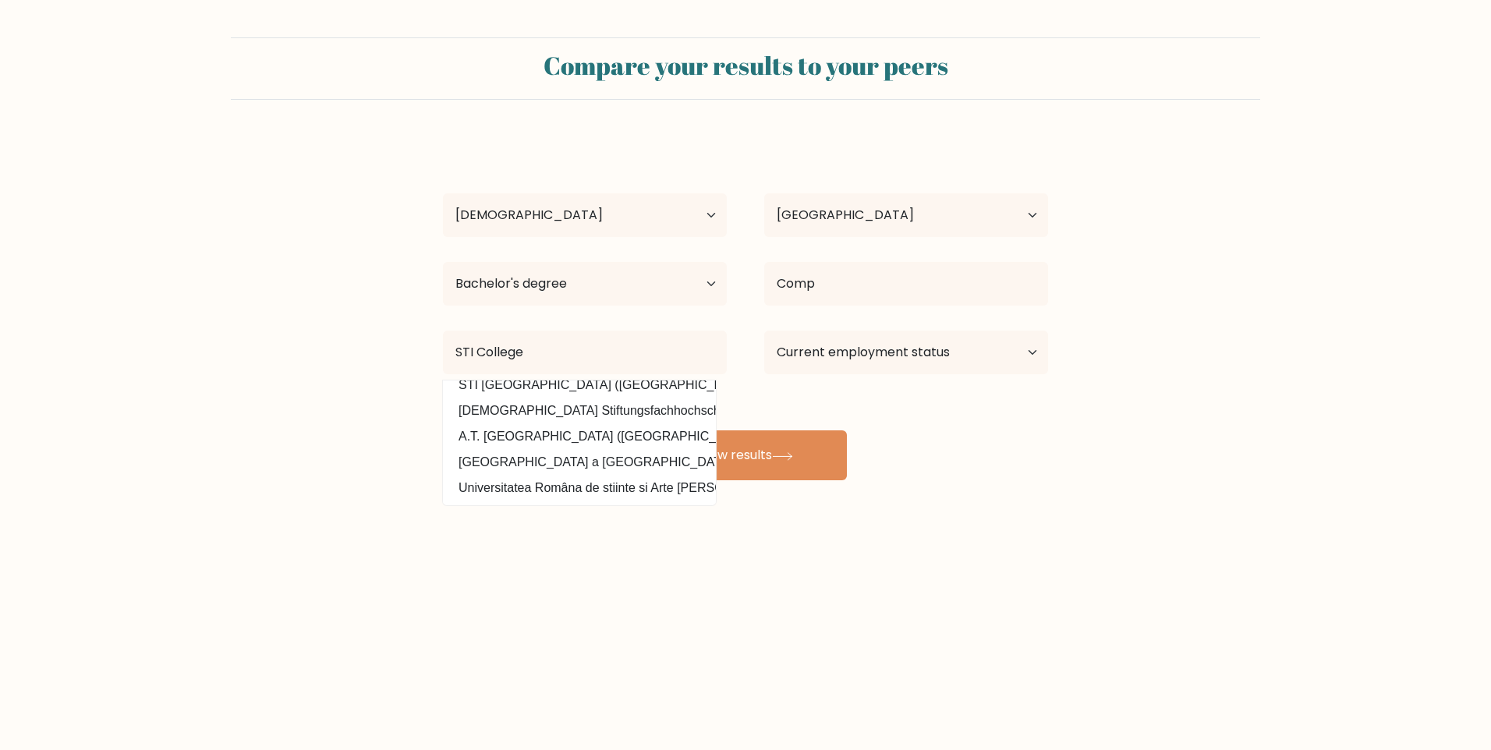
click at [384, 423] on form "Compare your results to your peers [PERSON_NAME] Age Under [DEMOGRAPHIC_DATA] […" at bounding box center [745, 258] width 1491 height 443
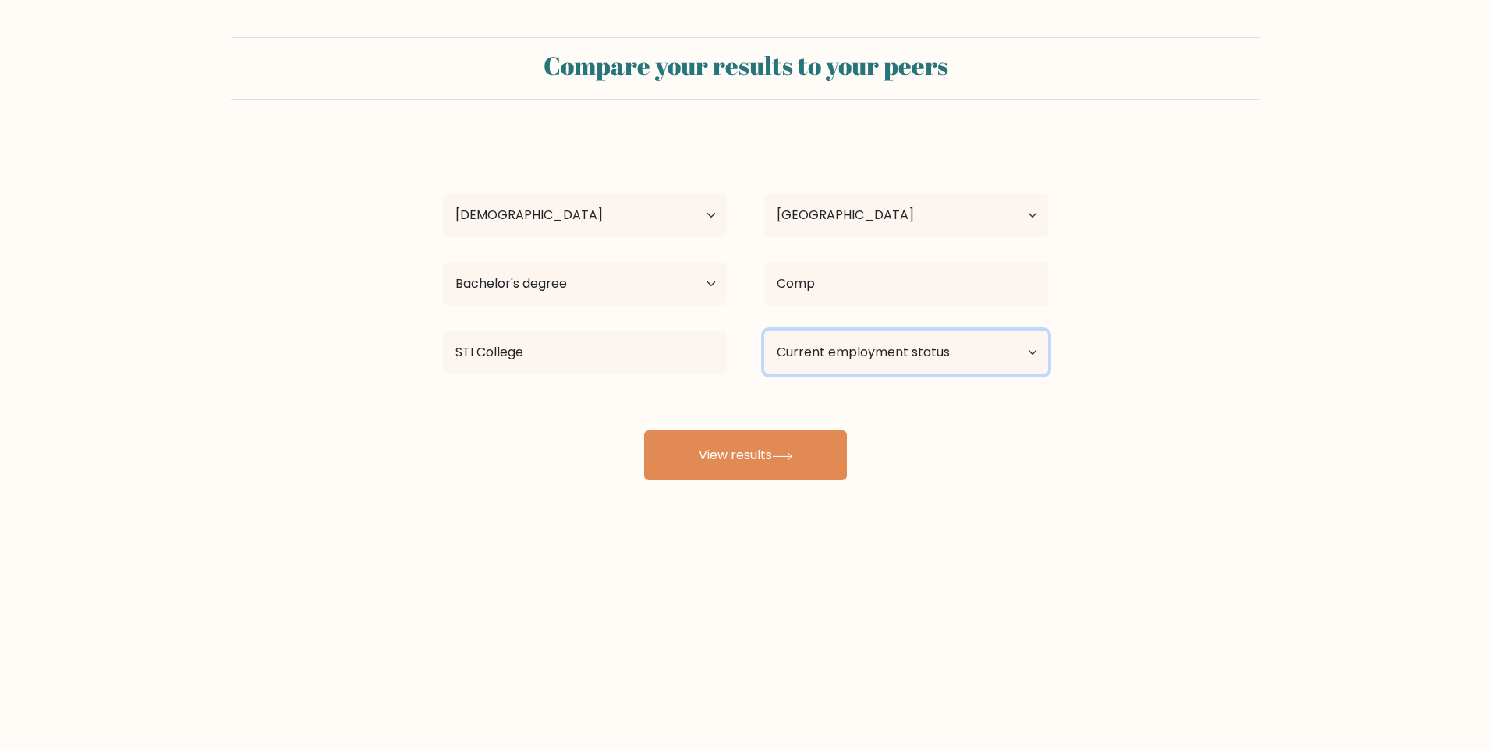
click at [822, 364] on select "Current employment status Employed Student Retired Other / prefer not to answer" at bounding box center [906, 353] width 284 height 44
select select "other"
click at [764, 331] on select "Current employment status Employed Student Retired Other / prefer not to answer" at bounding box center [906, 353] width 284 height 44
click at [1058, 508] on div "Compare your results to your peers [PERSON_NAME] Age Under [DEMOGRAPHIC_DATA] […" at bounding box center [745, 295] width 1491 height 591
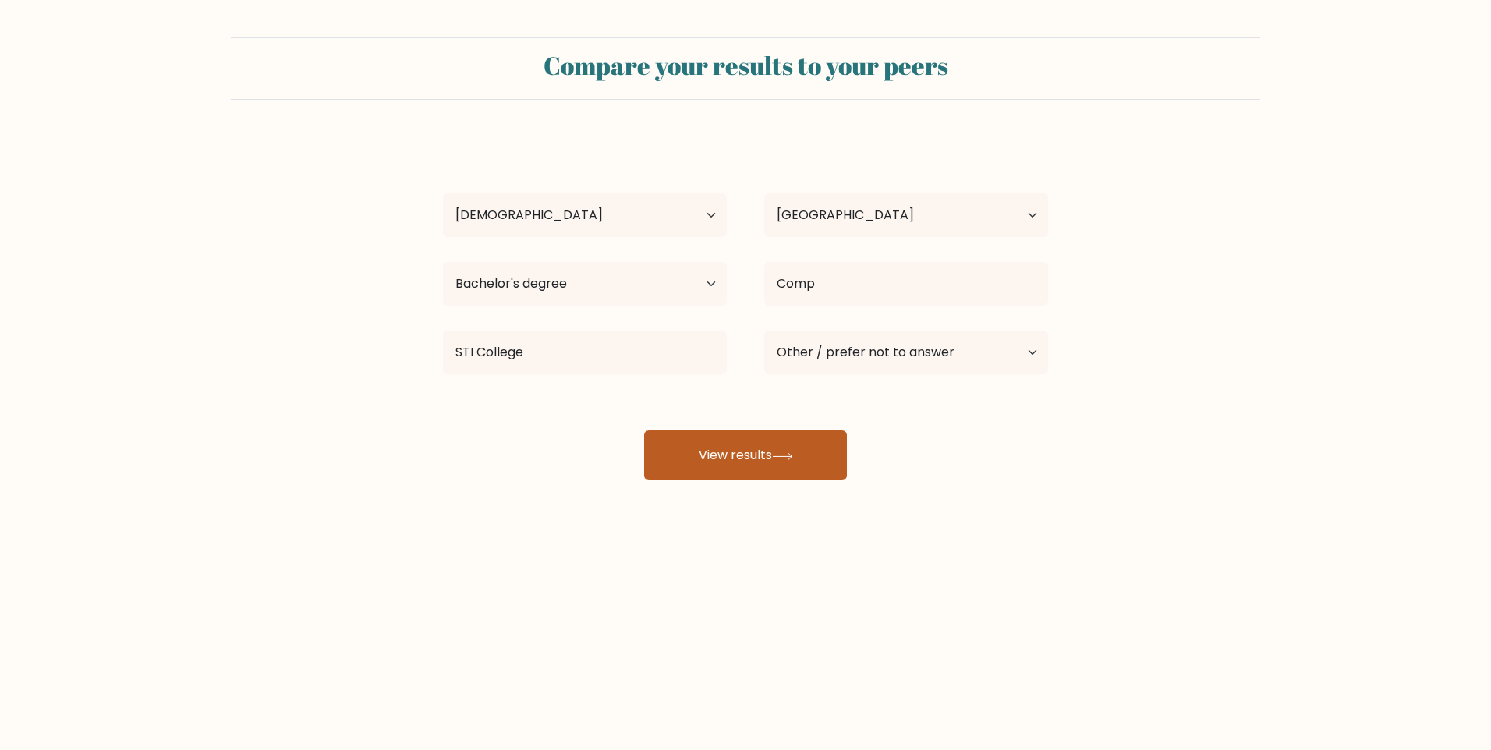
click at [733, 451] on button "View results" at bounding box center [745, 455] width 203 height 50
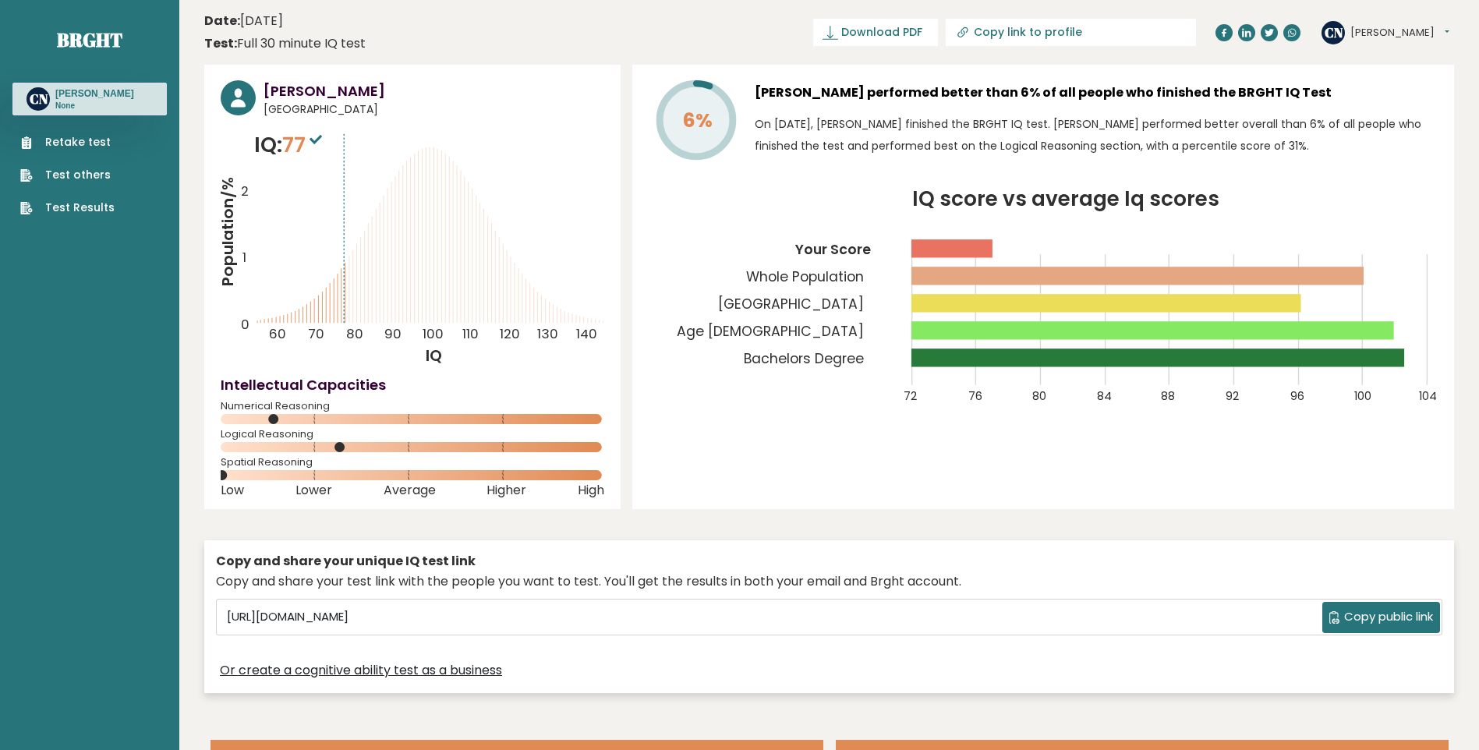
click at [1409, 622] on span "Copy public link" at bounding box center [1388, 617] width 89 height 18
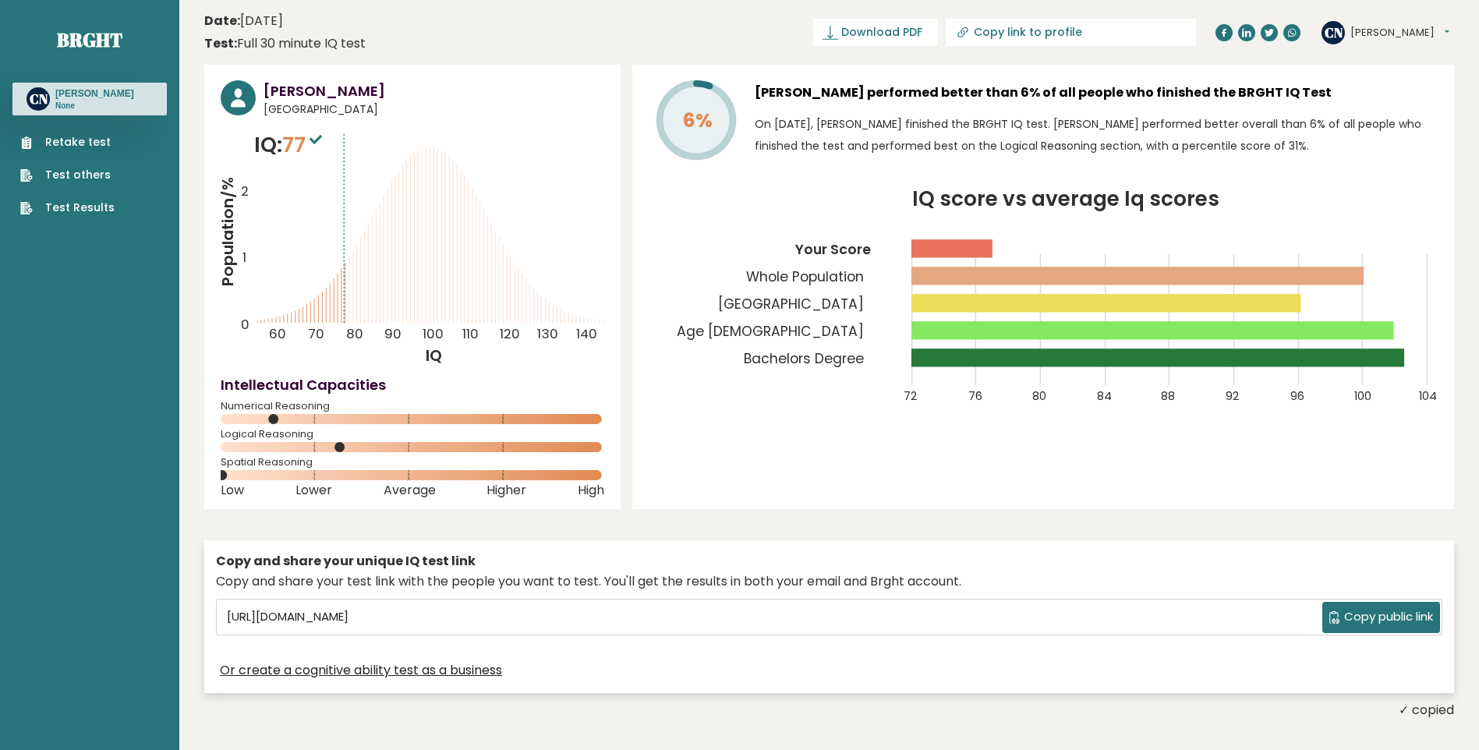
click at [1350, 618] on span "Copy public link" at bounding box center [1388, 617] width 89 height 18
click at [820, 515] on div "[PERSON_NAME] [GEOGRAPHIC_DATA] IQ: 77 Population/% IQ 0 1 2 60 70 80 90 100 11…" at bounding box center [829, 392] width 1250 height 655
click at [799, 623] on input "[URL][DOMAIN_NAME]" at bounding box center [772, 617] width 1102 height 23
drag, startPoint x: 799, startPoint y: 623, endPoint x: 791, endPoint y: 420, distance: 202.9
click at [791, 420] on icon "IQ score vs average Iq scores 72 76 80 84 88 92 96 100 104 Your Score Whole Pop…" at bounding box center [1043, 305] width 789 height 233
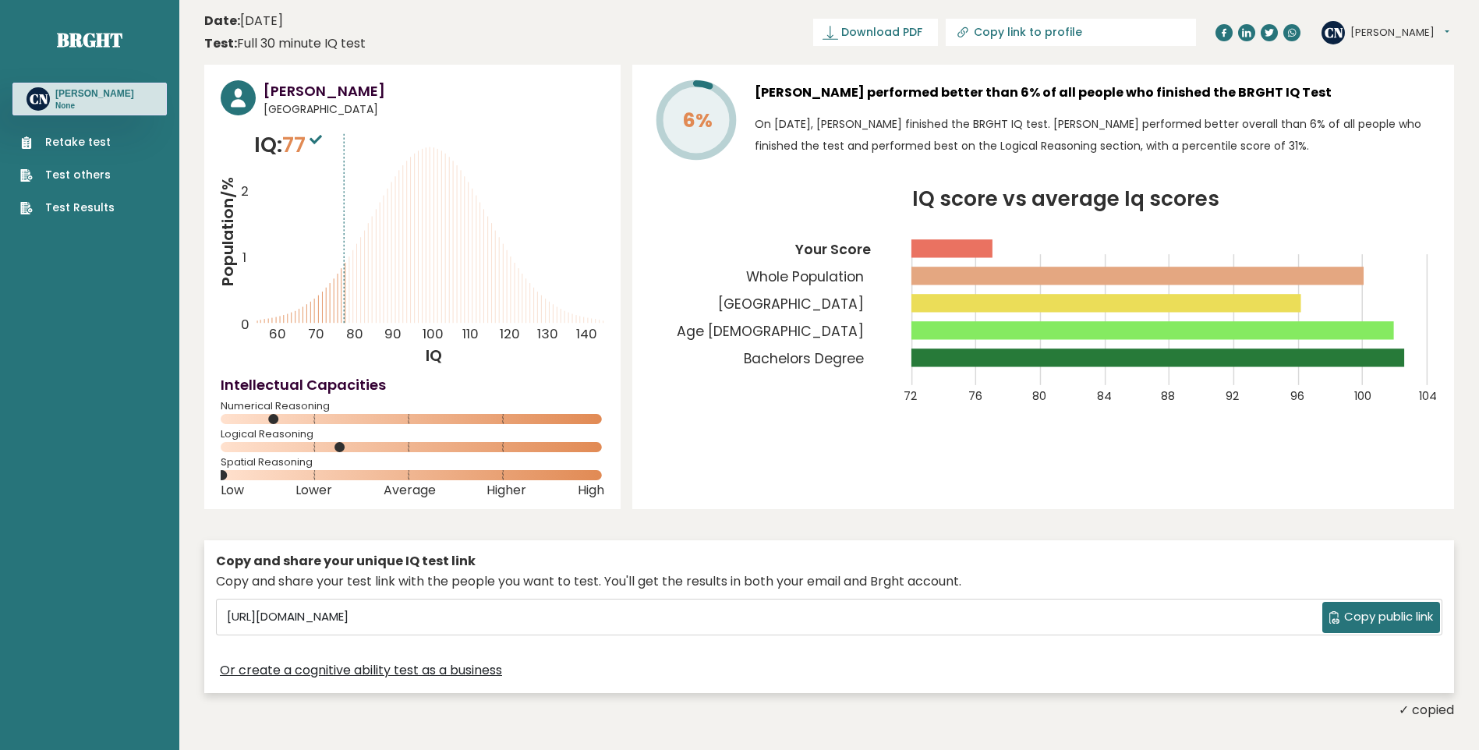
click at [958, 448] on div "6% [PERSON_NAME] performed better than 6% of all people who finished the BRGHT …" at bounding box center [1043, 287] width 822 height 444
drag, startPoint x: 1439, startPoint y: 259, endPoint x: 1340, endPoint y: 89, distance: 196.7
click at [1441, 244] on div "6% [PERSON_NAME] performed better than 6% of all people who finished the BRGHT …" at bounding box center [1043, 287] width 822 height 444
